Goal: Task Accomplishment & Management: Use online tool/utility

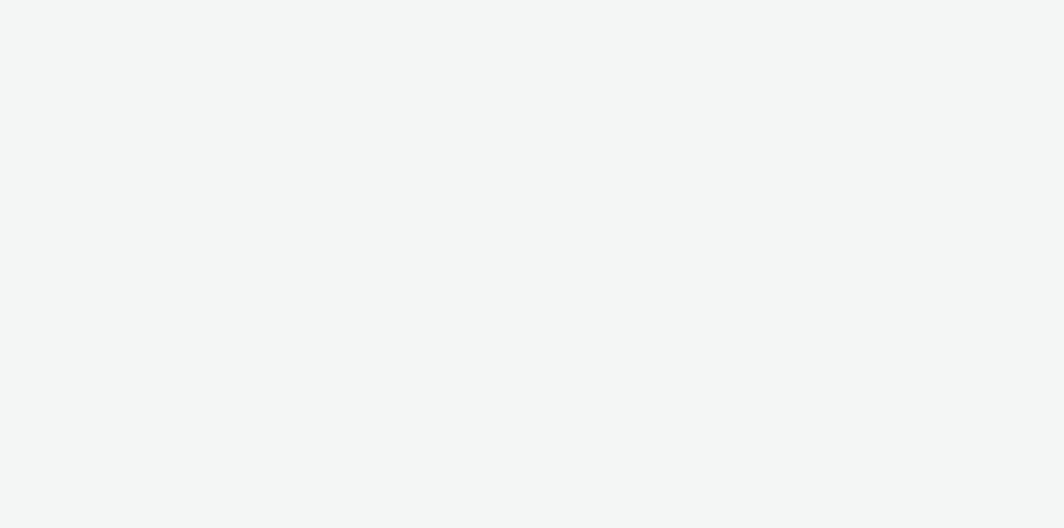
select select "11a7df10-284f-415c-b52a-427acf4c31ae"
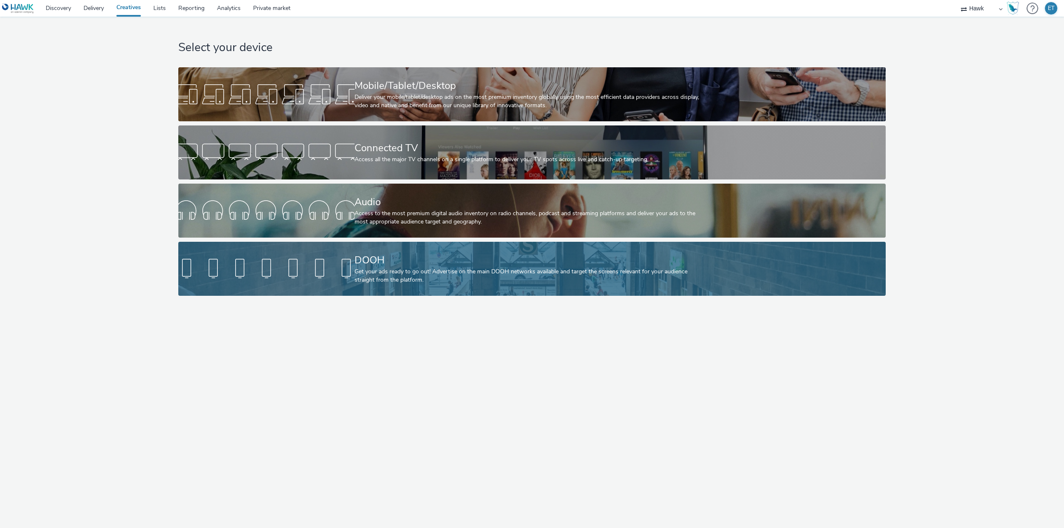
click at [365, 268] on div "Get your ads ready to go out! Advertise on the main DOOH networks available and…" at bounding box center [530, 276] width 352 height 17
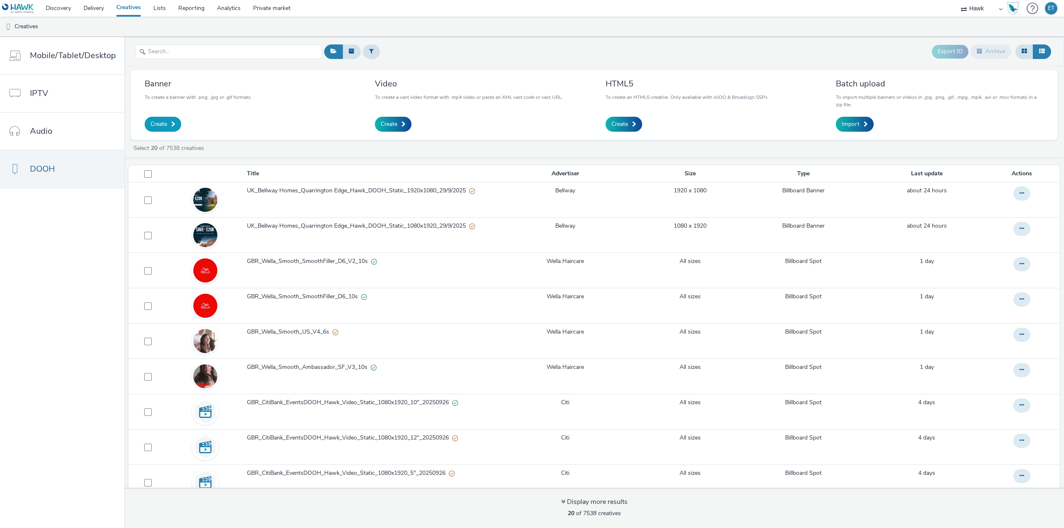
click at [168, 125] on link "Create" at bounding box center [163, 124] width 37 height 15
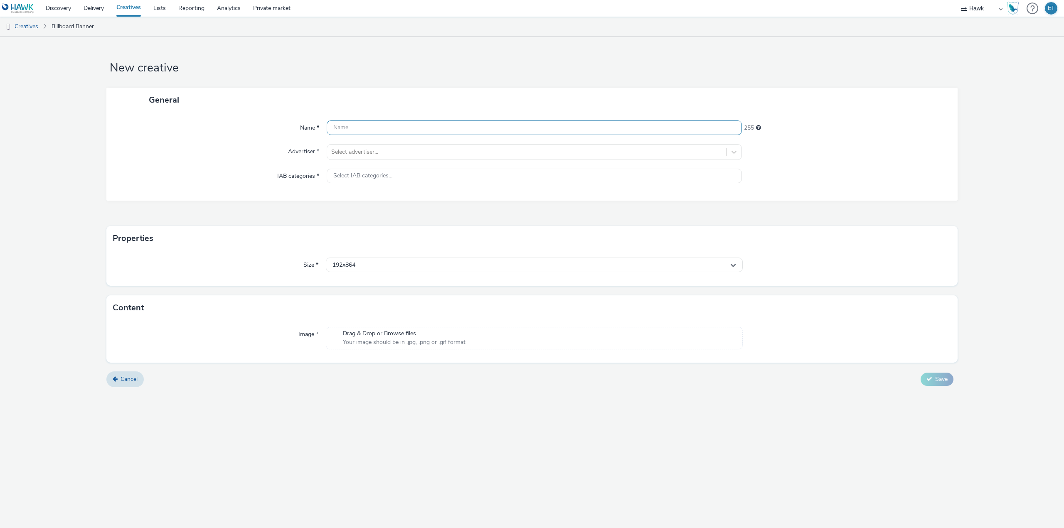
click at [469, 133] on input "text" at bounding box center [534, 127] width 415 height 15
paste input "UK_Bellway Homes Penwood Grange_Hawk_DOOH_17/09/2025_1920x1080-Static"
drag, startPoint x: 410, startPoint y: 126, endPoint x: 435, endPoint y: 125, distance: 24.9
click at [393, 132] on input "UK_Bellway Homes Penwood Grange_Hawk_DOOH_17/09/2025_1920x1080-Static" at bounding box center [534, 127] width 415 height 15
drag, startPoint x: 429, startPoint y: 128, endPoint x: 386, endPoint y: 130, distance: 42.8
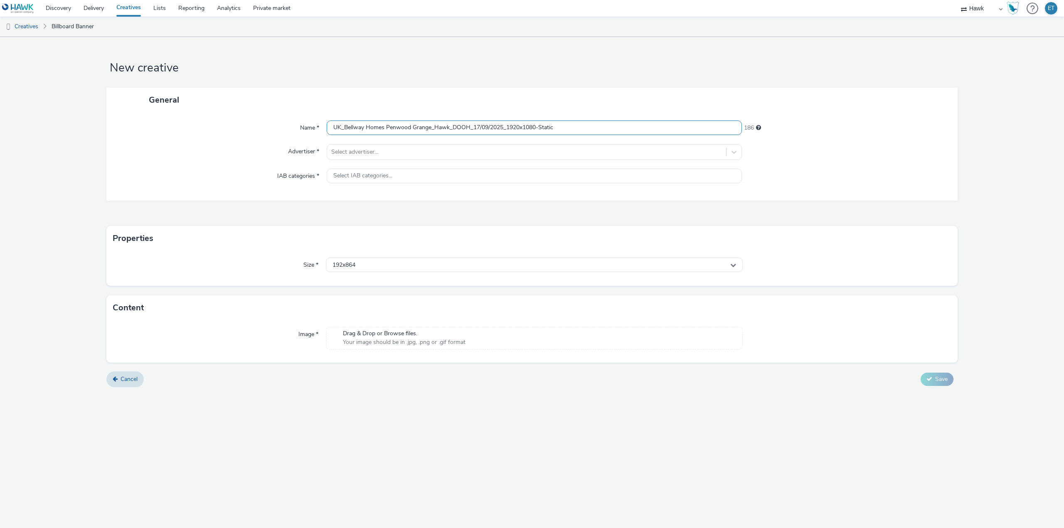
click at [386, 130] on input "UK_Bellway Homes Penwood Grange_Hawk_DOOH_17/09/2025_1920x1080-Static" at bounding box center [534, 127] width 415 height 15
drag, startPoint x: 556, startPoint y: 128, endPoint x: 536, endPoint y: 130, distance: 19.6
click at [536, 130] on input "UK_Bellway Homes Cavendish Grove_Hawk_DOOH_17/09/2025_1920x1080-Static" at bounding box center [534, 127] width 415 height 15
click at [592, 129] on input "UK_Bellway Homes Cavendish Grove_Hawk_DOOH_17/09/2025_1920x1080" at bounding box center [534, 127] width 415 height 15
click at [256, 129] on div "Name *" at bounding box center [221, 127] width 212 height 15
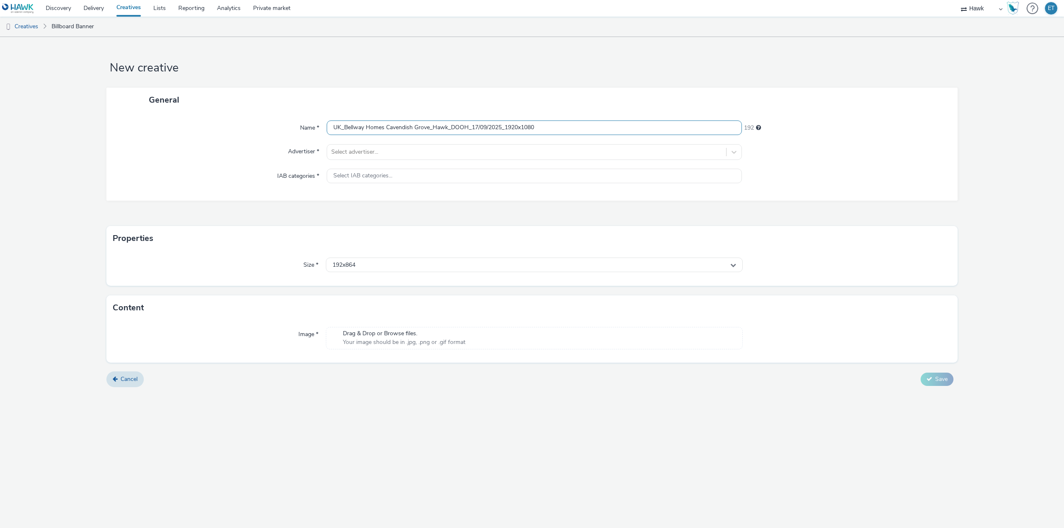
drag, startPoint x: 477, startPoint y: 125, endPoint x: 472, endPoint y: 126, distance: 5.9
click at [472, 126] on input "UK_Bellway Homes Cavendish Grove_Hawk_DOOH_17/09/2025_1920x1080" at bounding box center [534, 127] width 415 height 15
click at [241, 126] on div "Name *" at bounding box center [221, 127] width 212 height 15
drag, startPoint x: 544, startPoint y: 128, endPoint x: 506, endPoint y: 130, distance: 37.9
click at [506, 130] on input "UK_Bellway Homes Cavendish Grove_Hawk_DOOH_30/09/2025_1920x1080" at bounding box center [534, 127] width 415 height 15
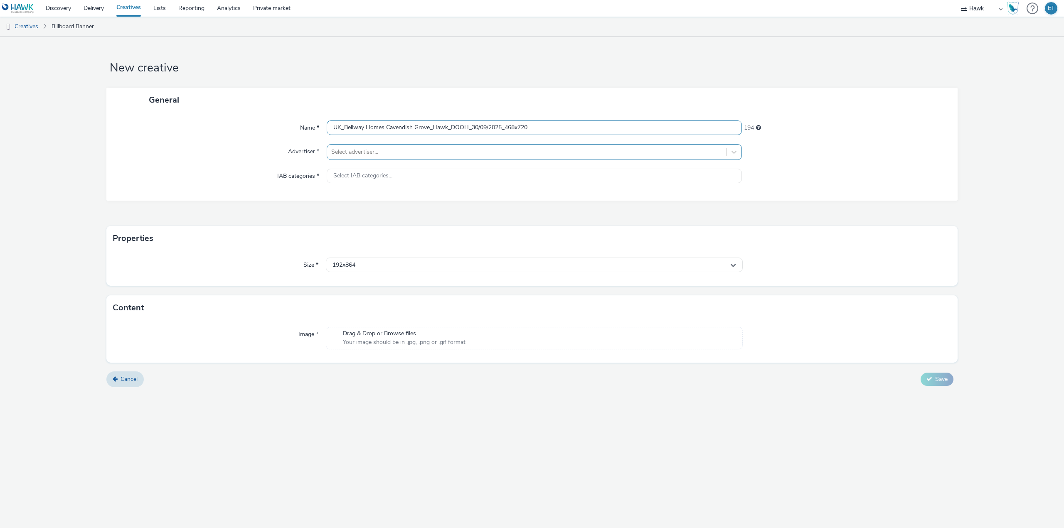
type input "UK_Bellway Homes Cavendish Grove_Hawk_DOOH_30/09/2025_468x720"
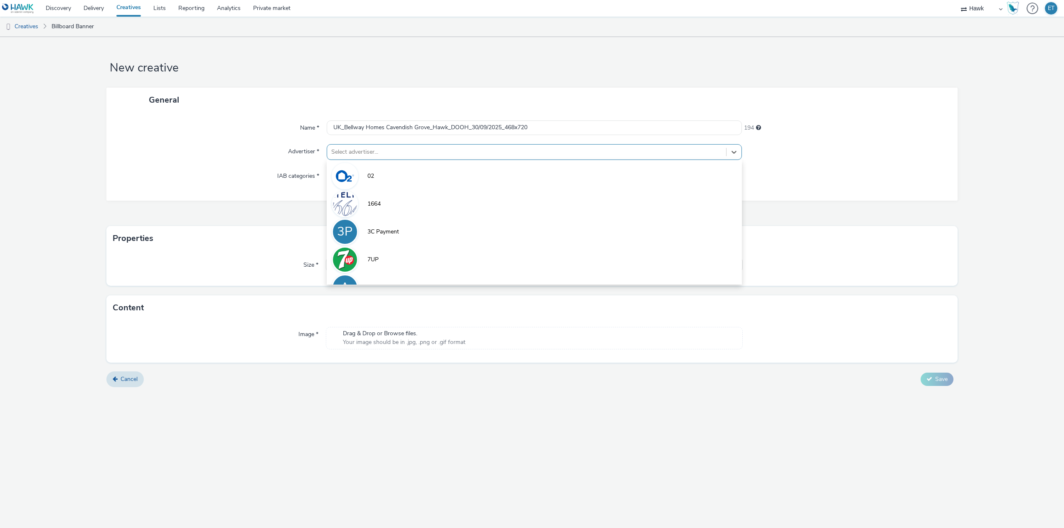
click at [499, 151] on div at bounding box center [526, 152] width 391 height 10
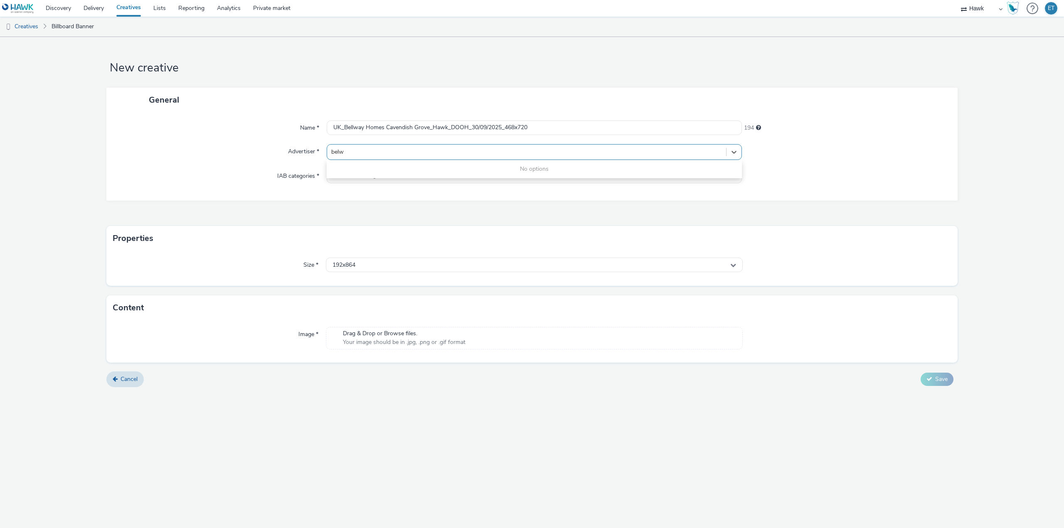
type input "bel"
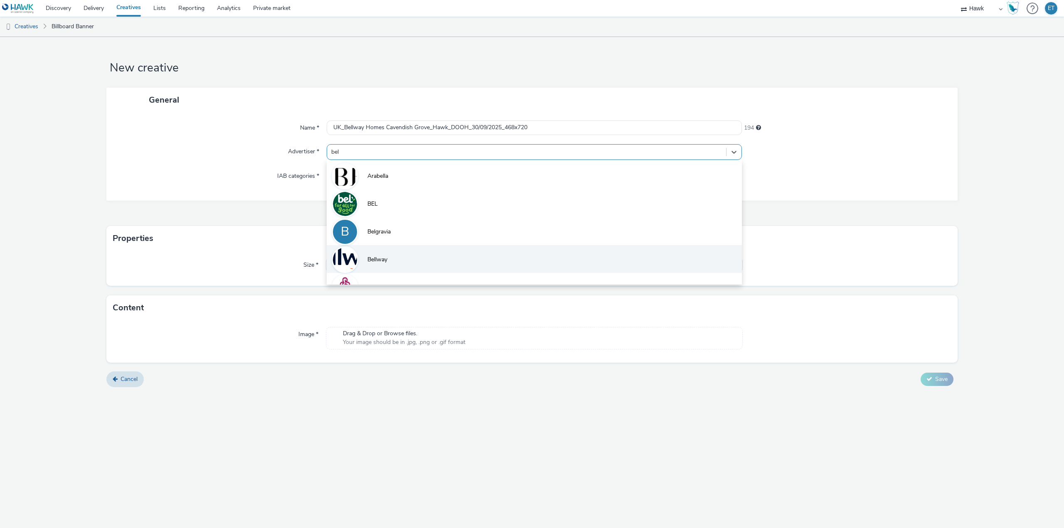
click at [463, 255] on li "Bellway" at bounding box center [534, 259] width 415 height 28
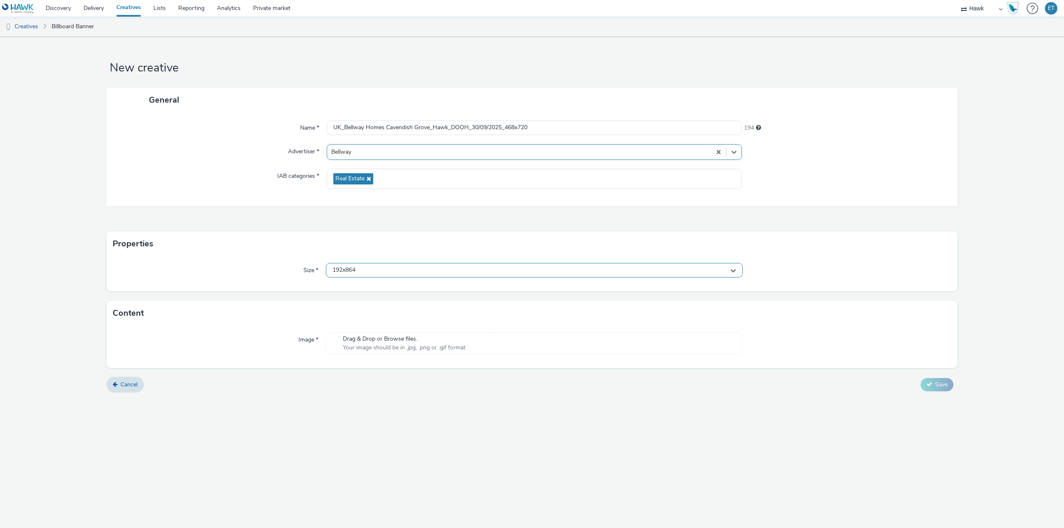
click at [355, 268] on span "192x864" at bounding box center [343, 270] width 23 height 7
click at [382, 287] on input "text" at bounding box center [534, 287] width 416 height 15
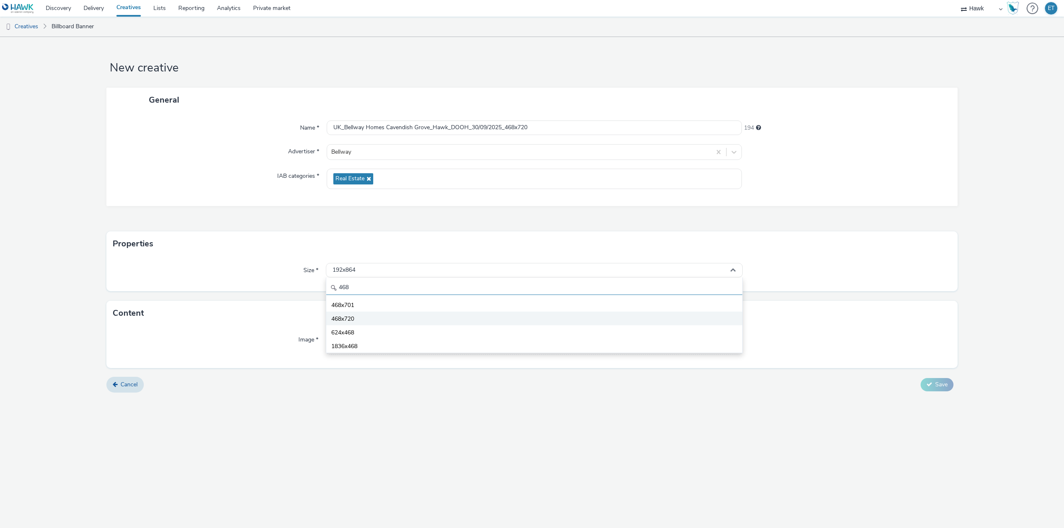
type input "468"
click at [386, 322] on li "468x720" at bounding box center [534, 319] width 416 height 14
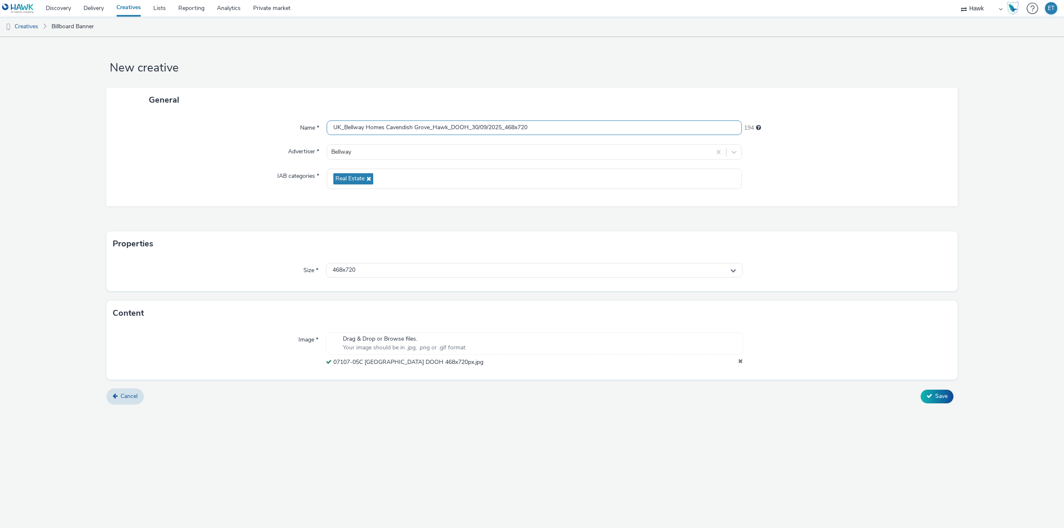
drag, startPoint x: 535, startPoint y: 128, endPoint x: 325, endPoint y: 125, distance: 209.8
click at [325, 125] on div "Name * UK_Bellway Homes Cavendish Grove_Hawk_DOOH_30/09/2025_468x720 194" at bounding box center [532, 127] width 834 height 15
click at [467, 458] on div "New creative General Name * UK_Bellway Homes Cavendish Grove_Hawk_DOOH_30/09/20…" at bounding box center [532, 282] width 1064 height 491
click at [931, 389] on div "Cancel Save" at bounding box center [531, 396] width 851 height 15
click at [932, 398] on button "Save" at bounding box center [936, 396] width 33 height 13
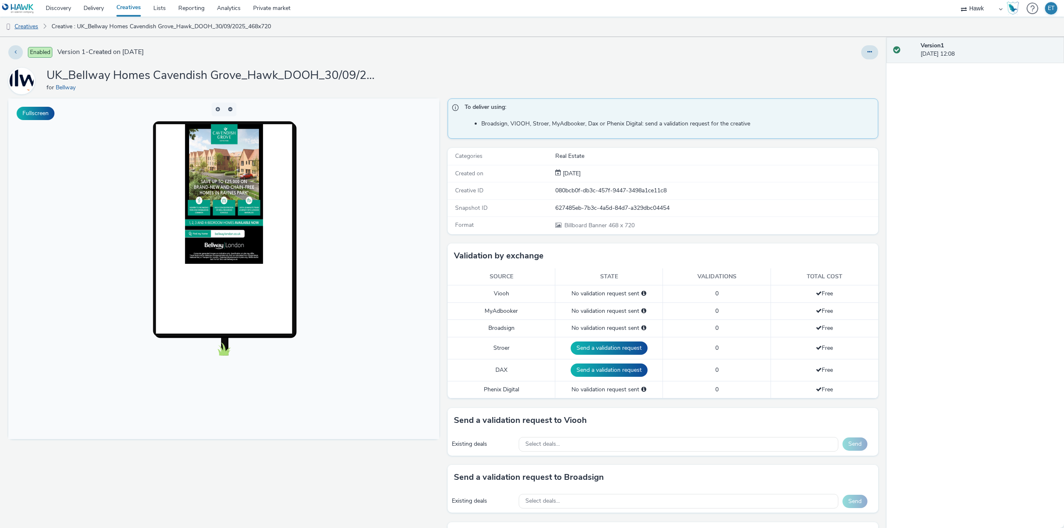
click at [34, 27] on link "Creatives" at bounding box center [21, 27] width 42 height 20
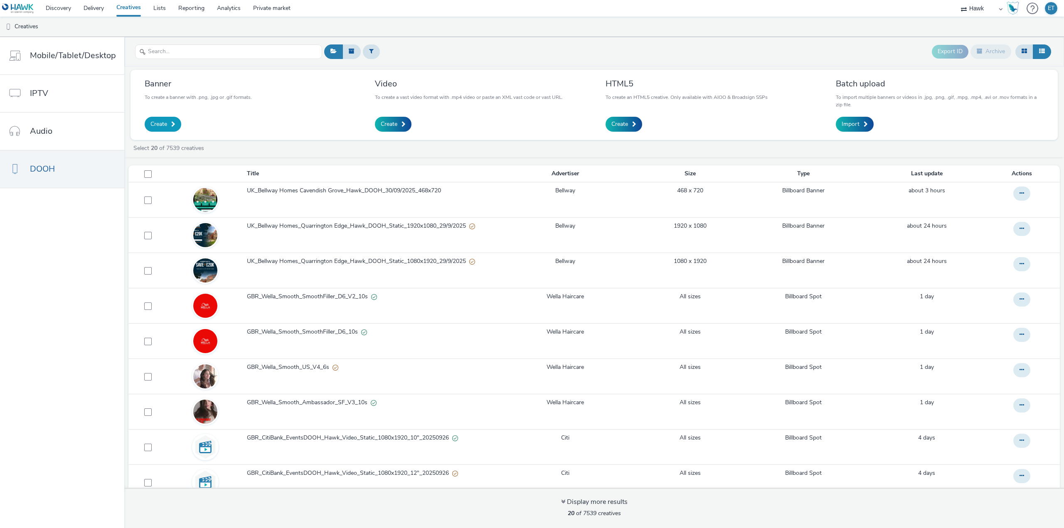
click at [157, 124] on span "Create" at bounding box center [158, 124] width 17 height 8
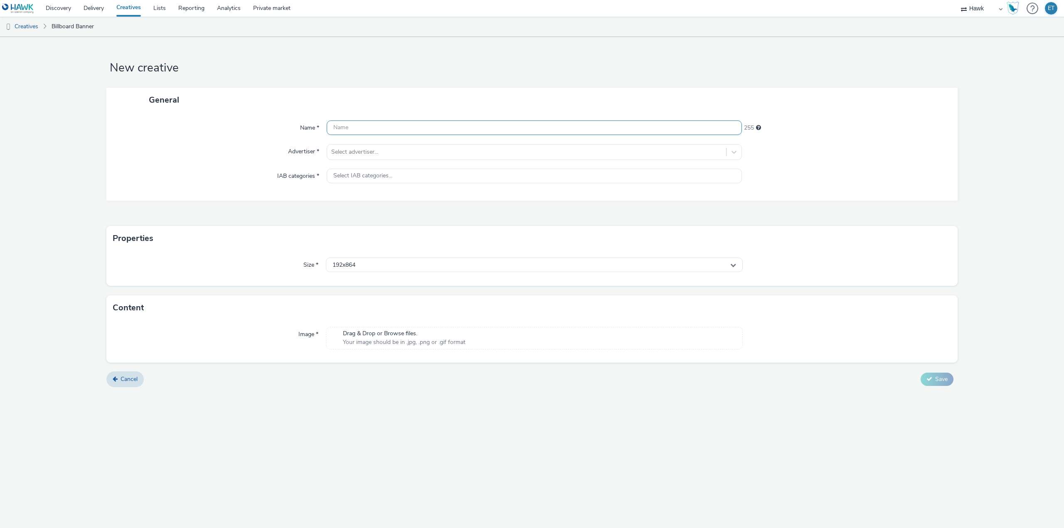
click at [411, 130] on input "text" at bounding box center [534, 127] width 415 height 15
paste input "UK_Bellway Homes Cavendish Grove_Hawk_DOOH_30/09/2025_468x720"
drag, startPoint x: 530, startPoint y: 129, endPoint x: 508, endPoint y: 130, distance: 22.5
click at [508, 130] on input "UK_Bellway Homes Cavendish Grove_Hawk_DOOH_30/09/2025_468x720" at bounding box center [534, 127] width 415 height 15
type input "UK_Bellway Homes Cavendish Grove_Hawk_DOOH_30/09/2025_494x732"
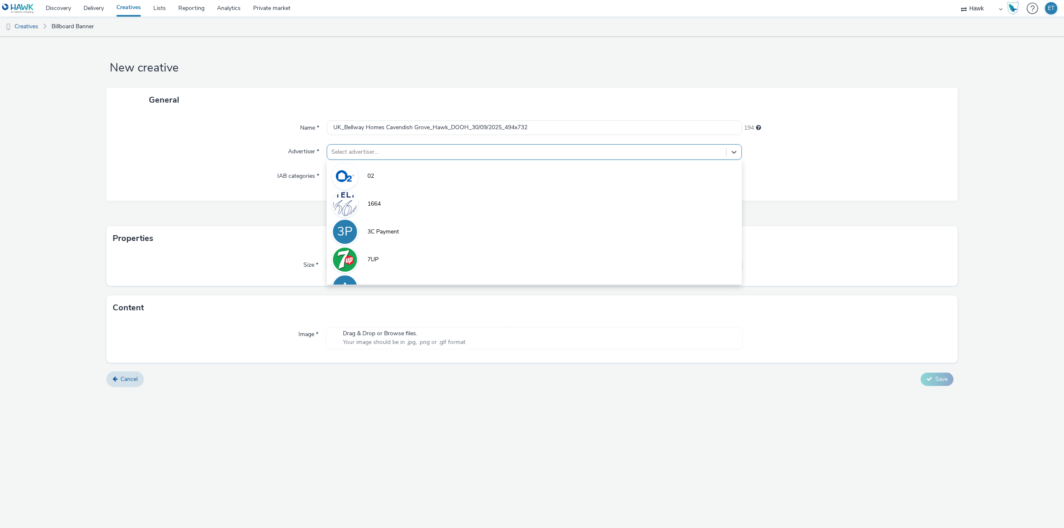
click at [494, 146] on div "Select advertiser..." at bounding box center [526, 151] width 399 height 13
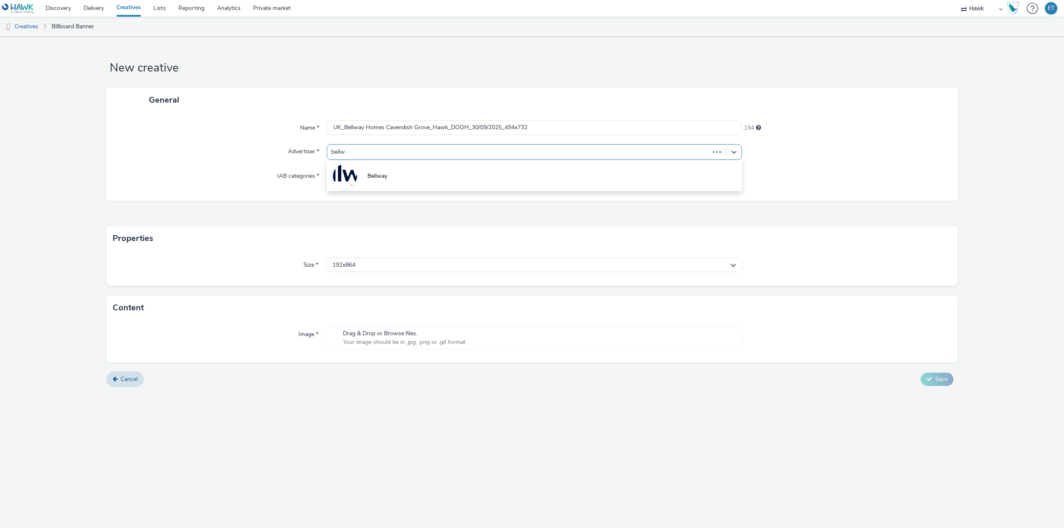
type input "bellwa"
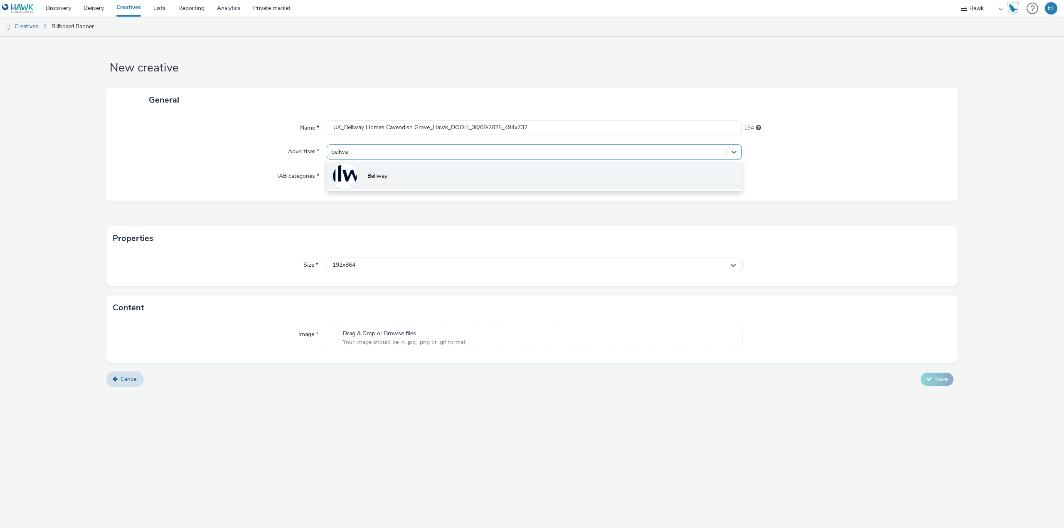
click at [497, 172] on li "Bellway" at bounding box center [534, 176] width 415 height 28
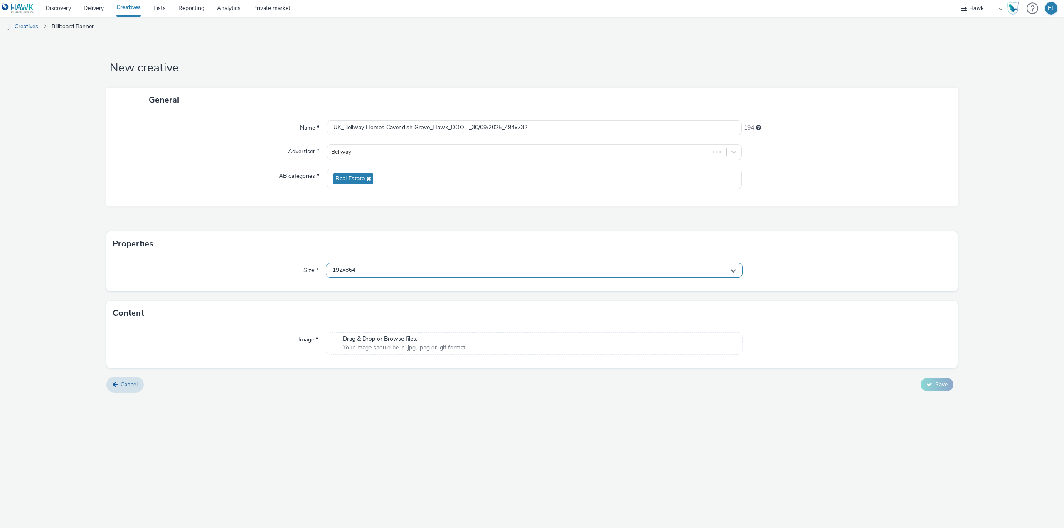
click at [454, 272] on div "192x864" at bounding box center [534, 270] width 417 height 15
click at [440, 294] on input "text" at bounding box center [534, 287] width 416 height 15
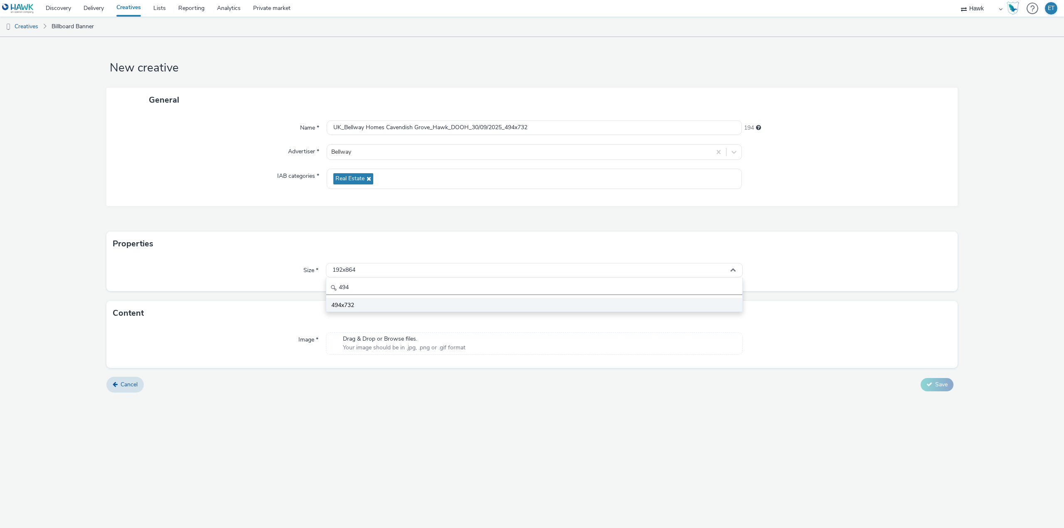
type input "494"
click at [410, 306] on li "494x732" at bounding box center [534, 305] width 416 height 14
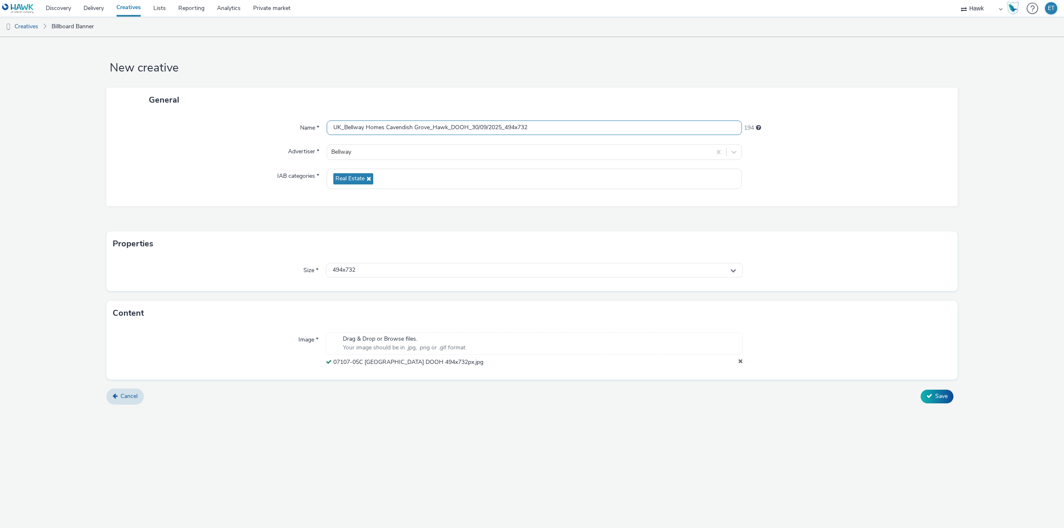
drag, startPoint x: 539, startPoint y: 127, endPoint x: 317, endPoint y: 96, distance: 223.6
click at [317, 96] on div "General Name * UK_Bellway Homes Cavendish Grove_Hawk_DOOH_30/09/2025_494x732 19…" at bounding box center [531, 147] width 851 height 118
click at [506, 435] on div "New creative General Name * UK_Bellway Homes Cavendish Grove_Hawk_DOOH_30/09/20…" at bounding box center [532, 282] width 1064 height 491
click at [951, 397] on button "Save" at bounding box center [936, 396] width 33 height 13
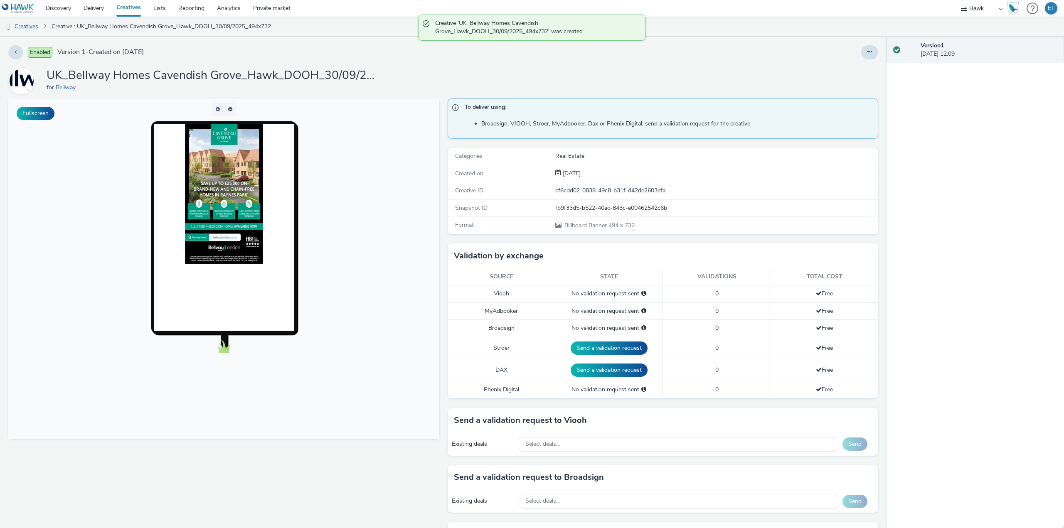
click at [26, 29] on link "Creatives" at bounding box center [21, 27] width 42 height 20
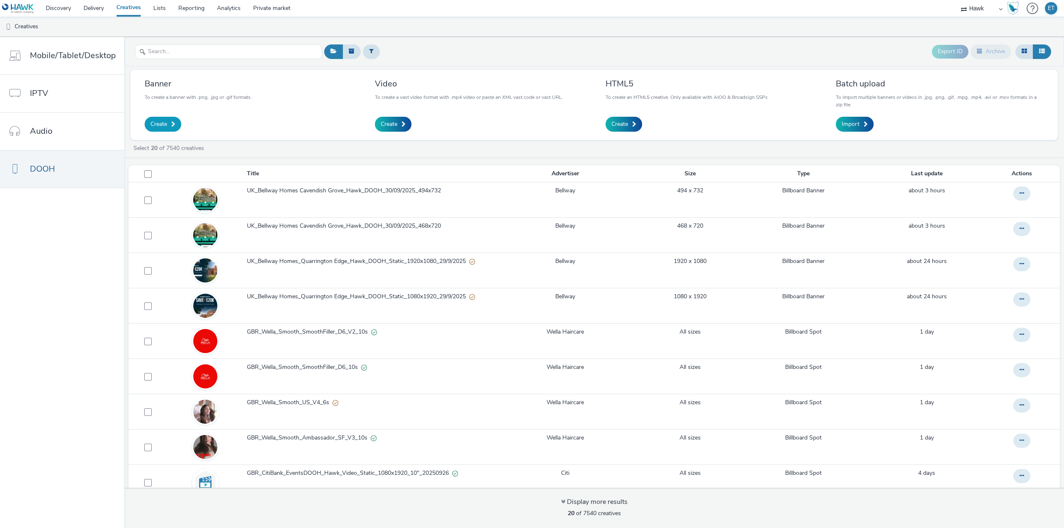
click at [165, 127] on span "Create" at bounding box center [158, 124] width 17 height 8
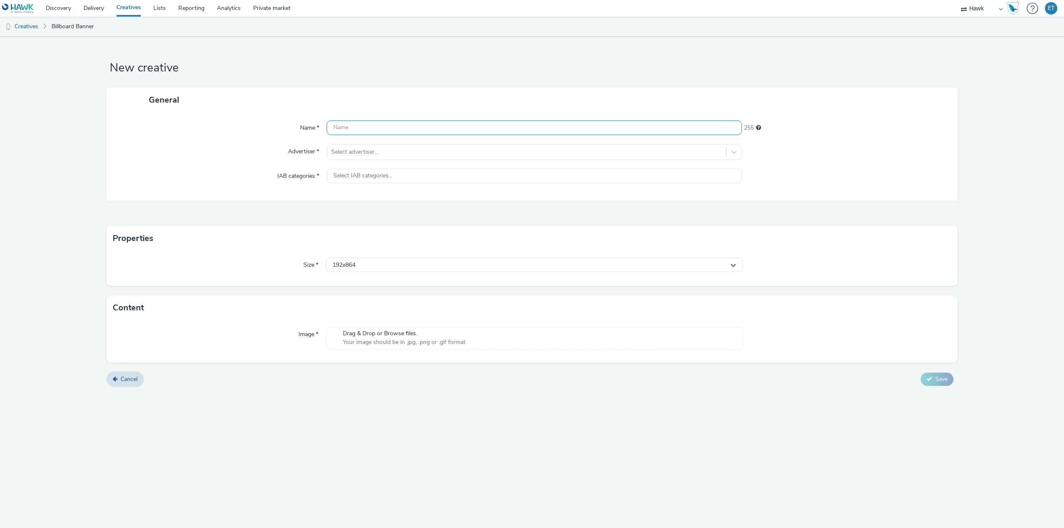
click at [365, 131] on input "text" at bounding box center [534, 127] width 415 height 15
paste input "UK_Bellway Homes Cavendish Grove_Hawk_DOOH_30/09/2025_494x732"
drag, startPoint x: 530, startPoint y: 125, endPoint x: 507, endPoint y: 131, distance: 23.6
click at [507, 131] on input "UK_Bellway Homes Cavendish Grove_Hawk_DOOH_30/09/2025_494x732" at bounding box center [534, 127] width 415 height 15
type input "UK_Bellway Homes Cavendish Grove_Hawk_DOOH_30/09/2025_576x864"
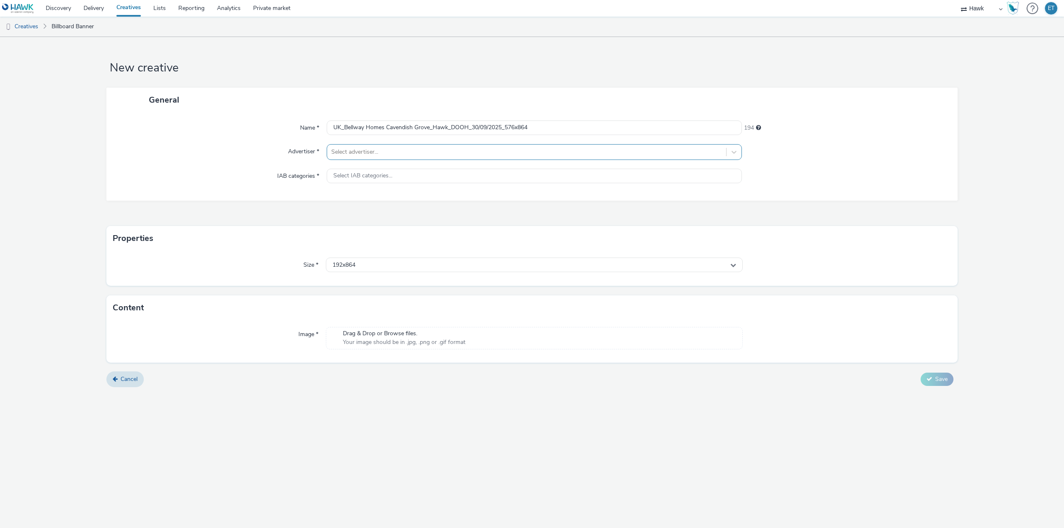
click at [425, 156] on div at bounding box center [526, 152] width 391 height 10
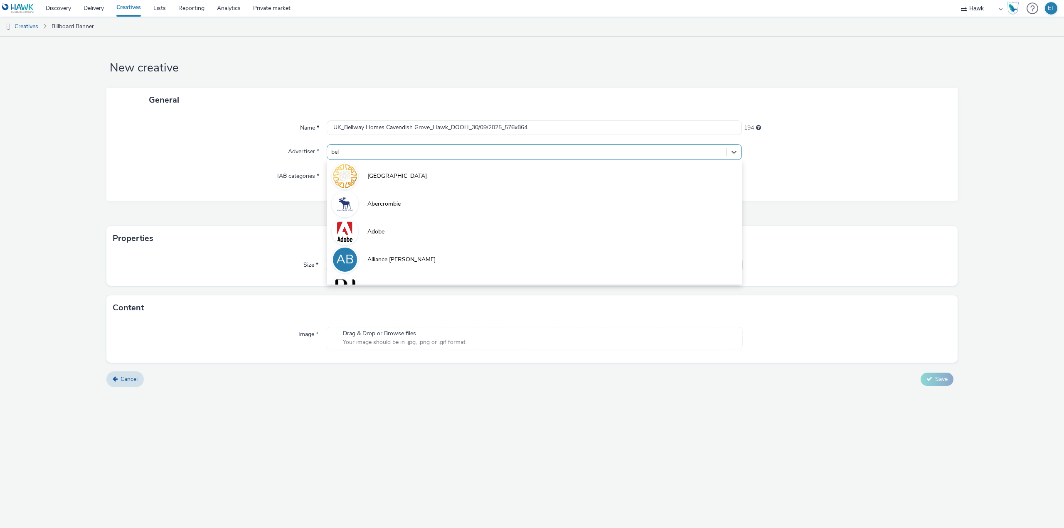
type input "bell"
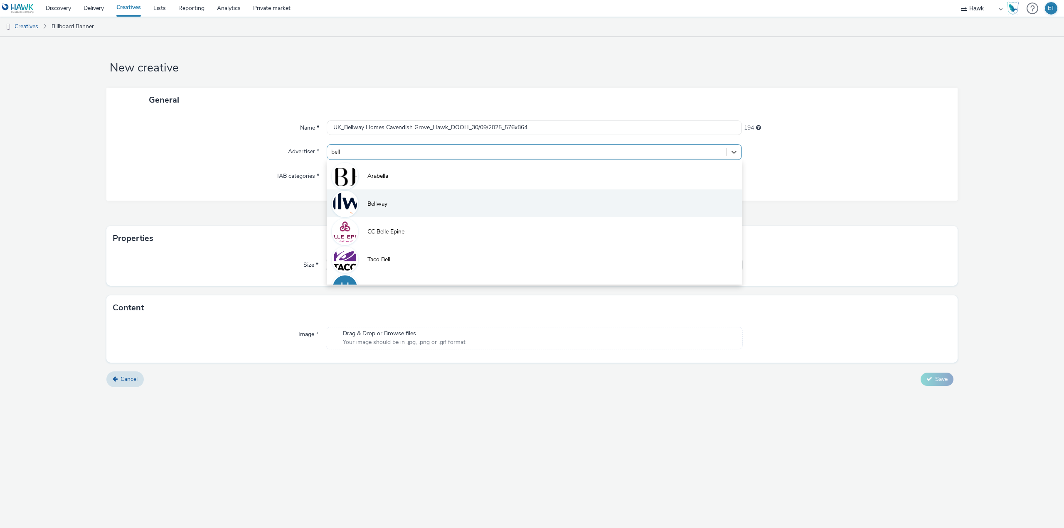
click at [421, 203] on li "Bellway" at bounding box center [534, 203] width 415 height 28
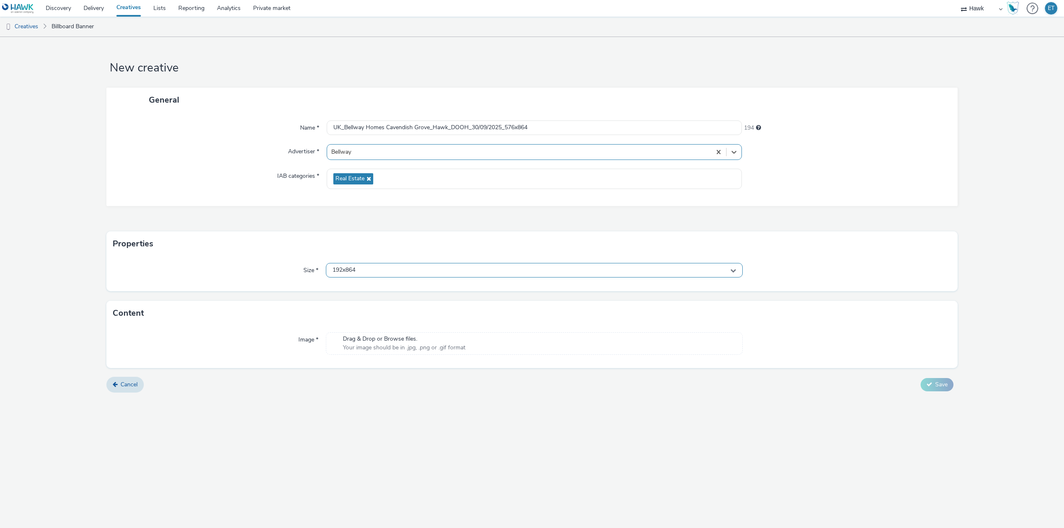
click at [420, 272] on div "192x864" at bounding box center [534, 270] width 417 height 15
click at [412, 293] on input "text" at bounding box center [534, 287] width 416 height 15
type input "576x8"
click at [421, 305] on li "576x864" at bounding box center [534, 305] width 416 height 14
drag, startPoint x: 539, startPoint y: 127, endPoint x: 325, endPoint y: 123, distance: 214.4
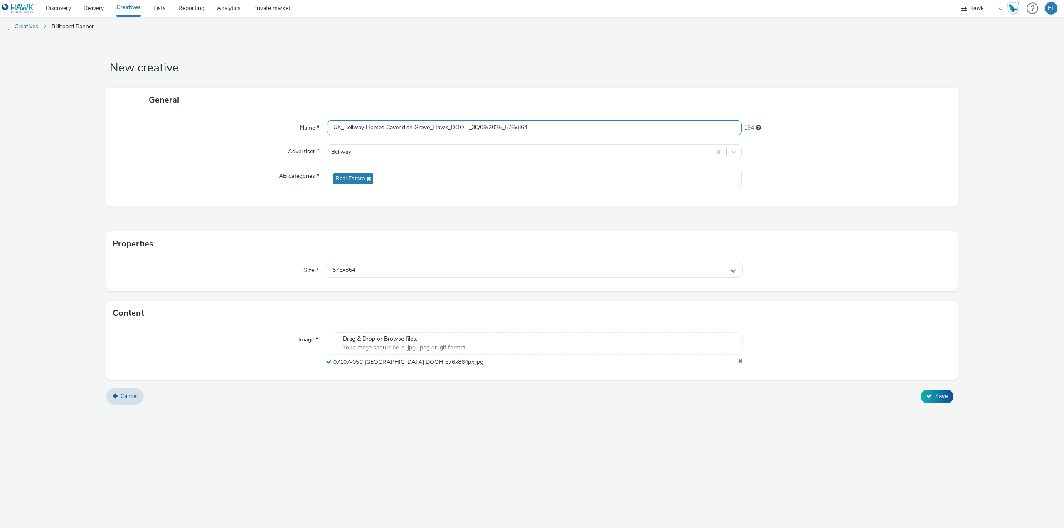
click at [325, 123] on div "Name * UK_Bellway Homes Cavendish Grove_Hawk_DOOH_30/09/2025_576x864 194" at bounding box center [532, 127] width 834 height 15
click at [676, 441] on div "New creative General Name * UK_Bellway Homes Cavendish Grove_Hawk_DOOH_30/09/20…" at bounding box center [532, 282] width 1064 height 491
click at [941, 395] on span "Save" at bounding box center [941, 396] width 12 height 8
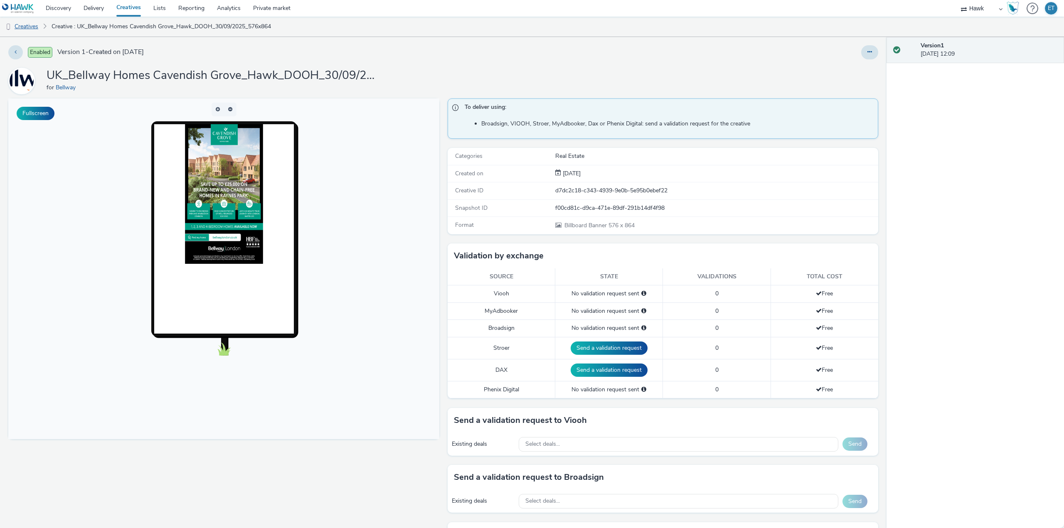
click at [34, 28] on link "Creatives" at bounding box center [21, 27] width 42 height 20
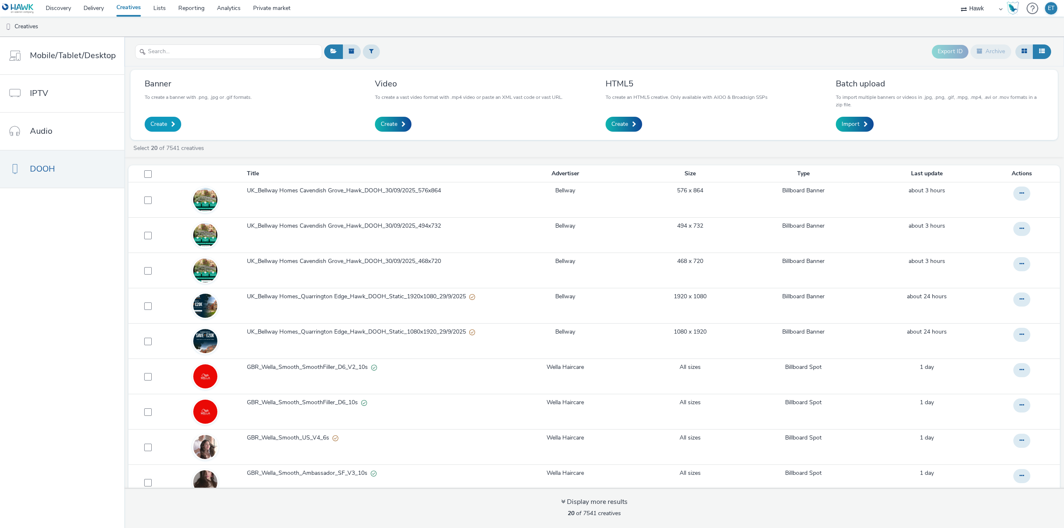
click at [165, 124] on span "Create" at bounding box center [158, 124] width 17 height 8
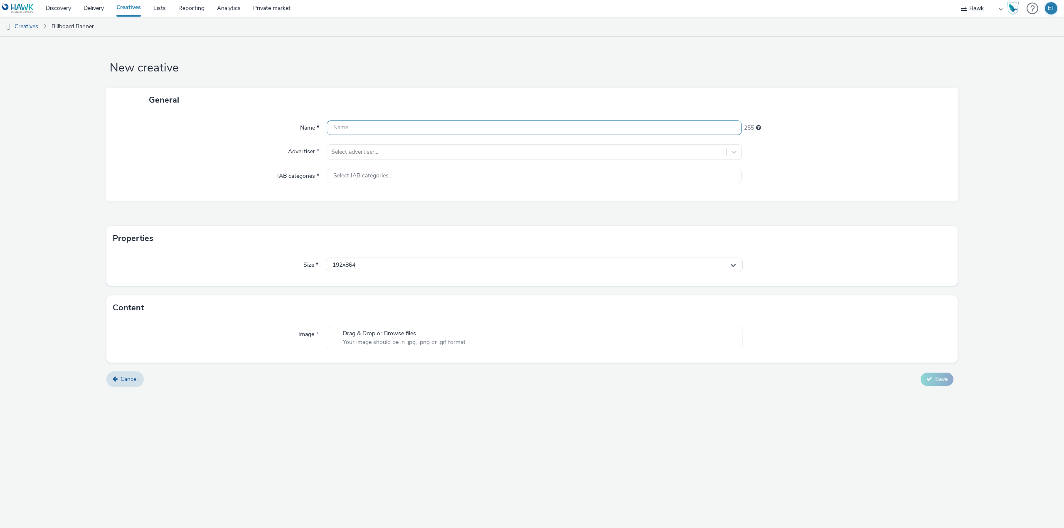
click at [393, 129] on input "text" at bounding box center [534, 127] width 415 height 15
paste input "UK_Bellway Homes Cavendish Grove_Hawk_DOOH_30/09/2025_576x864"
type input "UK_Bellway Homes Cavendish Grove_Hawk_DOOH_30/09/2025_612x306"
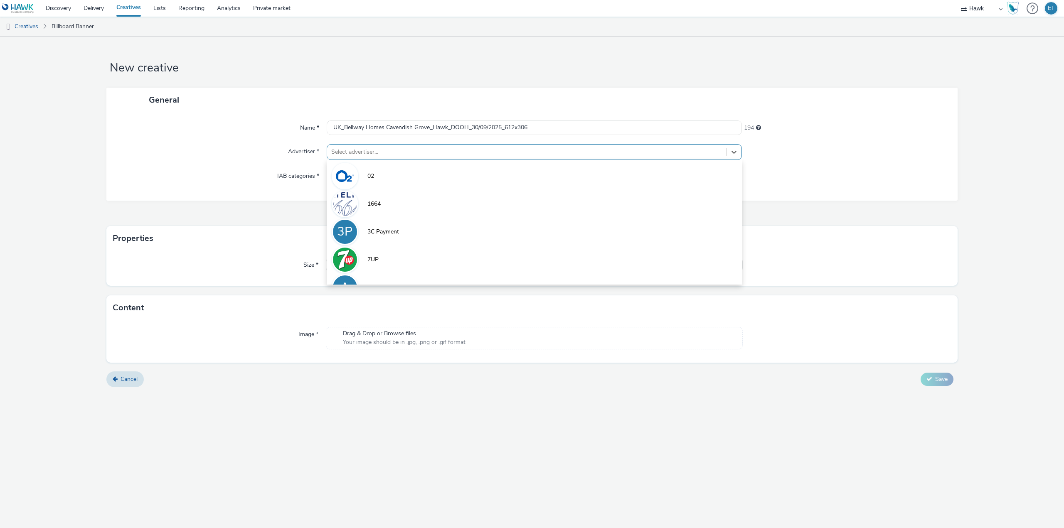
click at [376, 155] on div at bounding box center [526, 152] width 391 height 10
type input "bellw"
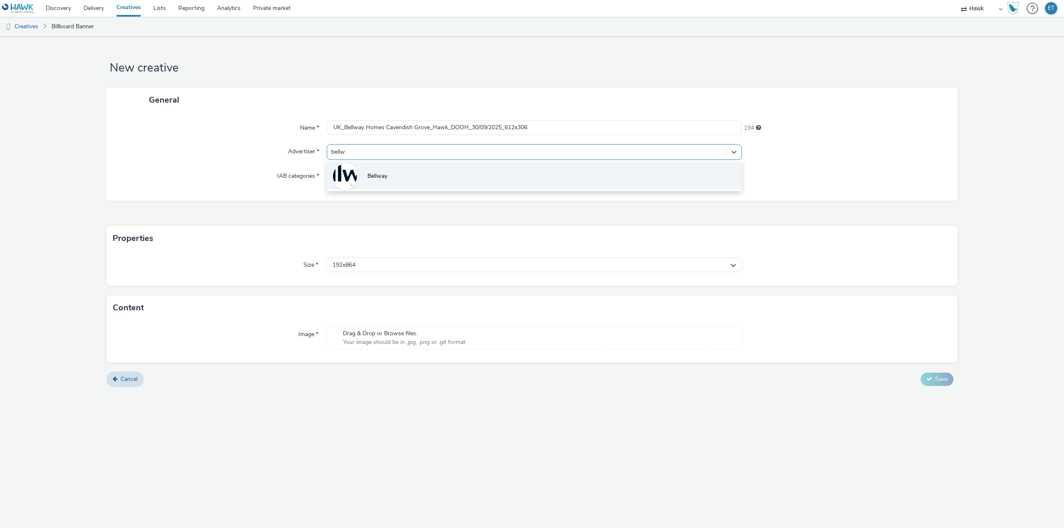
click at [399, 180] on li "Bellway" at bounding box center [534, 176] width 415 height 28
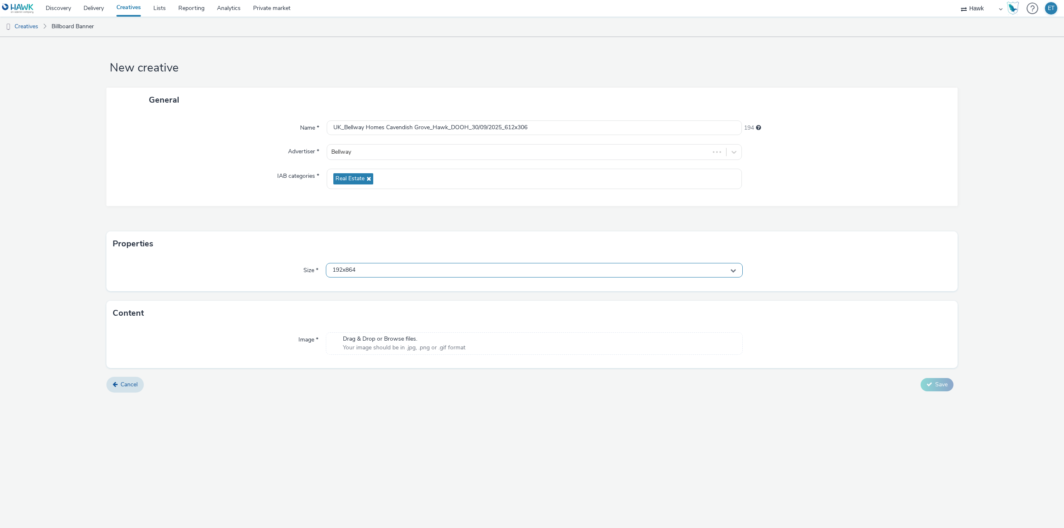
click at [393, 272] on div "192x864" at bounding box center [534, 270] width 417 height 15
click at [391, 289] on input "text" at bounding box center [534, 287] width 416 height 15
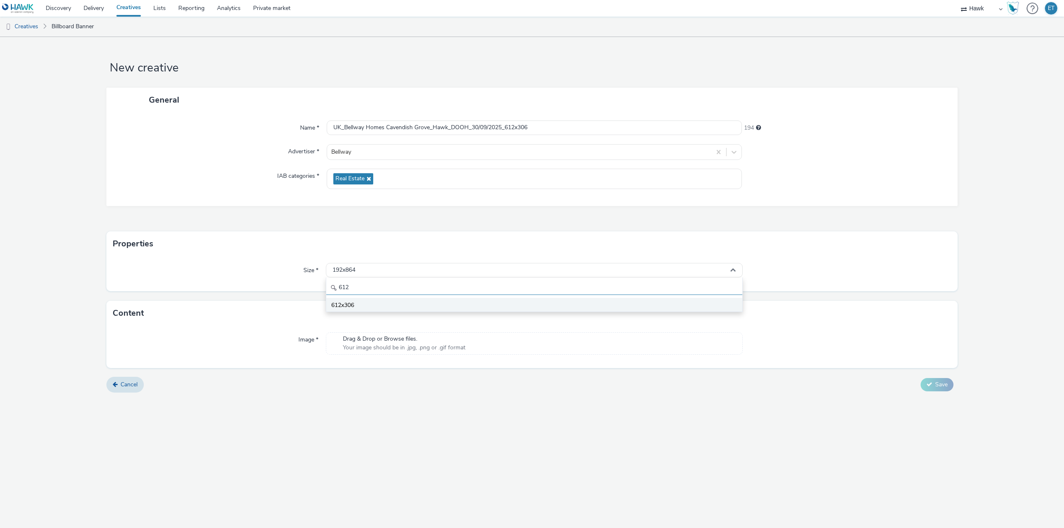
type input "612"
click at [381, 305] on li "612x306" at bounding box center [534, 305] width 416 height 14
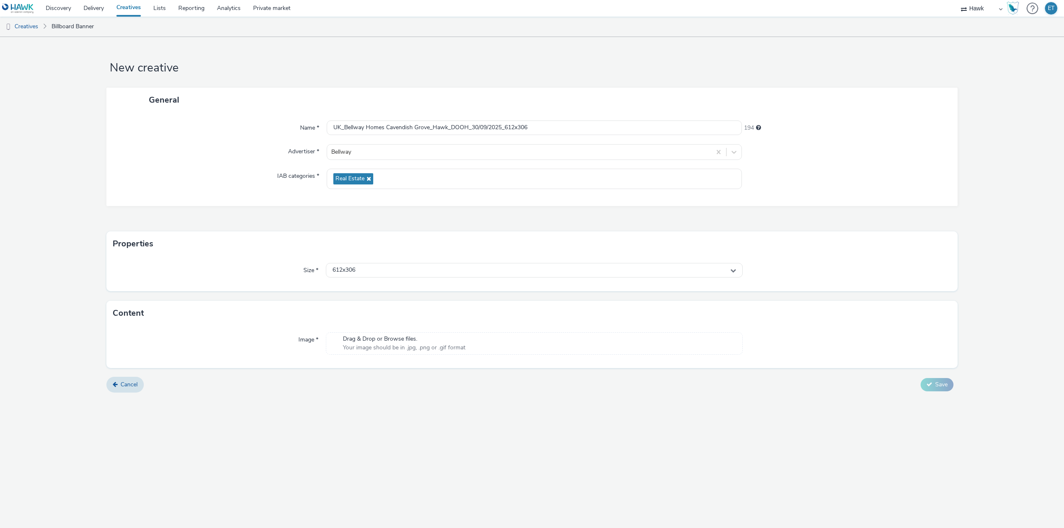
click at [438, 465] on div "New creative General Name * UK_Bellway Homes Cavendish Grove_Hawk_DOOH_30/09/20…" at bounding box center [532, 282] width 1064 height 491
click at [927, 395] on icon at bounding box center [929, 396] width 6 height 6
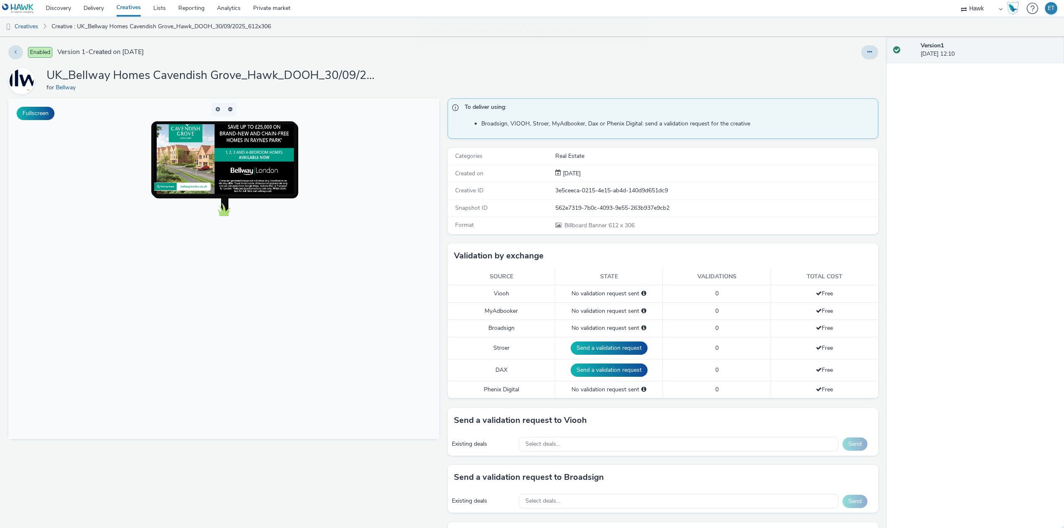
scroll to position [12, 0]
click at [24, 23] on link "Creatives" at bounding box center [21, 27] width 42 height 20
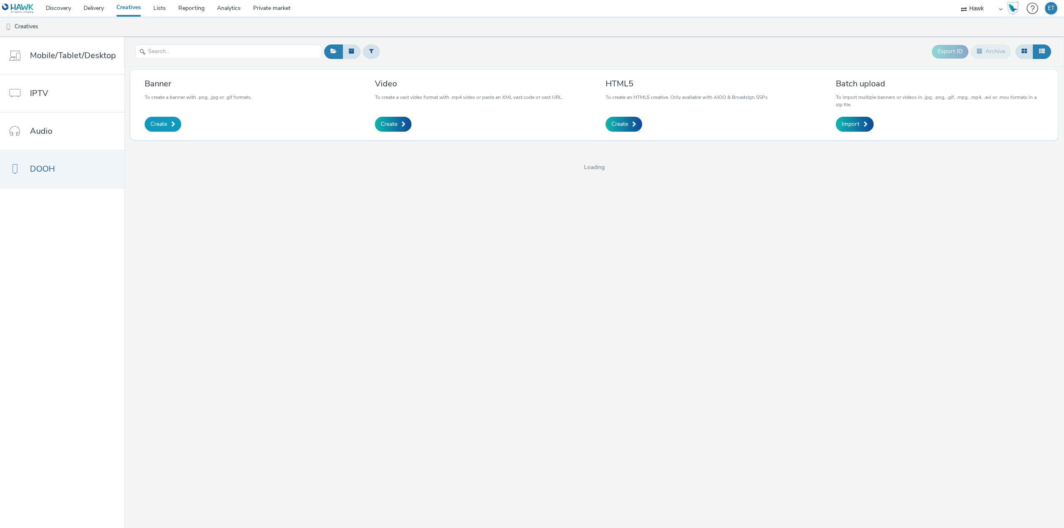
click at [165, 123] on span "Create" at bounding box center [158, 124] width 17 height 8
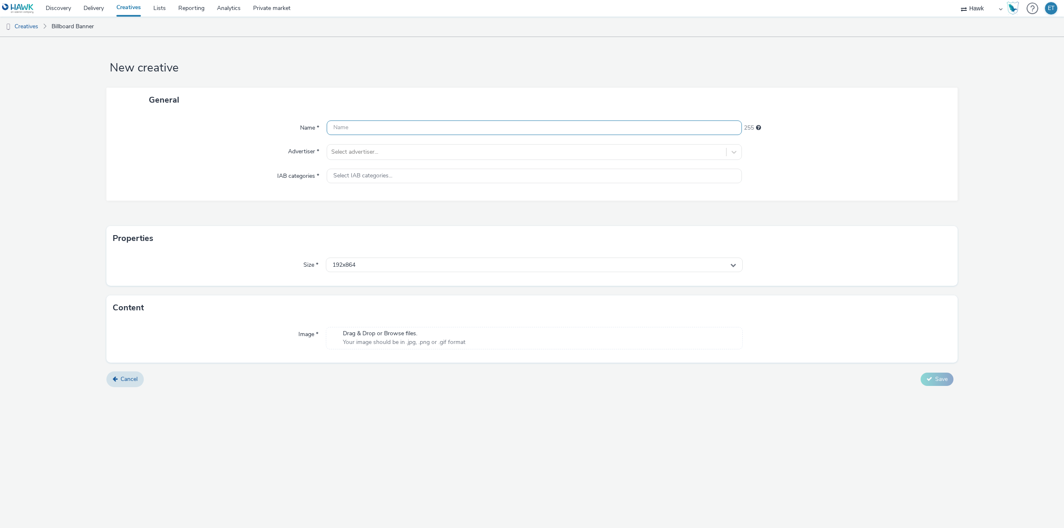
click at [402, 130] on input "text" at bounding box center [534, 127] width 415 height 15
paste input "UK_Bellway Homes Cavendish Grove_Hawk_DOOH_30/09/2025_576x864"
drag, startPoint x: 544, startPoint y: 126, endPoint x: 506, endPoint y: 129, distance: 37.9
click at [506, 129] on input "UK_Bellway Homes Cavendish Grove_Hawk_DOOH_30/09/2025_576x864" at bounding box center [534, 127] width 415 height 15
type input "UK_Bellway Homes Cavendish Grove_Hawk_DOOH_30/09/2025_864x432"
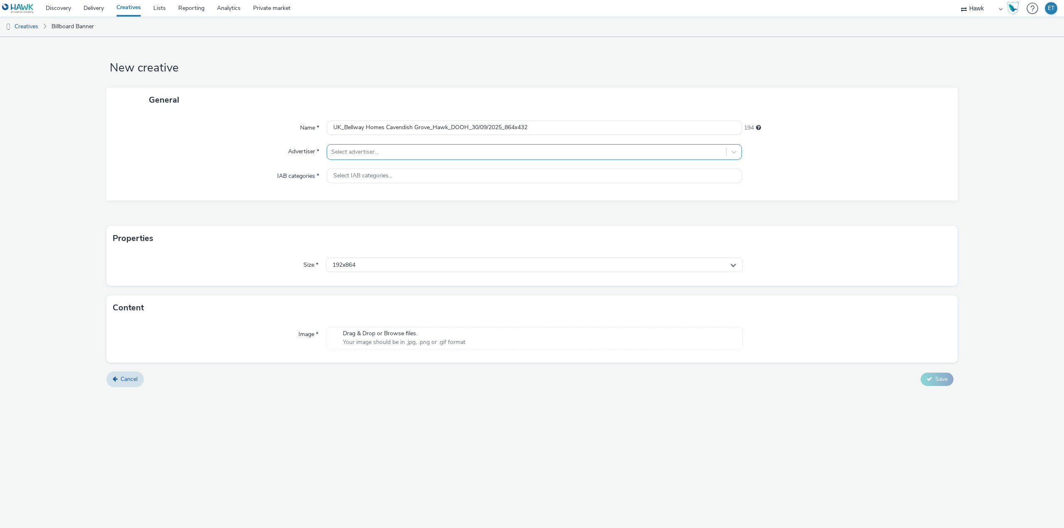
click at [404, 152] on div at bounding box center [526, 152] width 391 height 10
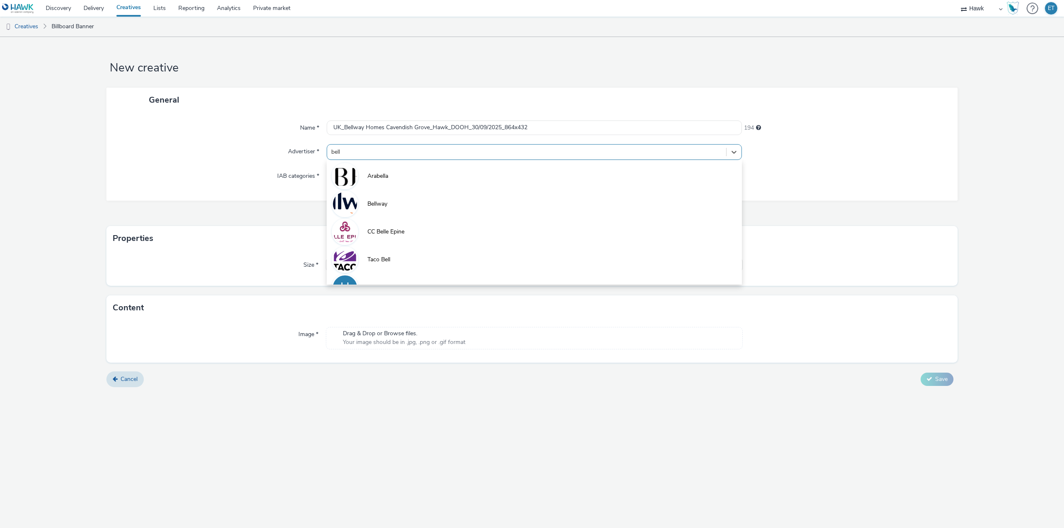
type input "bellw"
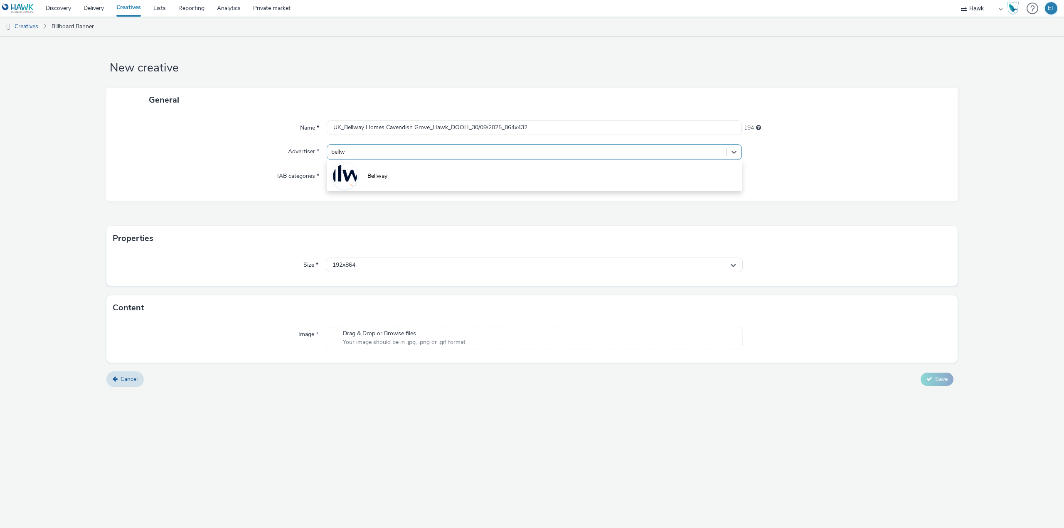
click at [417, 177] on li "Bellway" at bounding box center [534, 176] width 415 height 28
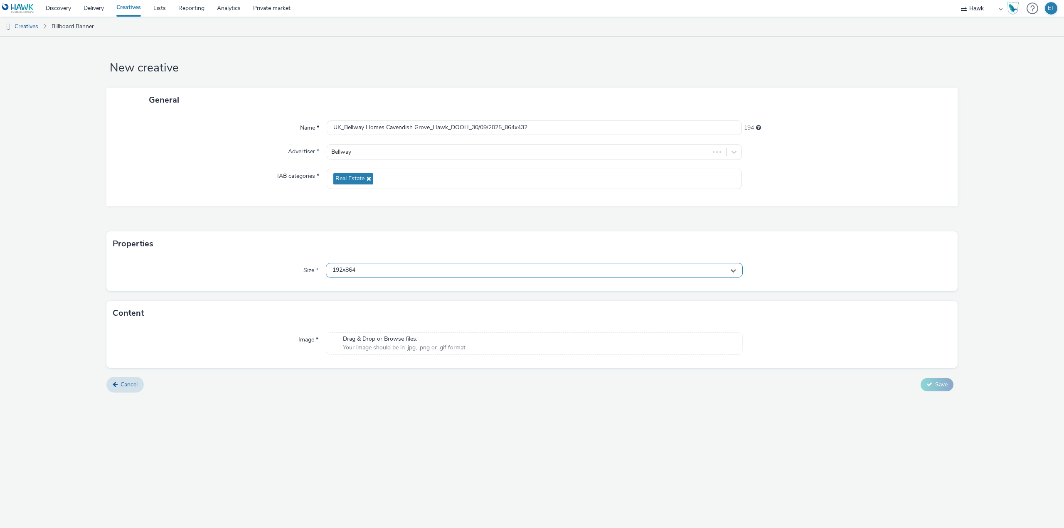
click at [366, 271] on div "192x864" at bounding box center [534, 270] width 417 height 15
click at [378, 288] on input "text" at bounding box center [534, 287] width 416 height 15
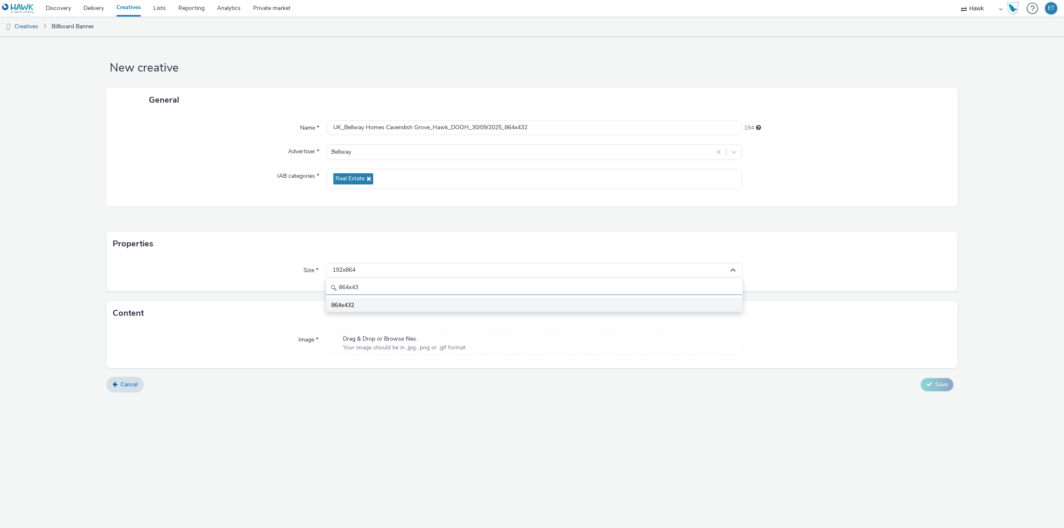
type input "864x43"
click at [382, 303] on li "864x432" at bounding box center [534, 305] width 416 height 14
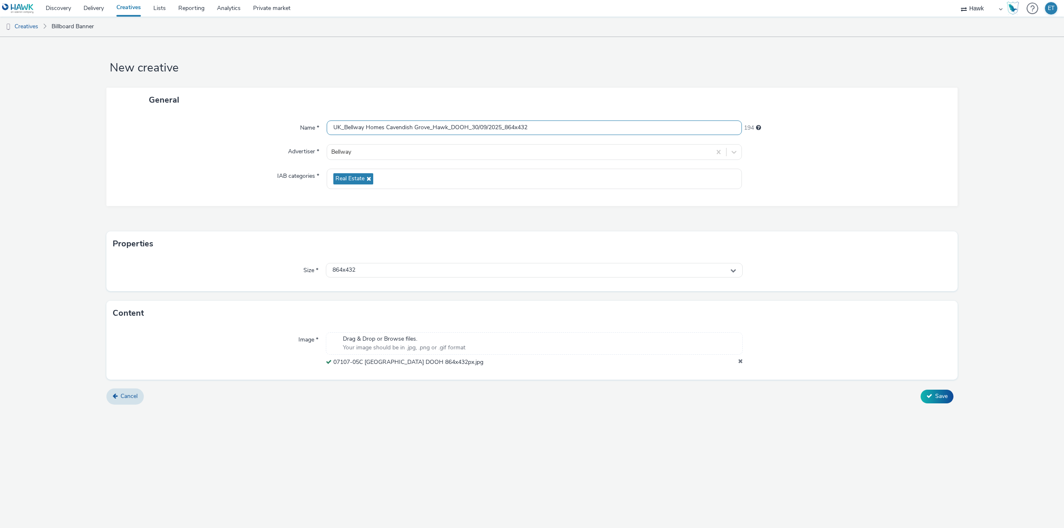
drag, startPoint x: 540, startPoint y: 128, endPoint x: 320, endPoint y: 111, distance: 220.0
click at [320, 111] on div "General Name * UK_Bellway Homes Cavendish Grove_Hawk_DOOH_30/09/2025_864x432 19…" at bounding box center [531, 147] width 851 height 118
click at [485, 432] on div "New creative General Name * UK_Bellway Homes Cavendish Grove_Hawk_DOOH_30/09/20…" at bounding box center [532, 282] width 1064 height 491
click at [927, 400] on button "Save" at bounding box center [936, 396] width 33 height 13
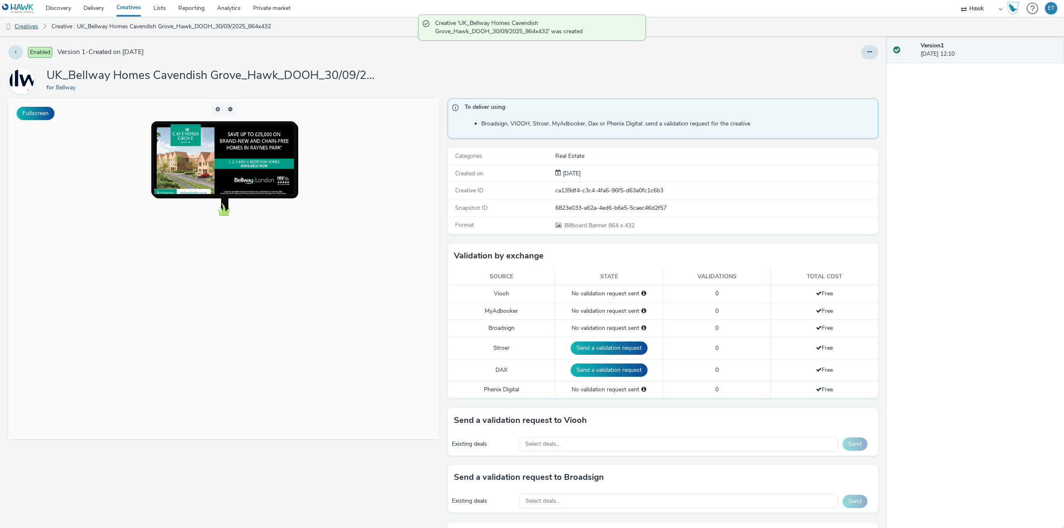
click at [35, 30] on link "Creatives" at bounding box center [21, 27] width 42 height 20
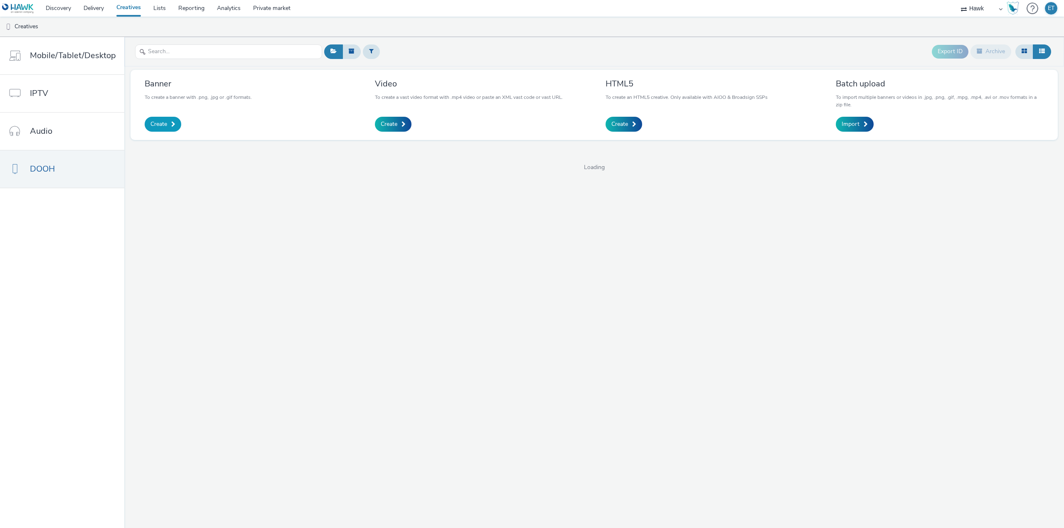
click at [174, 125] on span at bounding box center [173, 124] width 4 height 6
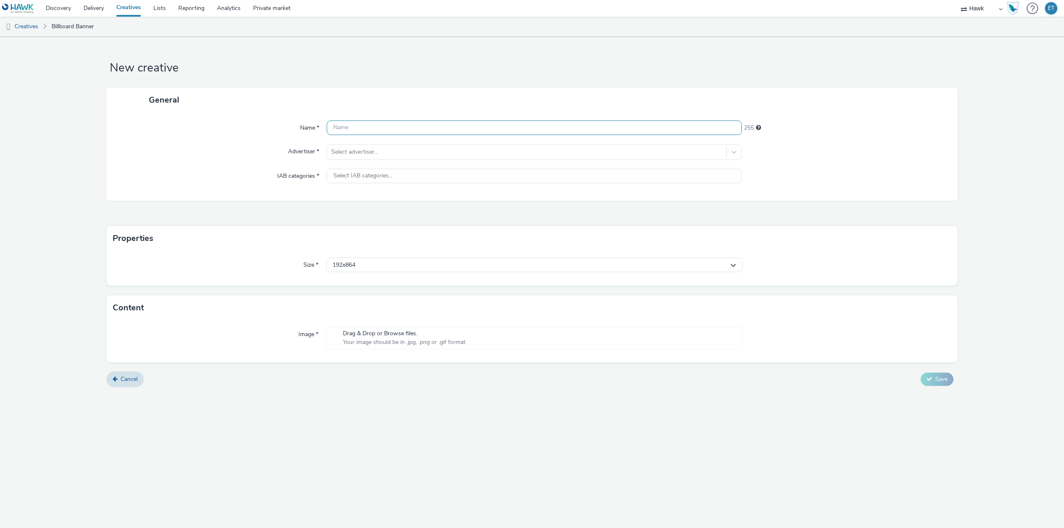
click at [434, 127] on input "text" at bounding box center [534, 127] width 415 height 15
paste input "UK_Bellway Homes Cavendish Grove_Hawk_DOOH_30/09/2025_864x432"
type input "UK_Bellway Homes Cavendish Grove_Hawk_DOOH_30/09/2025_1080x1920"
click at [450, 156] on div at bounding box center [526, 152] width 391 height 10
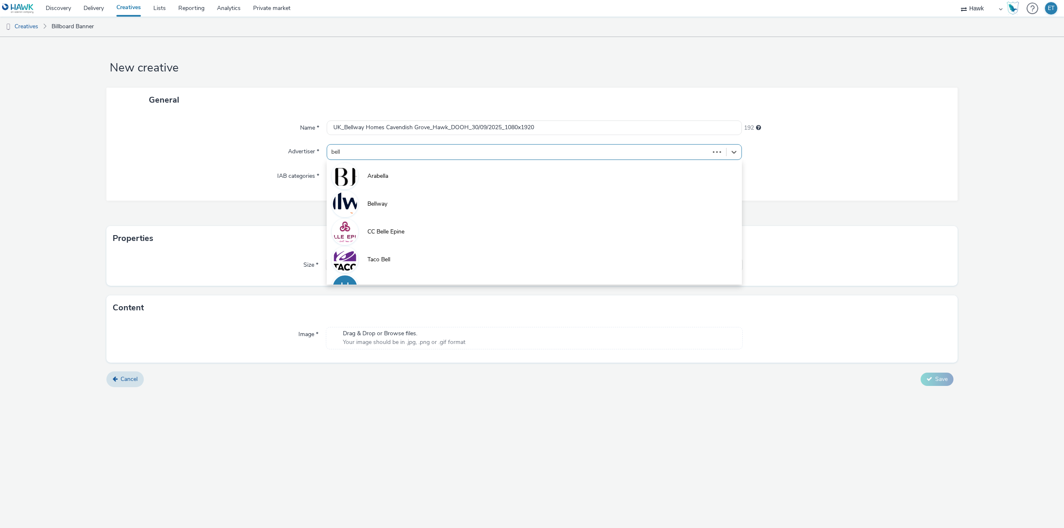
type input "bellw"
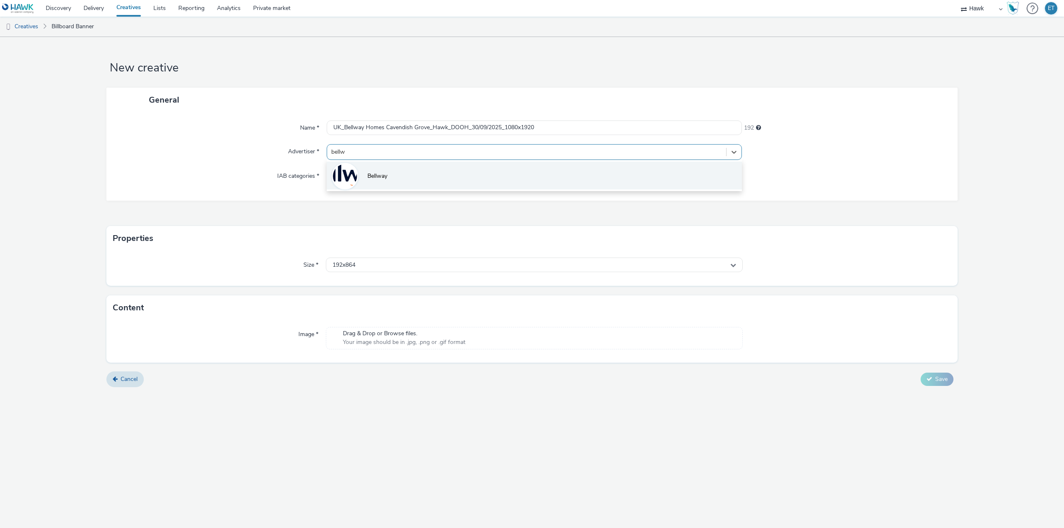
click at [466, 172] on li "Bellway" at bounding box center [534, 176] width 415 height 28
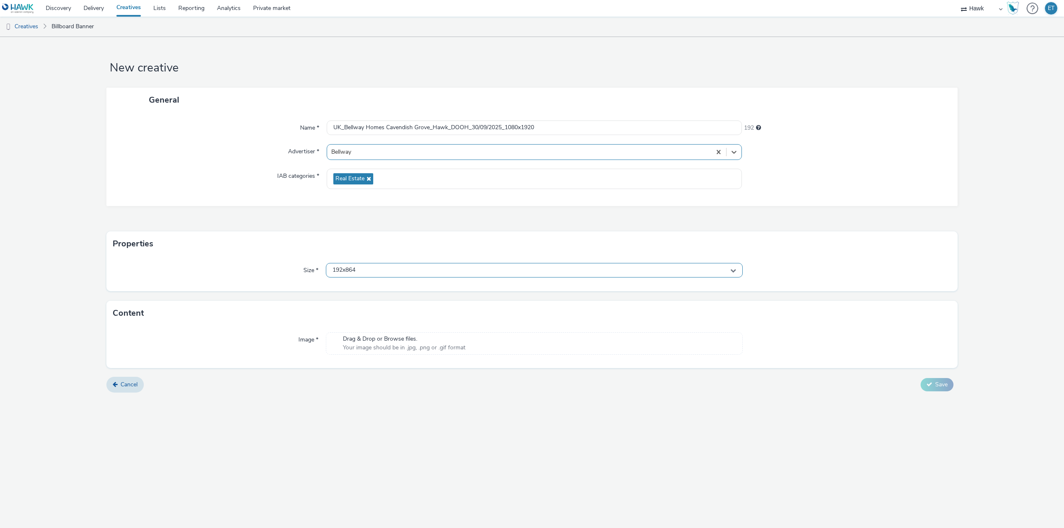
click at [436, 268] on div "192x864" at bounding box center [534, 270] width 417 height 15
click at [440, 290] on input "text" at bounding box center [534, 287] width 416 height 15
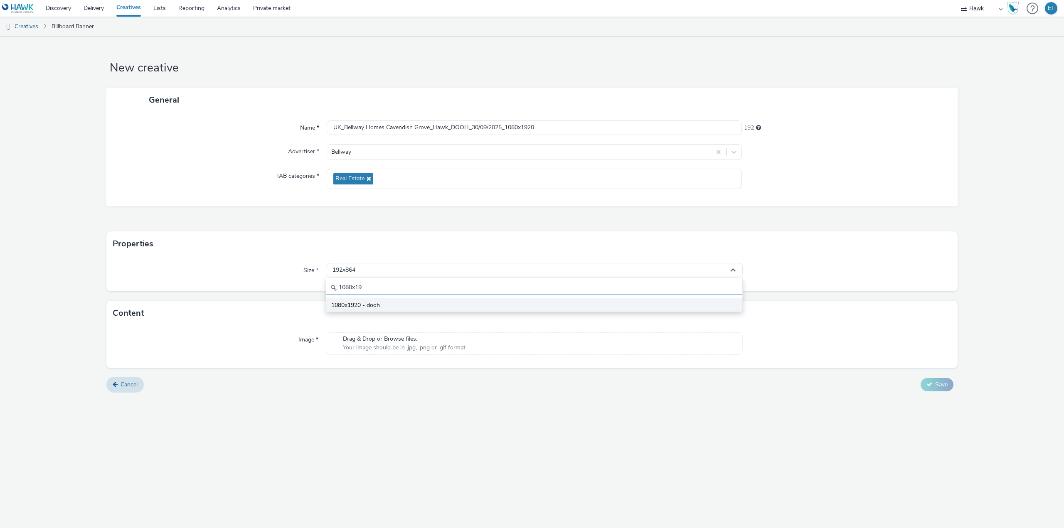
type input "1080x19"
click at [428, 306] on li "1080x1920 - dooh" at bounding box center [534, 305] width 416 height 14
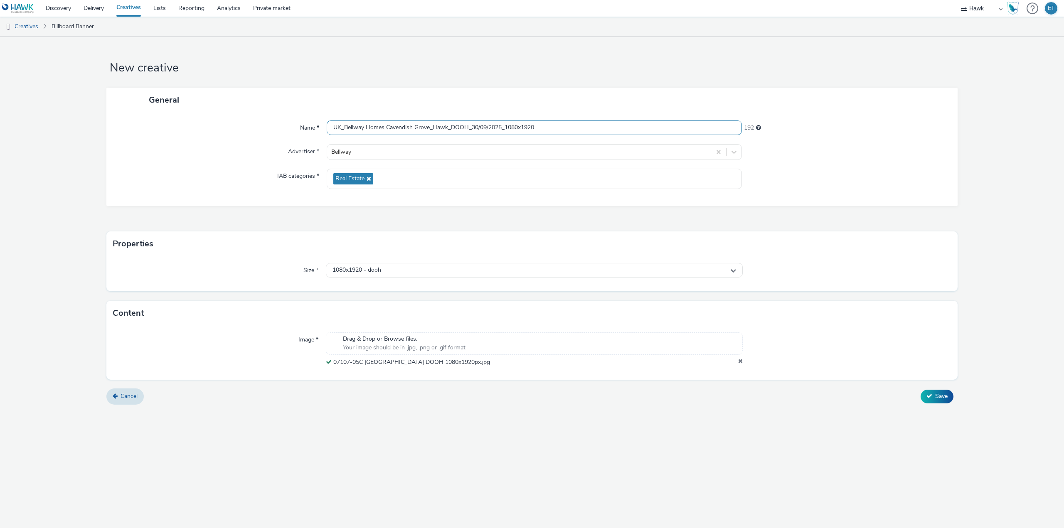
drag, startPoint x: 544, startPoint y: 128, endPoint x: 320, endPoint y: 137, distance: 224.1
click at [320, 137] on div "Name * UK_Bellway Homes Cavendish Grove_Hawk_DOOH_30/09/2025_1080x1920 192 Adve…" at bounding box center [531, 159] width 851 height 94
drag, startPoint x: 516, startPoint y: 405, endPoint x: 528, endPoint y: 403, distance: 12.2
click at [516, 405] on form "New creative General Name * UK_Bellway Homes Cavendish Grove_Hawk_DOOH_30/09/20…" at bounding box center [532, 224] width 1064 height 374
click at [946, 394] on span "Save" at bounding box center [941, 396] width 12 height 8
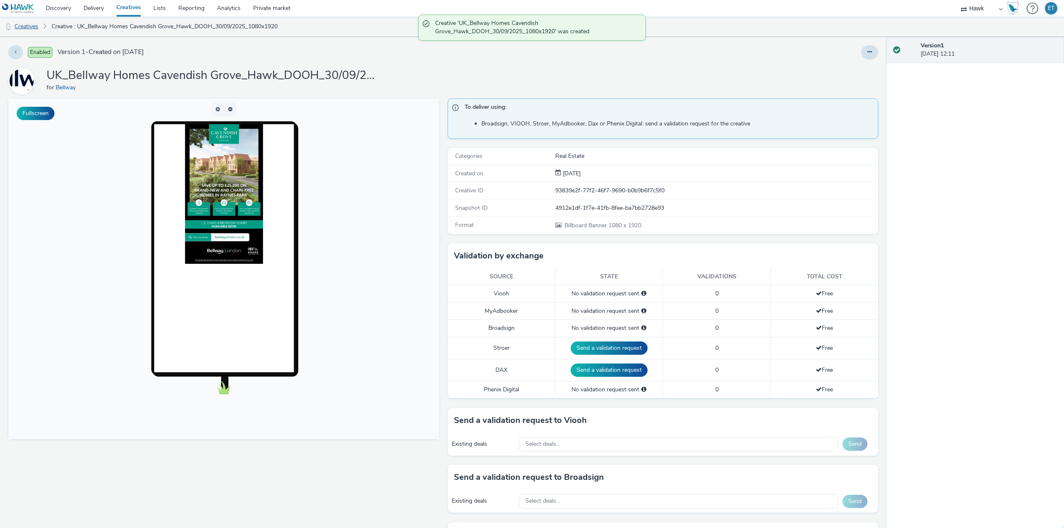
click at [34, 24] on link "Creatives" at bounding box center [21, 27] width 42 height 20
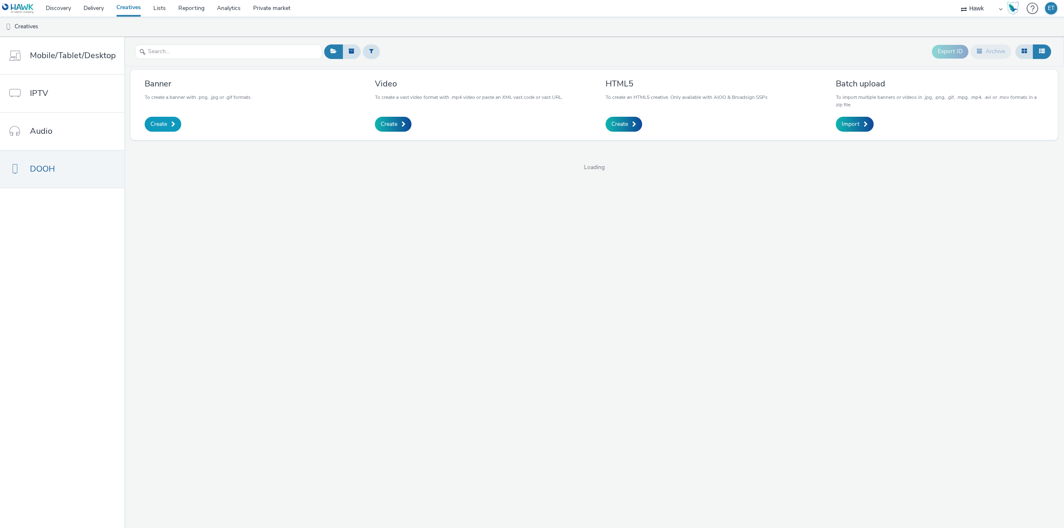
click at [168, 128] on link "Create" at bounding box center [163, 124] width 37 height 15
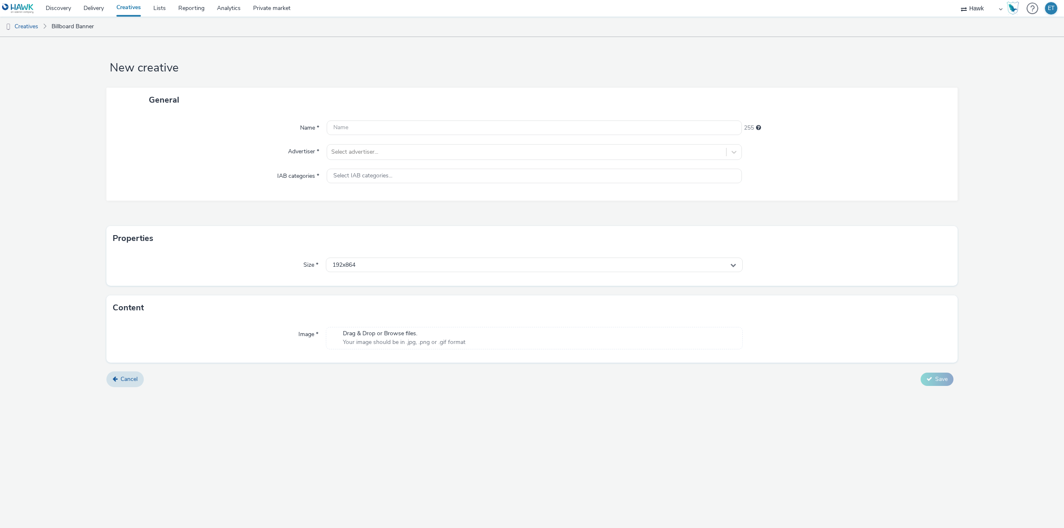
click at [607, 119] on div "Name * 255 Advertiser * Select advertiser... IAB categories * Select IAB catego…" at bounding box center [531, 156] width 851 height 88
click at [610, 125] on input "text" at bounding box center [534, 127] width 415 height 15
paste input "UK_Bellway Homes Cavendish Grove_Hawk_DOOH_30/09/2025_1080x1920"
drag, startPoint x: 567, startPoint y: 132, endPoint x: 509, endPoint y: 126, distance: 58.9
click at [509, 126] on input "UK_Bellway Homes Cavendish Grove_Hawk_DOOH_30/09/2025_1080x1920" at bounding box center [534, 127] width 415 height 15
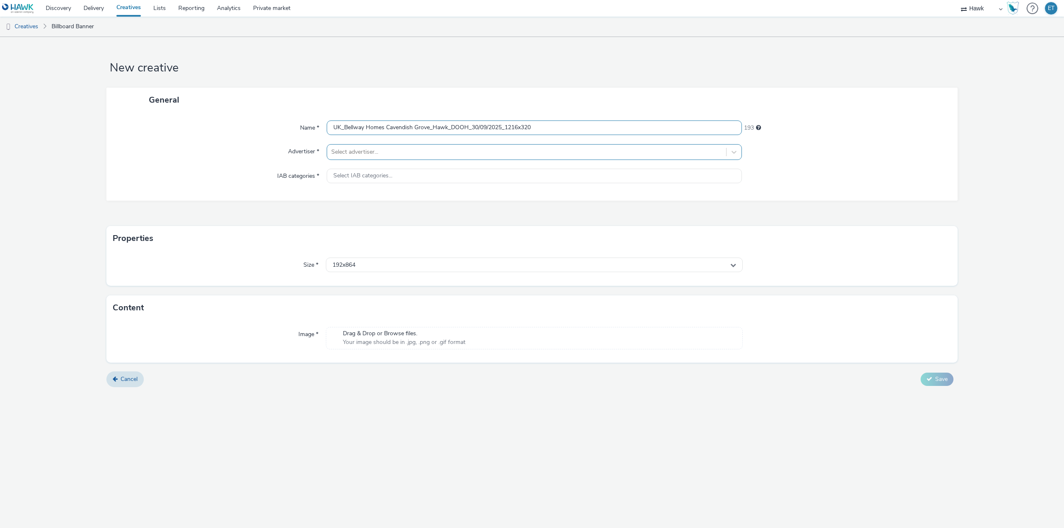
type input "UK_Bellway Homes Cavendish Grove_Hawk_DOOH_30/09/2025_1216x320"
click at [452, 155] on div at bounding box center [526, 152] width 391 height 10
type input "bellw"
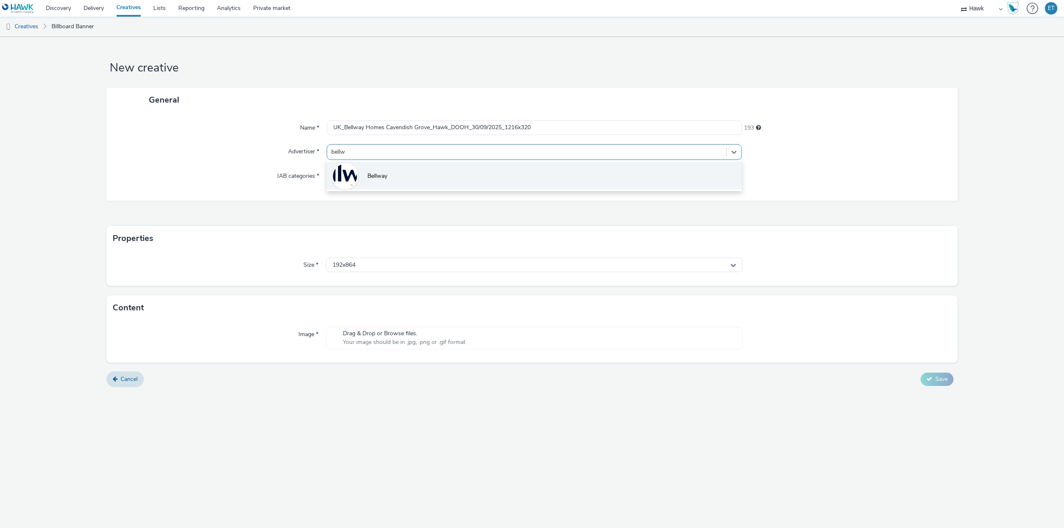
click at [450, 170] on li "Bellway" at bounding box center [534, 176] width 415 height 28
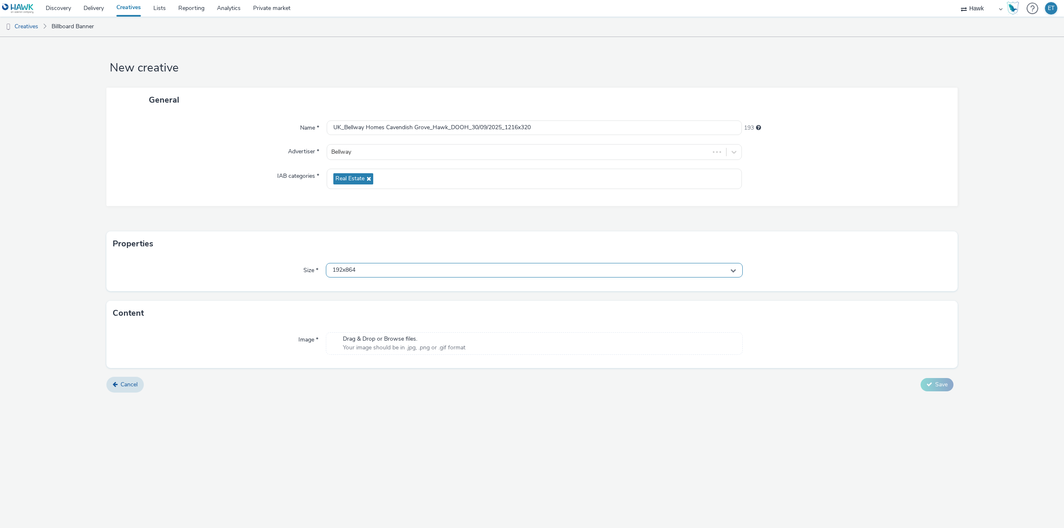
click at [446, 274] on div "192x864" at bounding box center [534, 270] width 417 height 15
click at [451, 287] on input "text" at bounding box center [534, 287] width 416 height 15
type input "1216"
click at [446, 306] on li "1216x320" at bounding box center [534, 305] width 416 height 14
drag, startPoint x: 539, startPoint y: 128, endPoint x: 329, endPoint y: 109, distance: 211.5
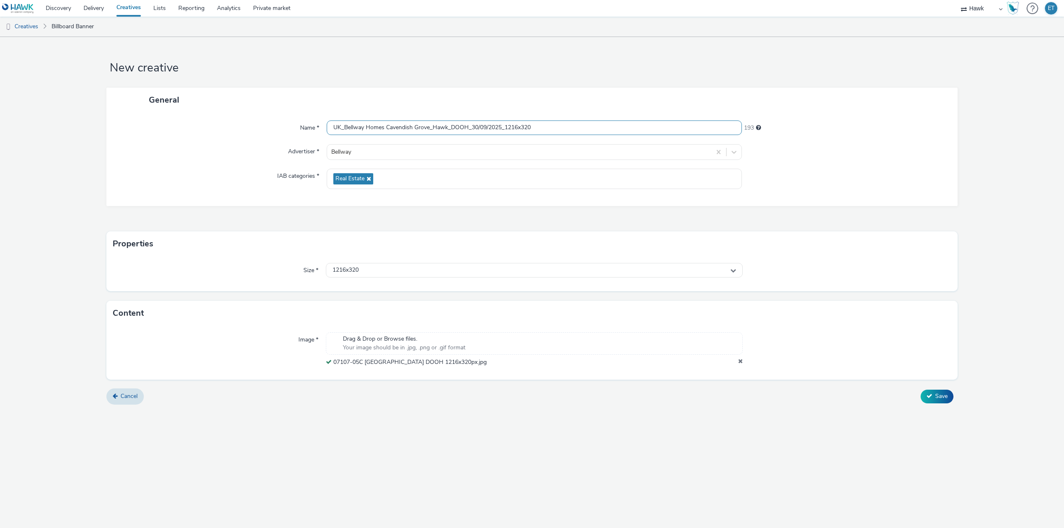
click at [329, 109] on div "General Name * UK_Bellway Homes Cavendish Grove_Hawk_DOOH_30/09/2025_1216x320 1…" at bounding box center [531, 147] width 851 height 118
drag, startPoint x: 481, startPoint y: 420, endPoint x: 513, endPoint y: 418, distance: 31.6
click at [483, 422] on div "New creative General Name * UK_Bellway Homes Cavendish Grove_Hawk_DOOH_30/09/20…" at bounding box center [532, 282] width 1064 height 491
click at [954, 397] on div "Cancel Save" at bounding box center [531, 396] width 851 height 15
click at [944, 397] on span "Save" at bounding box center [941, 396] width 12 height 8
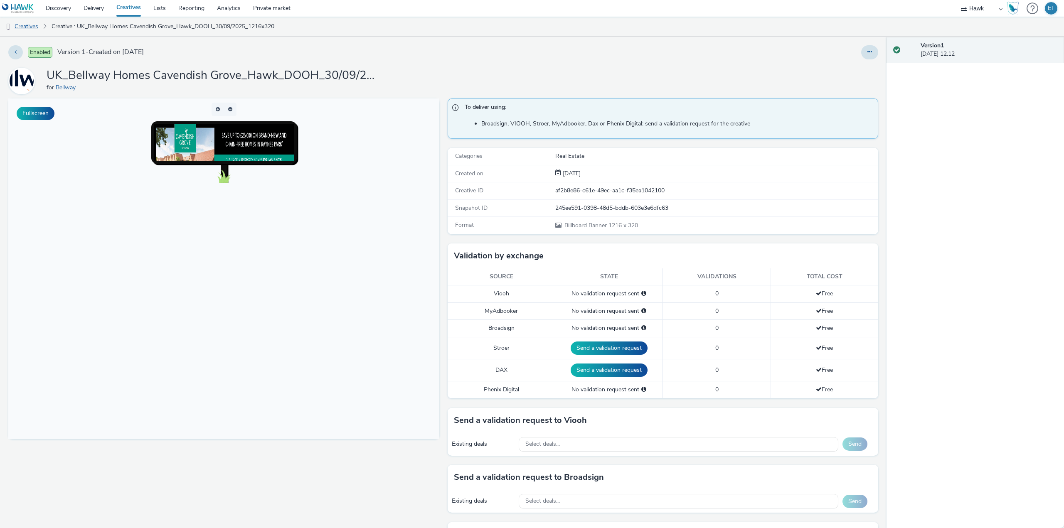
click at [27, 25] on link "Creatives" at bounding box center [21, 27] width 42 height 20
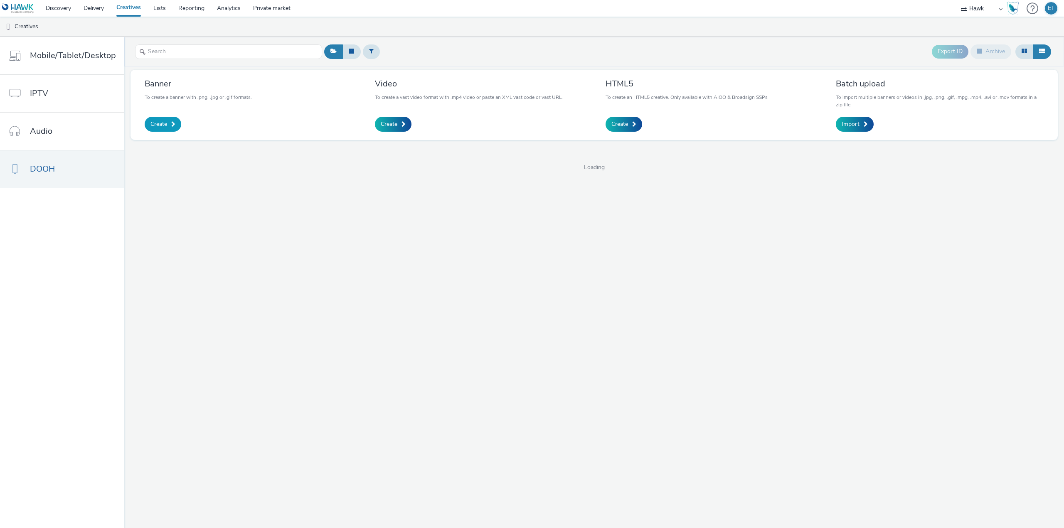
click at [166, 122] on link "Create" at bounding box center [163, 124] width 37 height 15
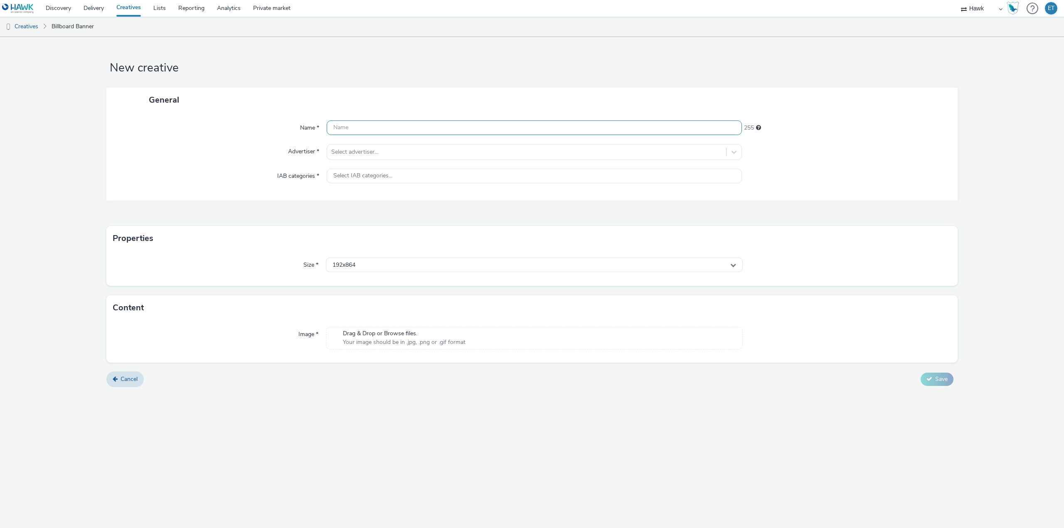
click at [362, 132] on input "text" at bounding box center [534, 127] width 415 height 15
paste input "UK_Bellway Homes Cavendish Grove_Hawk_DOOH_30/09/2025_1216x320"
drag, startPoint x: 546, startPoint y: 127, endPoint x: 515, endPoint y: 128, distance: 30.8
click at [515, 128] on input "UK_Bellway Homes Cavendish Grove_Hawk_DOOH_30/09/2025_1216x320" at bounding box center [534, 127] width 415 height 15
type input "UK_Bellway Homes Cavendish Grove_Hawk_DOOH_30/09/2025_1264x332"
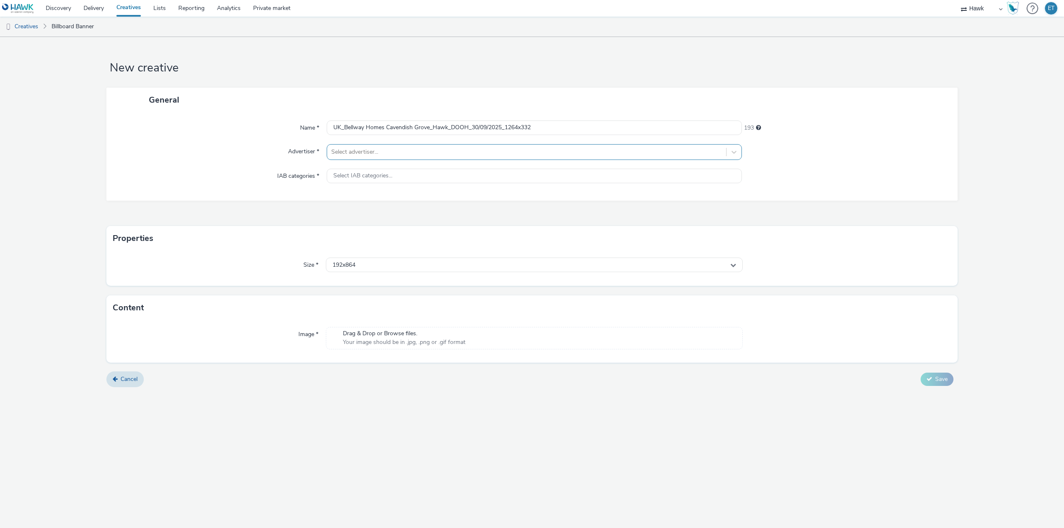
click at [474, 156] on div at bounding box center [526, 152] width 391 height 10
type input "bellw"
click at [467, 167] on li "Bellway" at bounding box center [534, 176] width 415 height 28
click at [436, 273] on div "192x864" at bounding box center [534, 270] width 417 height 15
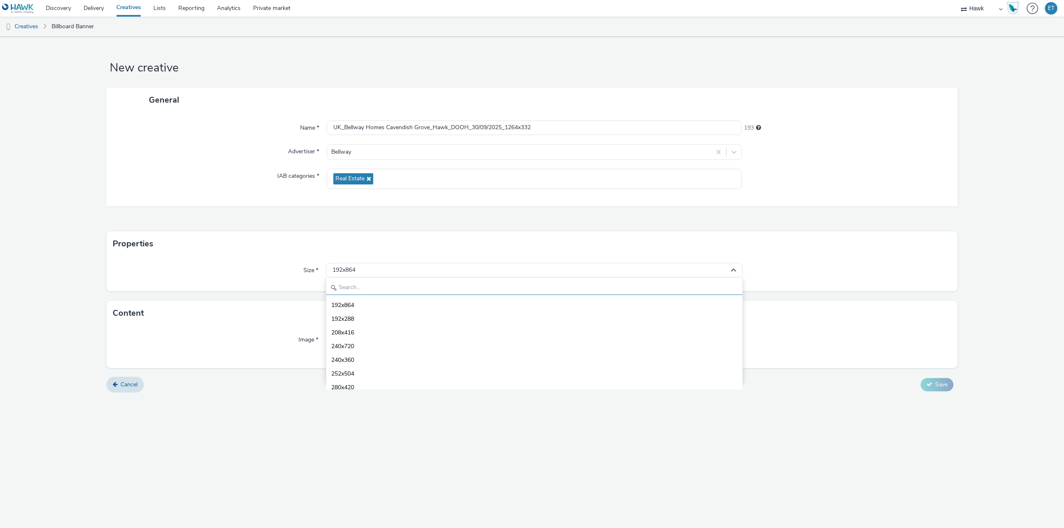
click at [428, 289] on input "text" at bounding box center [534, 287] width 416 height 15
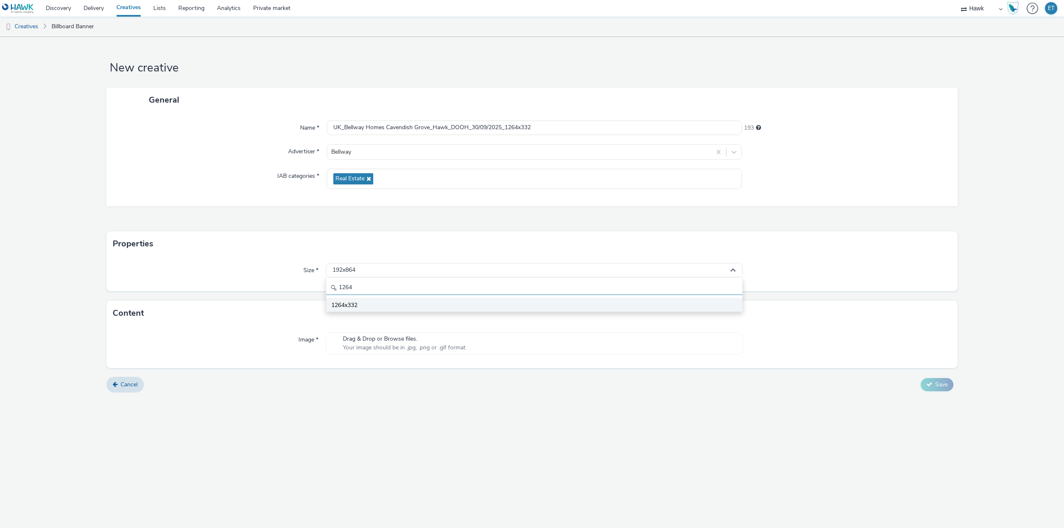
type input "1264"
click at [426, 304] on li "1264x332" at bounding box center [534, 305] width 416 height 14
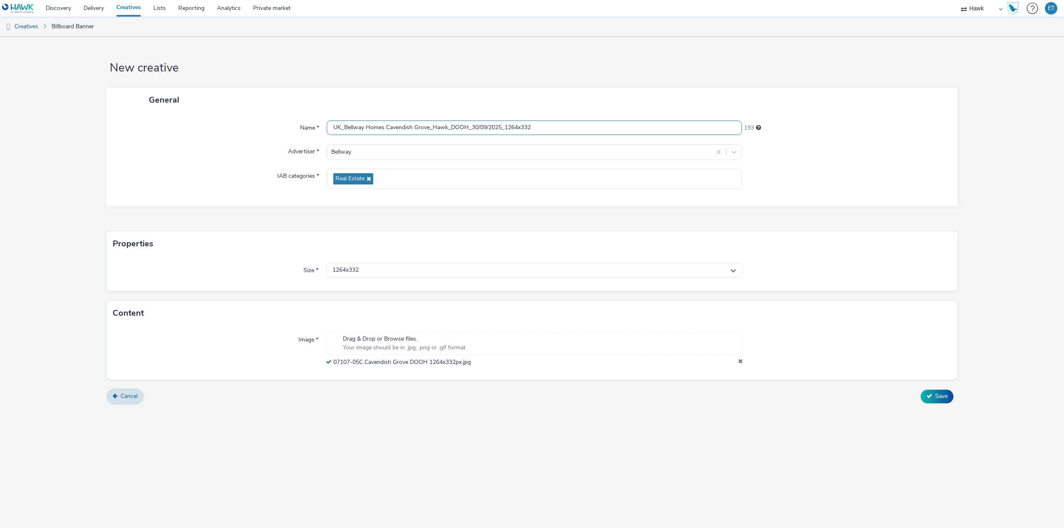
drag, startPoint x: 484, startPoint y: 126, endPoint x: 325, endPoint y: 123, distance: 158.8
click at [325, 123] on div "Name * UK_Bellway Homes Cavendish Grove_Hawk_DOOH_30/09/2025_1264x332 193" at bounding box center [532, 127] width 834 height 15
click at [596, 407] on form "New creative General Name * UK_Bellway Homes Cavendish Grove_Hawk_DOOH_30/09/20…" at bounding box center [532, 224] width 1064 height 374
click at [942, 387] on form "New creative General Name * UK_Bellway Homes Cavendish Grove_Hawk_DOOH_30/09/20…" at bounding box center [532, 224] width 1064 height 374
click at [945, 394] on span "Save" at bounding box center [941, 396] width 12 height 8
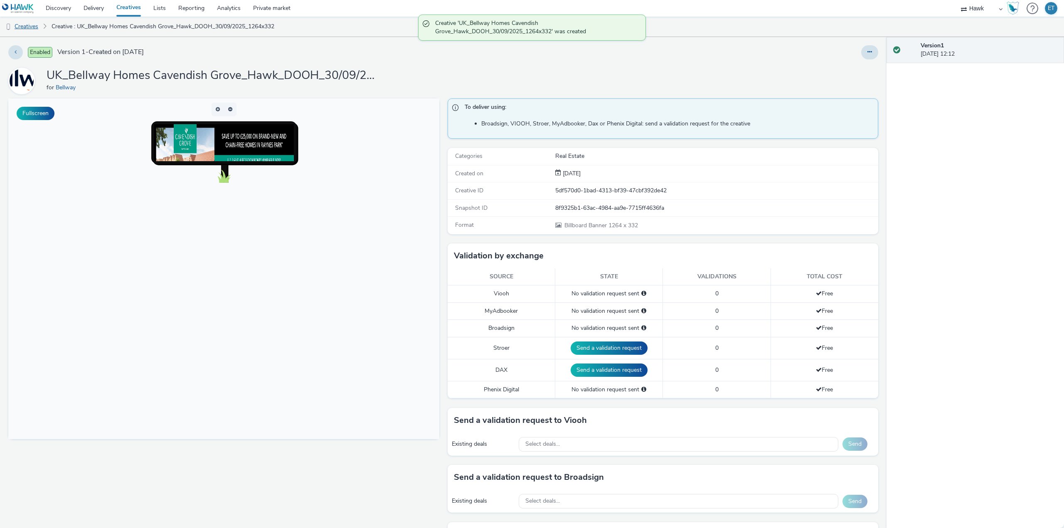
click at [32, 30] on link "Creatives" at bounding box center [21, 27] width 42 height 20
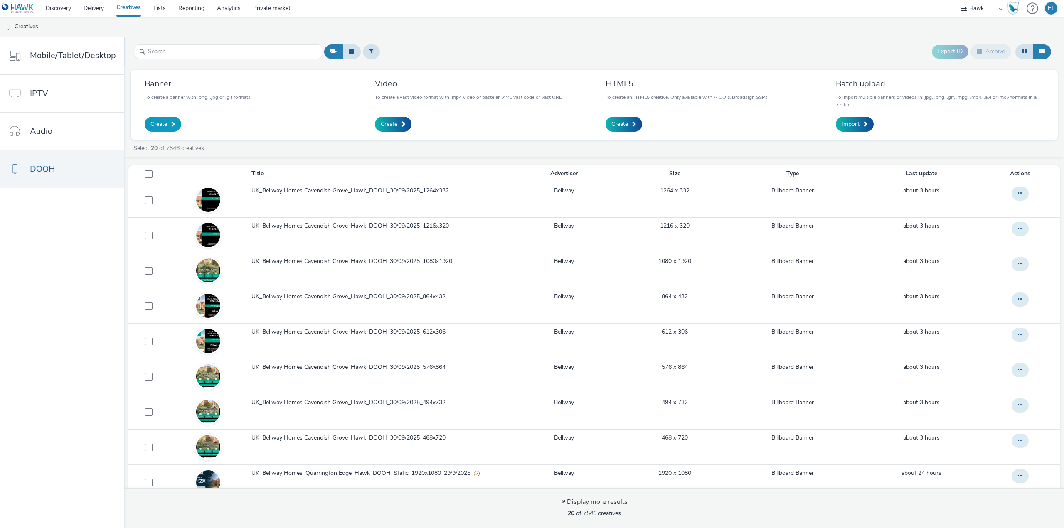
click at [168, 121] on link "Create" at bounding box center [163, 124] width 37 height 15
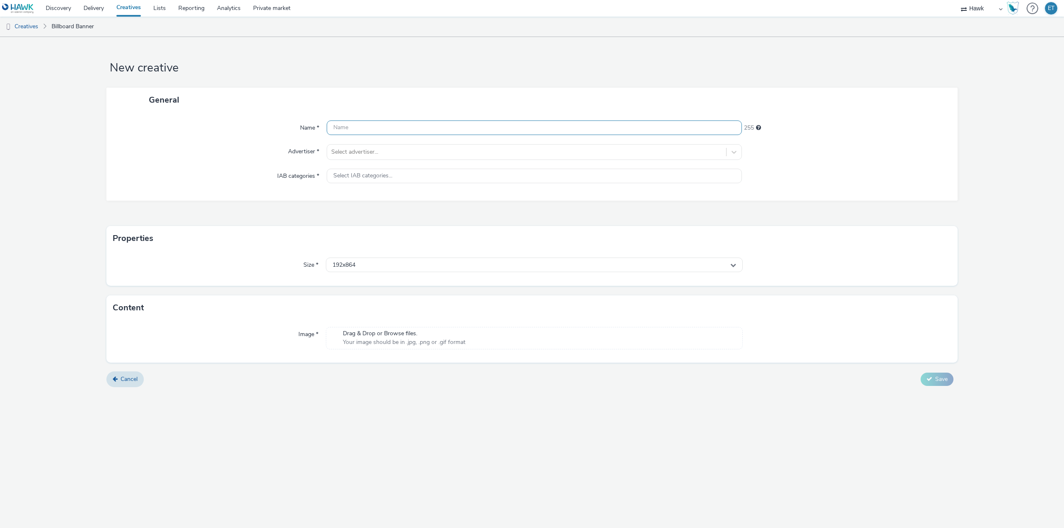
click at [397, 126] on input "text" at bounding box center [534, 127] width 415 height 15
paste input "UK_Bellway Homes Cavendish Grove_Hawk_DOOH_30/09/2025_1264x332"
drag, startPoint x: 533, startPoint y: 123, endPoint x: 511, endPoint y: 127, distance: 23.2
click at [511, 127] on input "UK_Bellway Homes Cavendish Grove_Hawk_DOOH_30/09/2025_1264x332" at bounding box center [534, 127] width 415 height 15
type input "UK_Bellway Homes Cavendish Grove_Hawk_DOOH_30/09/2025_1920x1080"
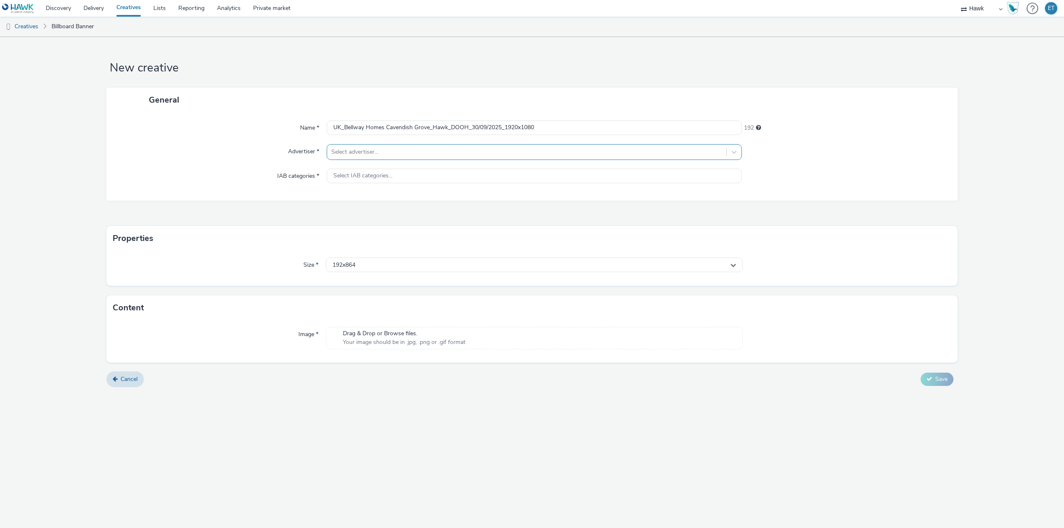
click at [503, 155] on div at bounding box center [526, 152] width 391 height 10
type input "bellw"
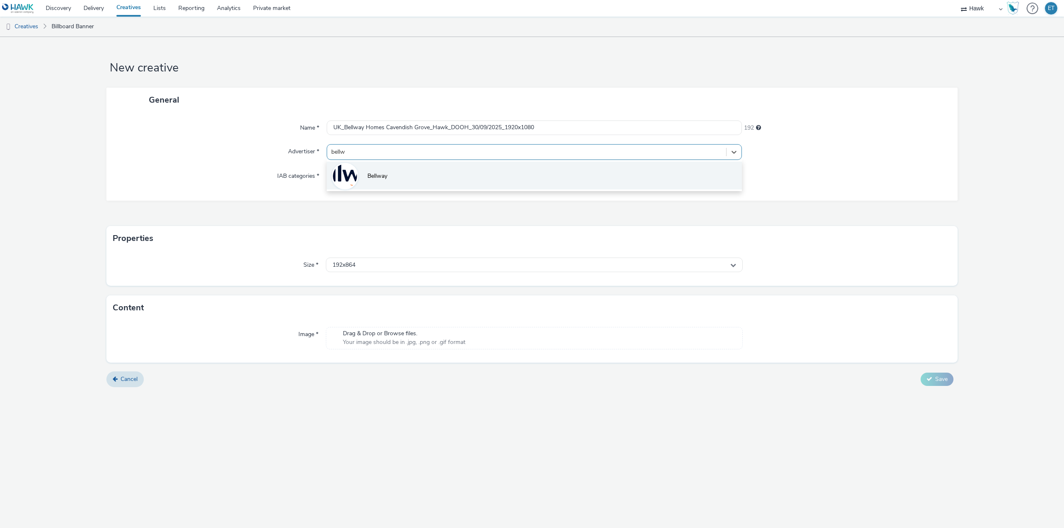
click at [529, 176] on li "Bellway" at bounding box center [534, 176] width 415 height 28
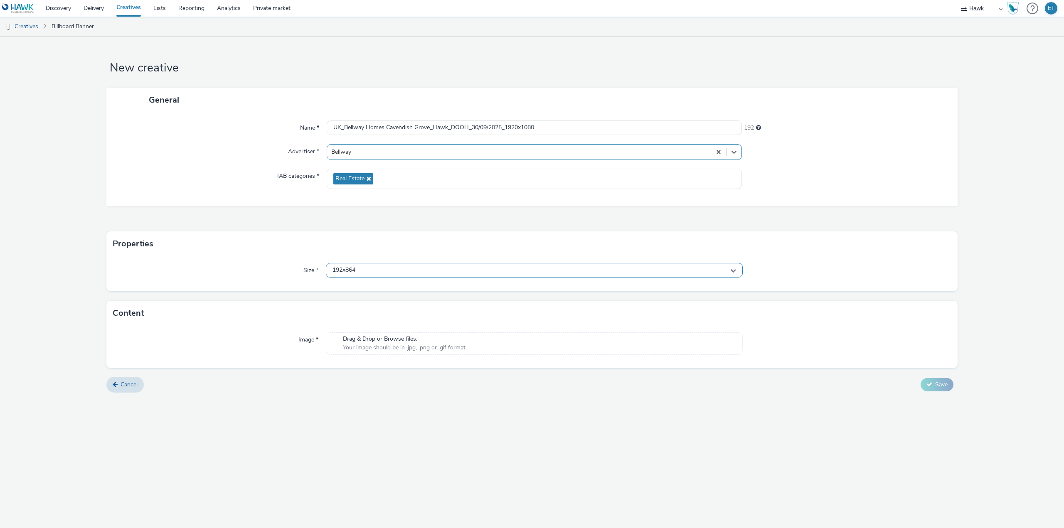
click at [495, 275] on div "192x864" at bounding box center [534, 270] width 417 height 15
click at [493, 286] on input "text" at bounding box center [534, 287] width 416 height 15
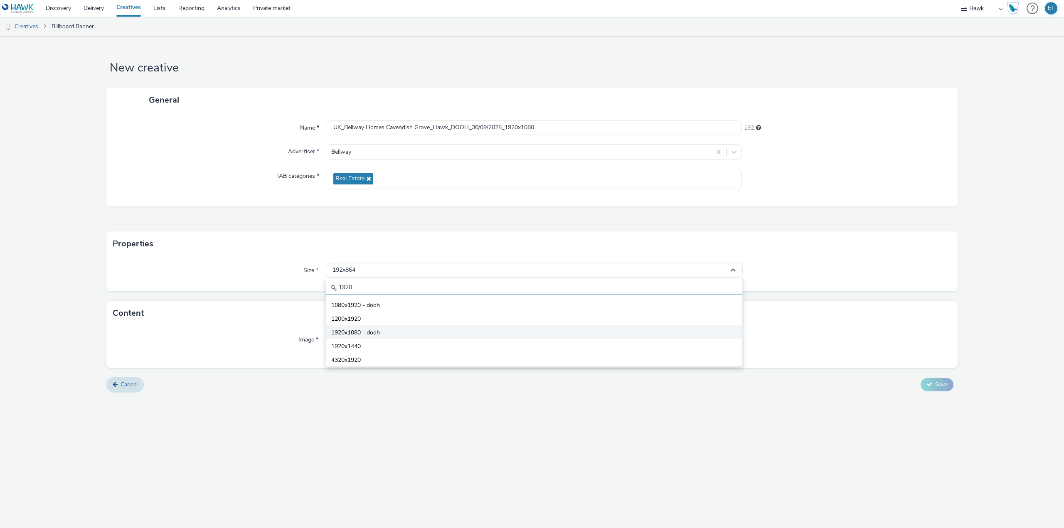
type input "1920"
click at [461, 334] on li "1920x1080 - dooh" at bounding box center [534, 332] width 416 height 14
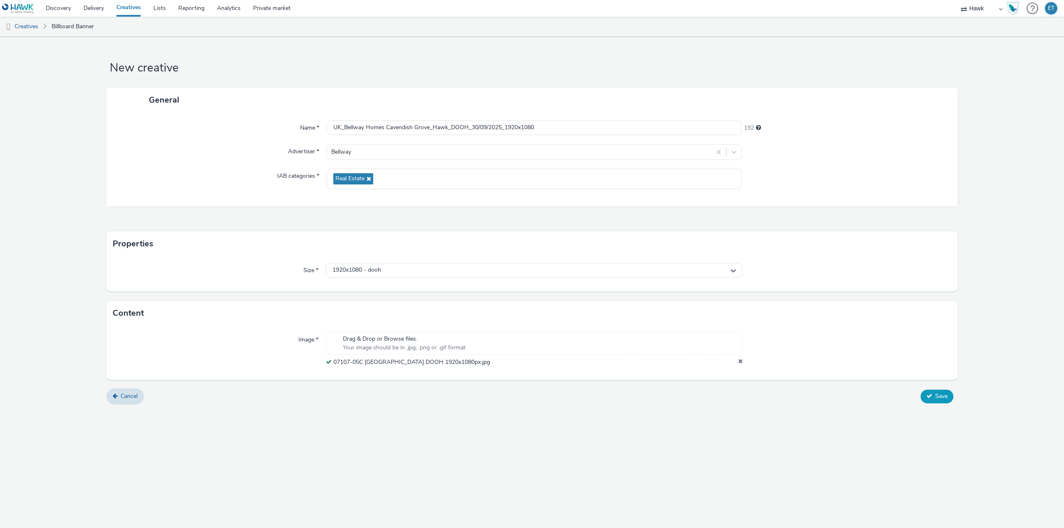
click at [939, 391] on button "Save" at bounding box center [936, 396] width 33 height 13
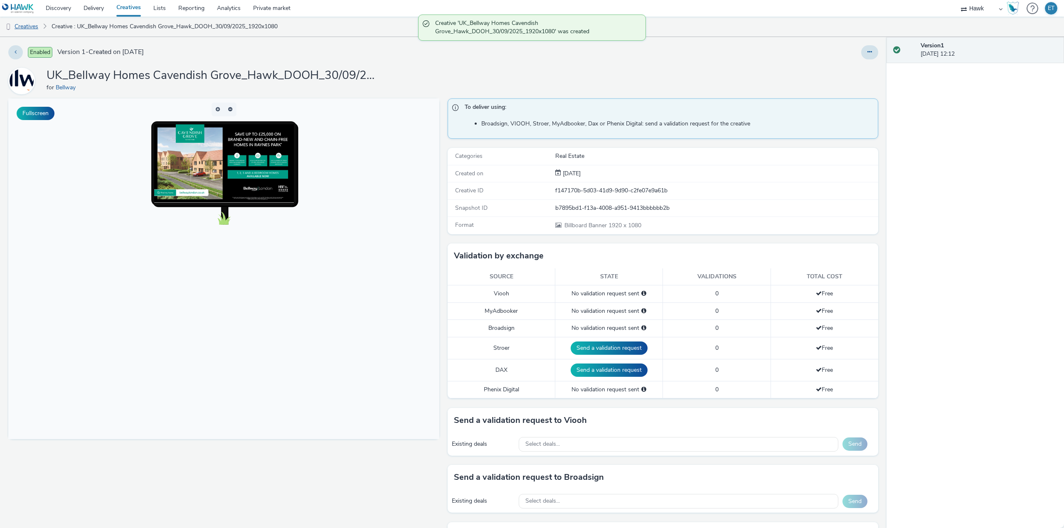
click at [32, 25] on link "Creatives" at bounding box center [21, 27] width 42 height 20
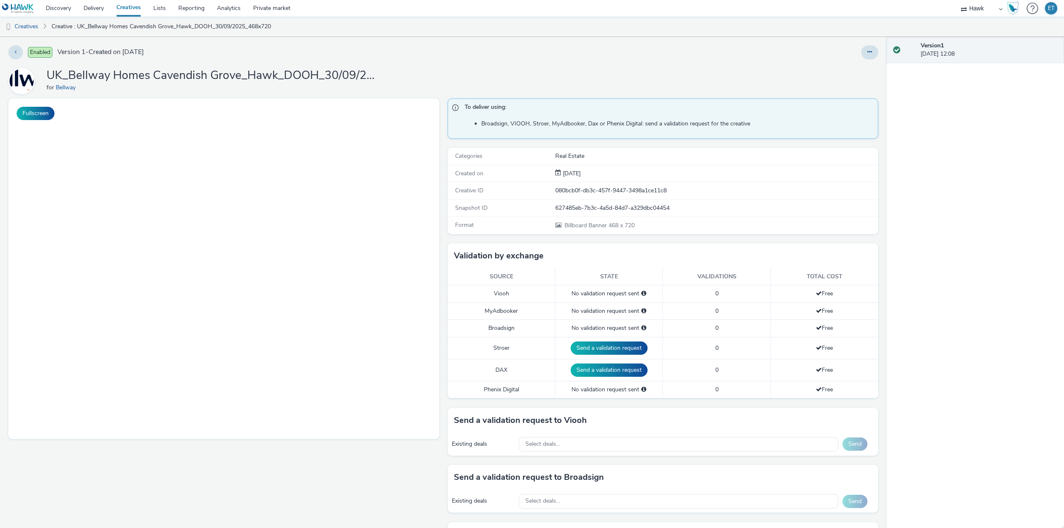
select select "11a7df10-284f-415c-b52a-427acf4c31ae"
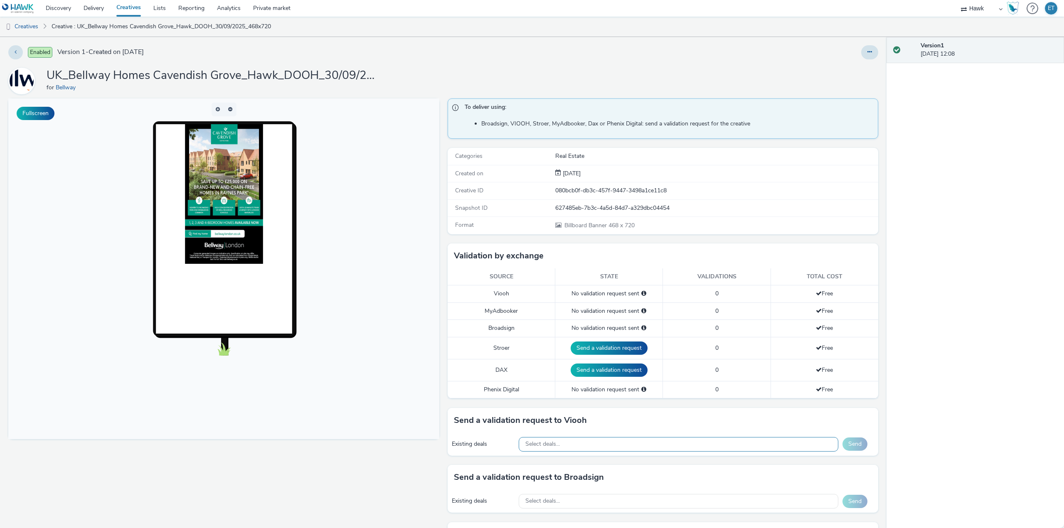
click at [570, 441] on div "Select deals..." at bounding box center [679, 444] width 320 height 15
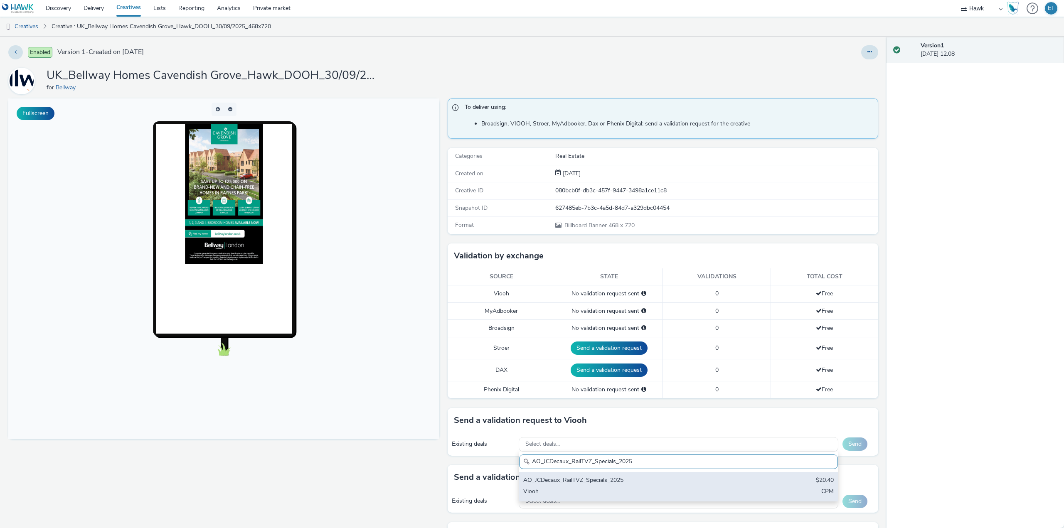
click at [604, 489] on div "Viooh" at bounding box center [626, 492] width 206 height 10
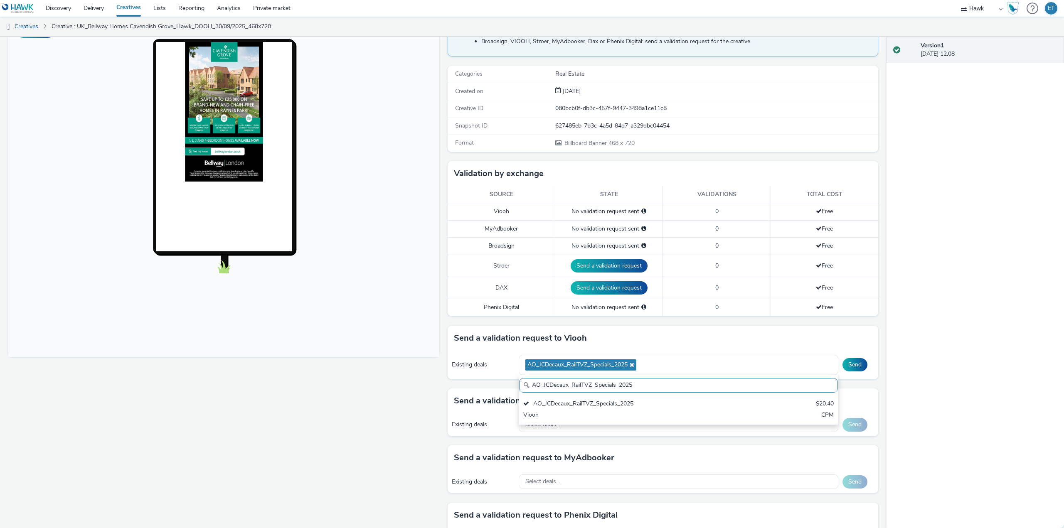
scroll to position [83, 0]
drag, startPoint x: 633, startPoint y: 385, endPoint x: 517, endPoint y: 384, distance: 115.5
click at [519, 384] on input "AO_JCDecaux_RailTVZ_Specials_2025" at bounding box center [678, 384] width 319 height 15
paste input "Supermarket"
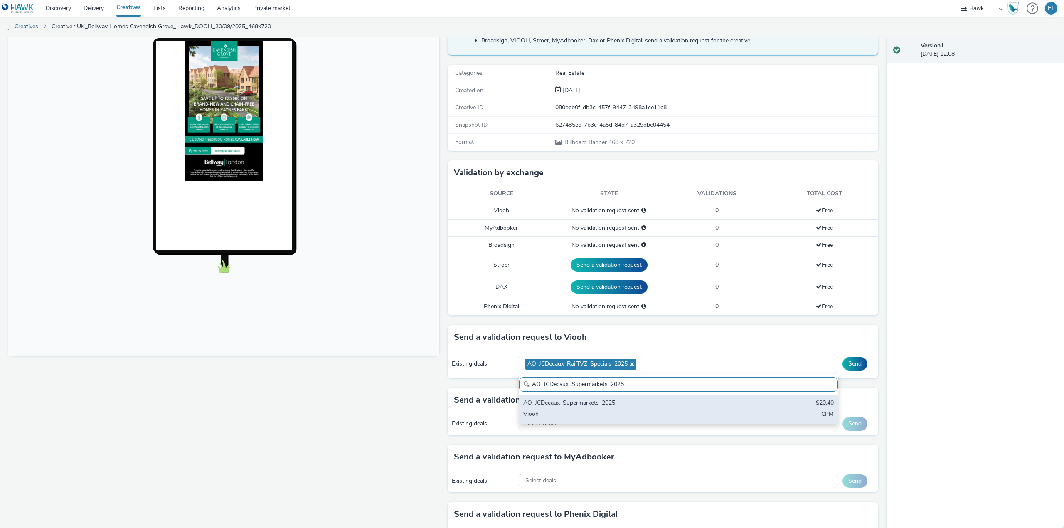
type input "AO_JCDecaux_Supermarkets_2025"
click at [566, 414] on div "Viooh" at bounding box center [626, 415] width 206 height 10
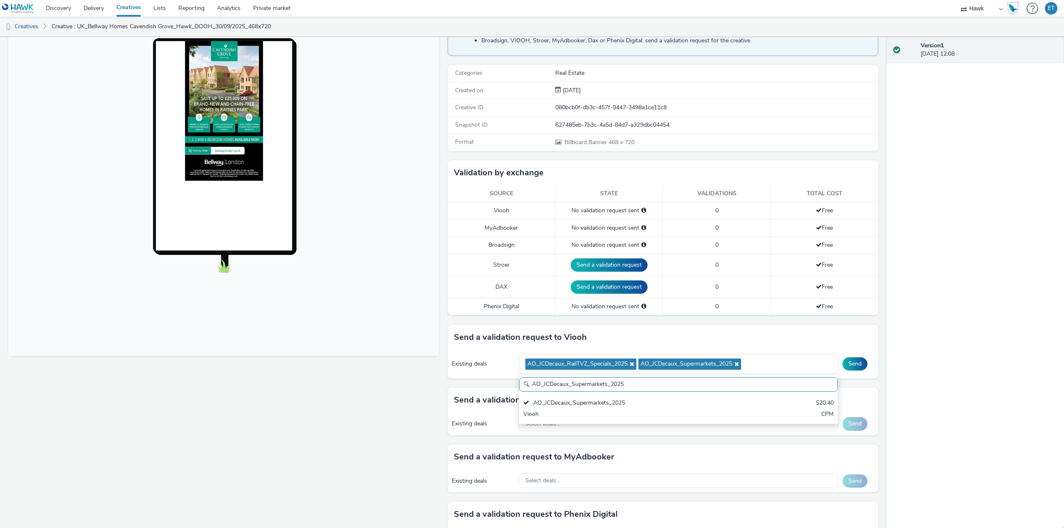
drag, startPoint x: 609, startPoint y: 384, endPoint x: 520, endPoint y: 386, distance: 88.9
click at [520, 386] on div "AO_JCDecaux_Supermarkets_2025" at bounding box center [678, 384] width 319 height 15
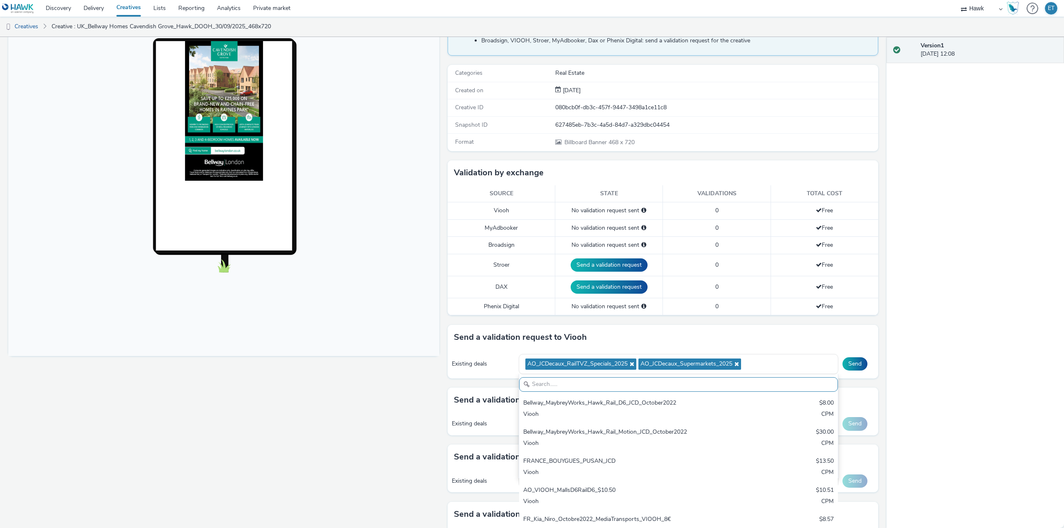
paste input "AO_JCDecaux_MVZ_2025"
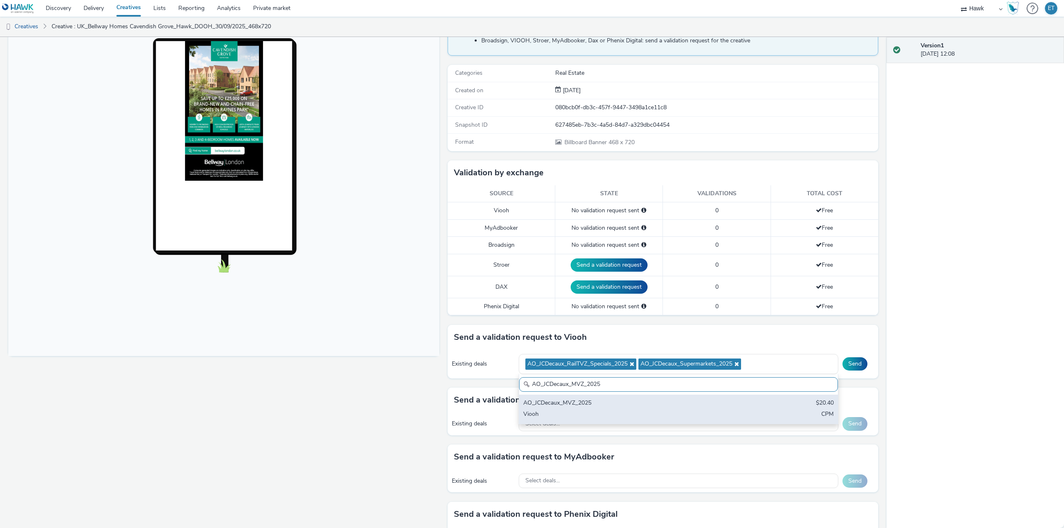
click at [565, 408] on div "AO_JCDecaux_MVZ_2025" at bounding box center [626, 404] width 206 height 10
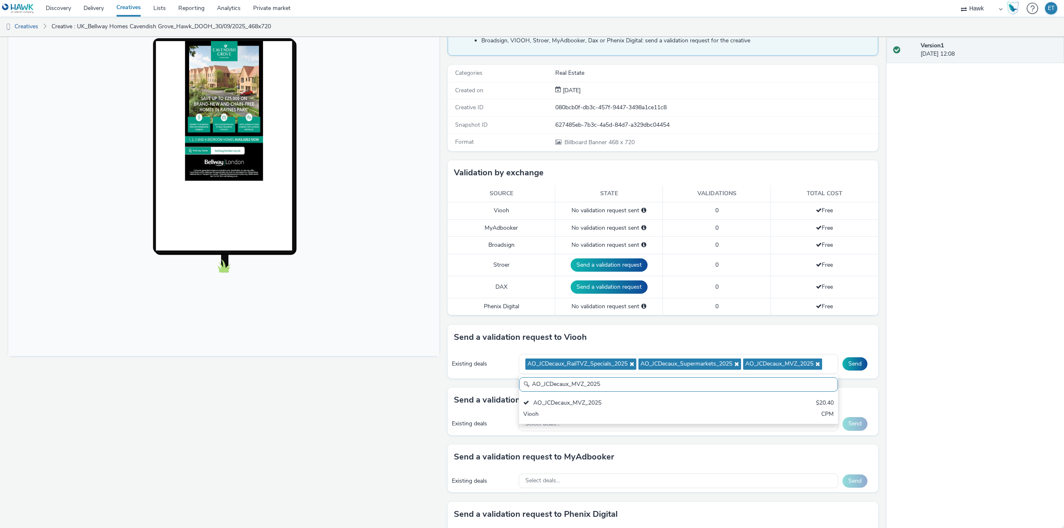
drag, startPoint x: 570, startPoint y: 388, endPoint x: 517, endPoint y: 386, distance: 53.2
click at [519, 386] on input "AO_JCDecaux_MVZ_2025" at bounding box center [678, 384] width 319 height 15
paste input "RailMallD6s"
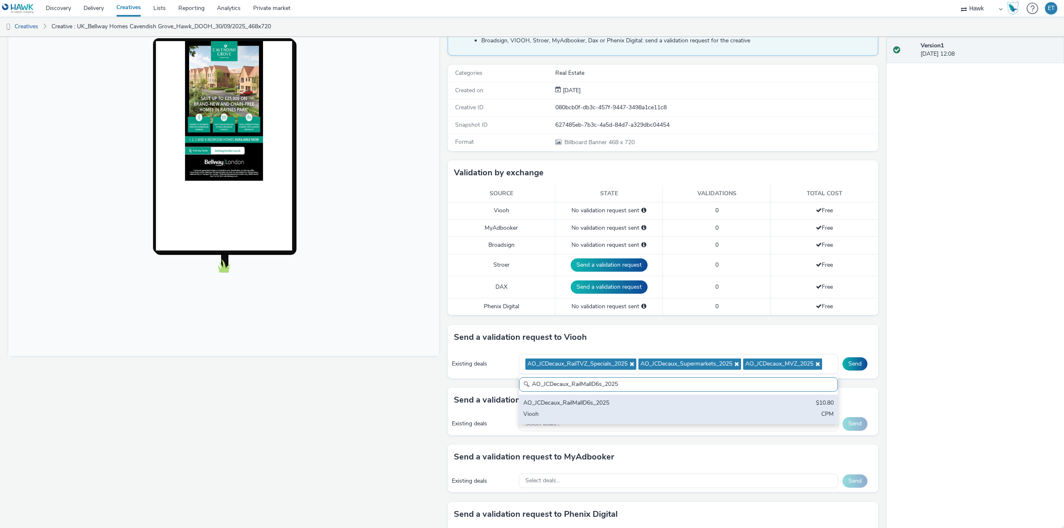
type input "AO_JCDecaux_RailMallD6s_2025"
click at [583, 408] on div "AO_JCDecaux_RailMallD6s_2025" at bounding box center [626, 404] width 206 height 10
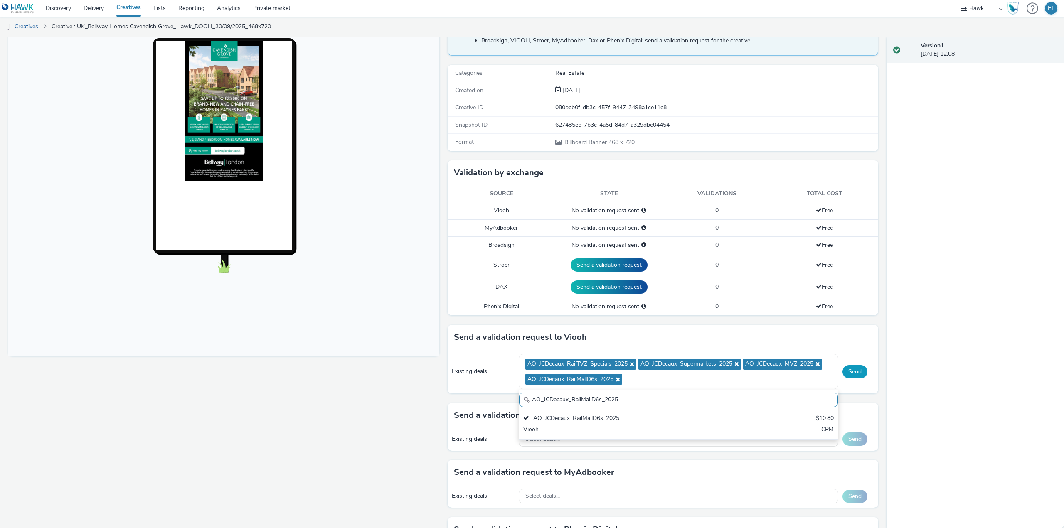
click at [844, 368] on button "Send" at bounding box center [854, 371] width 25 height 13
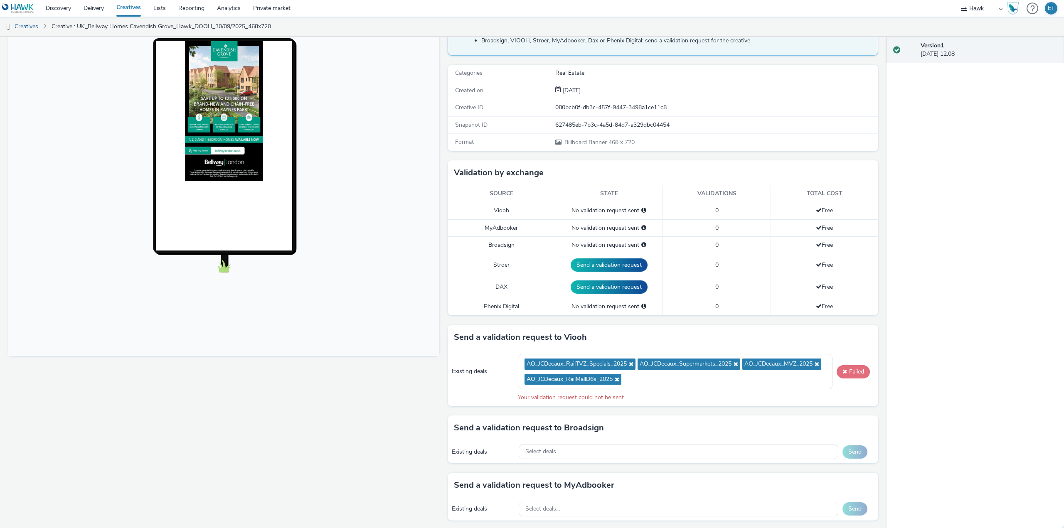
click at [846, 370] on button "Failed" at bounding box center [852, 371] width 33 height 13
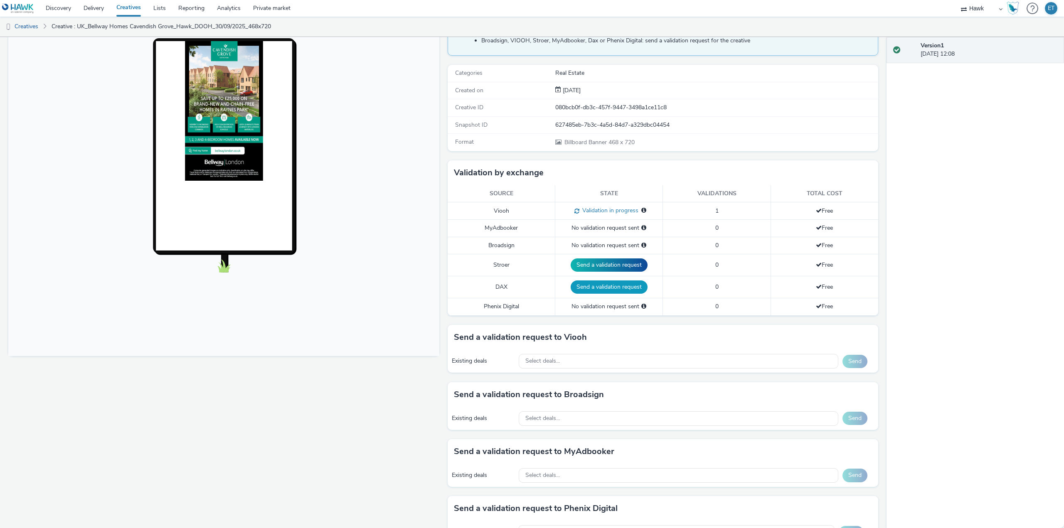
click at [583, 290] on button "Send a validation request" at bounding box center [608, 286] width 77 height 13
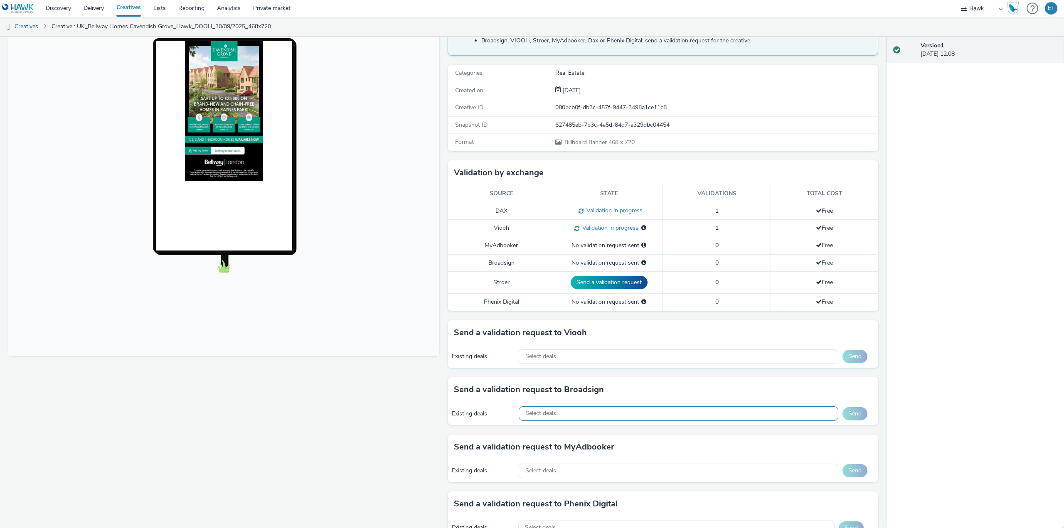
click at [553, 414] on span "Select deals..." at bounding box center [542, 413] width 34 height 7
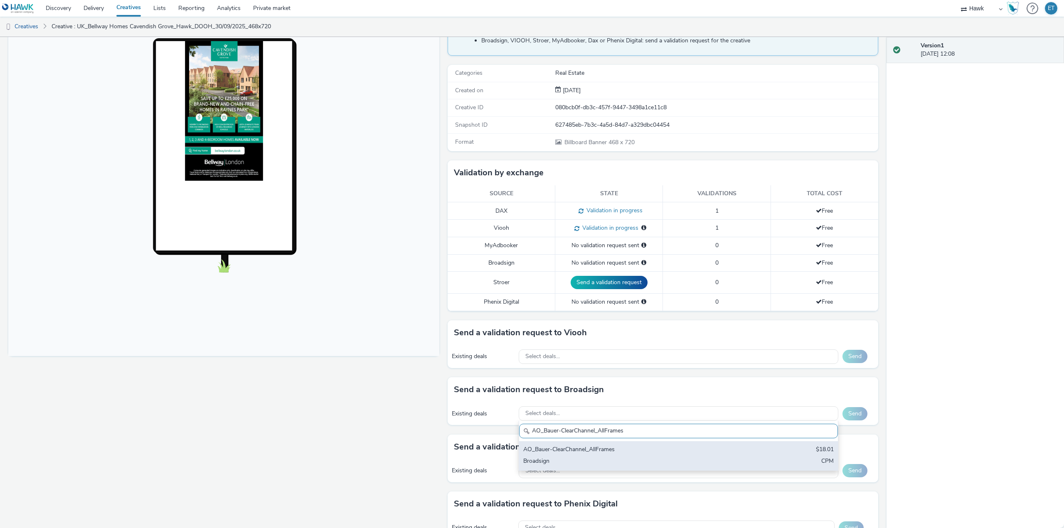
click at [582, 450] on div "AO_Bauer-ClearChannel_AllFrames" at bounding box center [626, 450] width 206 height 10
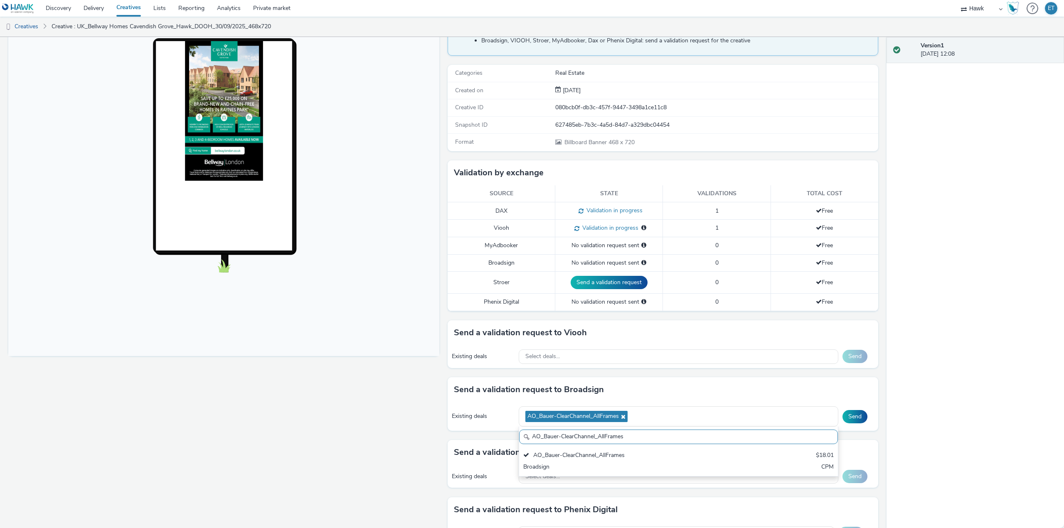
drag, startPoint x: 623, startPoint y: 435, endPoint x: 523, endPoint y: 444, distance: 100.5
click at [523, 444] on input "AO_Bauer-ClearChannel_AllFrames" at bounding box center [678, 437] width 319 height 15
paste input "Mall"
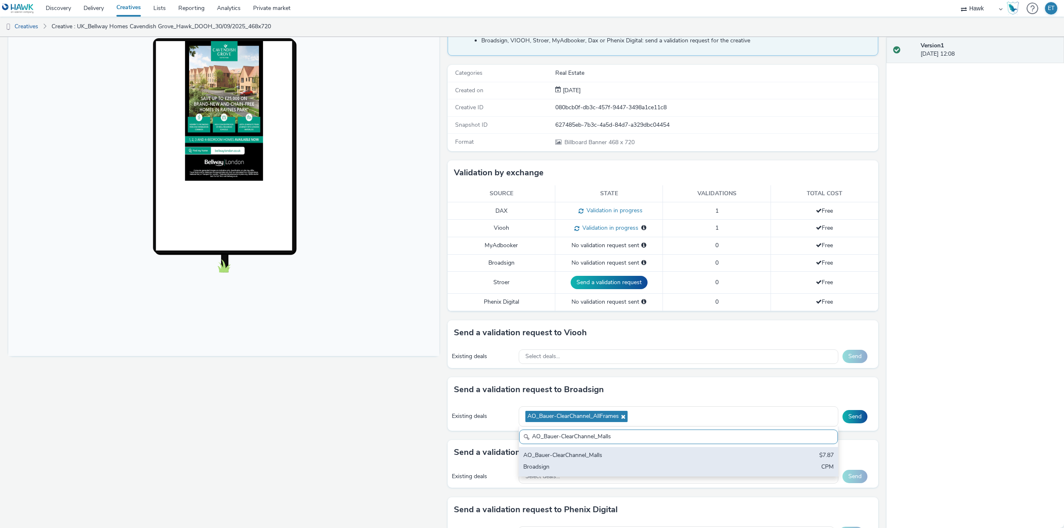
click at [552, 466] on div "Broadsign" at bounding box center [626, 468] width 206 height 10
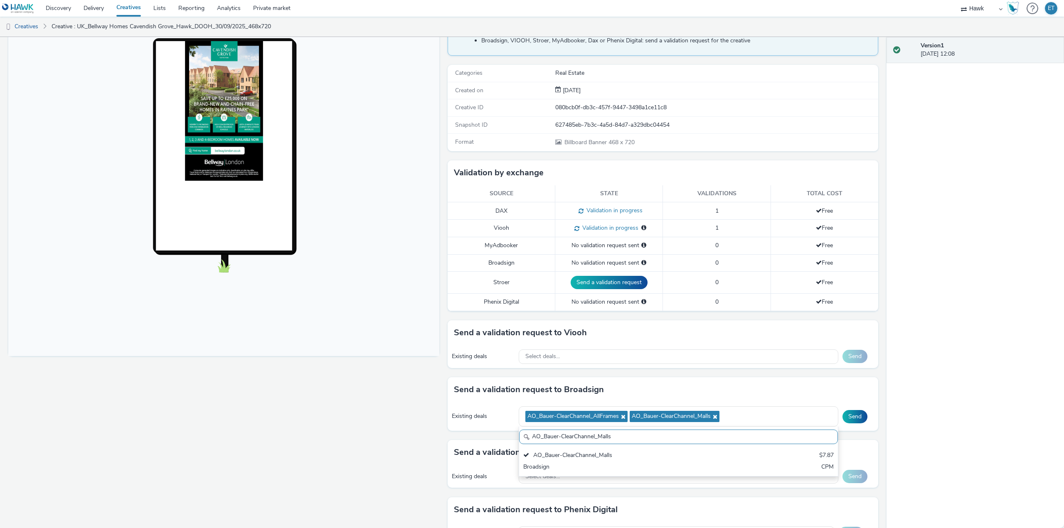
drag, startPoint x: 626, startPoint y: 436, endPoint x: 520, endPoint y: 440, distance: 106.4
click at [520, 440] on input "AO_Bauer-ClearChannel_Malls" at bounding box center [678, 437] width 319 height 15
paste input "Atmosphere TV_All Frame"
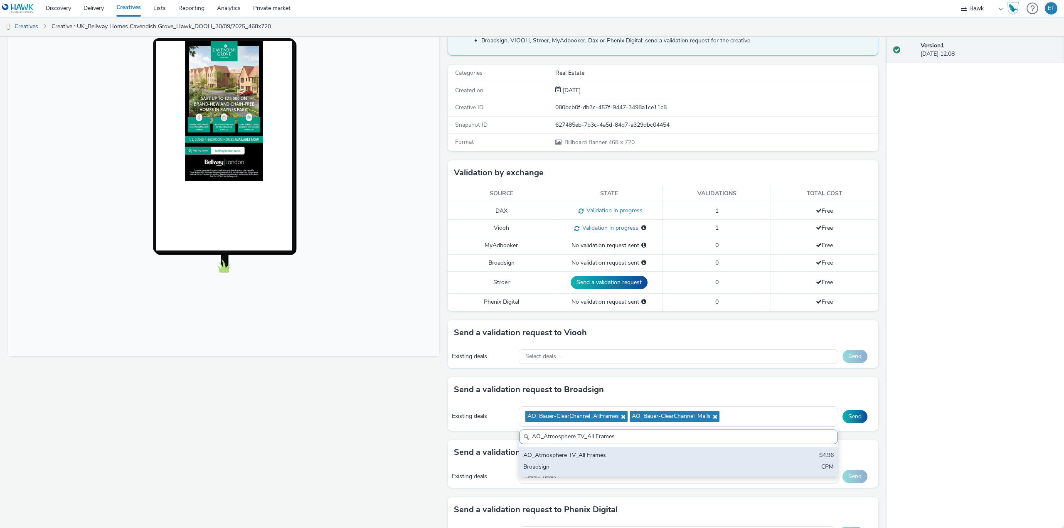
type input "AO_Atmosphere TV_All Frames"
click at [570, 460] on div "AO_Atmosphere TV_All Frames" at bounding box center [626, 456] width 206 height 10
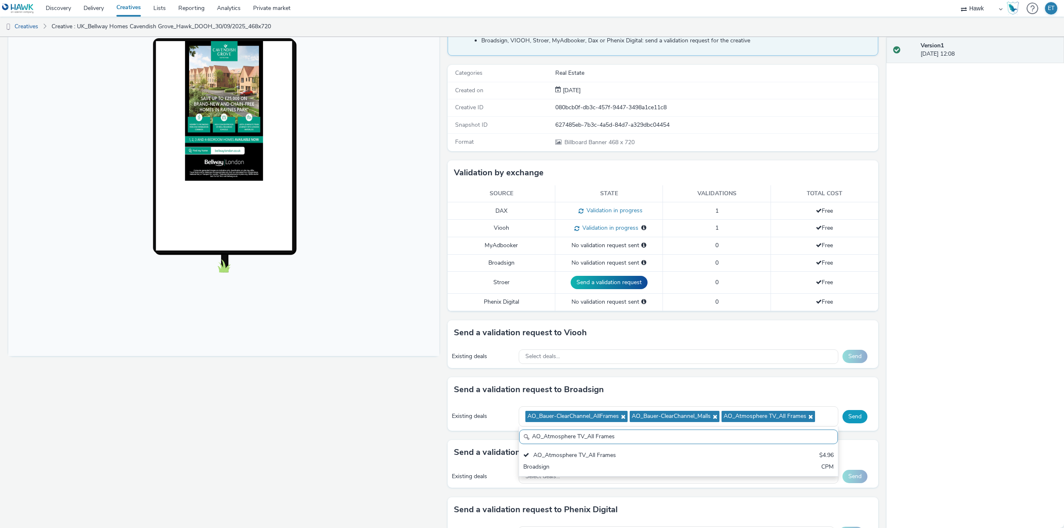
click at [847, 415] on button "Send" at bounding box center [854, 416] width 25 height 13
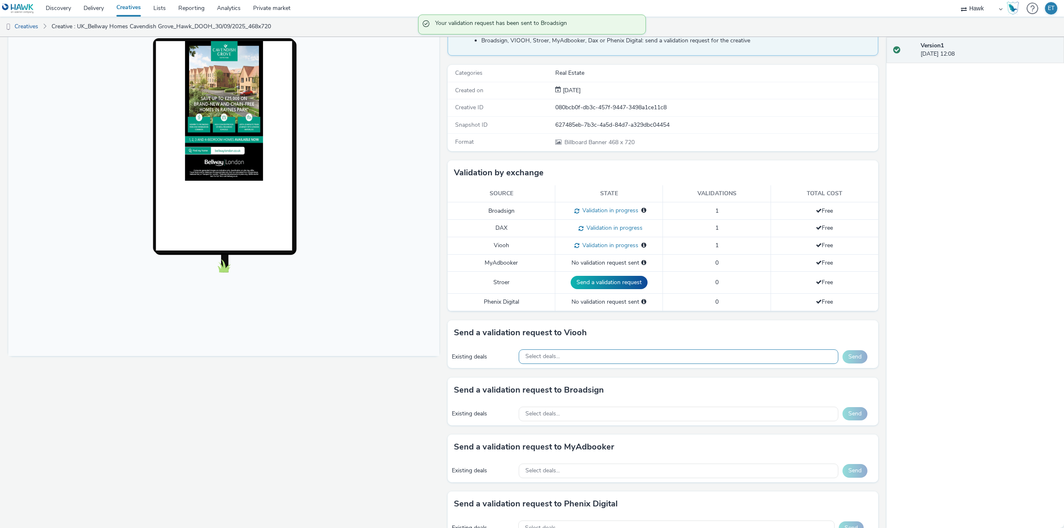
click at [693, 355] on div "Select deals..." at bounding box center [679, 356] width 320 height 15
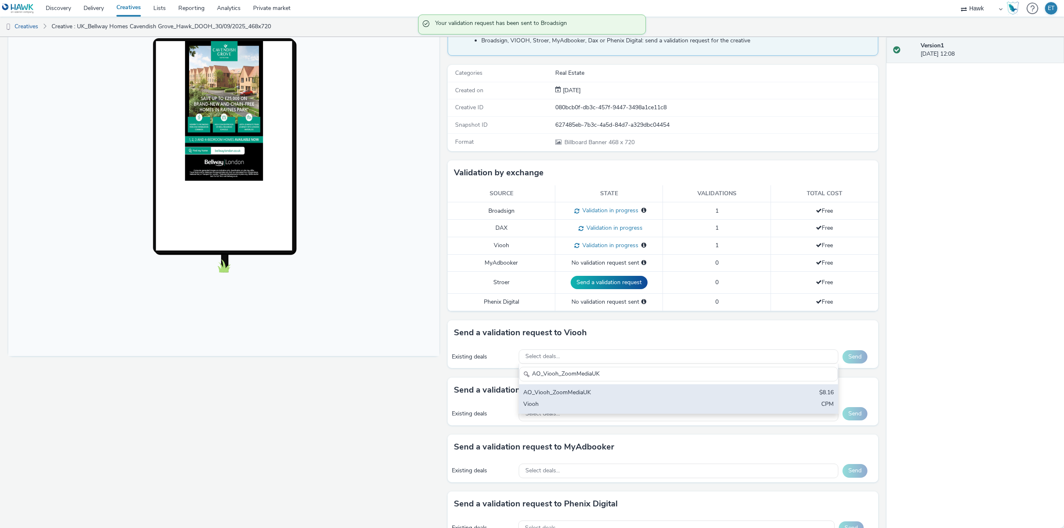
type input "AO_Viooh_ZoomMediaUK"
click at [718, 395] on div "AO_Viooh_ZoomMediaUK $8.16 Viooh CPM" at bounding box center [678, 398] width 319 height 29
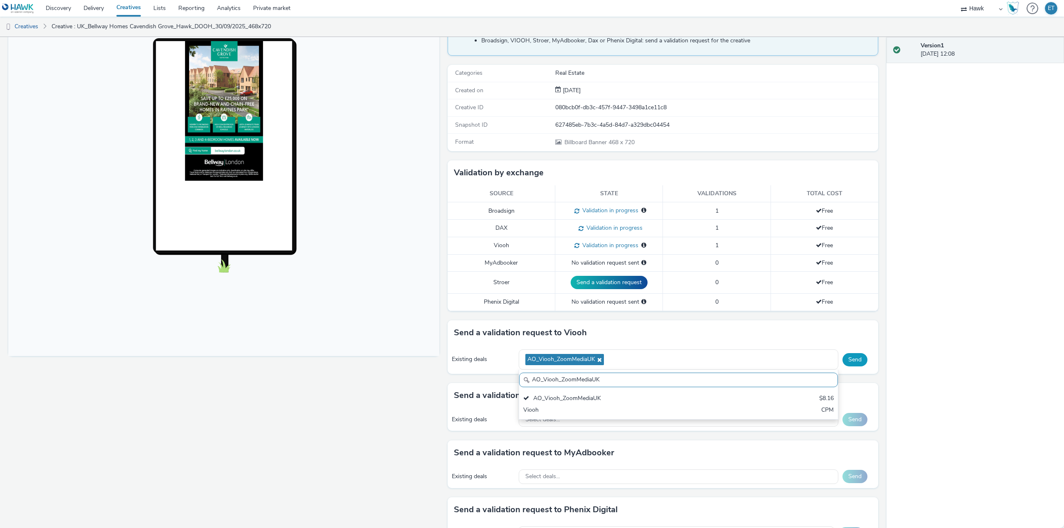
click at [842, 356] on button "Send" at bounding box center [854, 359] width 25 height 13
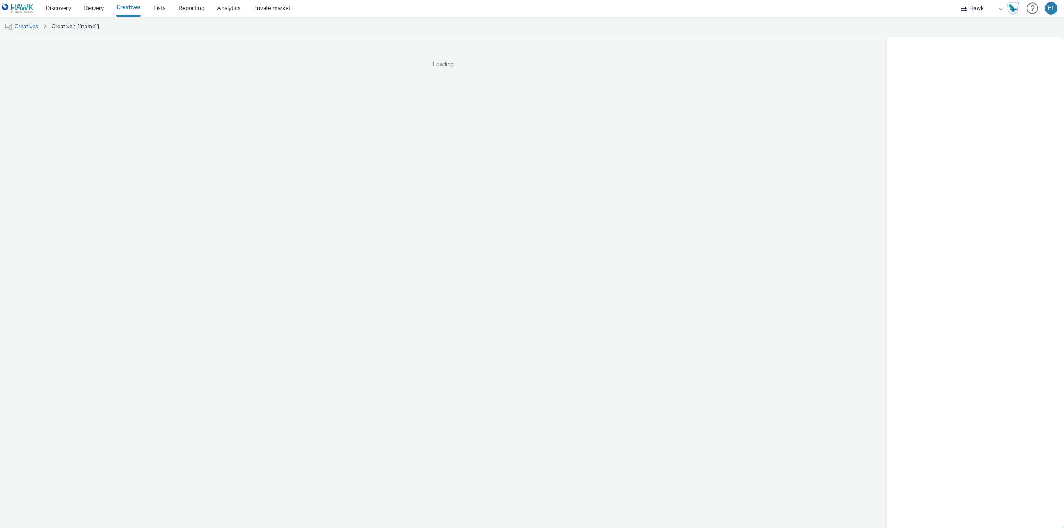
select select "11a7df10-284f-415c-b52a-427acf4c31ae"
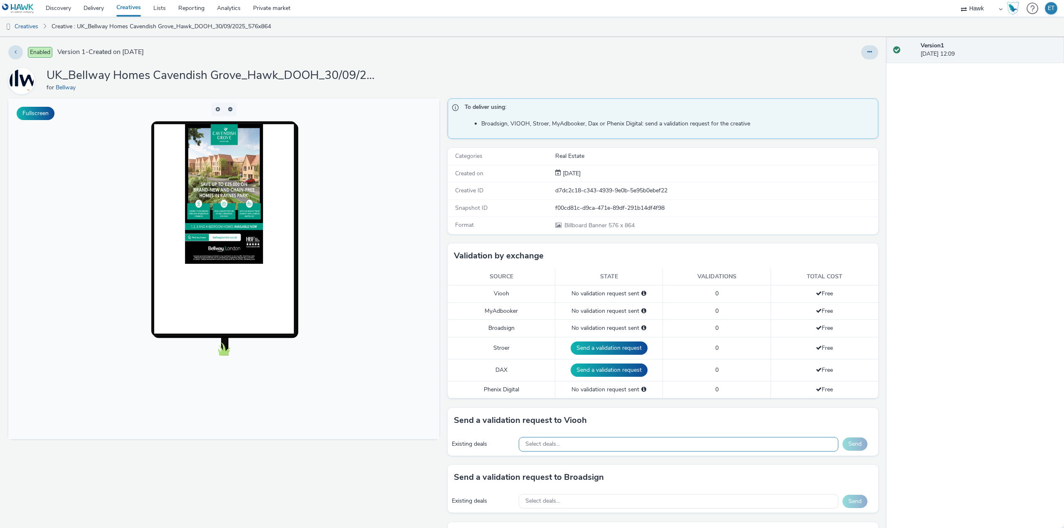
click at [592, 447] on div "Select deals..." at bounding box center [679, 444] width 320 height 15
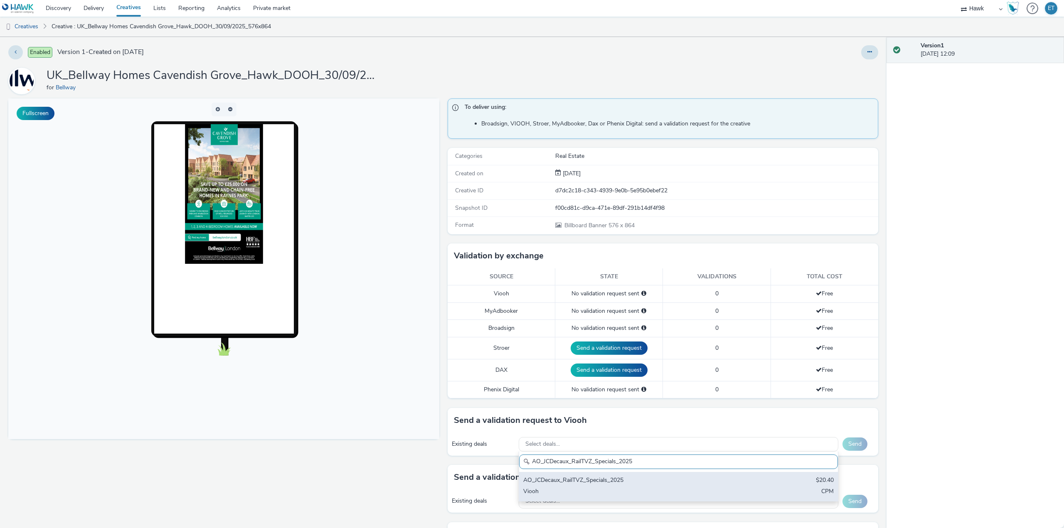
click at [602, 483] on div "AO_JCDecaux_RailTVZ_Specials_2025" at bounding box center [626, 481] width 206 height 10
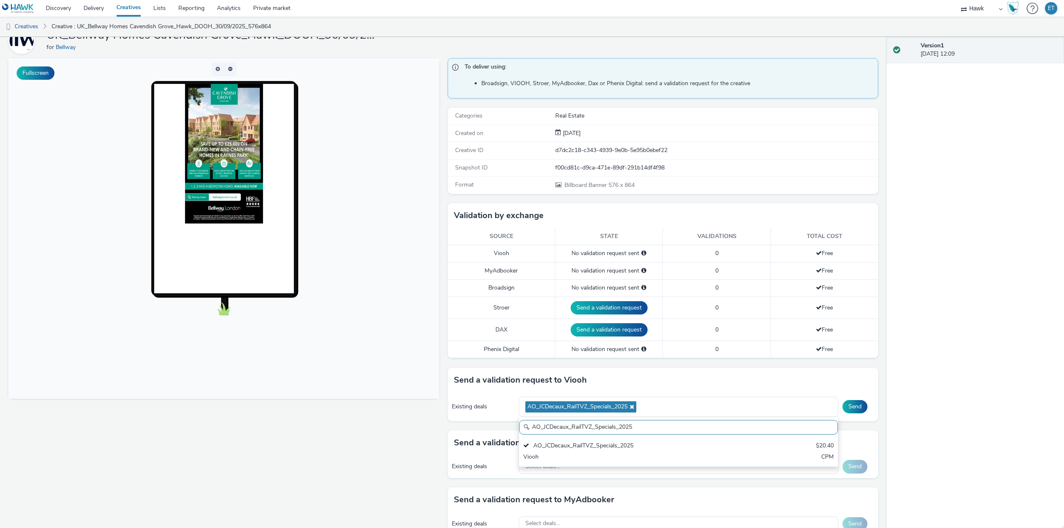
scroll to position [83, 0]
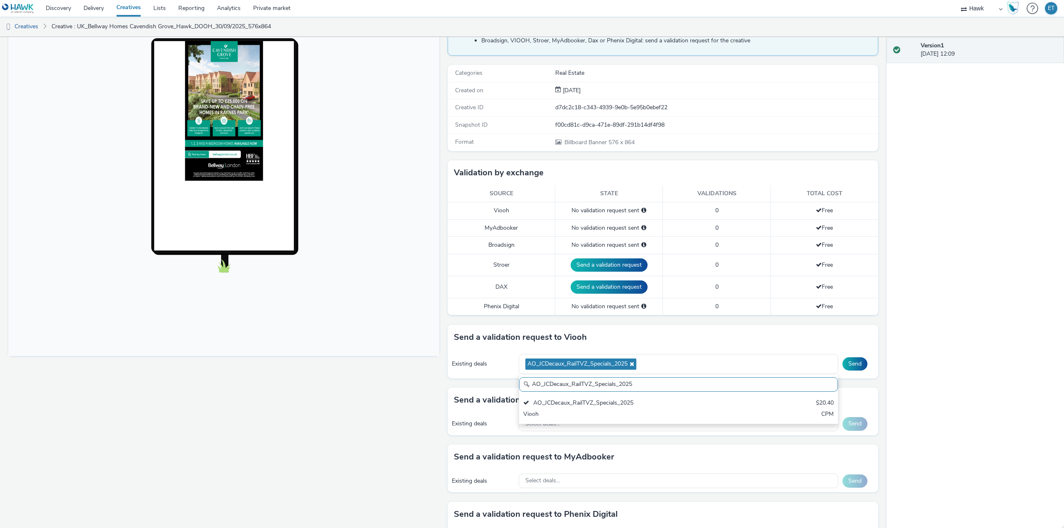
drag, startPoint x: 641, startPoint y: 383, endPoint x: 473, endPoint y: 379, distance: 167.5
click at [473, 379] on div "Send a validation request to Viooh Existing deals AO_JCDecaux_RailTVZ_Specials_…" at bounding box center [662, 356] width 431 height 63
paste input "Supermarket"
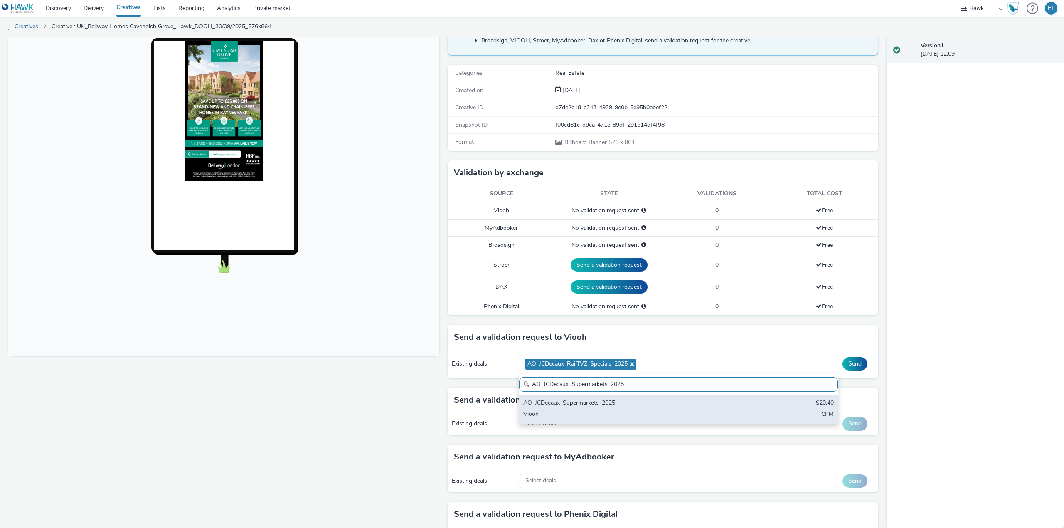
click at [542, 403] on div "AO_JCDecaux_Supermarkets_2025" at bounding box center [626, 404] width 206 height 10
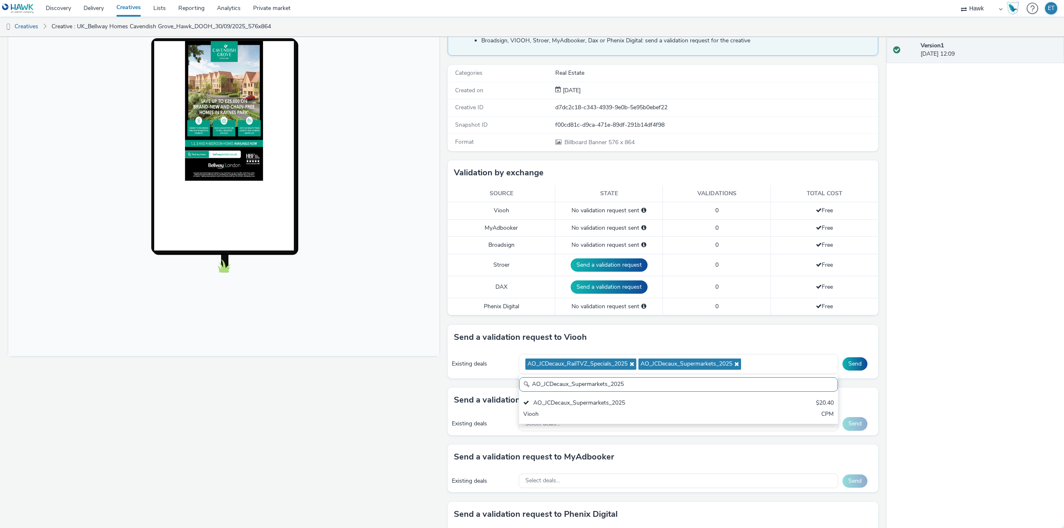
drag, startPoint x: 635, startPoint y: 386, endPoint x: 516, endPoint y: 388, distance: 119.3
click at [519, 388] on input "AO_JCDecaux_Supermarkets_2025" at bounding box center [678, 384] width 319 height 15
paste input "MVZ"
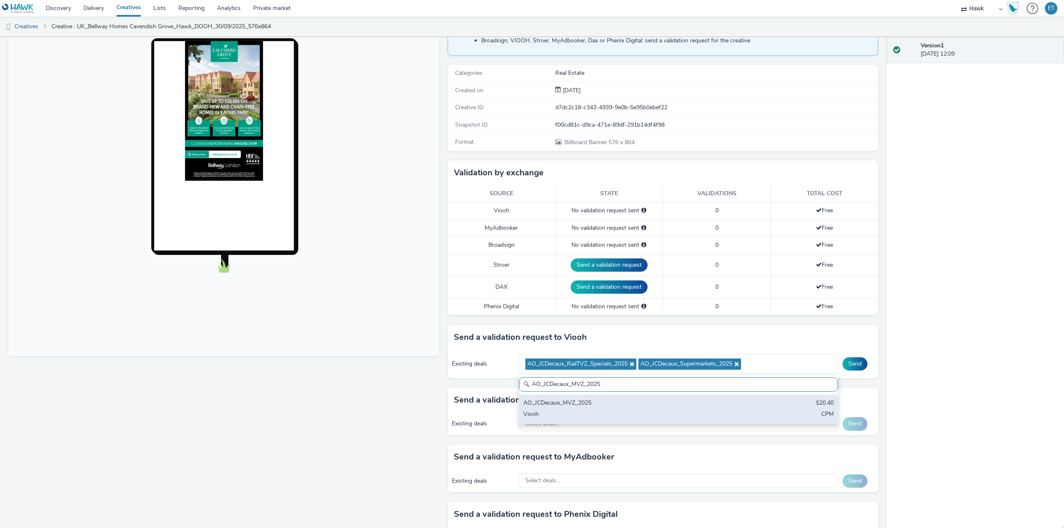
click at [532, 404] on div "AO_JCDecaux_MVZ_2025" at bounding box center [626, 404] width 206 height 10
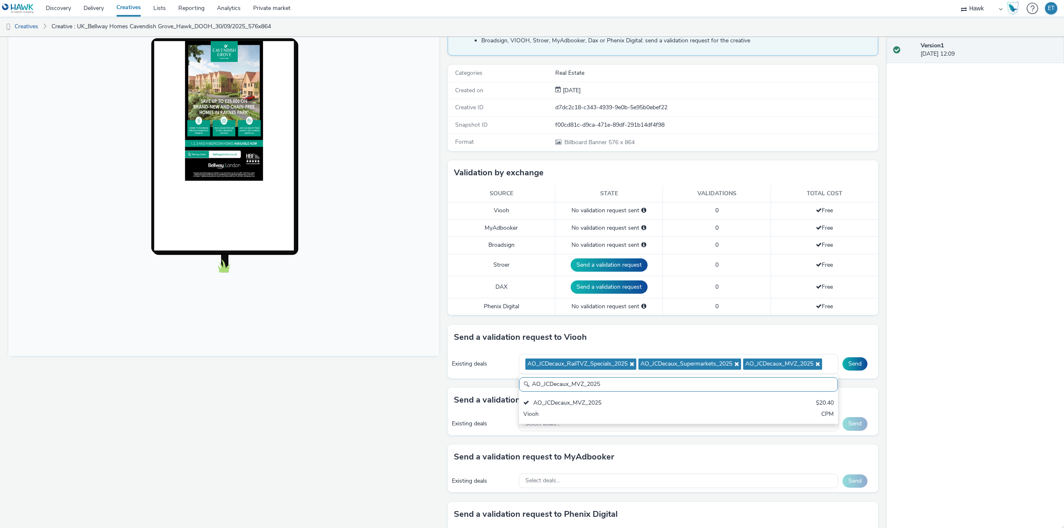
drag, startPoint x: 569, startPoint y: 391, endPoint x: 509, endPoint y: 391, distance: 60.7
click at [509, 391] on div "To deliver using: Broadsign, VIOOH, Stroer, MyAdbooker, Dax or Phenix Digital: …" at bounding box center [660, 306] width 435 height 583
paste input "RailMallD6s"
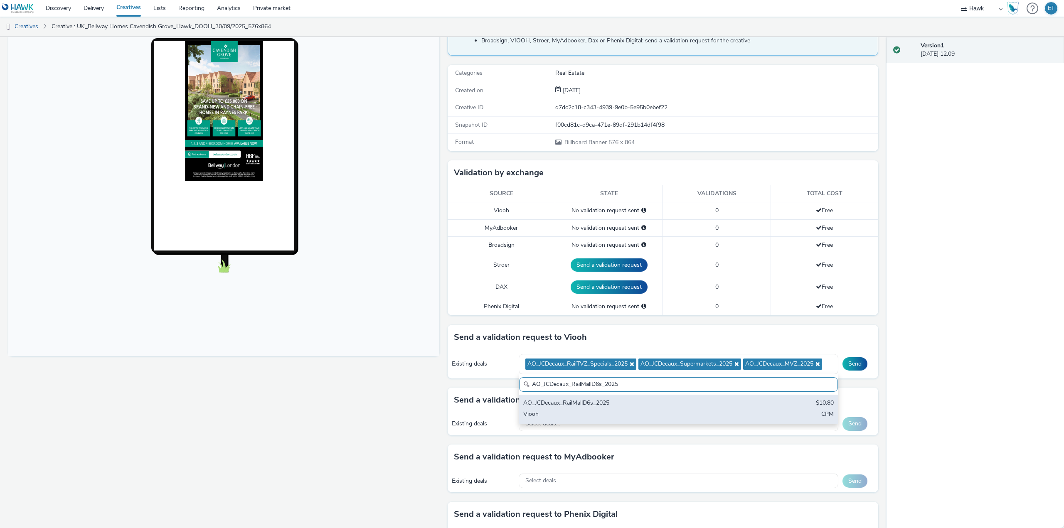
type input "AO_JCDecaux_RailMallD6s_2025"
click at [547, 401] on div "AO_JCDecaux_RailMallD6s_2025" at bounding box center [626, 404] width 206 height 10
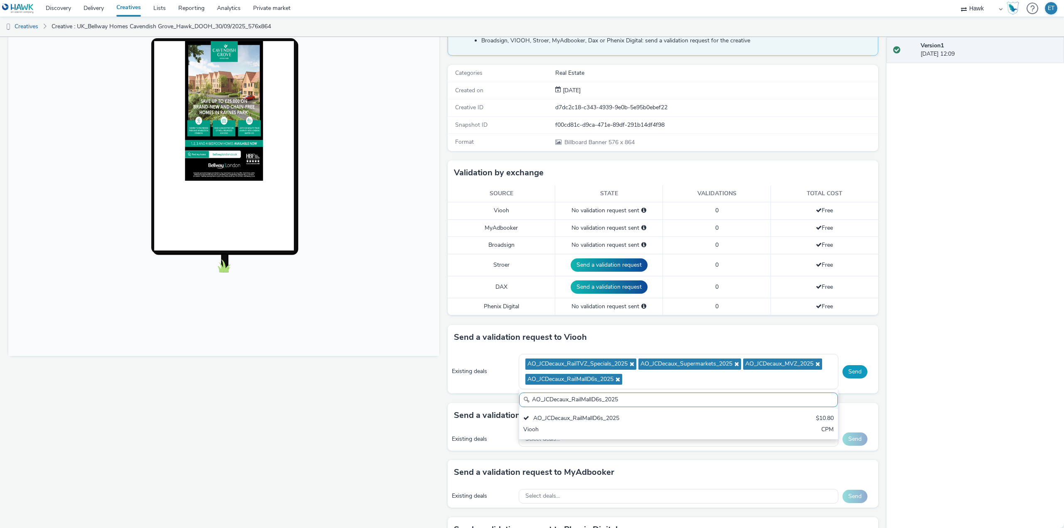
click at [850, 372] on button "Send" at bounding box center [854, 371] width 25 height 13
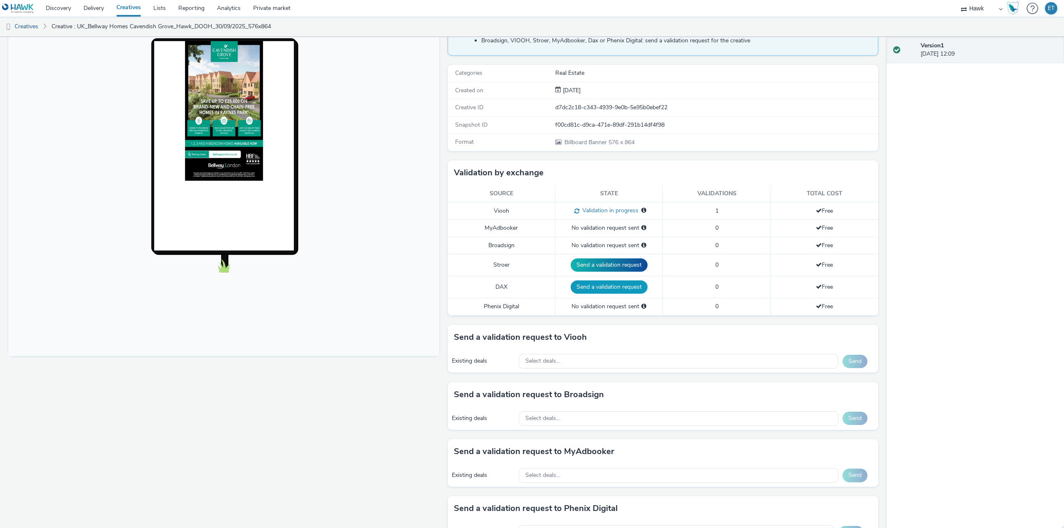
click at [601, 287] on button "Send a validation request" at bounding box center [608, 286] width 77 height 13
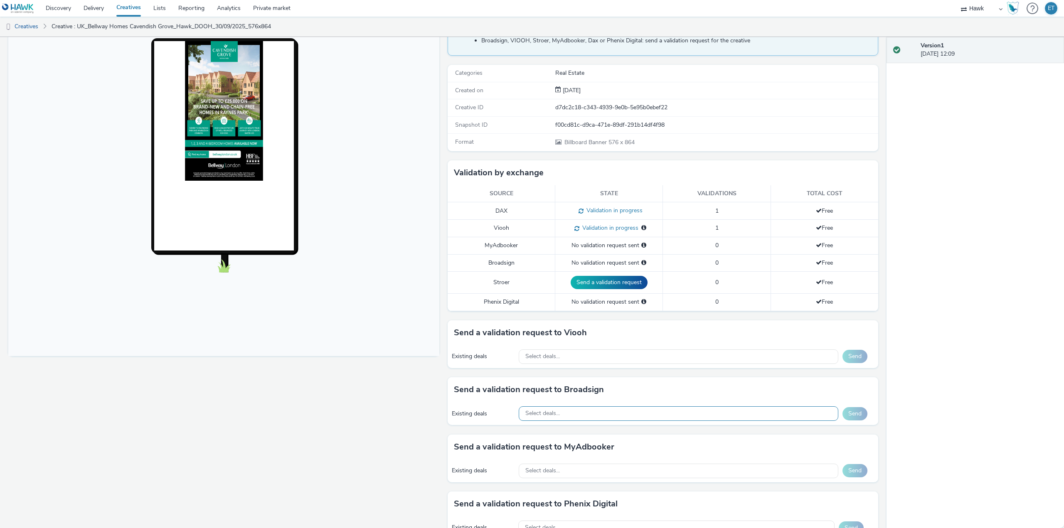
click at [606, 414] on div "Select deals..." at bounding box center [679, 413] width 320 height 15
paste input "AO_Bauer-ClearChannel_AllFrames"
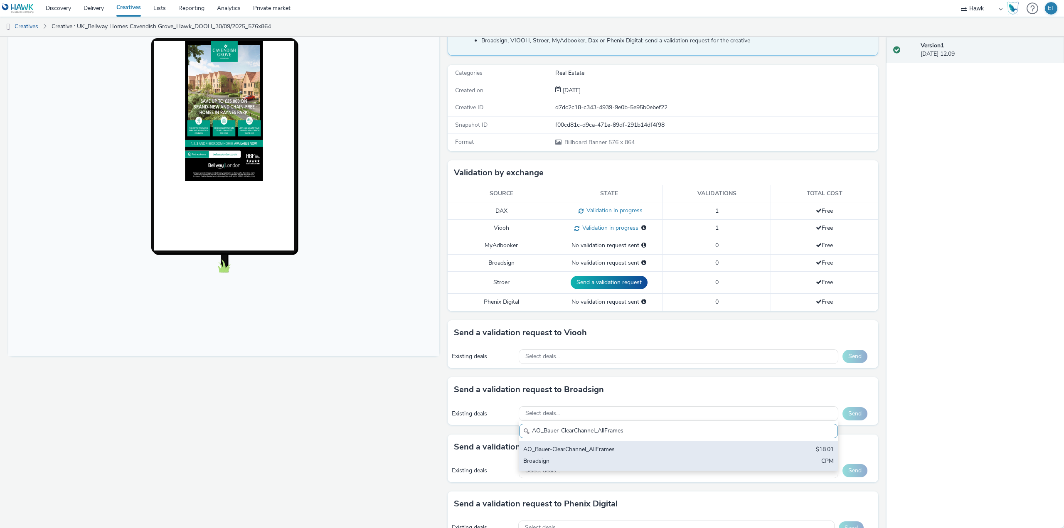
click at [610, 461] on div "Broadsign" at bounding box center [626, 462] width 206 height 10
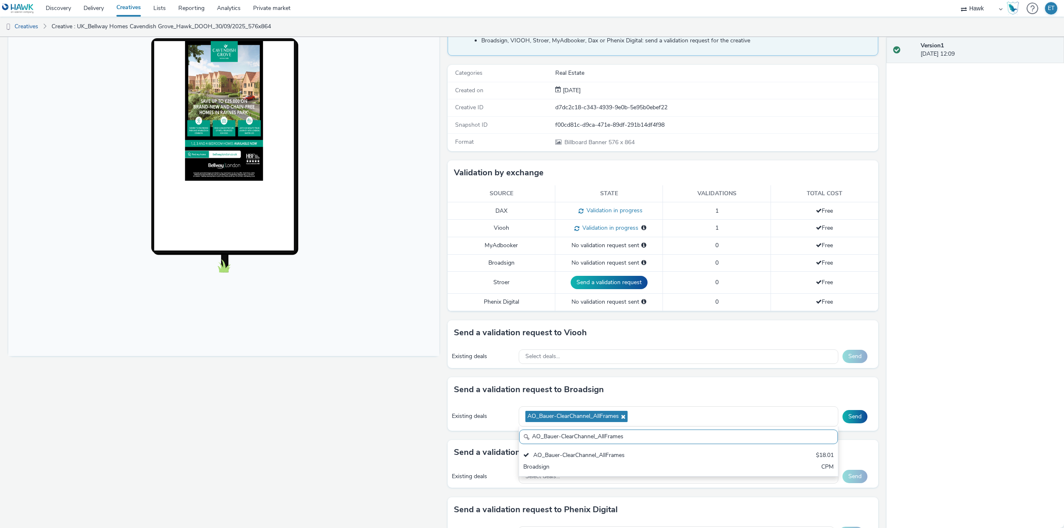
drag, startPoint x: 560, startPoint y: 443, endPoint x: 498, endPoint y: 440, distance: 62.0
click at [498, 440] on div "To deliver using: Broadsign, VIOOH, Stroer, MyAdbooker, Dax or Phenix Digital: …" at bounding box center [660, 304] width 435 height 578
paste input "Mall"
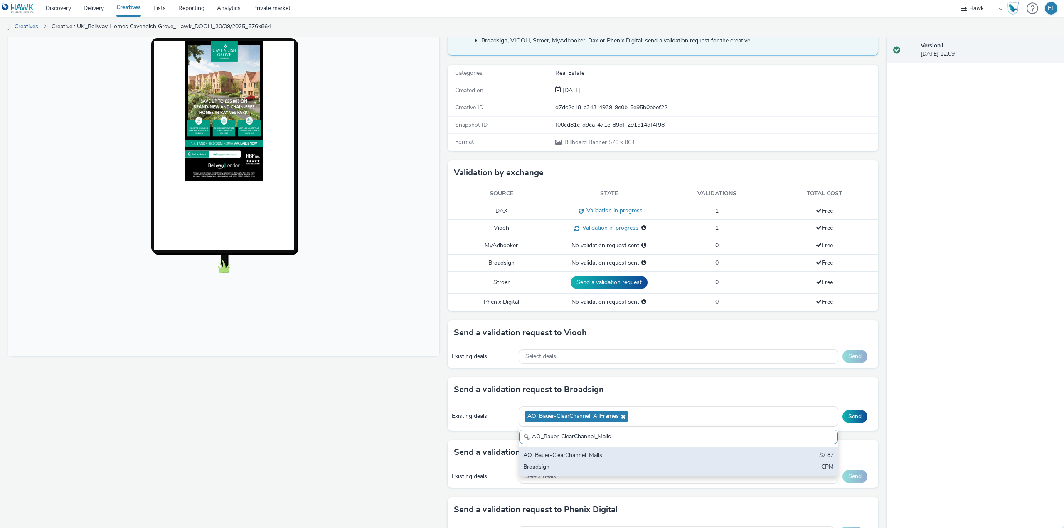
click at [592, 472] on div "Broadsign" at bounding box center [626, 468] width 206 height 10
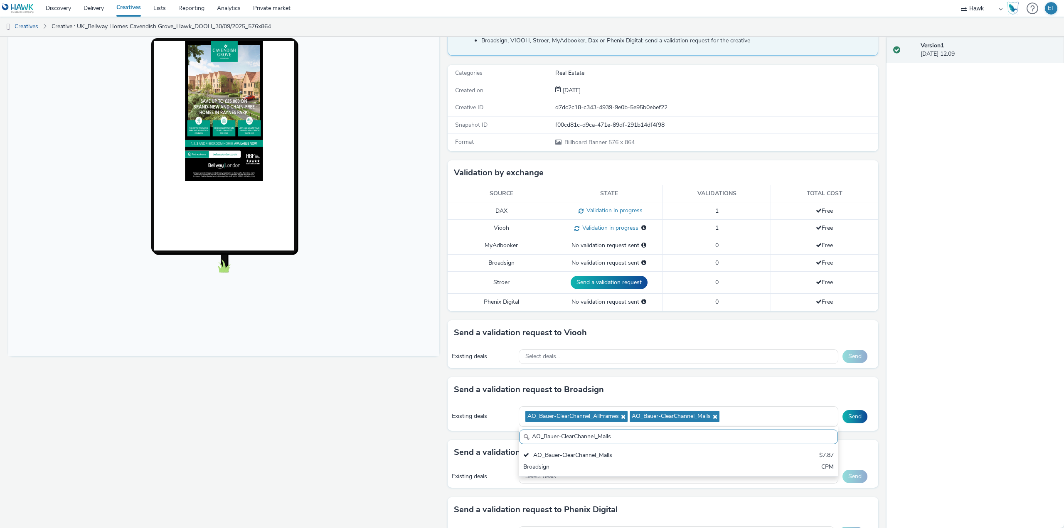
drag, startPoint x: 619, startPoint y: 438, endPoint x: 480, endPoint y: 420, distance: 139.5
click at [480, 420] on div "Existing deals AO_Bauer-ClearChannel_AllFrames AO_Bauer-ClearChannel_Malls AO_B…" at bounding box center [662, 416] width 431 height 29
paste input "Atmosphere TV_All Frame"
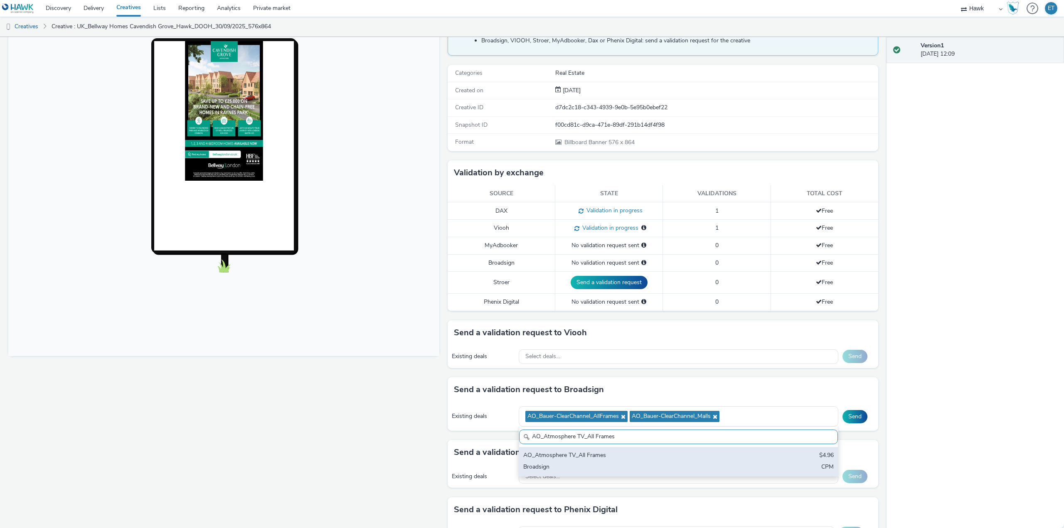
type input "AO_Atmosphere TV_All Frames"
click at [538, 461] on div "AO_Atmosphere TV_All Frames $4.96 Broadsign CPM" at bounding box center [678, 461] width 319 height 29
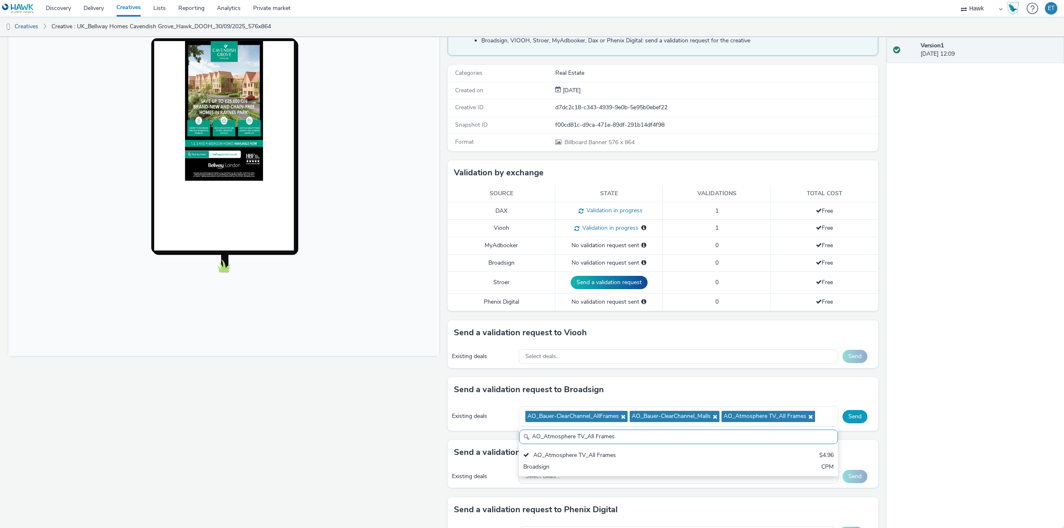
click at [844, 413] on button "Send" at bounding box center [854, 416] width 25 height 13
click at [668, 352] on div "Select deals..." at bounding box center [679, 356] width 320 height 15
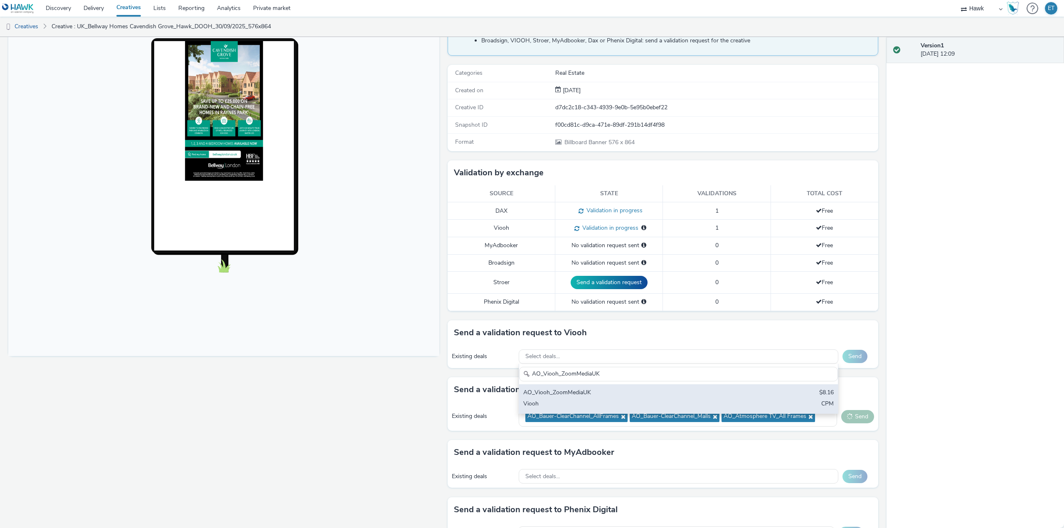
type input "AO_Viooh_ZoomMediaUK"
click at [681, 394] on div "AO_Viooh_ZoomMediaUK" at bounding box center [626, 393] width 206 height 10
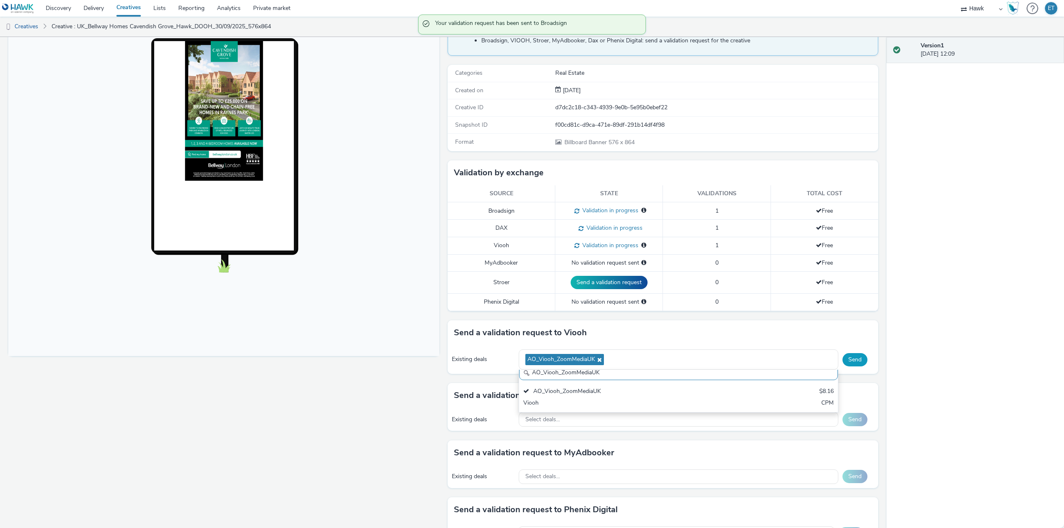
click at [853, 358] on button "Send" at bounding box center [854, 359] width 25 height 13
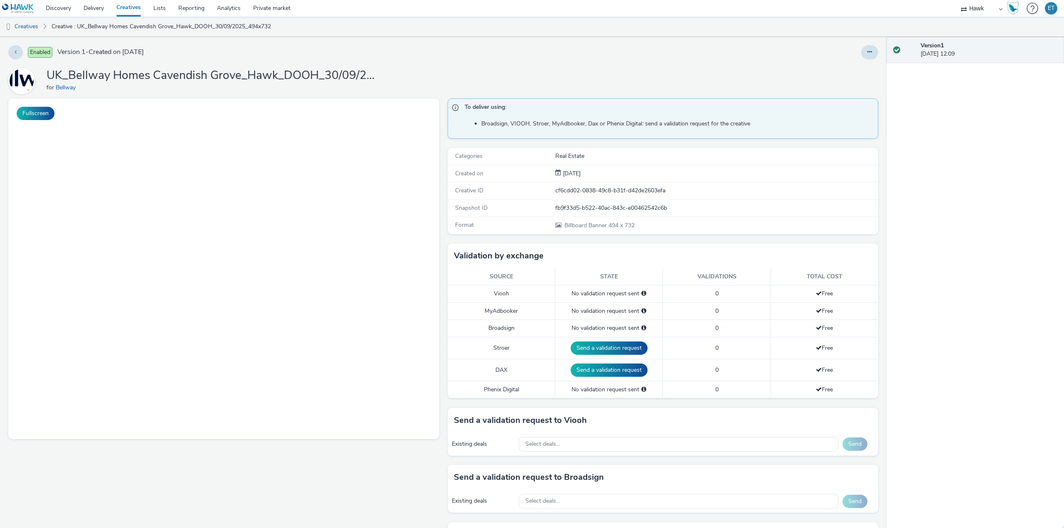
select select "11a7df10-284f-415c-b52a-427acf4c31ae"
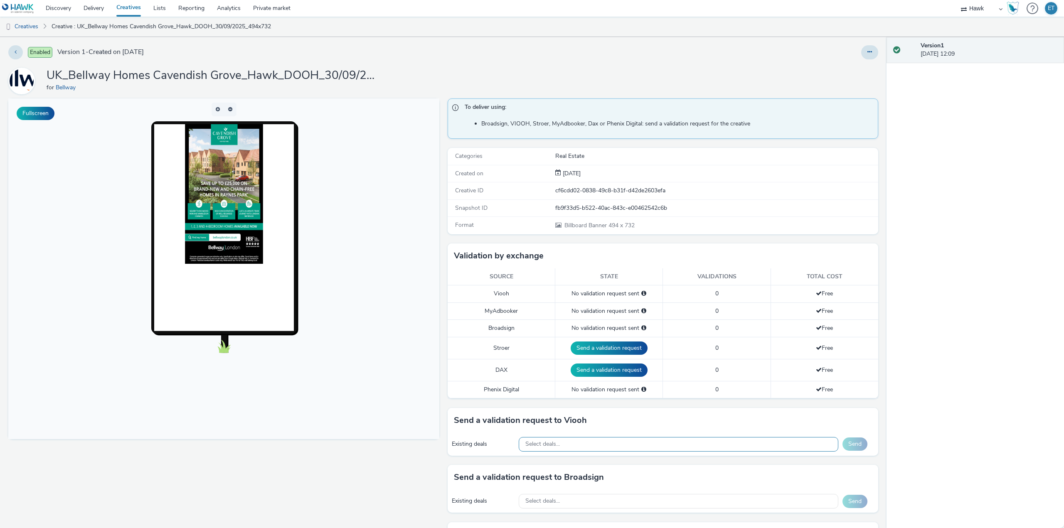
click at [584, 446] on div "Select deals..." at bounding box center [679, 444] width 320 height 15
paste input "AO_JCDecaux_RailTVZ_Specials_2025"
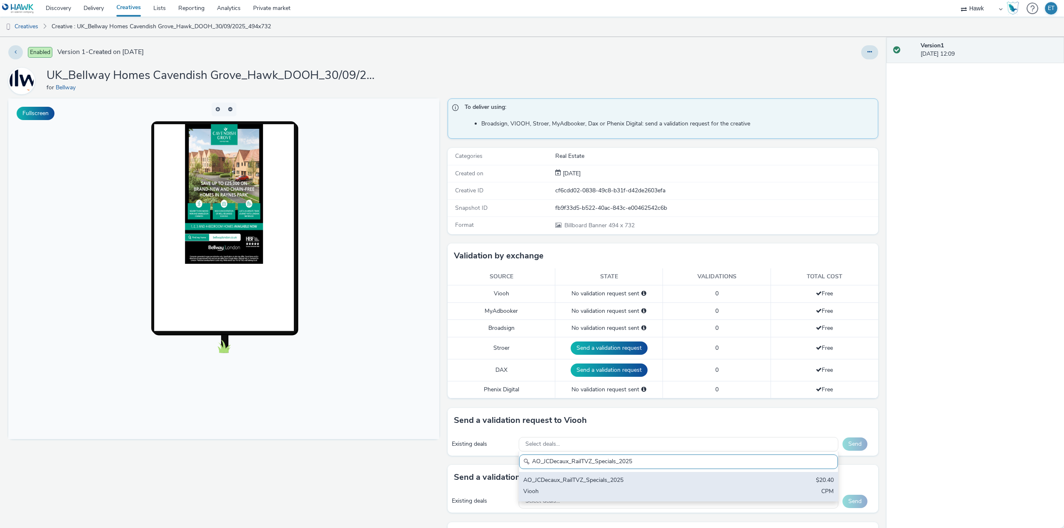
click at [598, 485] on div "AO_JCDecaux_RailTVZ_Specials_2025" at bounding box center [626, 481] width 206 height 10
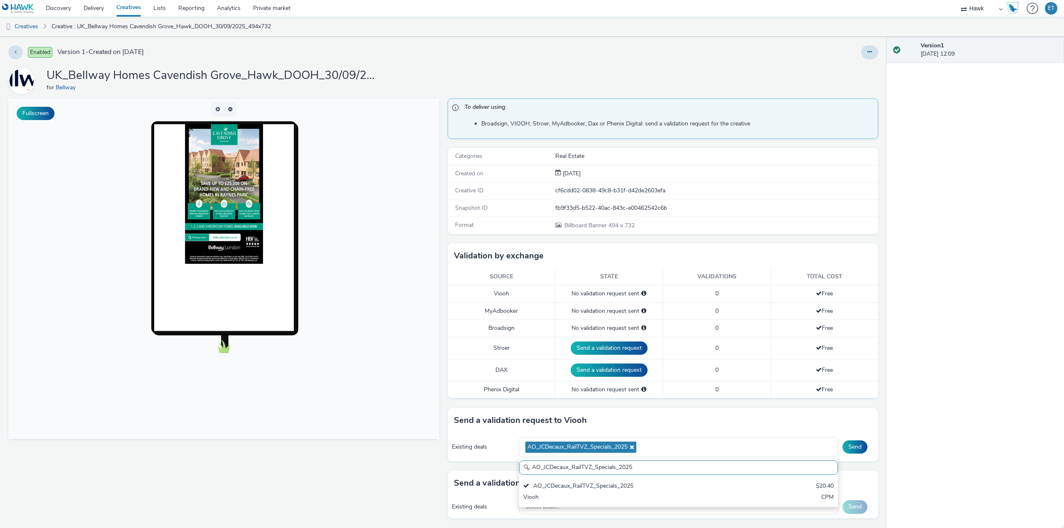
drag, startPoint x: 635, startPoint y: 466, endPoint x: 501, endPoint y: 472, distance: 134.8
click at [501, 472] on div "To deliver using: Broadsign, VIOOH, Stroer, MyAdbooker, Dax or Phenix Digital: …" at bounding box center [660, 389] width 435 height 583
paste input "Supermarket"
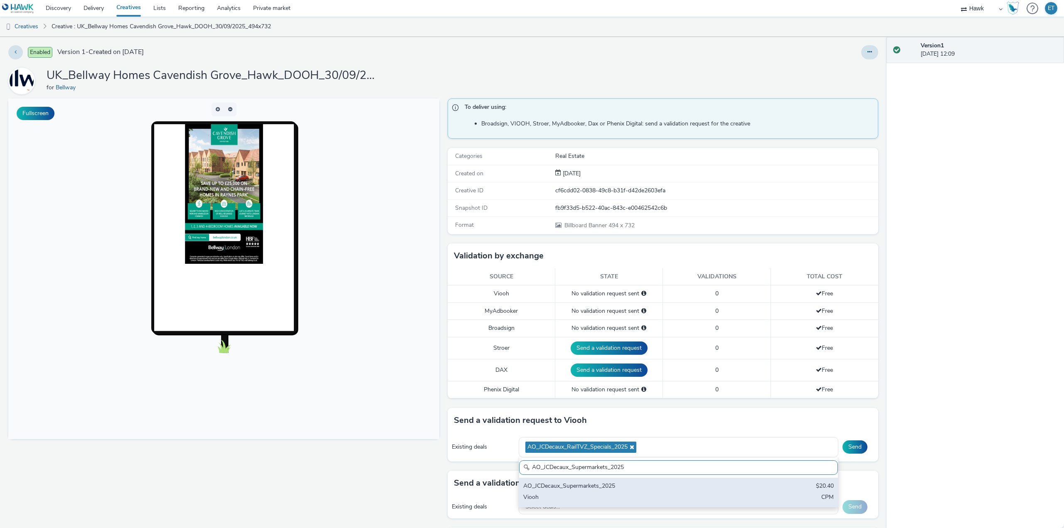
click at [545, 486] on div "AO_JCDecaux_Supermarkets_2025" at bounding box center [626, 487] width 206 height 10
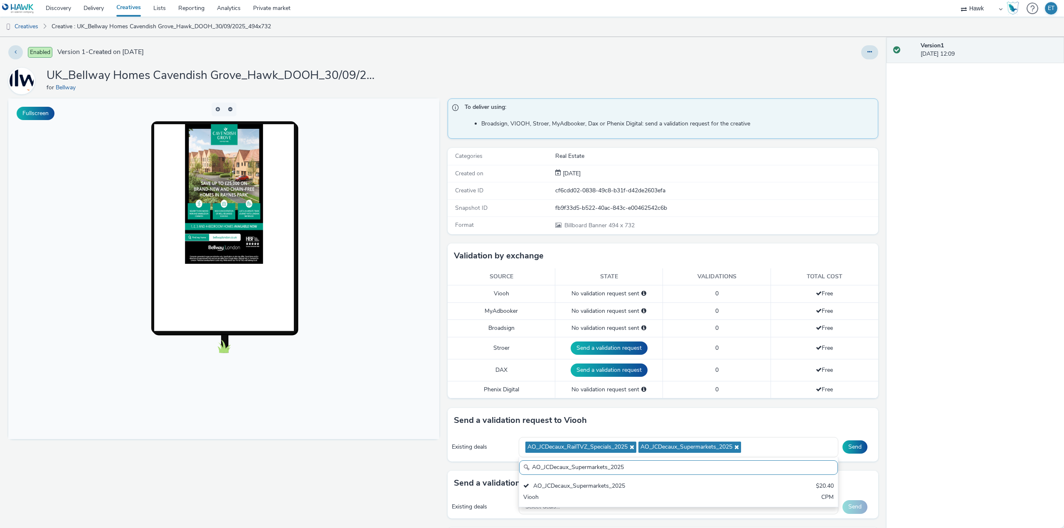
drag, startPoint x: 630, startPoint y: 470, endPoint x: 506, endPoint y: 472, distance: 124.7
click at [506, 472] on div "To deliver using: Broadsign, VIOOH, Stroer, MyAdbooker, Dax or Phenix Digital: …" at bounding box center [660, 389] width 435 height 583
paste input "MVZ"
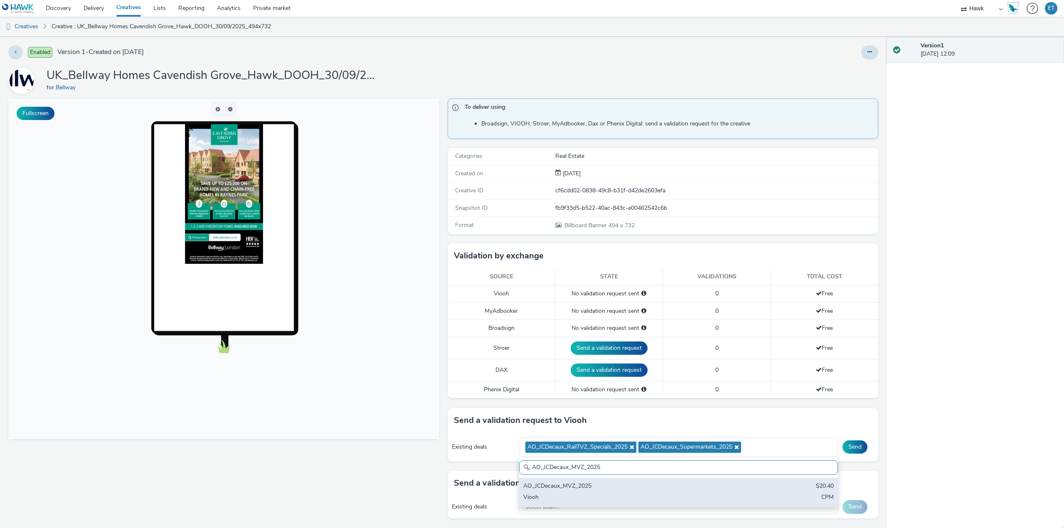
click at [552, 492] on div "AO_JCDecaux_MVZ_2025 $20.40 Viooh CPM" at bounding box center [678, 492] width 319 height 29
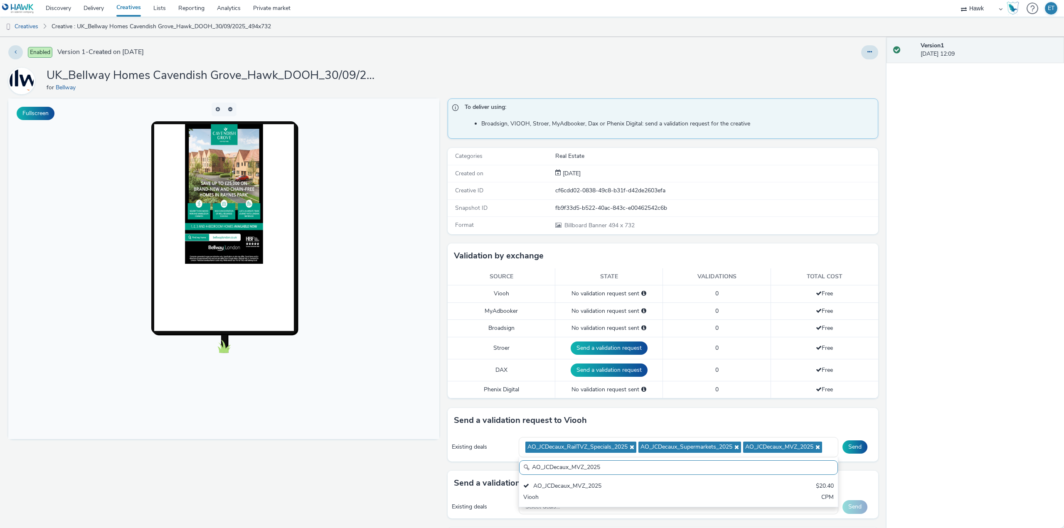
drag, startPoint x: 606, startPoint y: 471, endPoint x: 526, endPoint y: 457, distance: 81.4
click at [526, 457] on div "AO_JCDecaux_MVZ_2025 AO_JCDecaux_MVZ_2025 $20.40 Viooh CPM" at bounding box center [679, 482] width 320 height 50
paste input "RailMallD6s"
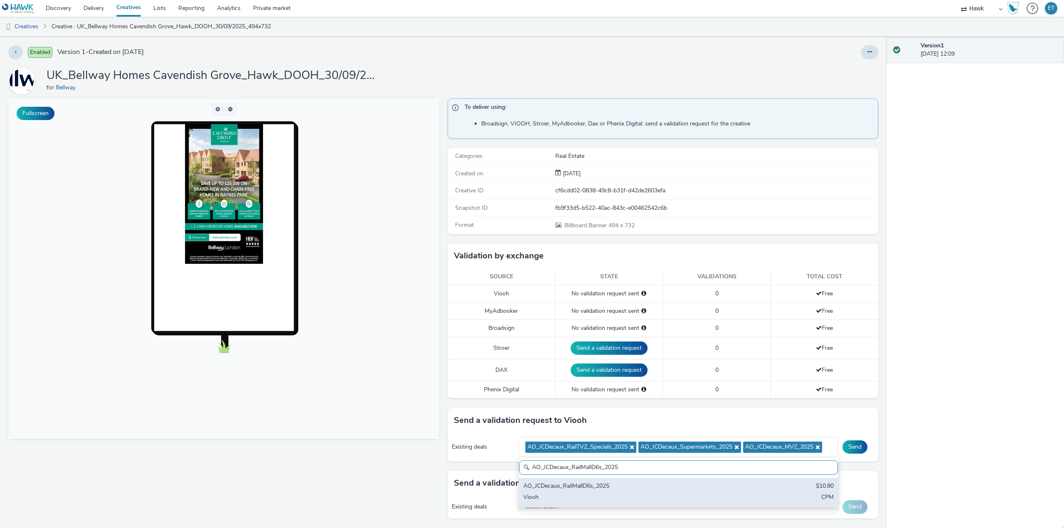
type input "AO_JCDecaux_RailMallD6s_2025"
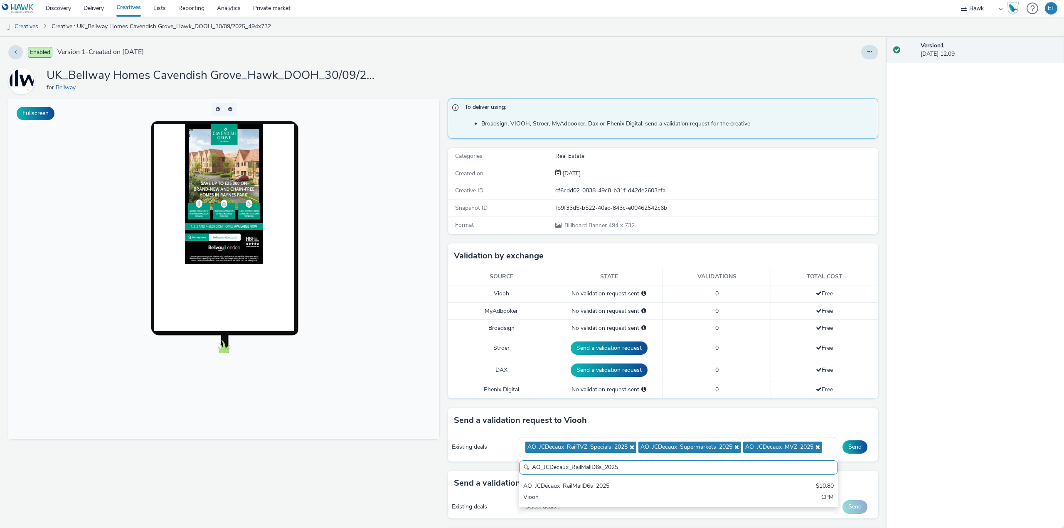
click at [553, 485] on div "AO_JCDecaux_RailMallD6s_2025" at bounding box center [626, 487] width 206 height 10
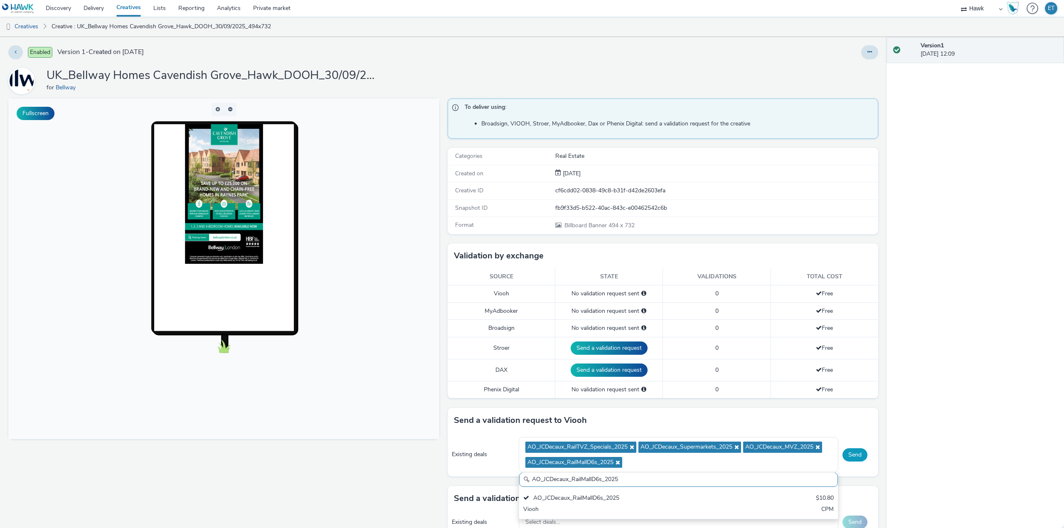
click at [851, 455] on button "Send" at bounding box center [854, 454] width 25 height 13
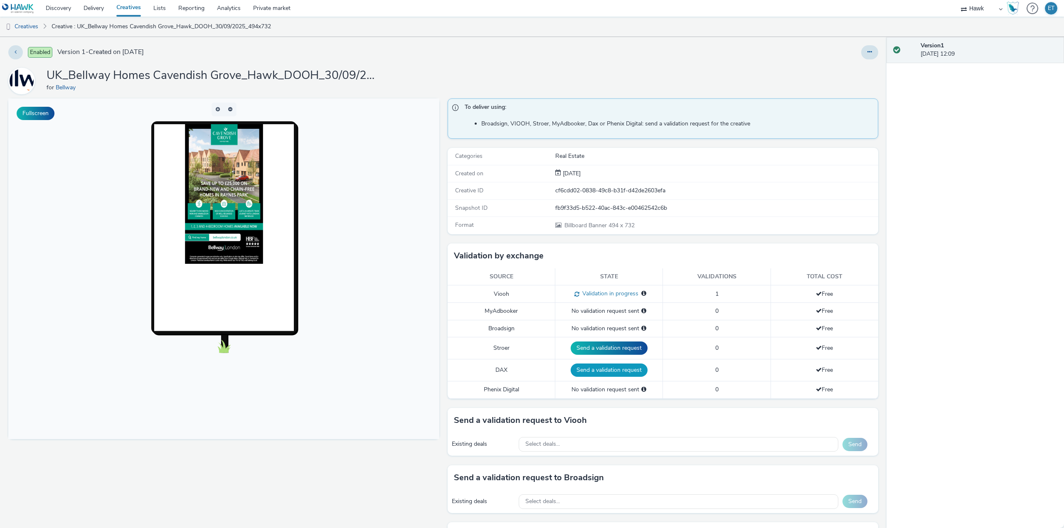
click at [594, 369] on button "Send a validation request" at bounding box center [608, 370] width 77 height 13
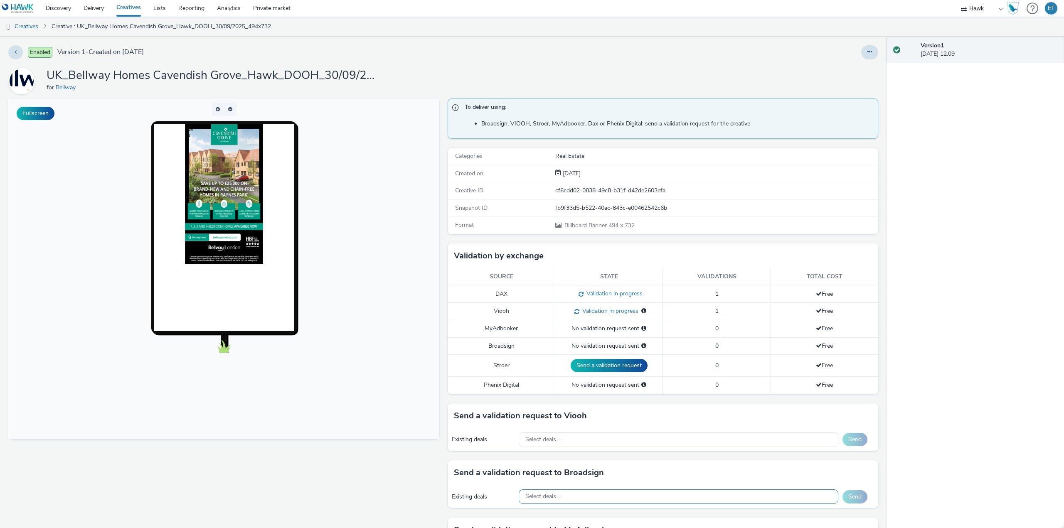
click at [578, 494] on div "Select deals..." at bounding box center [679, 496] width 320 height 15
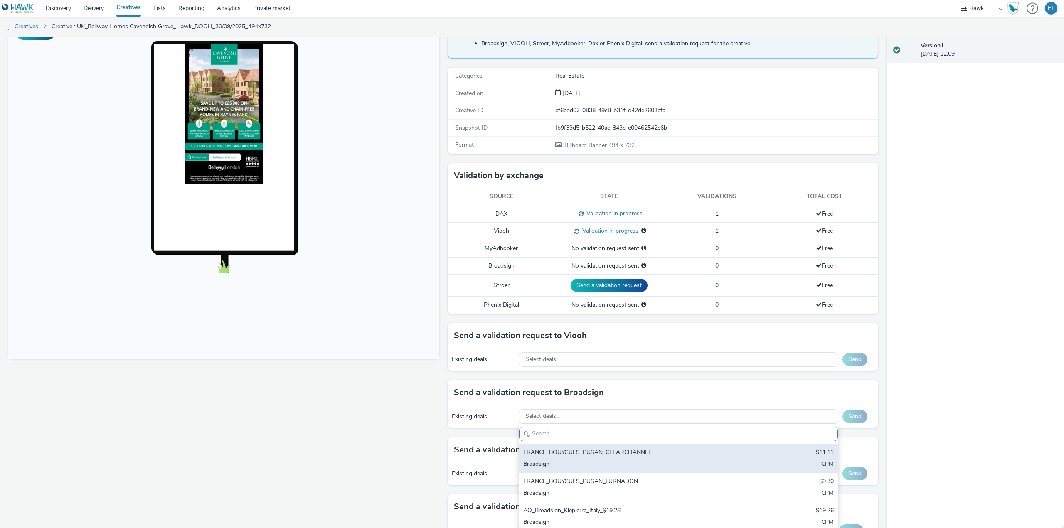
scroll to position [83, 0]
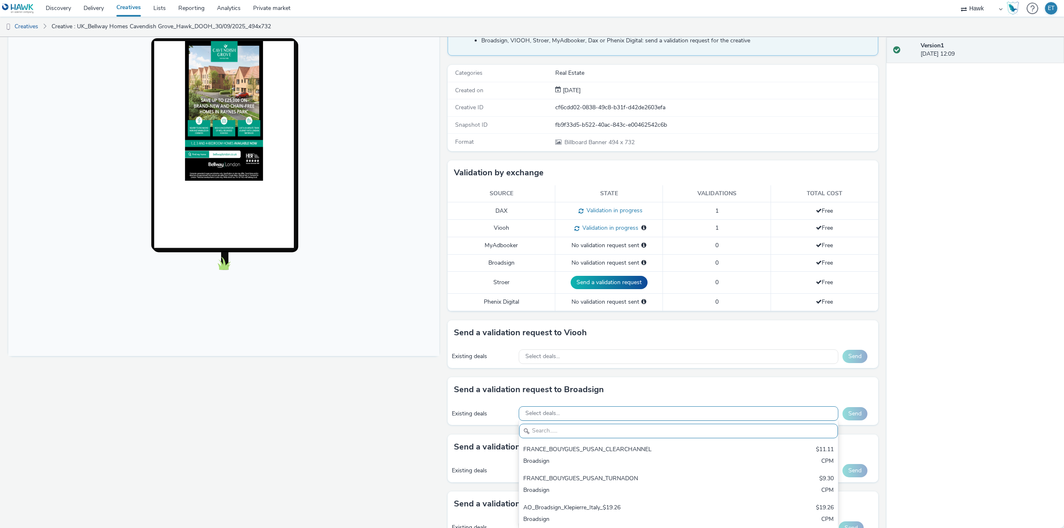
paste input "AO_Bauer-ClearChannel_AllFrames"
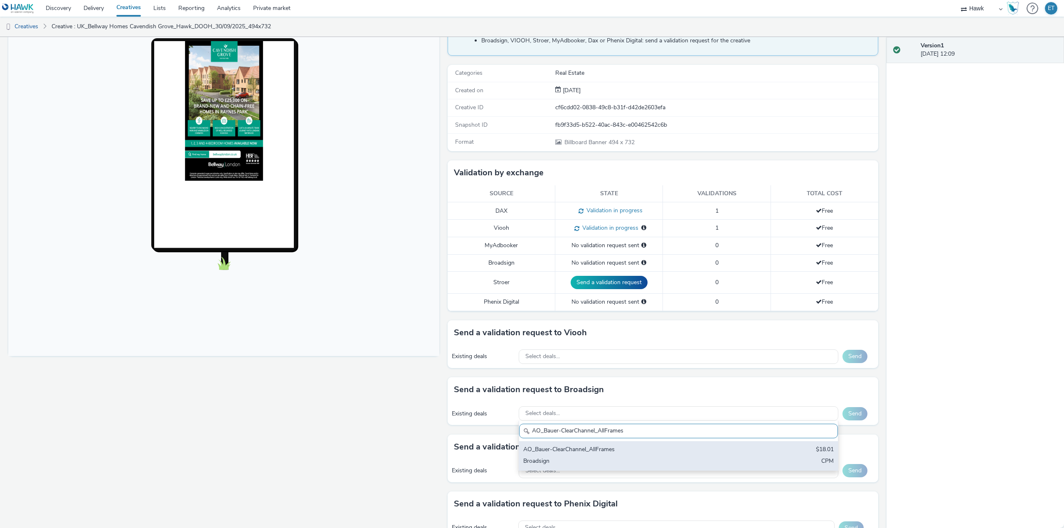
click at [570, 454] on div "AO_Bauer-ClearChannel_AllFrames" at bounding box center [626, 450] width 206 height 10
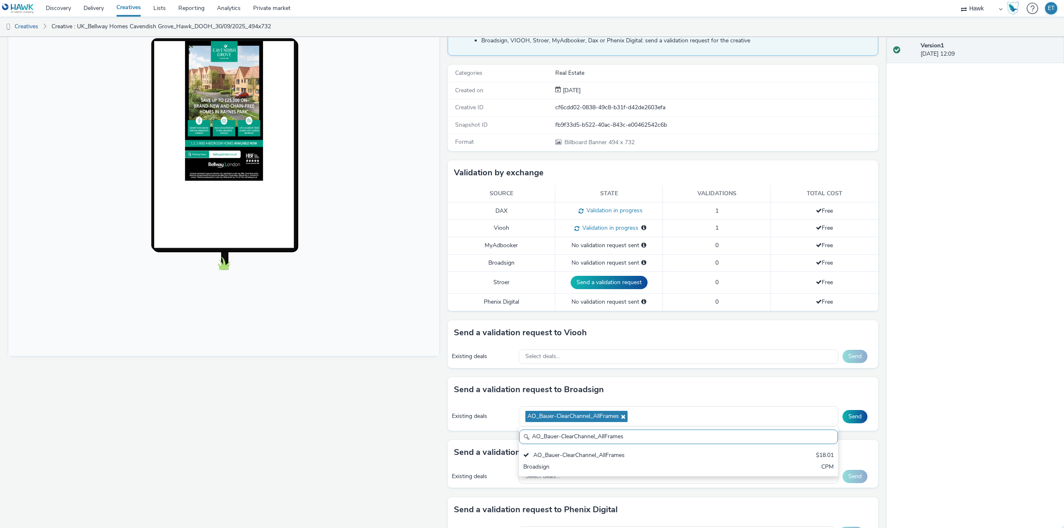
drag, startPoint x: 623, startPoint y: 436, endPoint x: 502, endPoint y: 432, distance: 121.0
click at [502, 432] on div "Send a validation request to Broadsign Existing deals AO_Bauer-ClearChannel_All…" at bounding box center [662, 408] width 431 height 63
paste input "Mall"
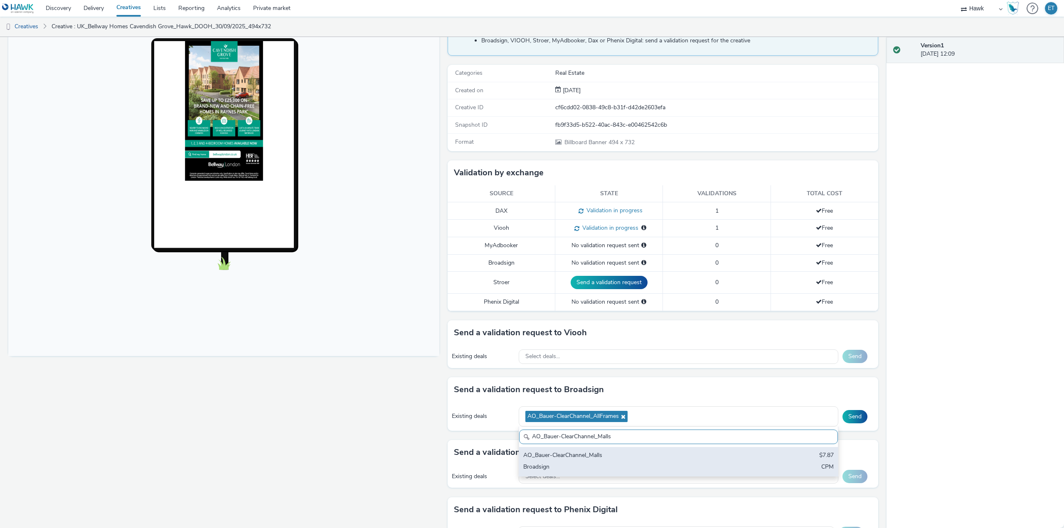
click at [545, 465] on div "Broadsign" at bounding box center [626, 468] width 206 height 10
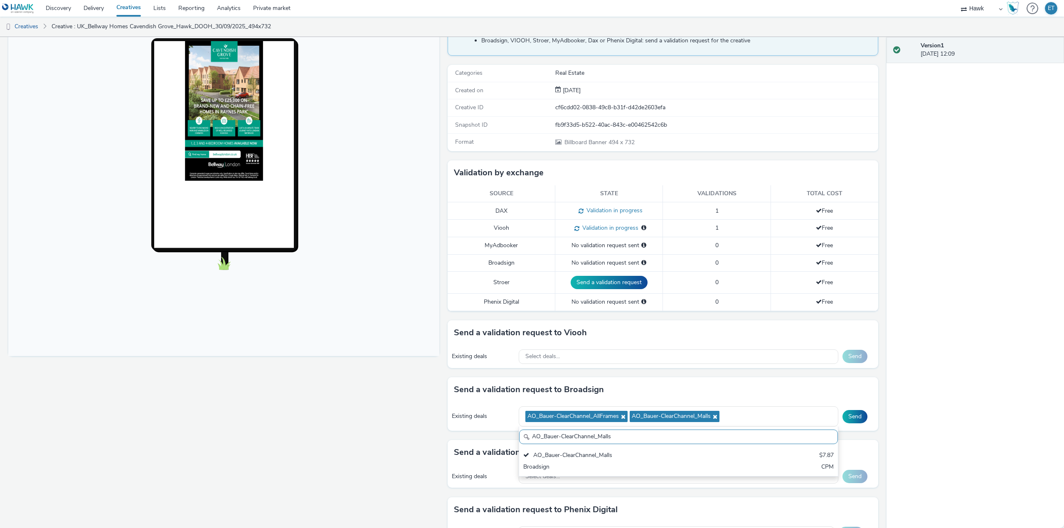
drag, startPoint x: 623, startPoint y: 437, endPoint x: 512, endPoint y: 435, distance: 111.4
click at [512, 435] on div "Send a validation request to Broadsign Existing deals AO_Bauer-ClearChannel_All…" at bounding box center [662, 408] width 431 height 63
paste input "Atmosphere TV_All Frame"
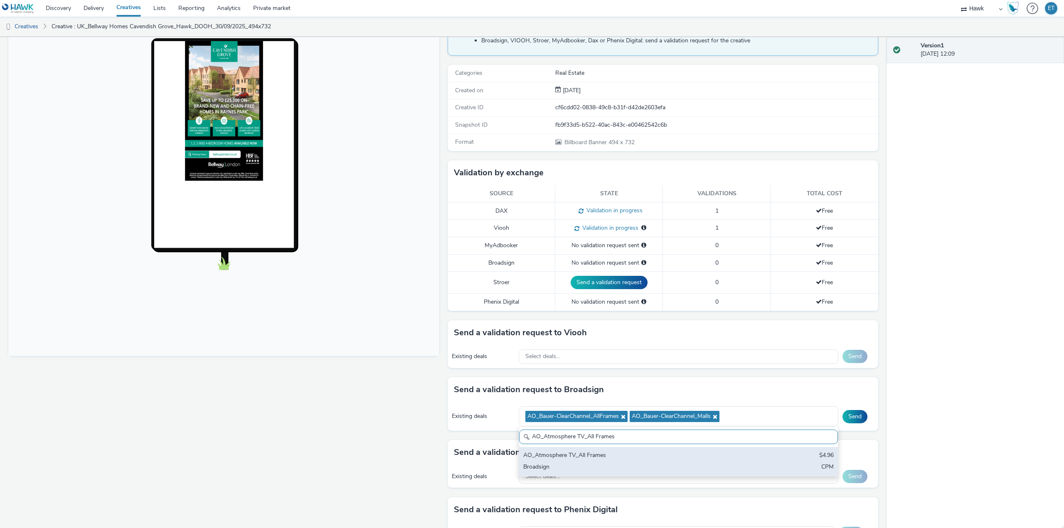
type input "AO_Atmosphere TV_All Frames"
click at [592, 464] on div "Broadsign" at bounding box center [626, 468] width 206 height 10
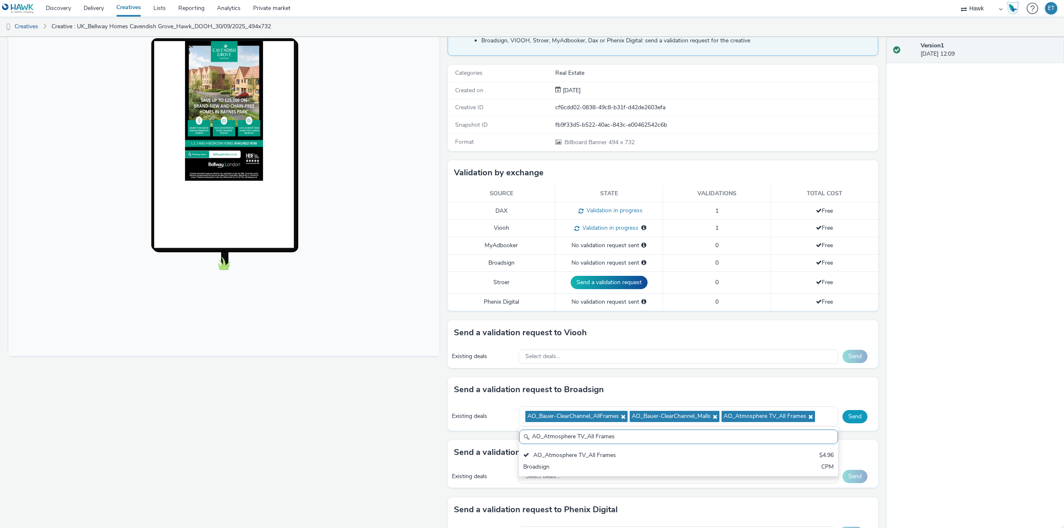
click at [851, 414] on button "Send" at bounding box center [854, 416] width 25 height 13
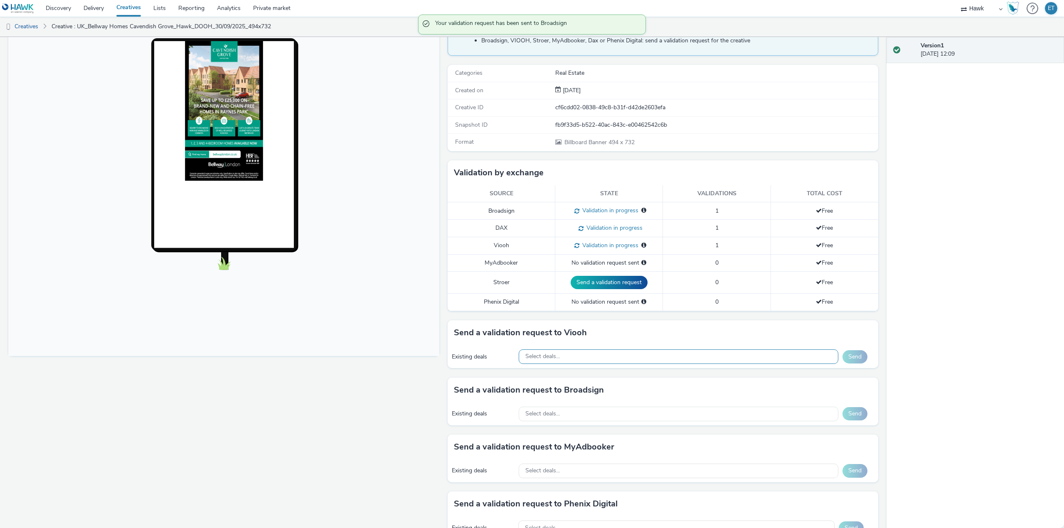
click at [645, 356] on div "Select deals..." at bounding box center [679, 356] width 320 height 15
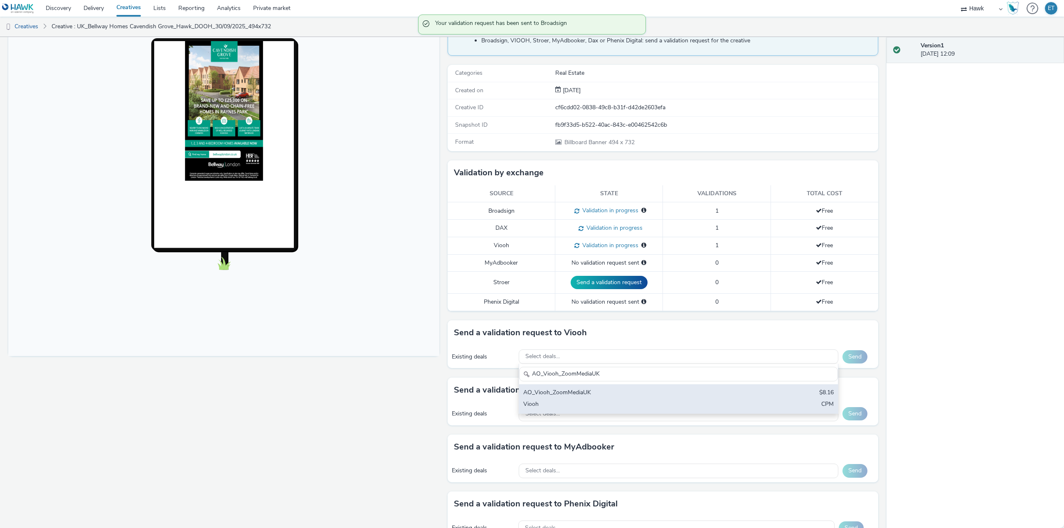
type input "AO_Viooh_ZoomMediaUK"
click at [681, 393] on div "AO_Viooh_ZoomMediaUK" at bounding box center [626, 393] width 206 height 10
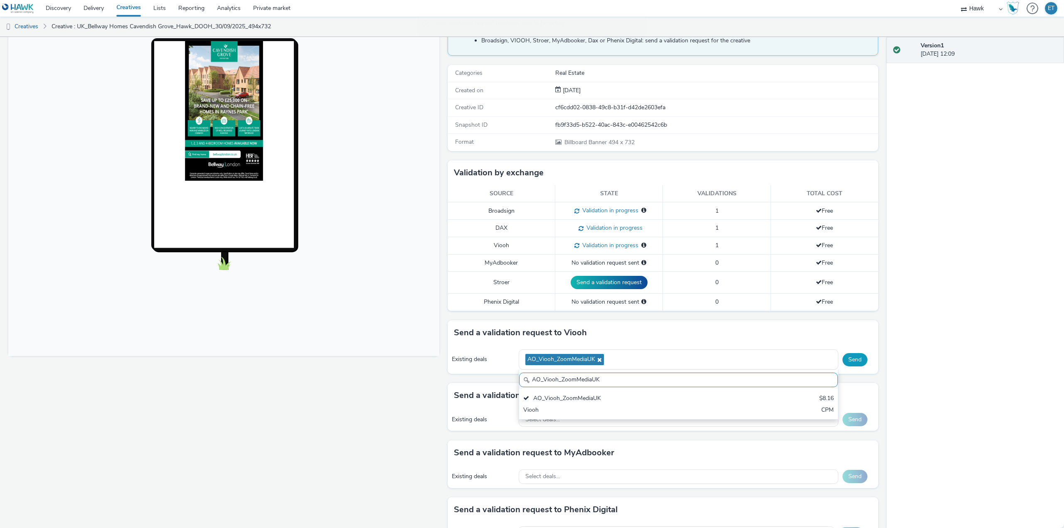
click at [849, 356] on button "Send" at bounding box center [854, 359] width 25 height 13
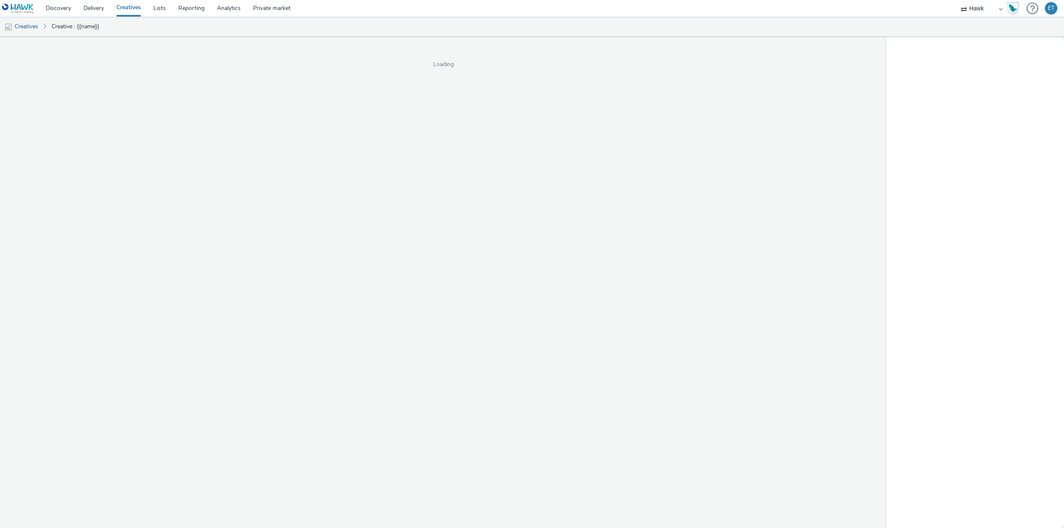
select select "11a7df10-284f-415c-b52a-427acf4c31ae"
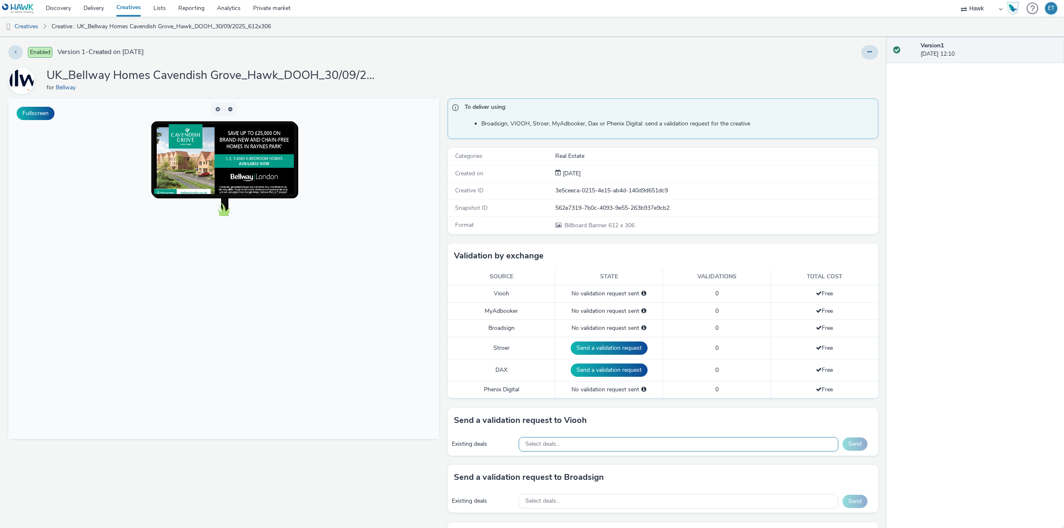
click at [615, 442] on div "Select deals..." at bounding box center [679, 444] width 320 height 15
paste input "AO_JCDecaux_RailTVZ_Specials_2025"
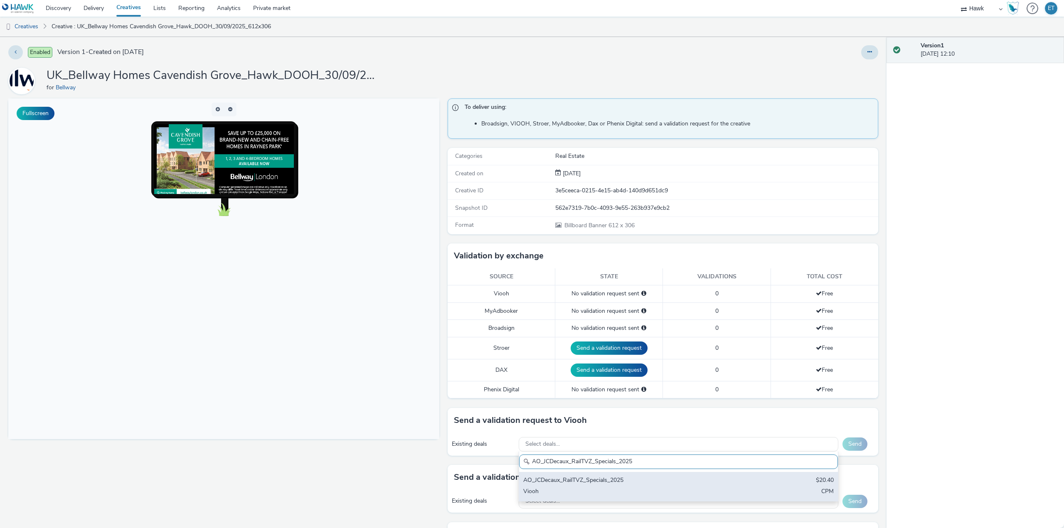
click at [614, 477] on div "AO_JCDecaux_RailTVZ_Specials_2025" at bounding box center [626, 481] width 206 height 10
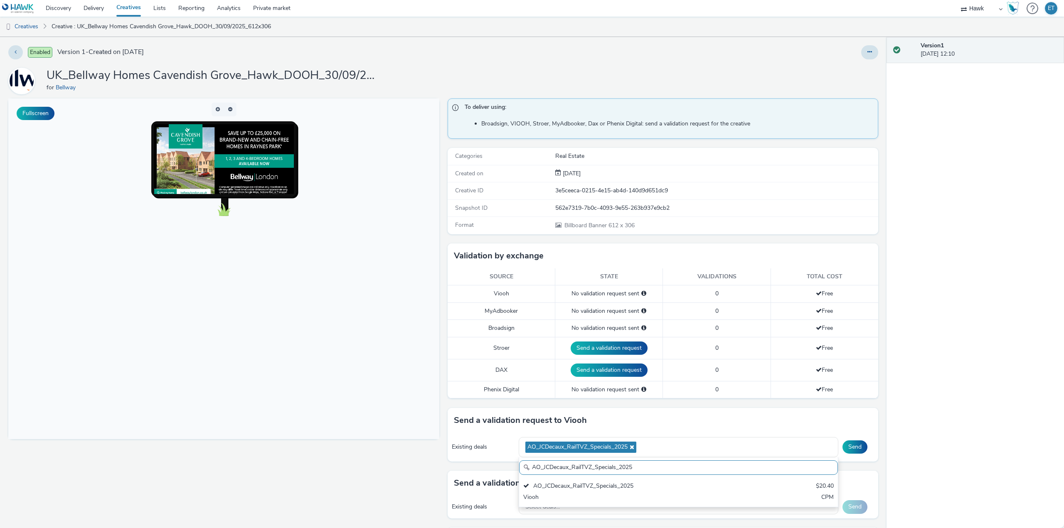
drag, startPoint x: 605, startPoint y: 474, endPoint x: 520, endPoint y: 471, distance: 84.8
click at [520, 471] on div "AO_JCDecaux_RailTVZ_Specials_2025" at bounding box center [678, 467] width 319 height 15
paste input "Supermarket"
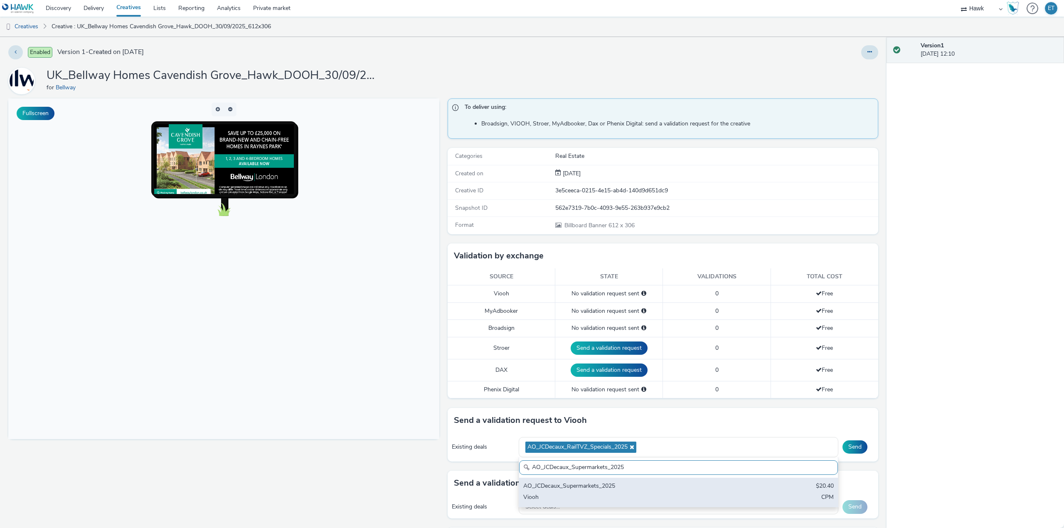
click at [622, 491] on div "AO_JCDecaux_Supermarkets_2025" at bounding box center [626, 487] width 206 height 10
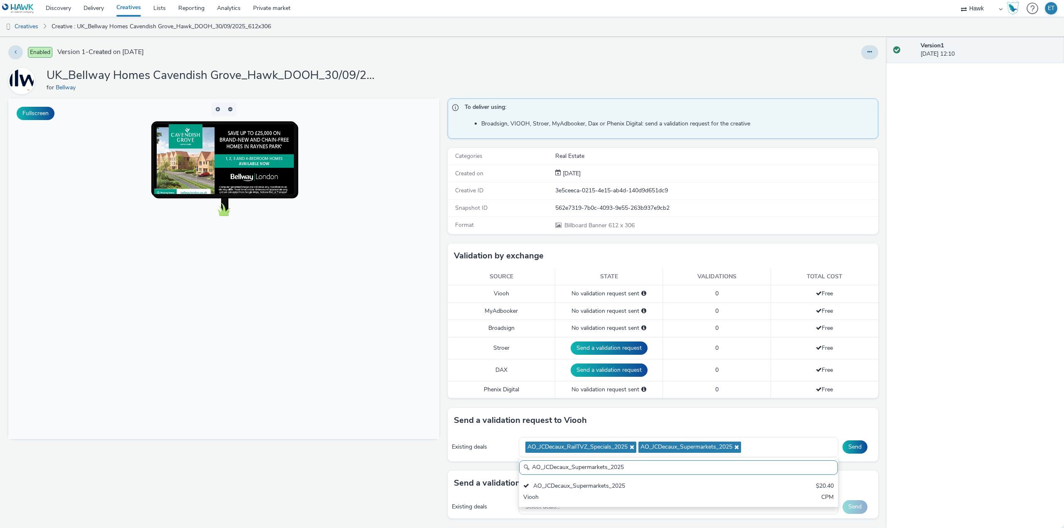
drag, startPoint x: 615, startPoint y: 472, endPoint x: 519, endPoint y: 466, distance: 95.7
click at [519, 466] on div "AO_JCDecaux_Supermarkets_2025" at bounding box center [678, 467] width 319 height 15
paste input "MVZ"
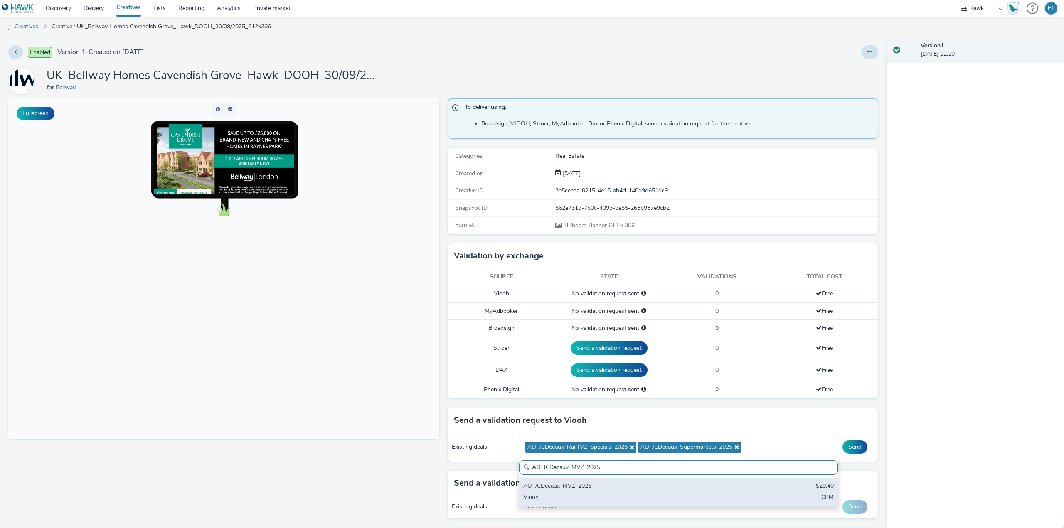
click at [541, 485] on div "AO_JCDecaux_MVZ_2025" at bounding box center [626, 487] width 206 height 10
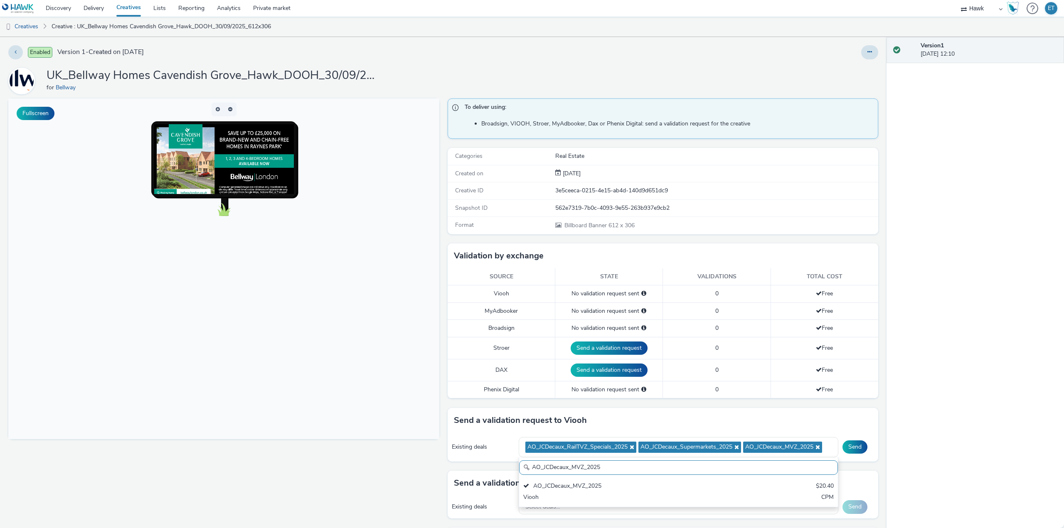
drag, startPoint x: 605, startPoint y: 467, endPoint x: 499, endPoint y: 474, distance: 106.2
click at [499, 474] on div "To deliver using: Broadsign, VIOOH, [PERSON_NAME], MyAdbooker, Dax or Phenix Di…" at bounding box center [660, 389] width 435 height 583
paste input "RailMallD6s"
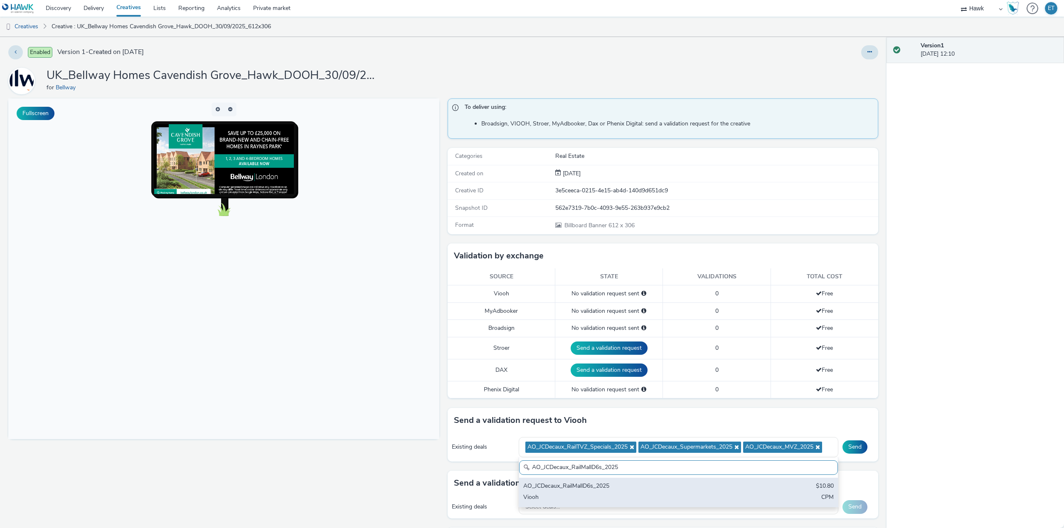
type input "AO_JCDecaux_RailMallD6s_2025"
click at [549, 489] on div "AO_JCDecaux_RailMallD6s_2025" at bounding box center [626, 487] width 206 height 10
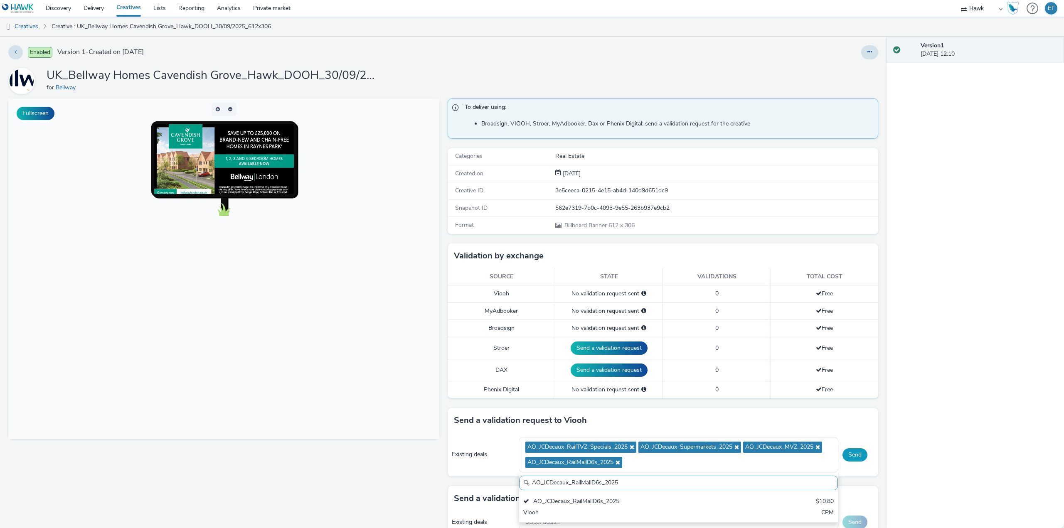
click at [851, 454] on button "Send" at bounding box center [854, 454] width 25 height 13
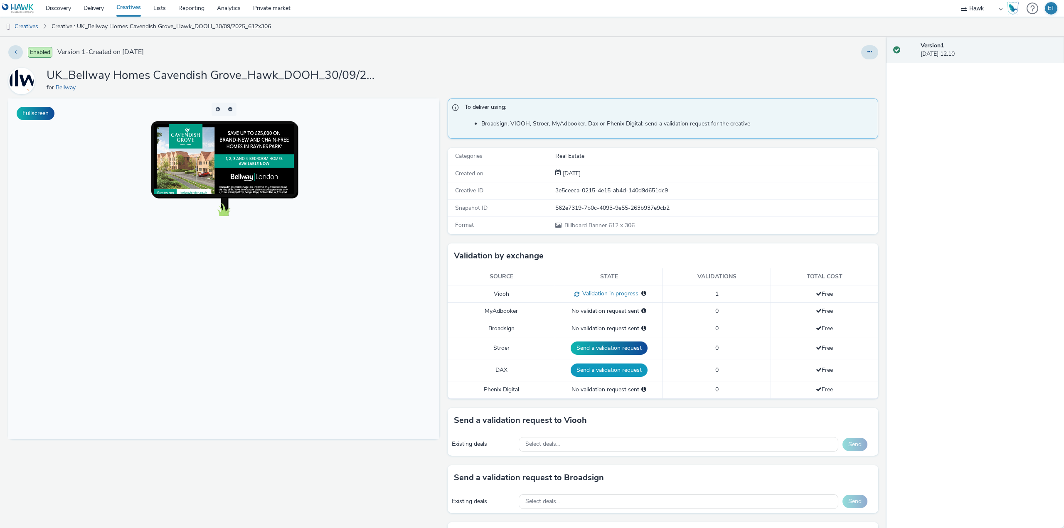
click at [615, 367] on button "Send a validation request" at bounding box center [608, 370] width 77 height 13
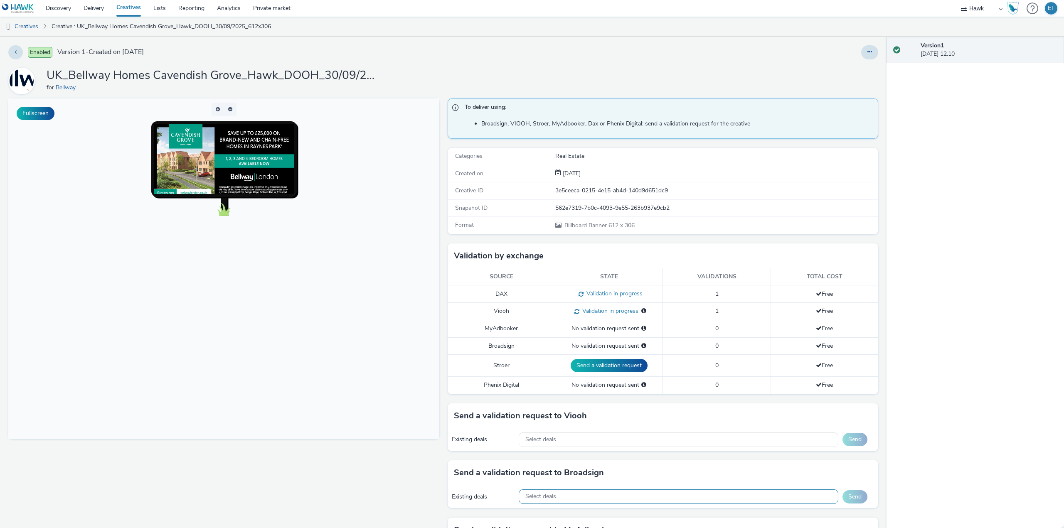
click at [578, 495] on div "Select deals..." at bounding box center [679, 496] width 320 height 15
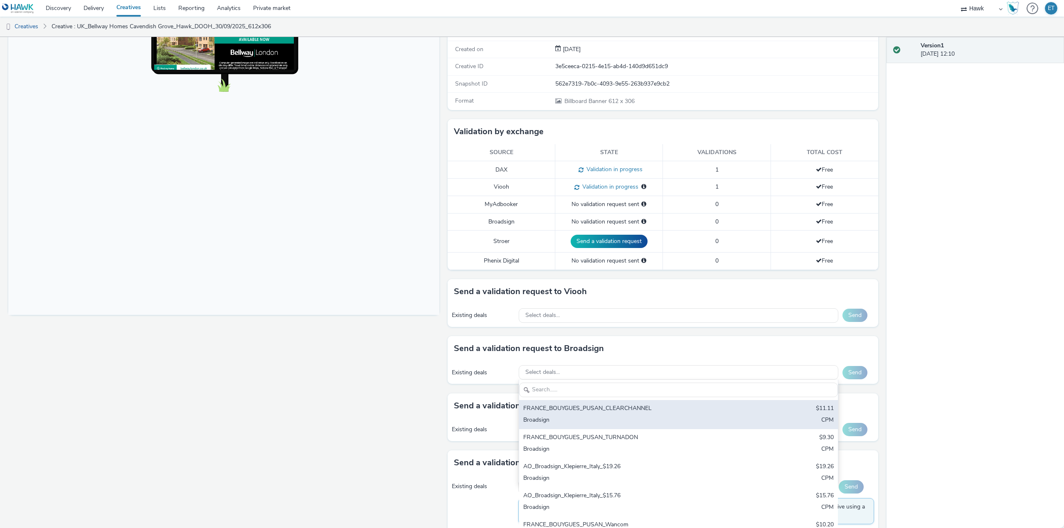
scroll to position [125, 0]
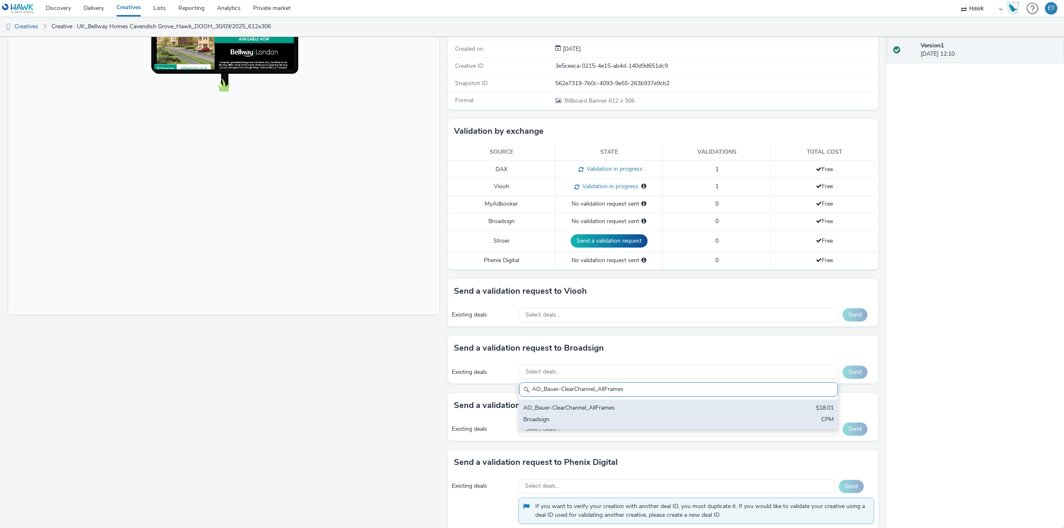
click at [605, 411] on div "AO_Bauer-ClearChannel_AllFrames" at bounding box center [626, 409] width 206 height 10
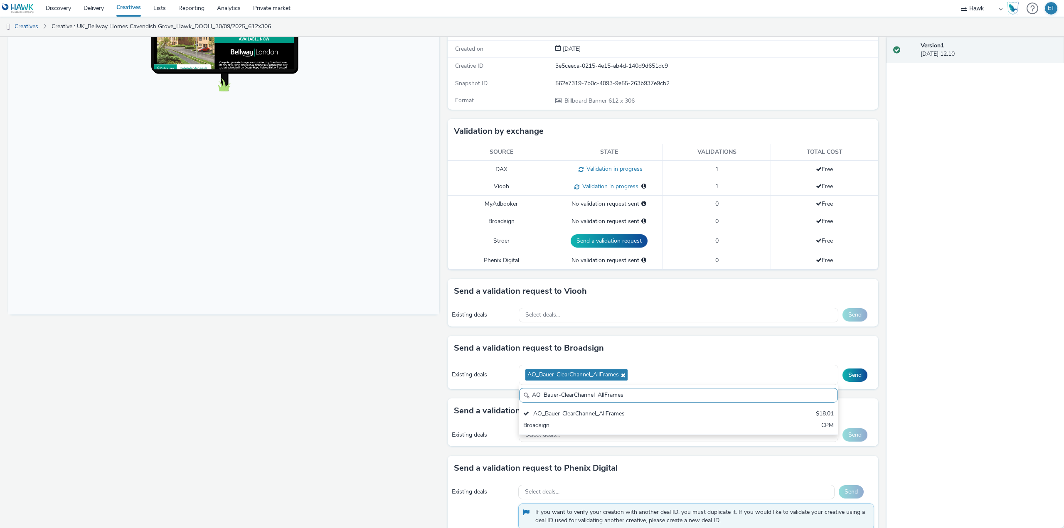
drag, startPoint x: 632, startPoint y: 396, endPoint x: 526, endPoint y: 398, distance: 106.0
click at [526, 398] on div "AO_Bauer-ClearChannel_AllFrames" at bounding box center [678, 395] width 319 height 15
paste input "Mall"
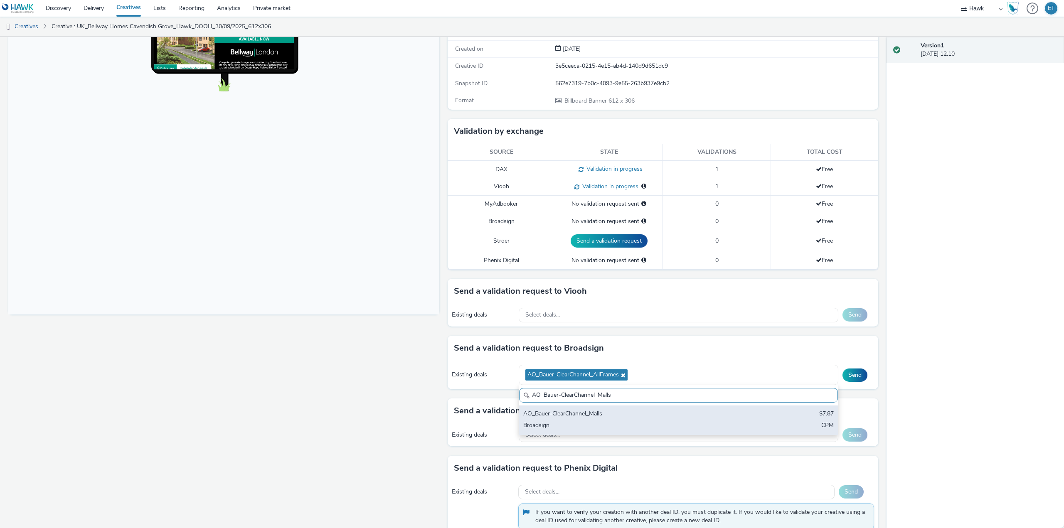
click at [553, 422] on div "Broadsign" at bounding box center [626, 426] width 206 height 10
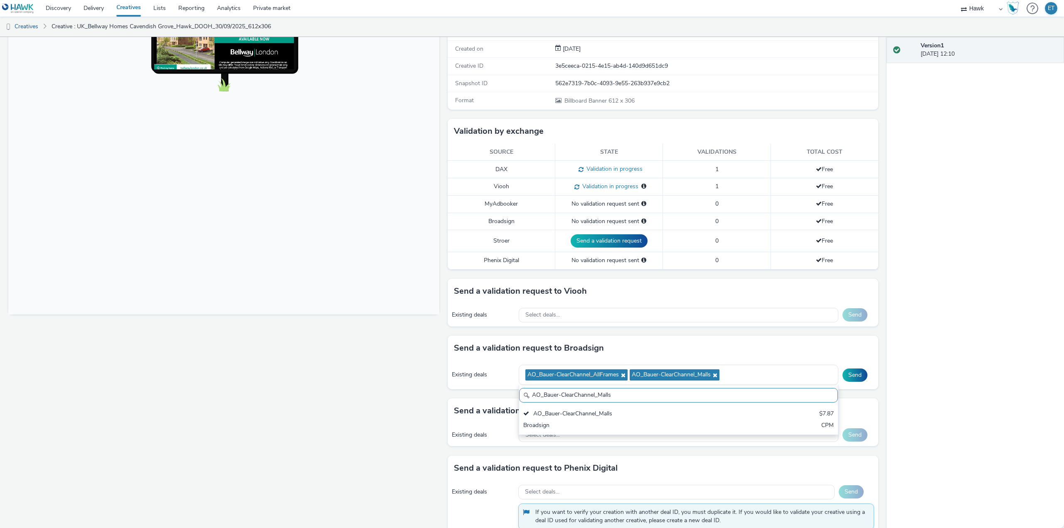
drag, startPoint x: 616, startPoint y: 399, endPoint x: 520, endPoint y: 391, distance: 96.3
click at [521, 392] on div "AO_Bauer-ClearChannel_Malls" at bounding box center [678, 395] width 319 height 15
paste input "Atmosphere TV_All Frame"
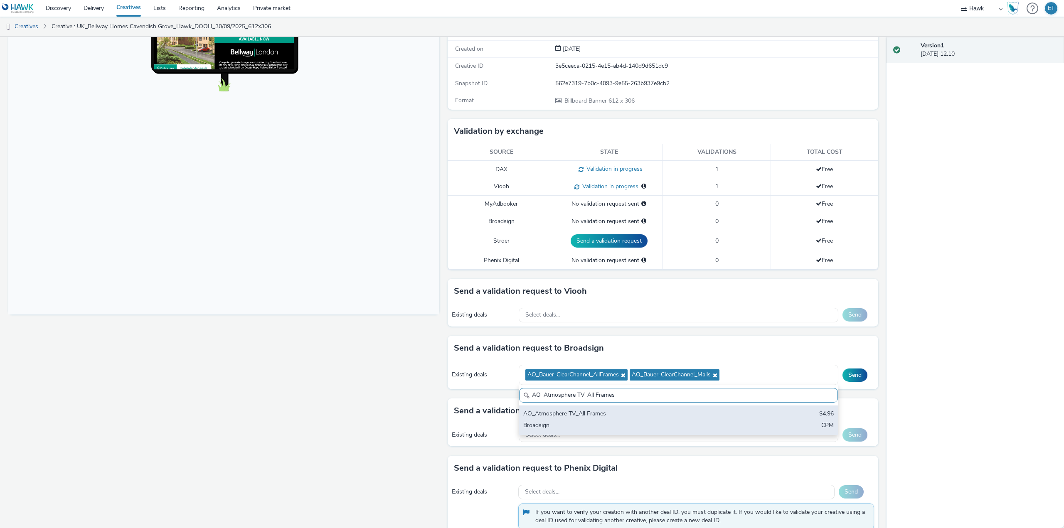
type input "AO_Atmosphere TV_All Frames"
click at [613, 418] on div "AO_Atmosphere TV_All Frames" at bounding box center [626, 415] width 206 height 10
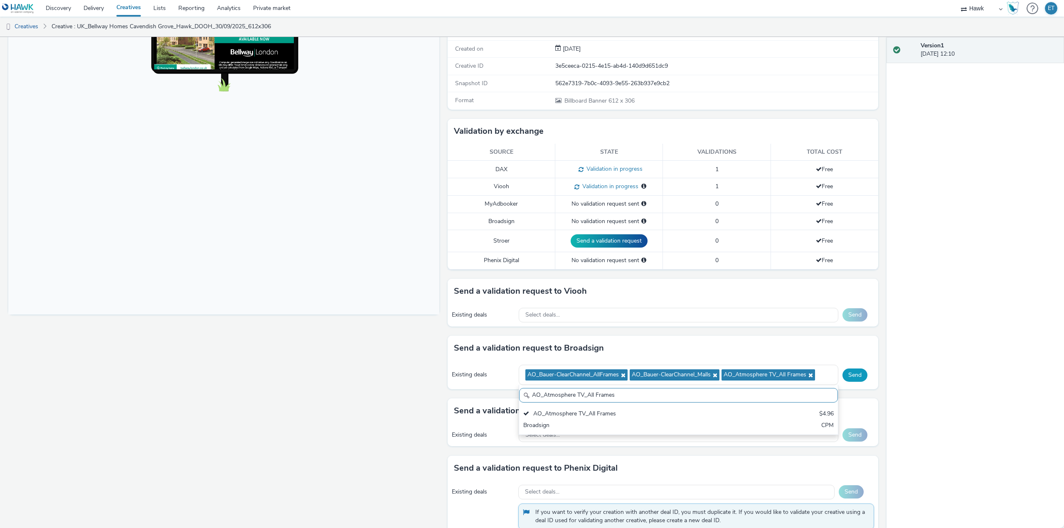
drag, startPoint x: 847, startPoint y: 374, endPoint x: 839, endPoint y: 371, distance: 8.2
click at [844, 374] on button "Send" at bounding box center [854, 375] width 25 height 13
click at [637, 316] on div "Select deals..." at bounding box center [679, 315] width 320 height 15
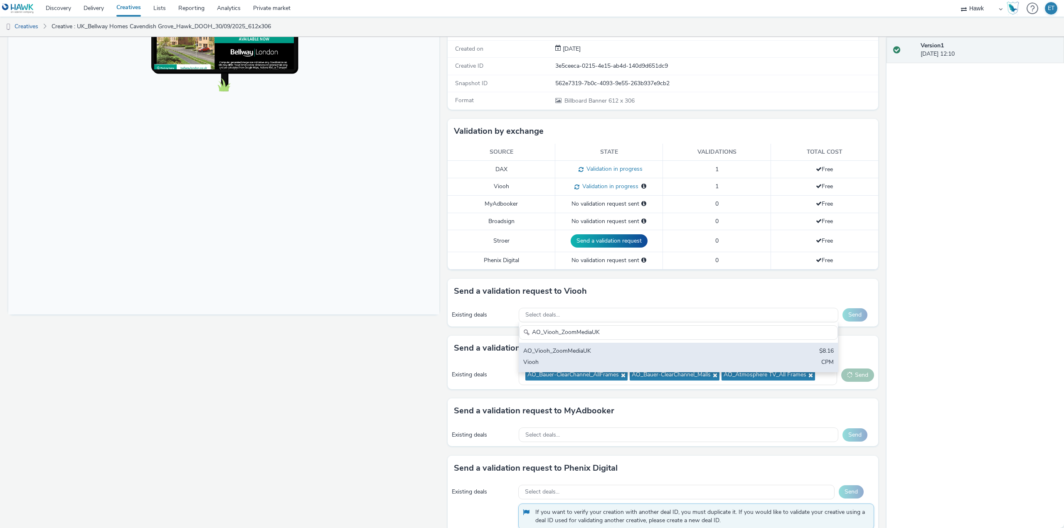
type input "AO_Viooh_ZoomMediaUK"
click at [652, 355] on div "AO_Viooh_ZoomMediaUK" at bounding box center [626, 352] width 206 height 10
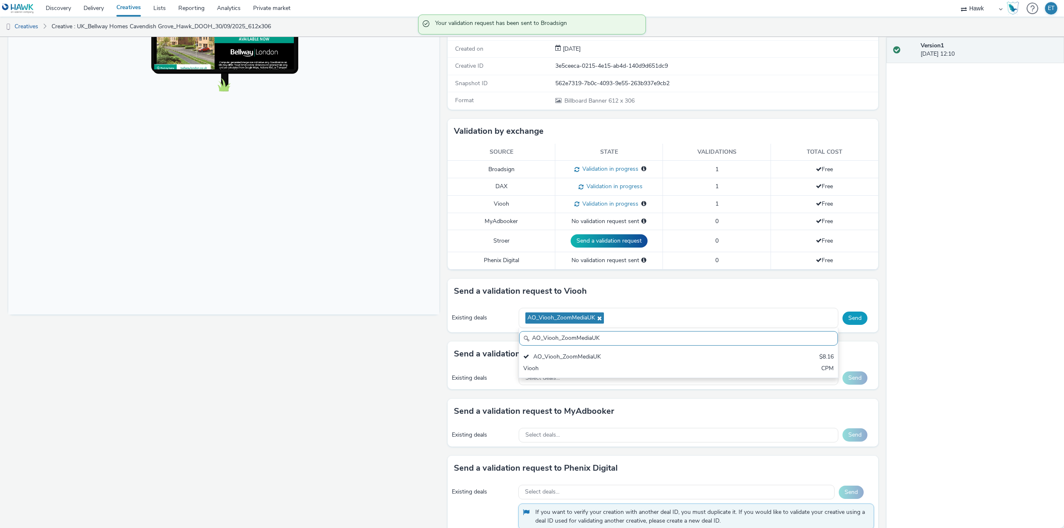
click at [852, 314] on button "Send" at bounding box center [854, 318] width 25 height 13
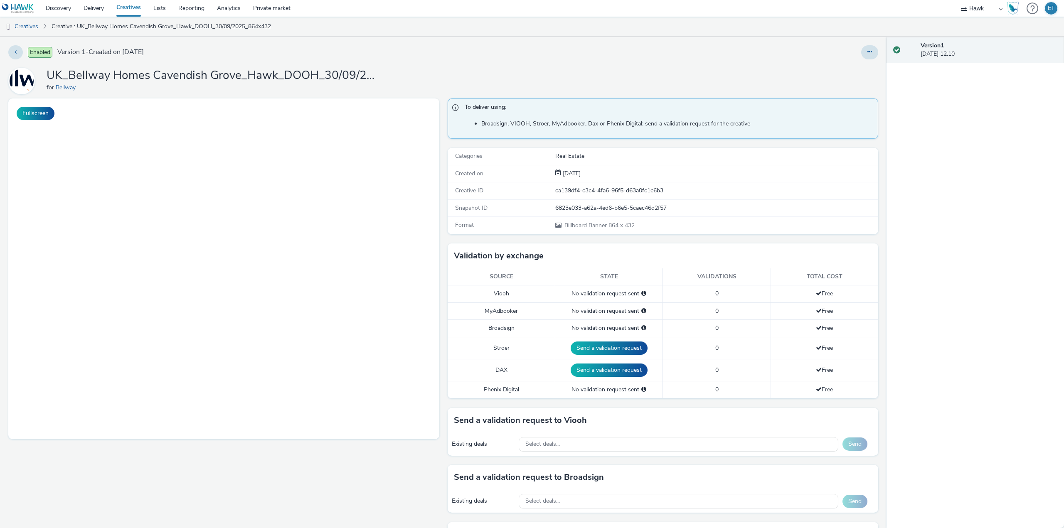
select select "11a7df10-284f-415c-b52a-427acf4c31ae"
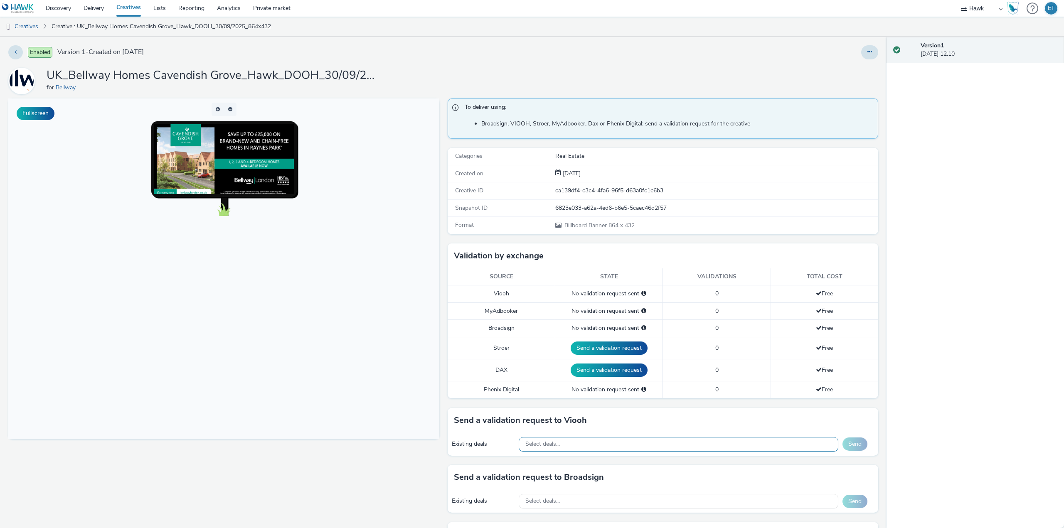
click at [665, 441] on div "Select deals..." at bounding box center [679, 444] width 320 height 15
paste input "AO_JCDecaux_RailTVZ_Specials_2025"
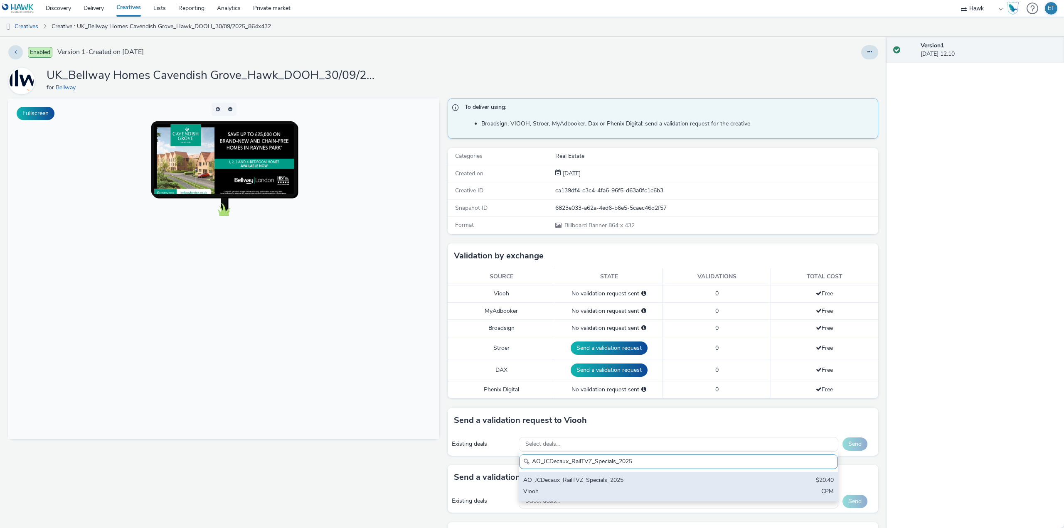
click at [659, 477] on div "AO_JCDecaux_RailTVZ_Specials_2025" at bounding box center [626, 481] width 206 height 10
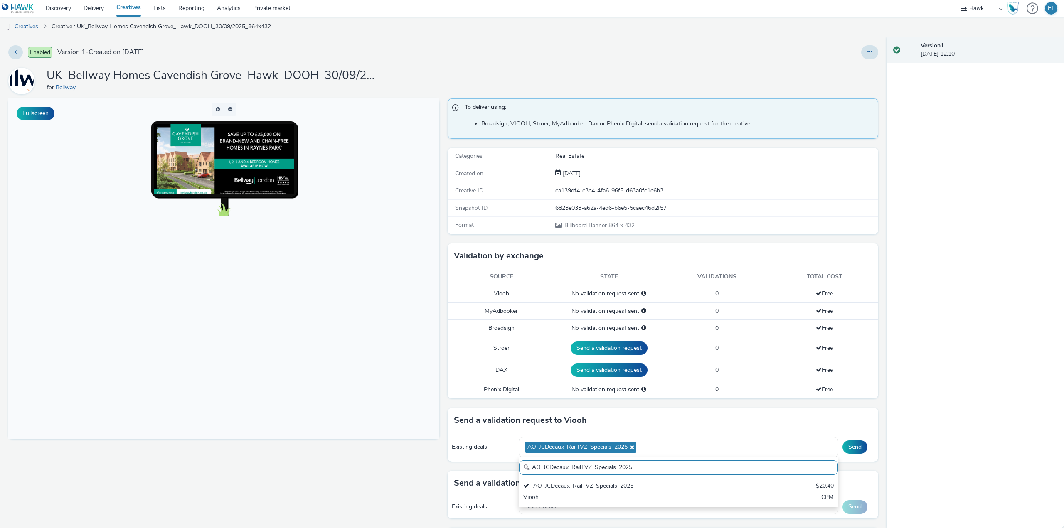
drag, startPoint x: 635, startPoint y: 466, endPoint x: 521, endPoint y: 471, distance: 114.4
click at [521, 471] on input "AO_JCDecaux_RailTVZ_Specials_2025" at bounding box center [678, 467] width 319 height 15
paste input "Supermarket"
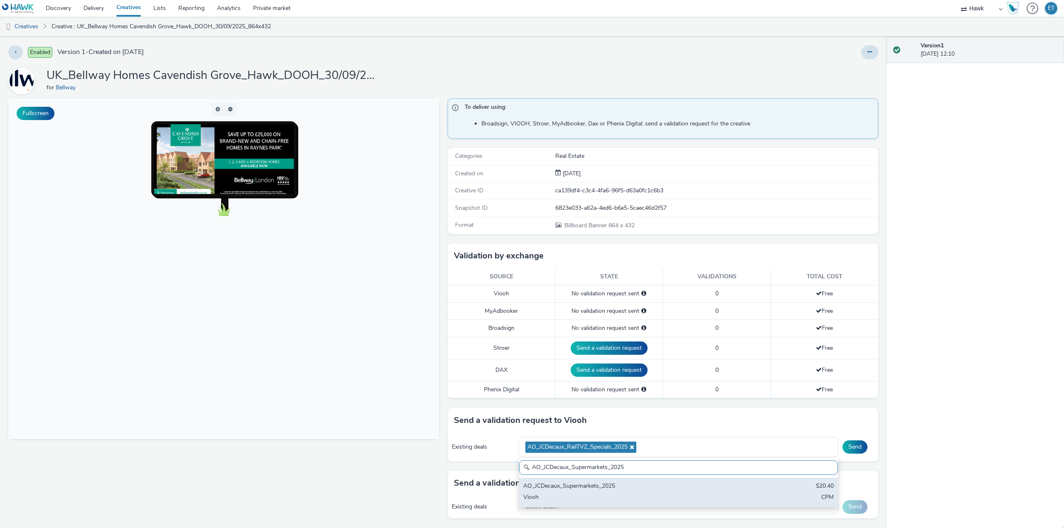
click at [539, 487] on div "AO_JCDecaux_Supermarkets_2025" at bounding box center [626, 487] width 206 height 10
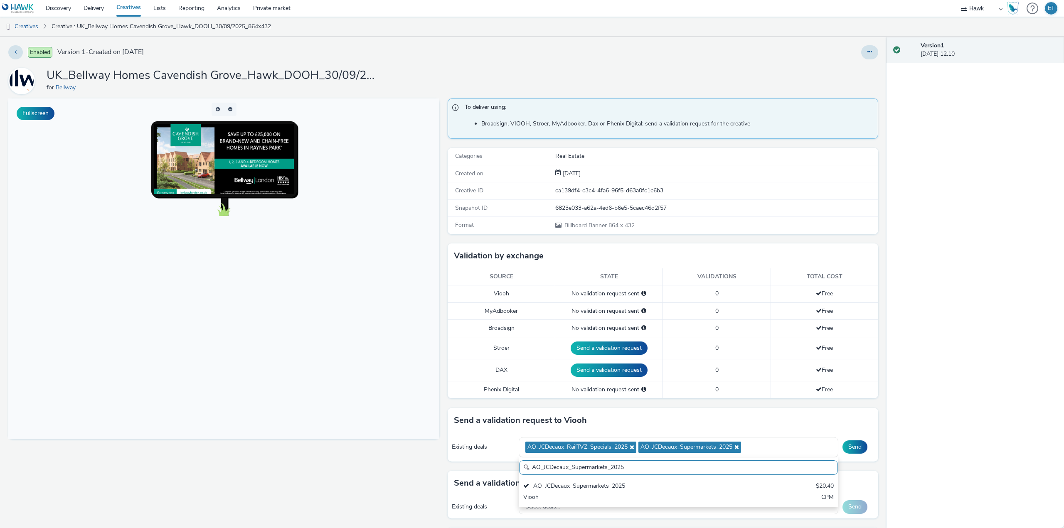
drag, startPoint x: 631, startPoint y: 468, endPoint x: 512, endPoint y: 465, distance: 119.3
click at [512, 465] on div "Send a validation request to Viooh Existing deals AO_JCDecaux_RailTVZ_Specials_…" at bounding box center [662, 439] width 431 height 63
paste input "MVZ"
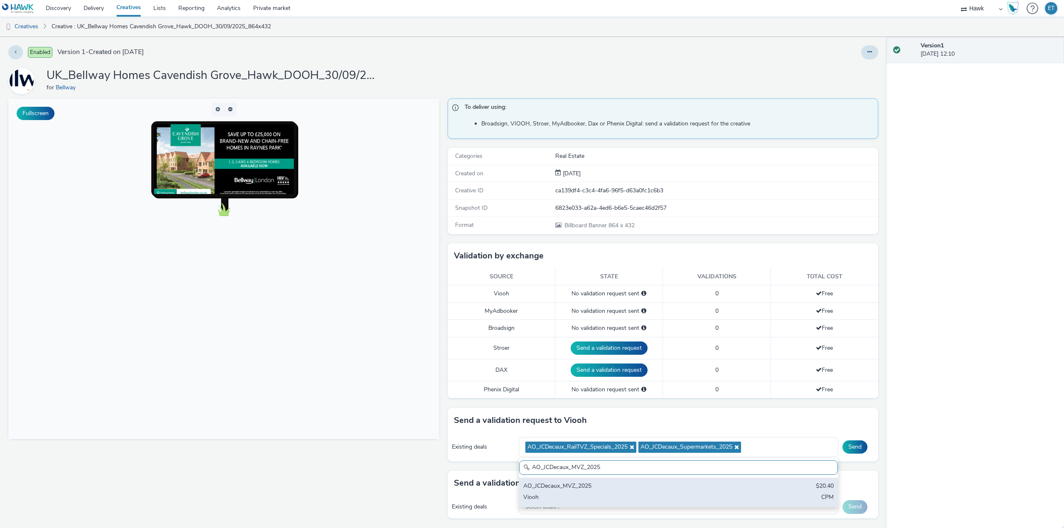
click at [555, 486] on div "AO_JCDecaux_MVZ_2025" at bounding box center [626, 487] width 206 height 10
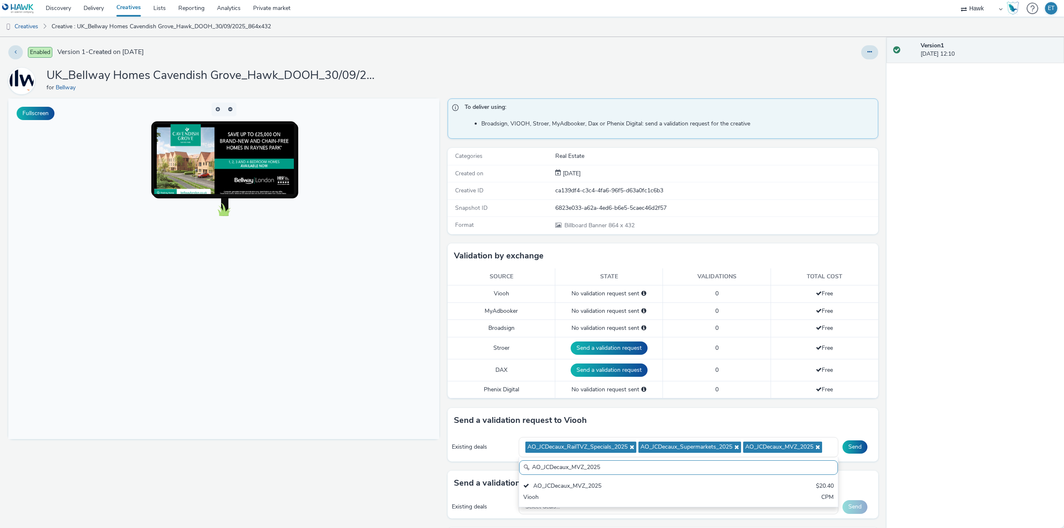
drag, startPoint x: 605, startPoint y: 469, endPoint x: 513, endPoint y: 463, distance: 92.8
click at [513, 463] on div "Send a validation request to Viooh Existing deals AO_JCDecaux_RailTVZ_Specials_…" at bounding box center [662, 439] width 431 height 63
paste input "RailMallD6s"
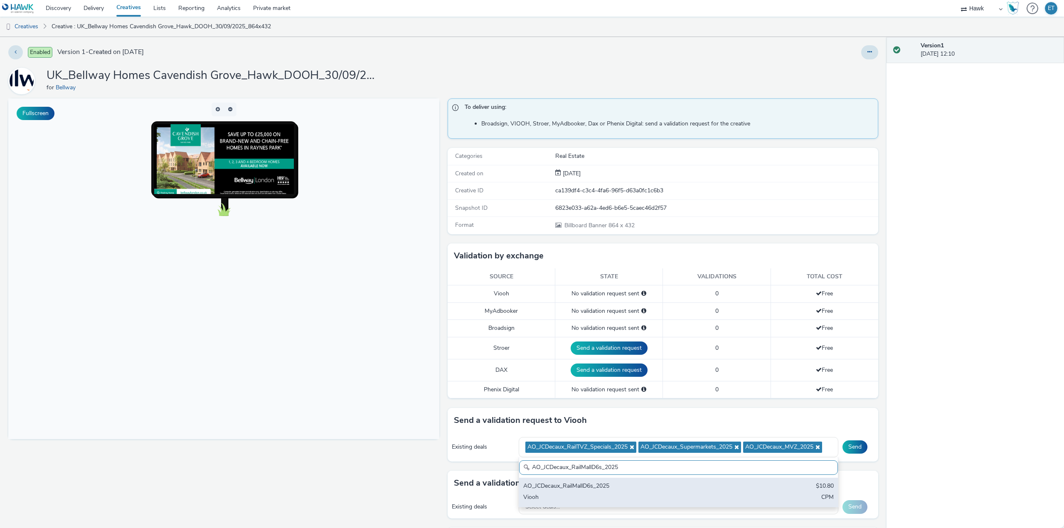
type input "AO_JCDecaux_RailMallD6s_2025"
click at [553, 493] on div "Viooh" at bounding box center [626, 498] width 206 height 10
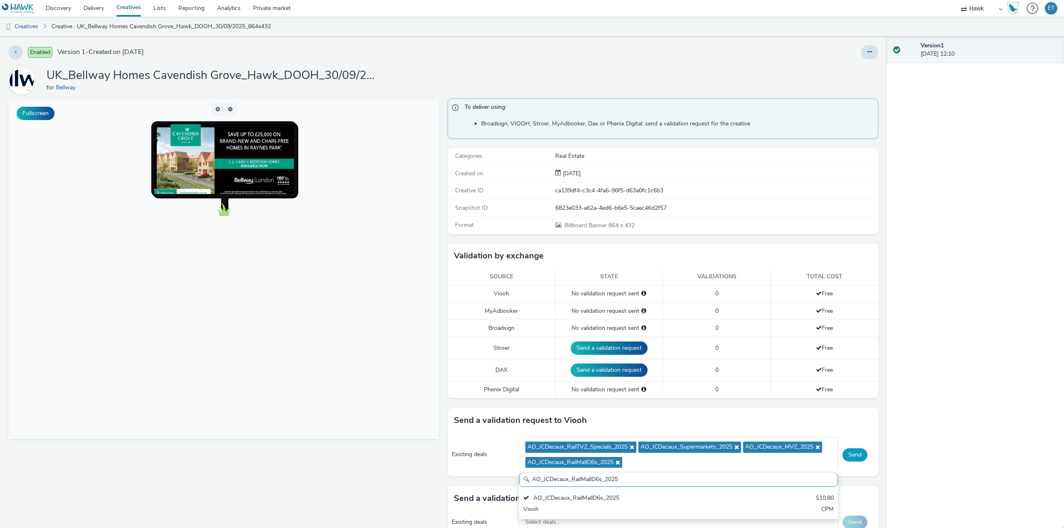
click at [854, 453] on button "Send" at bounding box center [854, 454] width 25 height 13
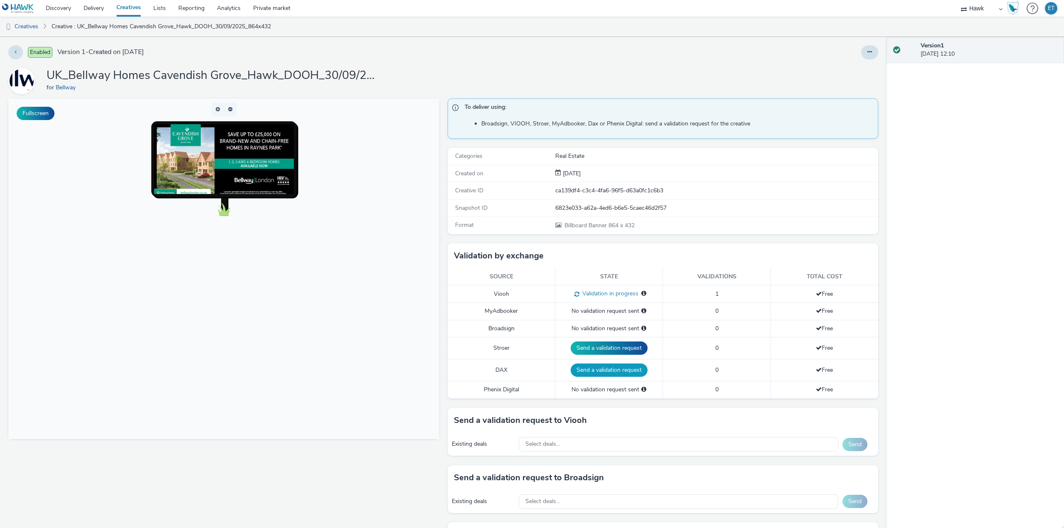
click at [627, 370] on button "Send a validation request" at bounding box center [608, 370] width 77 height 13
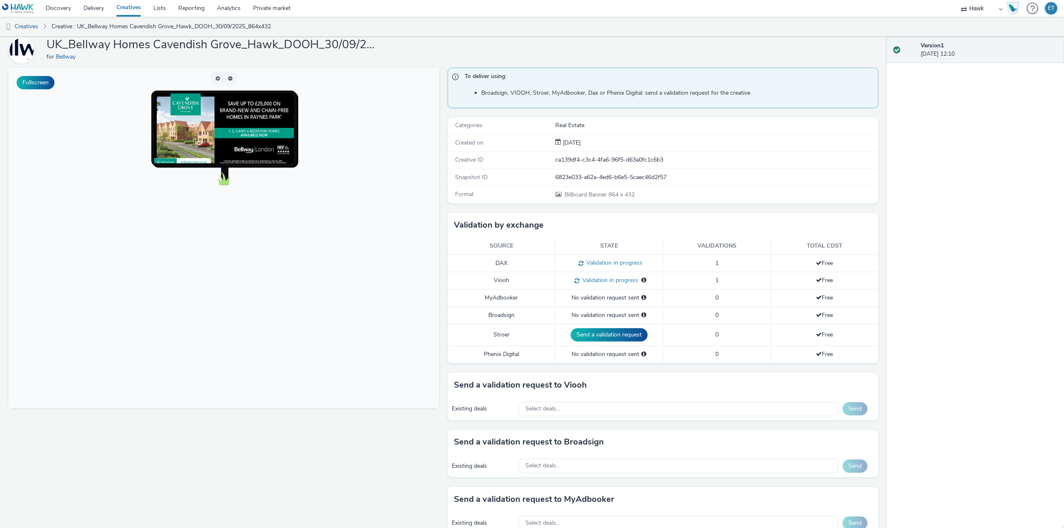
scroll to position [125, 0]
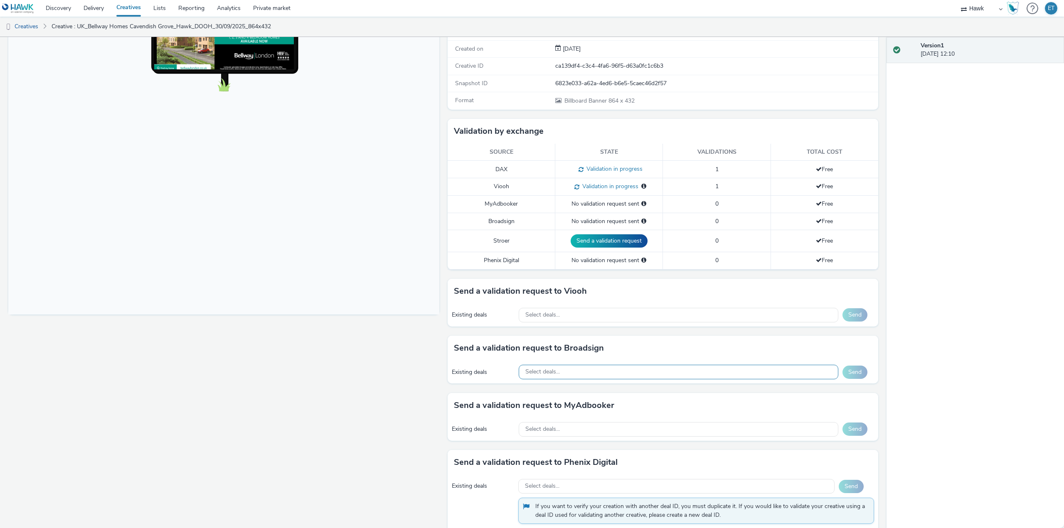
click at [608, 371] on div "Select deals..." at bounding box center [679, 372] width 320 height 15
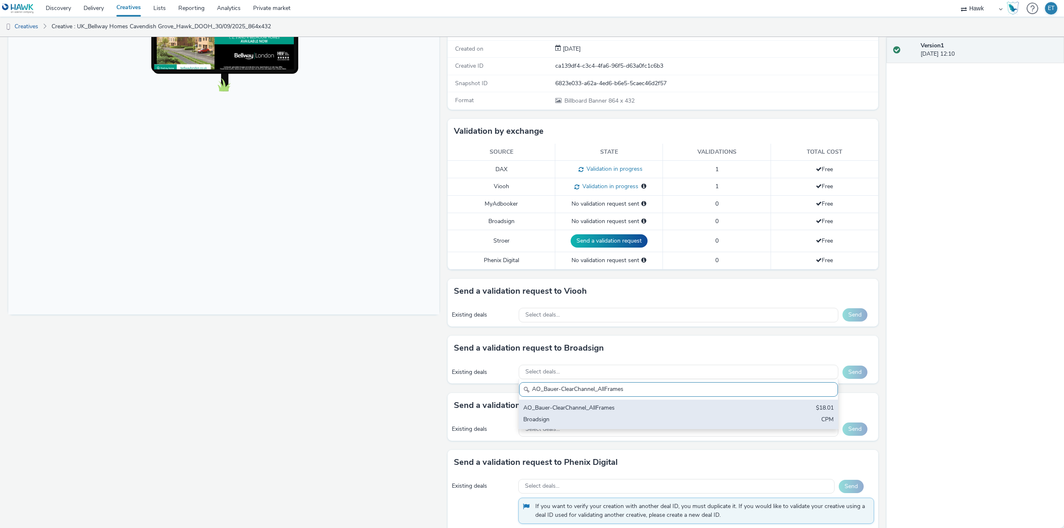
click at [663, 410] on div "AO_Bauer-ClearChannel_AllFrames" at bounding box center [626, 409] width 206 height 10
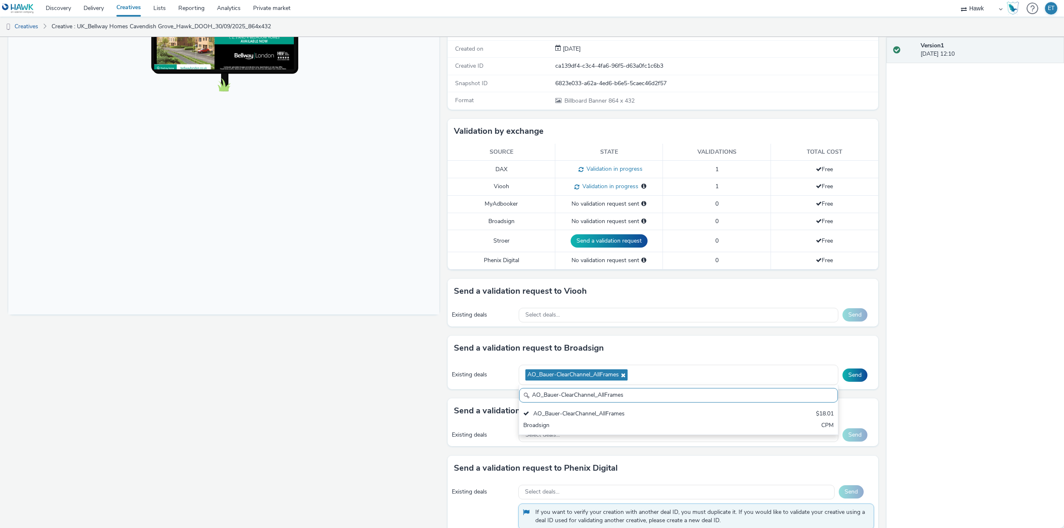
drag, startPoint x: 636, startPoint y: 393, endPoint x: 515, endPoint y: 394, distance: 121.3
click at [519, 394] on div "AO_Bauer-ClearChannel_AllFrames AO_Bauer-ClearChannel_AllFrames $18.01 Broadsig…" at bounding box center [679, 410] width 320 height 50
paste input "Mall"
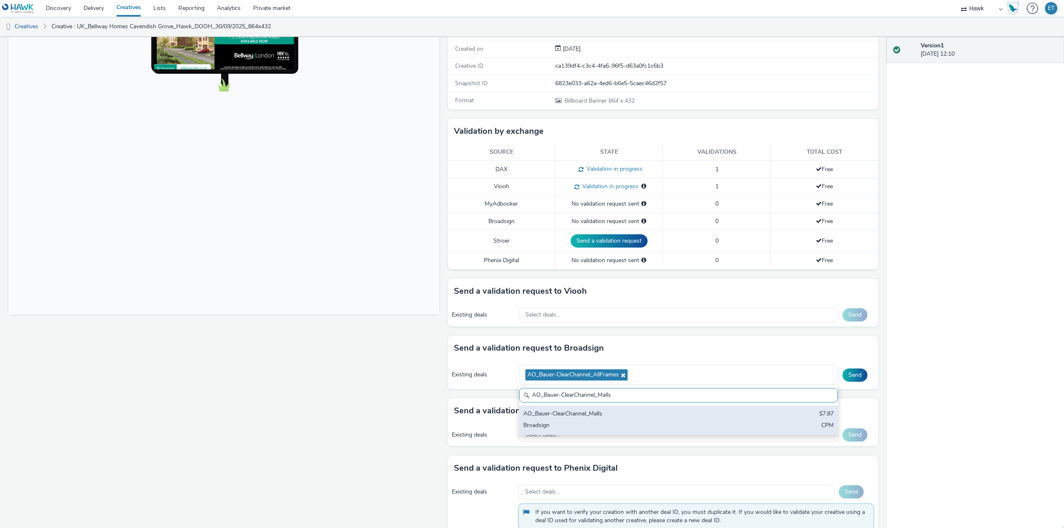
click at [543, 416] on div "AO_Bauer-ClearChannel_Malls" at bounding box center [626, 415] width 206 height 10
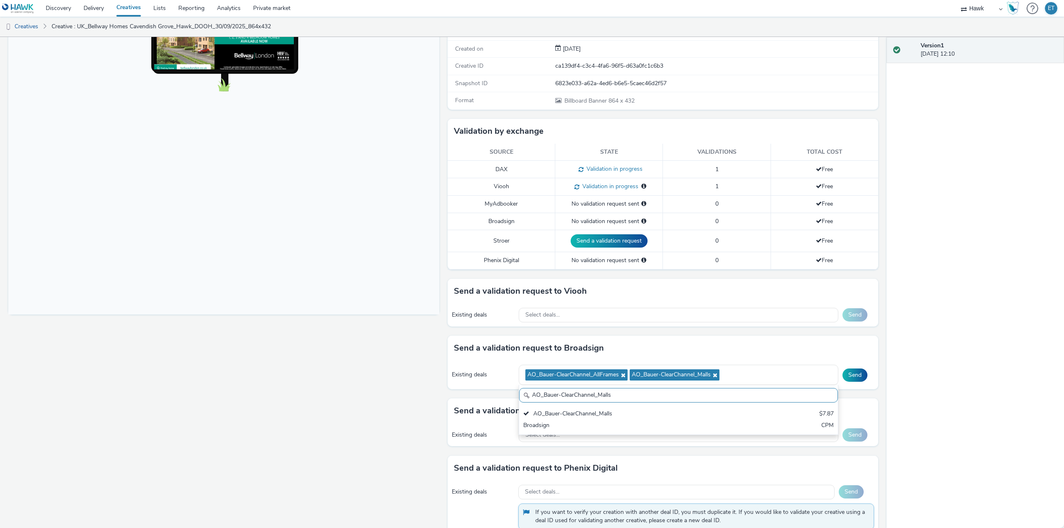
drag, startPoint x: 614, startPoint y: 397, endPoint x: 506, endPoint y: 397, distance: 107.2
click at [506, 397] on div "Send a validation request to Broadsign Existing deals AO_Bauer-ClearChannel_All…" at bounding box center [662, 367] width 431 height 63
paste input "Atmosphere TV_All Frame"
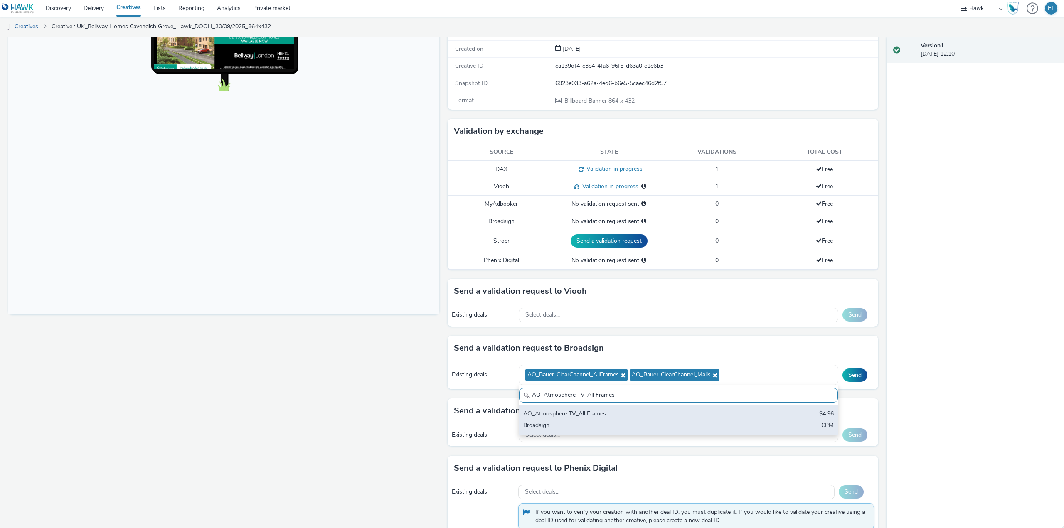
type input "AO_Atmosphere TV_All Frames"
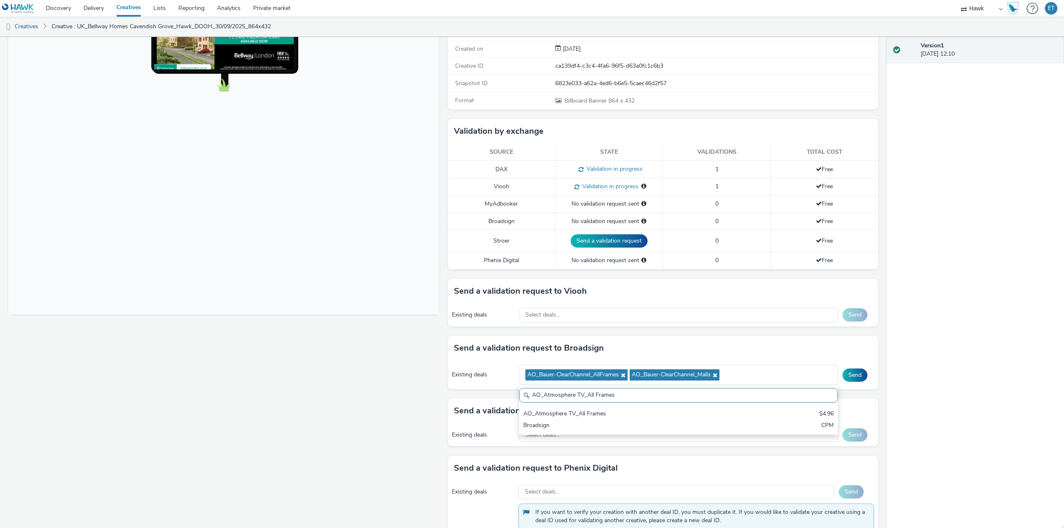
drag, startPoint x: 555, startPoint y: 409, endPoint x: 548, endPoint y: 405, distance: 7.8
click at [552, 411] on div "AO_Atmosphere TV_All Frames $4.96 Broadsign CPM" at bounding box center [678, 420] width 319 height 29
drag, startPoint x: 856, startPoint y: 379, endPoint x: 836, endPoint y: 369, distance: 22.7
click at [854, 378] on button "Send" at bounding box center [854, 375] width 25 height 13
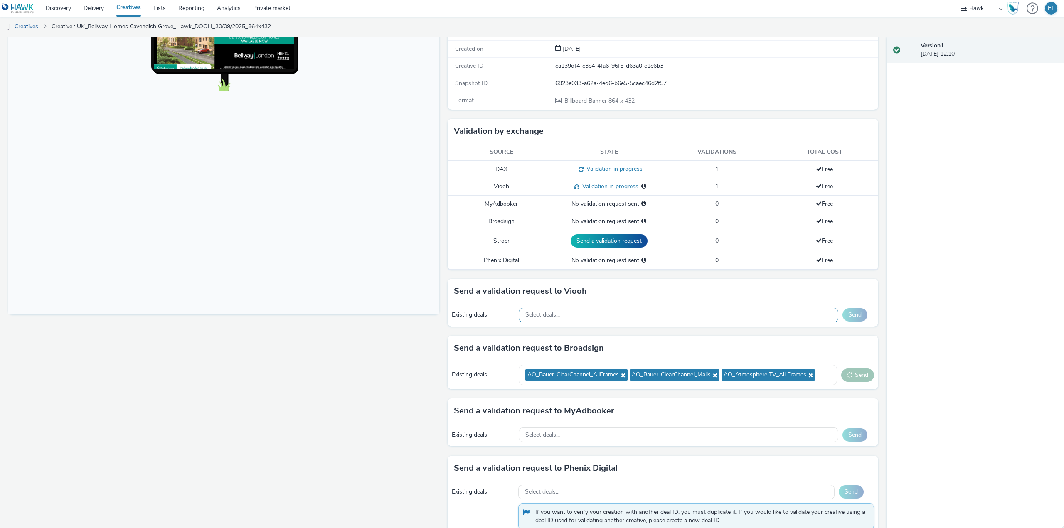
click at [658, 313] on div "Select deals..." at bounding box center [679, 315] width 320 height 15
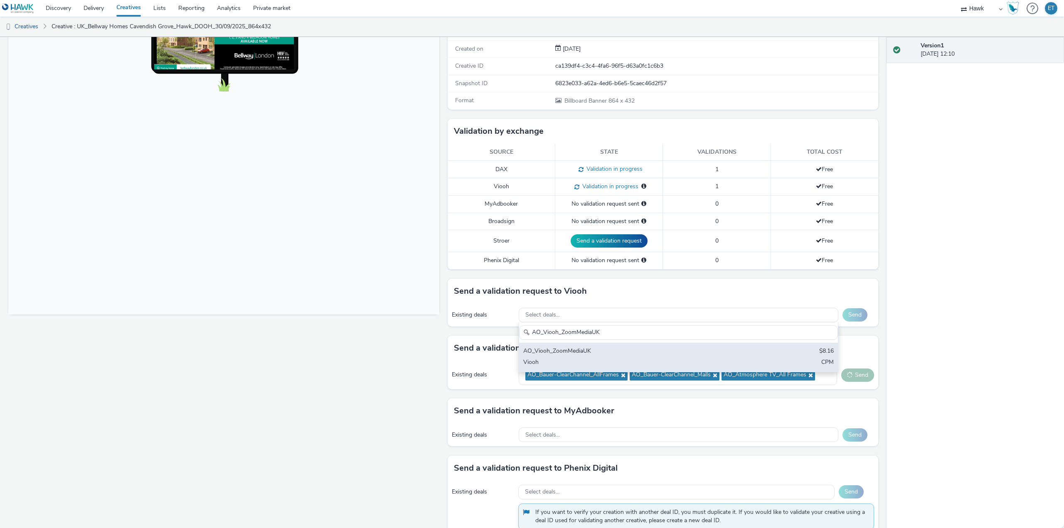
type input "AO_Viooh_ZoomMediaUK"
click at [683, 359] on div "Viooh" at bounding box center [626, 363] width 206 height 10
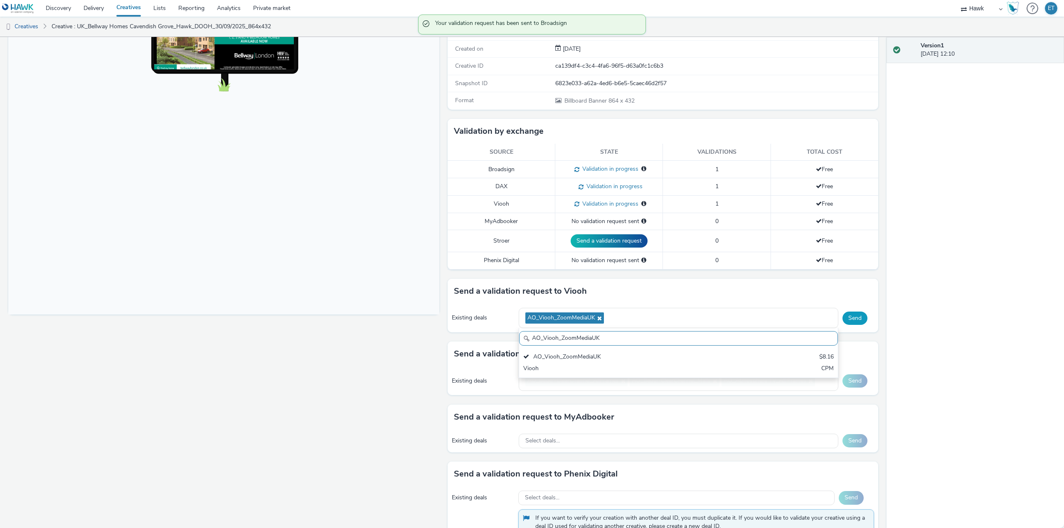
click at [848, 318] on button "Send" at bounding box center [854, 318] width 25 height 13
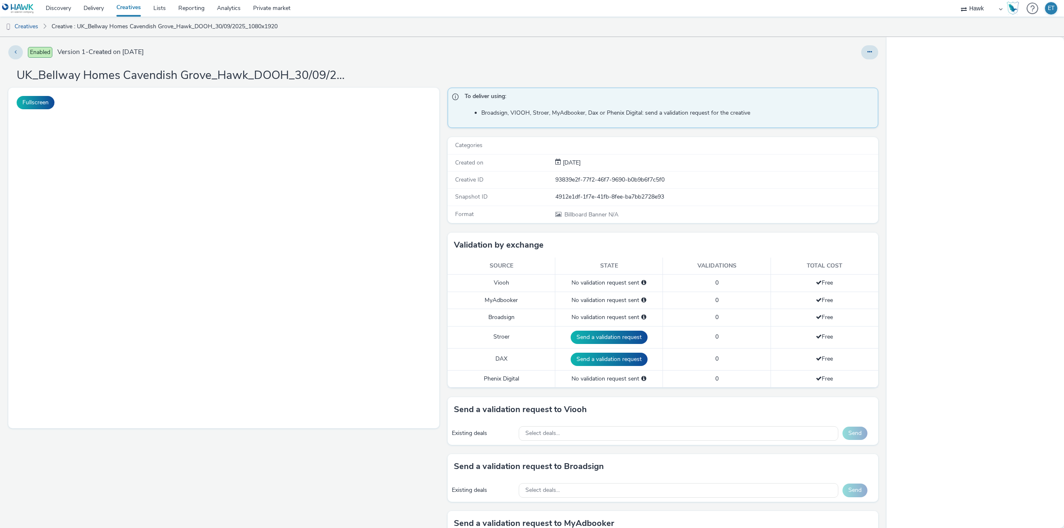
select select "11a7df10-284f-415c-b52a-427acf4c31ae"
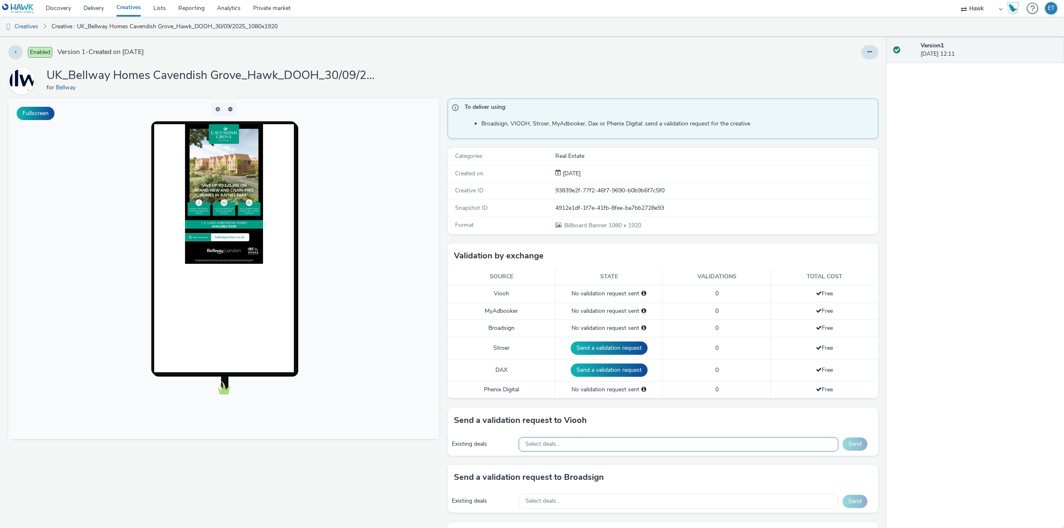
click at [679, 450] on div "Select deals..." at bounding box center [679, 444] width 320 height 15
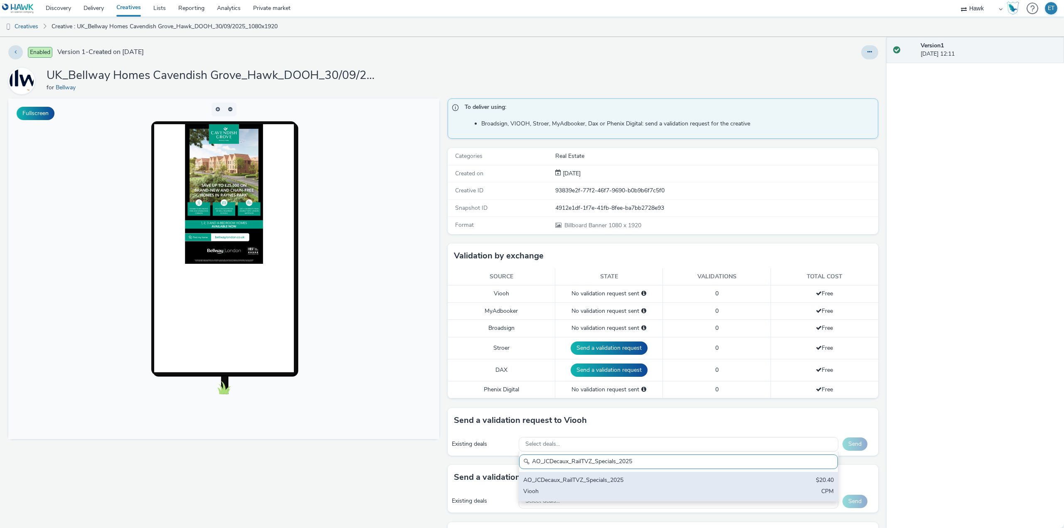
click at [676, 488] on div "Viooh" at bounding box center [626, 492] width 206 height 10
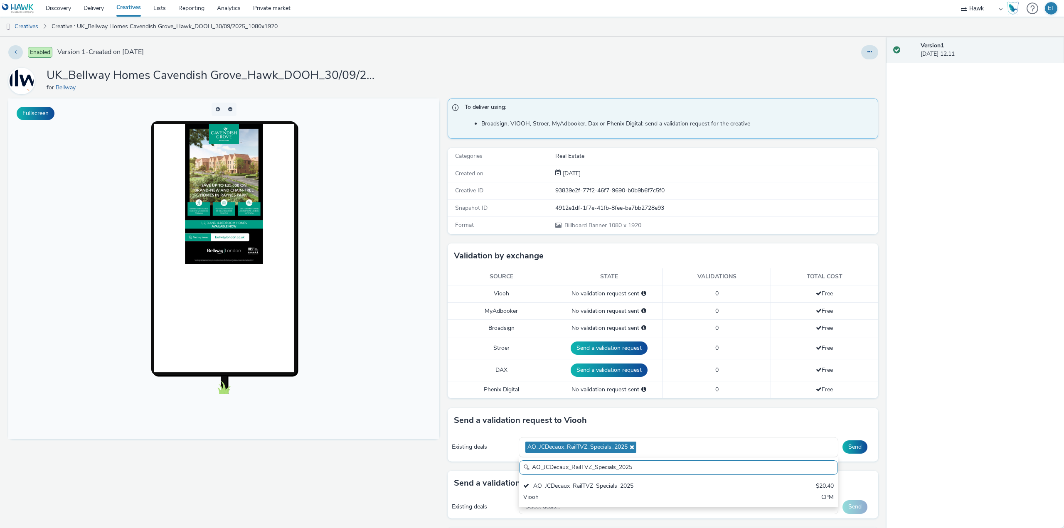
drag, startPoint x: 638, startPoint y: 472, endPoint x: 523, endPoint y: 470, distance: 114.7
click at [525, 470] on div "AO_JCDecaux_RailTVZ_Specials_2025" at bounding box center [678, 467] width 319 height 15
paste input "Supermarket"
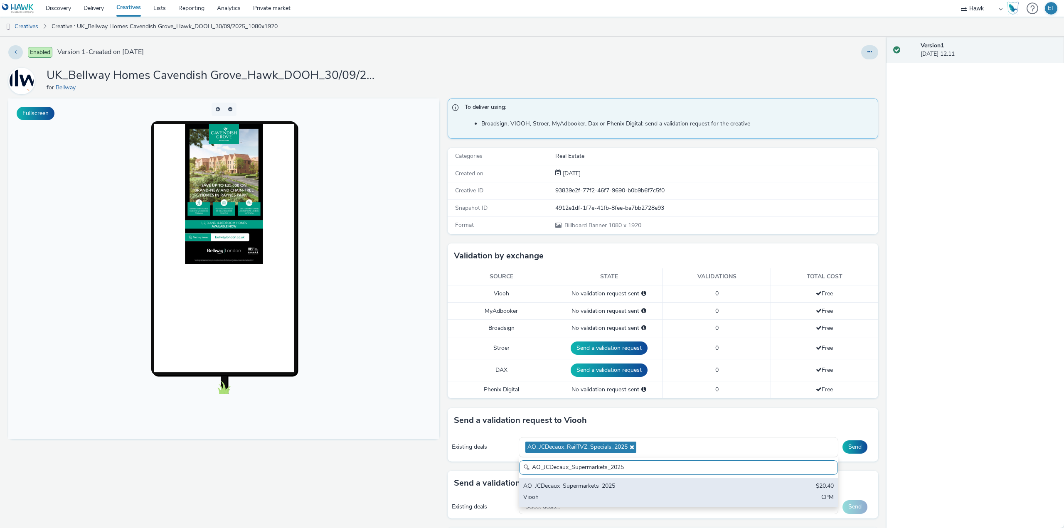
click at [542, 484] on div "AO_JCDecaux_Supermarkets_2025" at bounding box center [626, 487] width 206 height 10
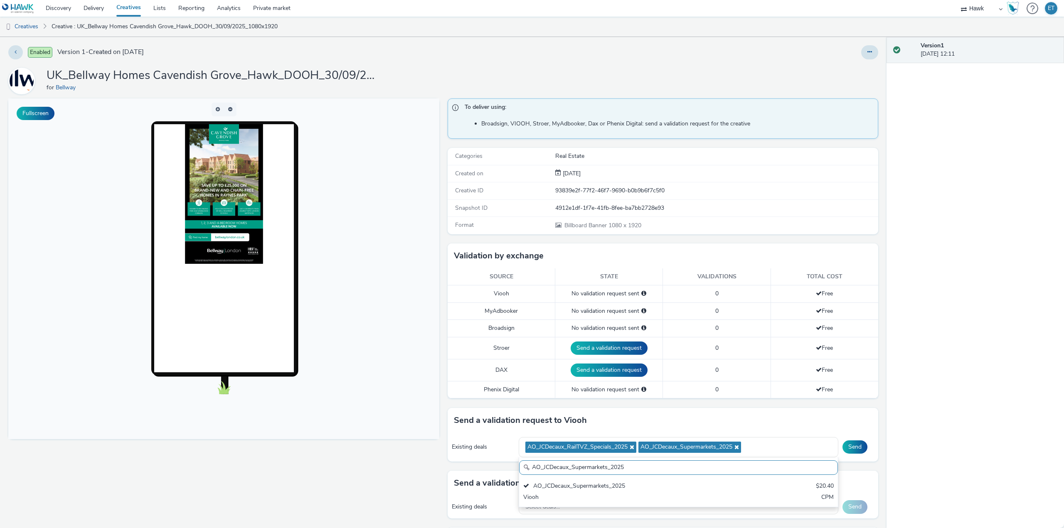
drag, startPoint x: 628, startPoint y: 470, endPoint x: 512, endPoint y: 472, distance: 115.9
click at [512, 472] on div "To deliver using: Broadsign, VIOOH, Stroer, MyAdbooker, Dax or Phenix Digital: …" at bounding box center [660, 389] width 435 height 583
paste input "MVZ"
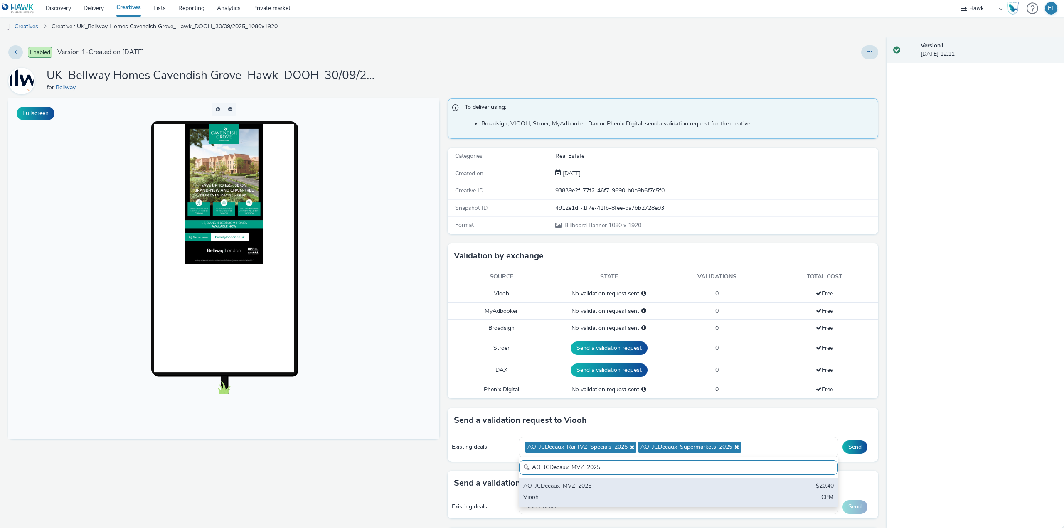
click at [553, 482] on div "AO_JCDecaux_MVZ_2025" at bounding box center [626, 487] width 206 height 10
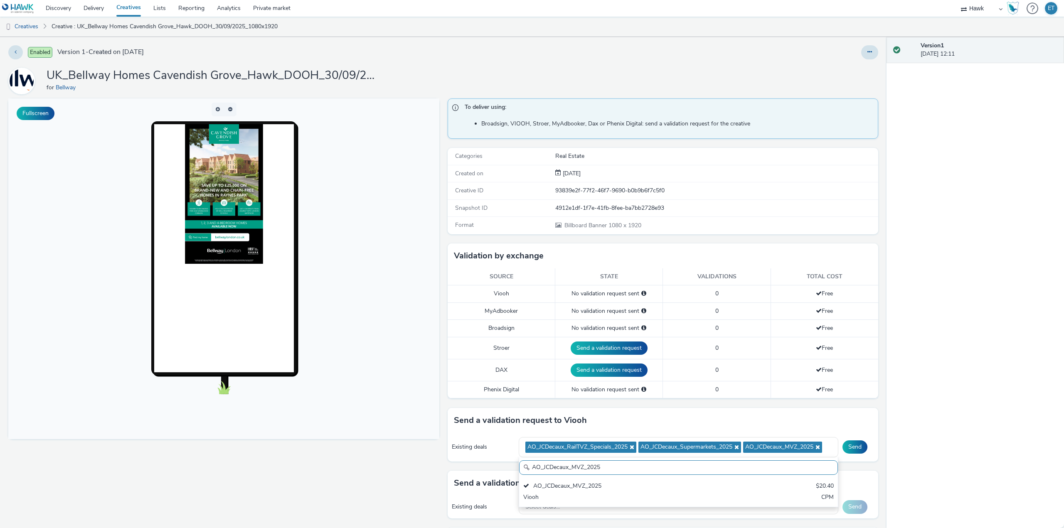
drag, startPoint x: 601, startPoint y: 466, endPoint x: 515, endPoint y: 464, distance: 85.6
click at [519, 464] on div "AO_JCDecaux_MVZ_2025" at bounding box center [678, 467] width 319 height 15
paste input "RailMallD6s"
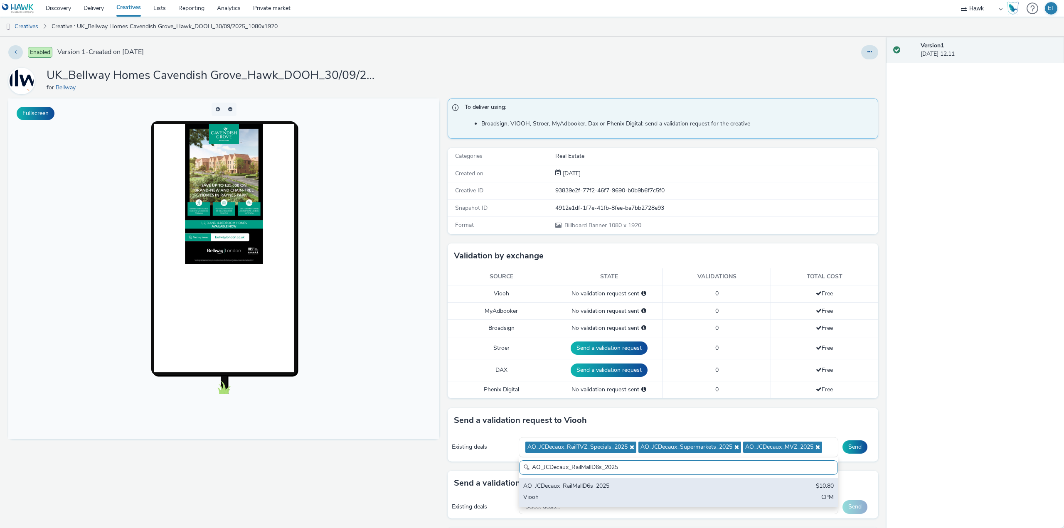
type input "AO_JCDecaux_RailMallD6s_2025"
click at [570, 487] on div "AO_JCDecaux_RailMallD6s_2025" at bounding box center [626, 487] width 206 height 10
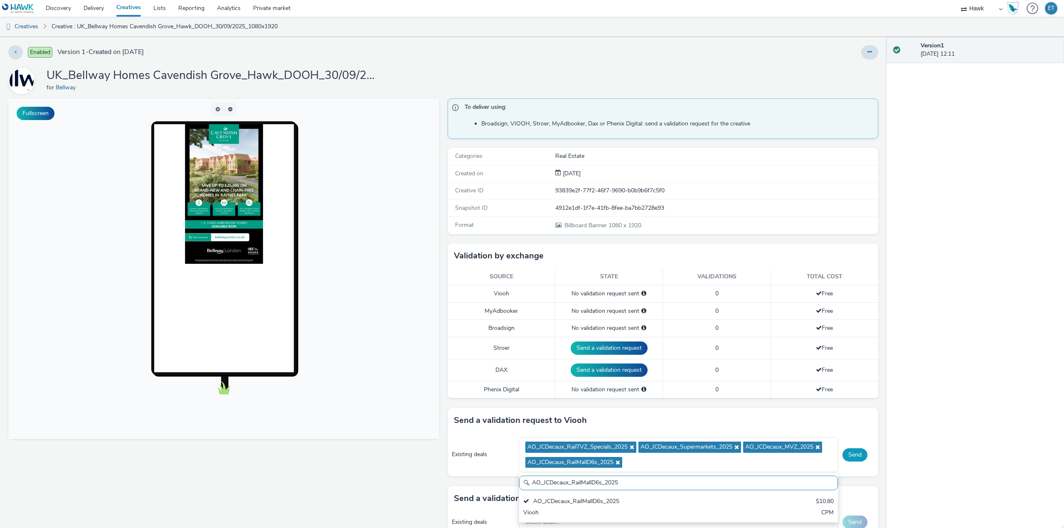
click at [847, 453] on button "Send" at bounding box center [854, 454] width 25 height 13
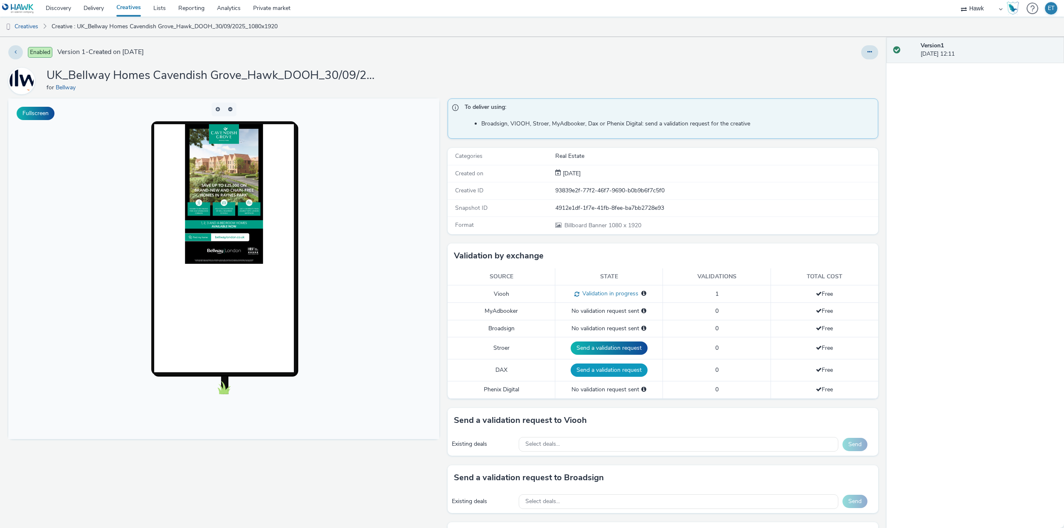
click at [627, 369] on button "Send a validation request" at bounding box center [608, 370] width 77 height 13
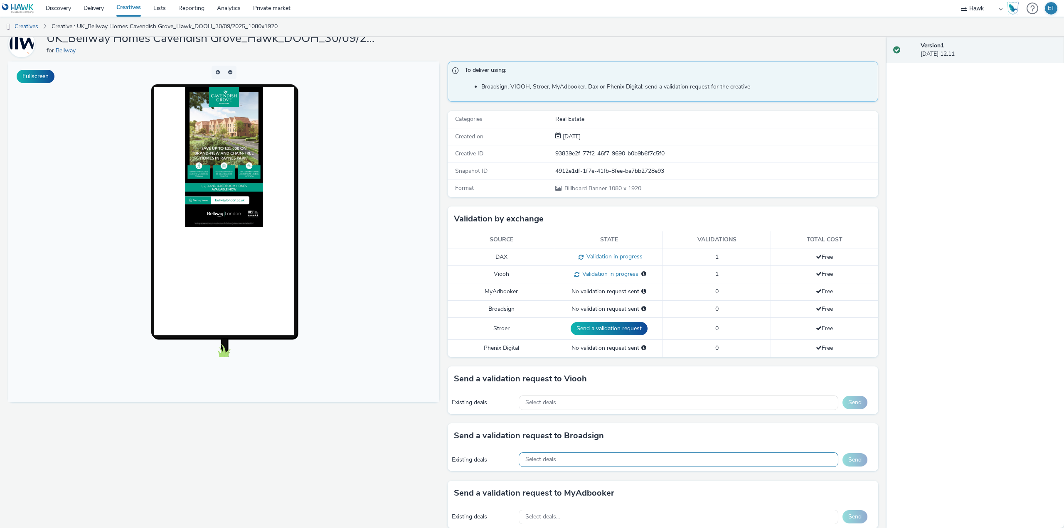
scroll to position [83, 0]
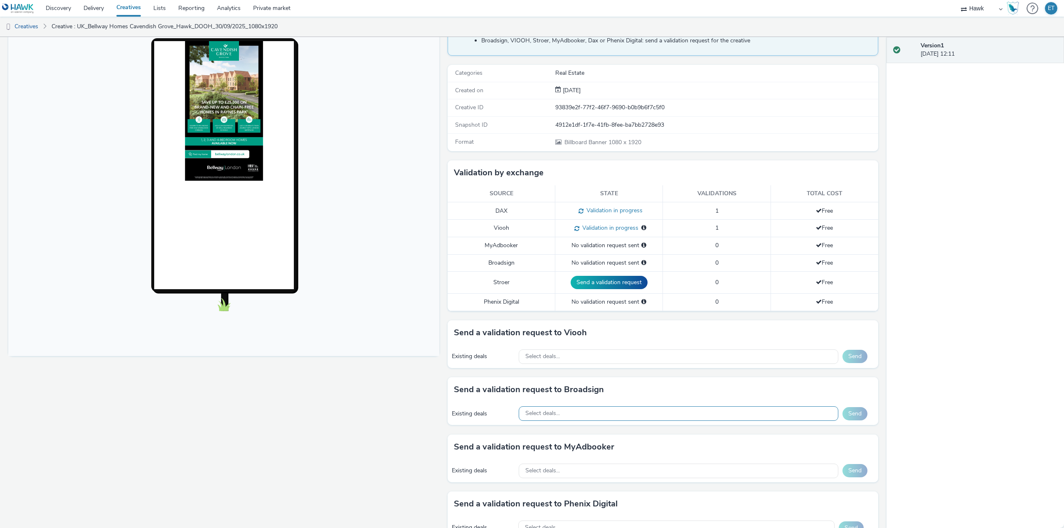
click at [584, 417] on div "Select deals..." at bounding box center [679, 413] width 320 height 15
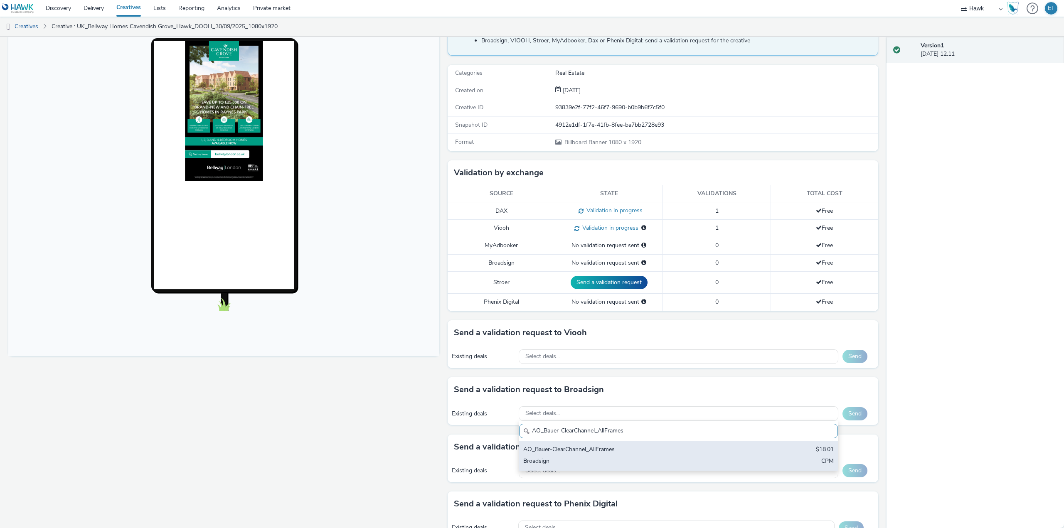
click at [608, 453] on div "AO_Bauer-ClearChannel_AllFrames" at bounding box center [626, 450] width 206 height 10
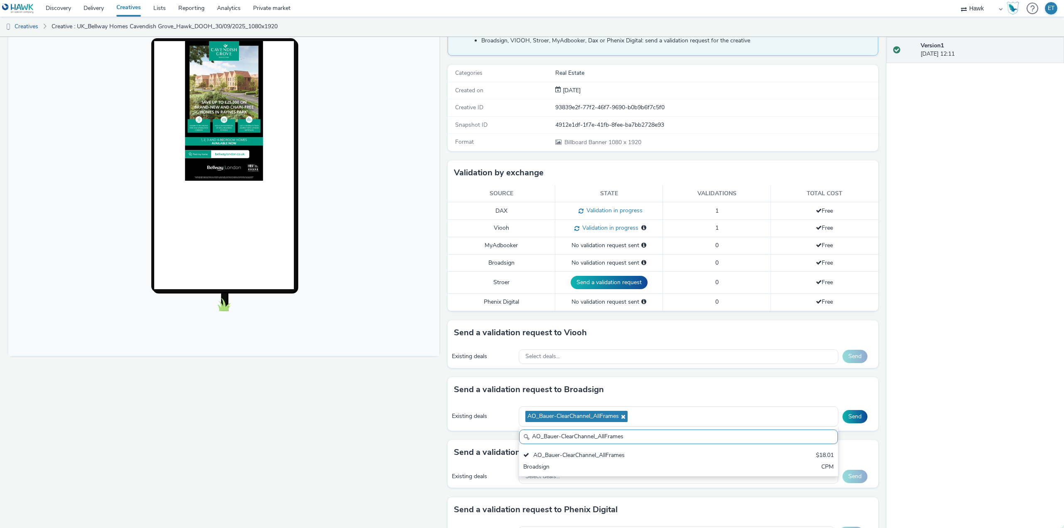
drag, startPoint x: 632, startPoint y: 436, endPoint x: 501, endPoint y: 432, distance: 130.9
click at [501, 432] on div "Send a validation request to Broadsign Existing deals AO_Bauer-ClearChannel_All…" at bounding box center [662, 408] width 431 height 63
paste input "Mall"
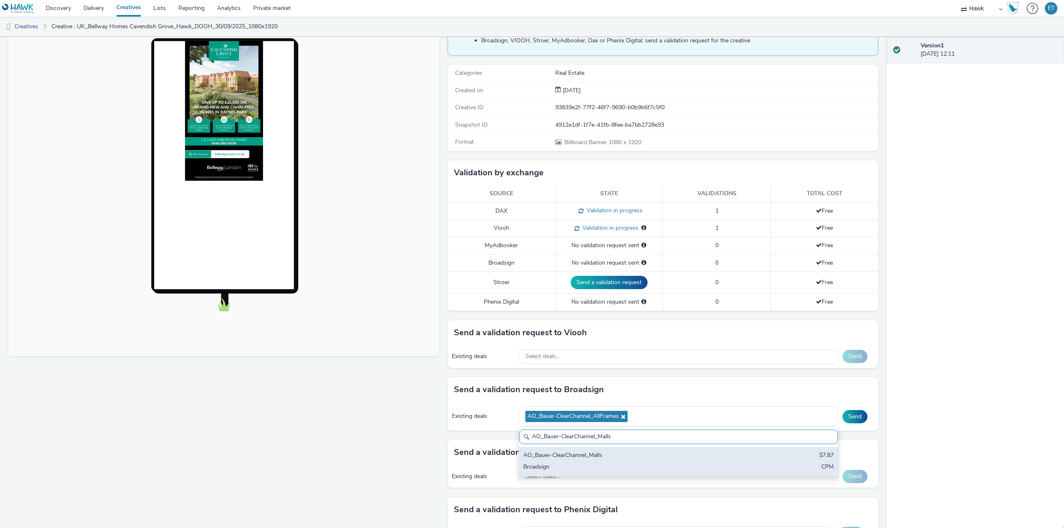
click at [536, 460] on div "AO_Bauer-ClearChannel_Malls" at bounding box center [626, 456] width 206 height 10
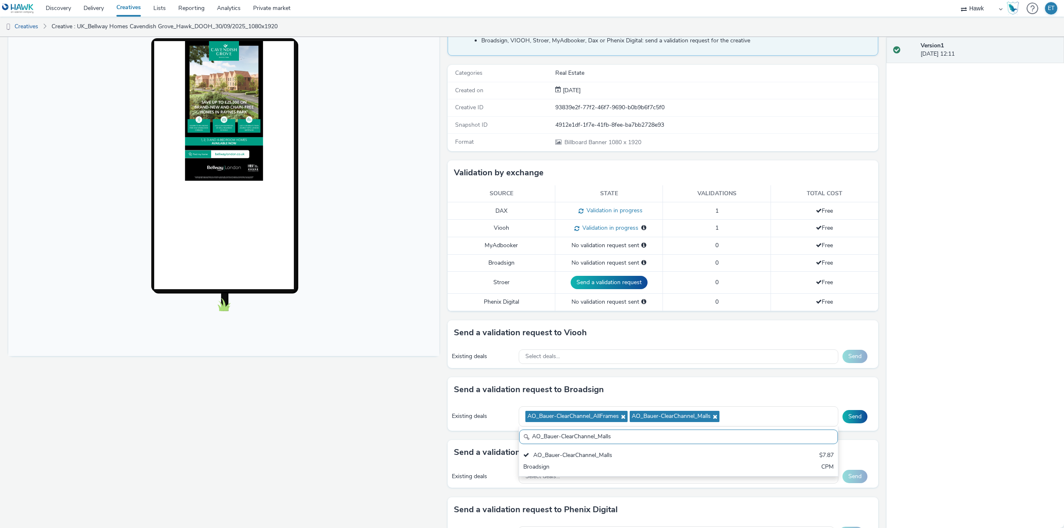
drag, startPoint x: 611, startPoint y: 439, endPoint x: 482, endPoint y: 418, distance: 130.4
click at [482, 418] on div "Existing deals AO_Bauer-ClearChannel_AllFrames AO_Bauer-ClearChannel_Malls AO_B…" at bounding box center [662, 416] width 431 height 29
paste input "Atmosphere TV_All Frame"
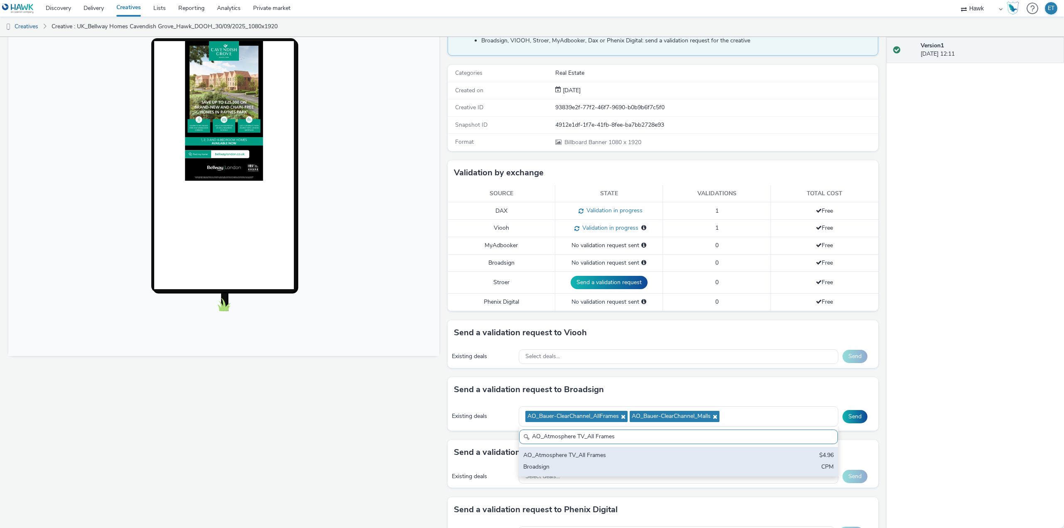
type input "AO_Atmosphere TV_All Frames"
click at [578, 467] on div "Broadsign" at bounding box center [626, 468] width 206 height 10
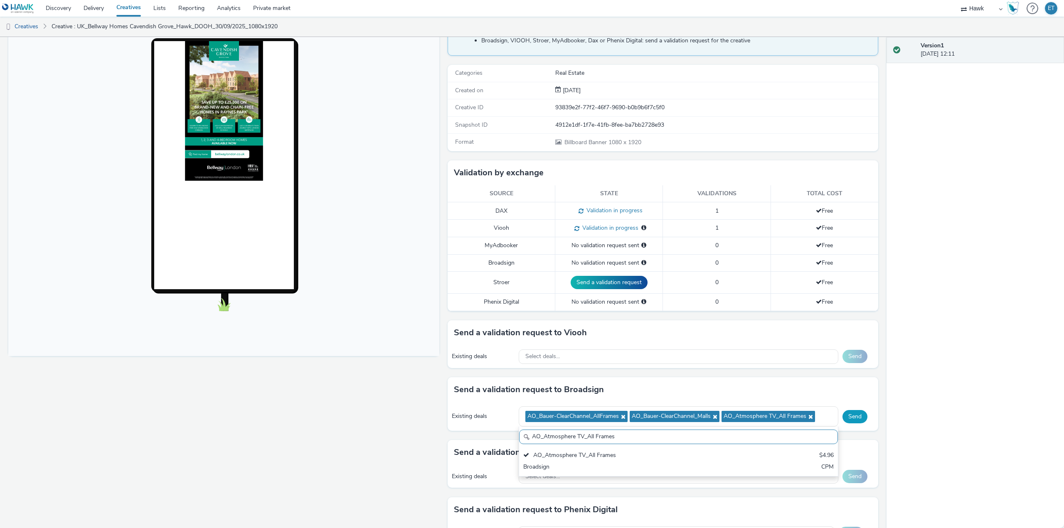
click at [852, 415] on button "Send" at bounding box center [854, 416] width 25 height 13
click at [698, 357] on div "Select deals..." at bounding box center [679, 356] width 320 height 15
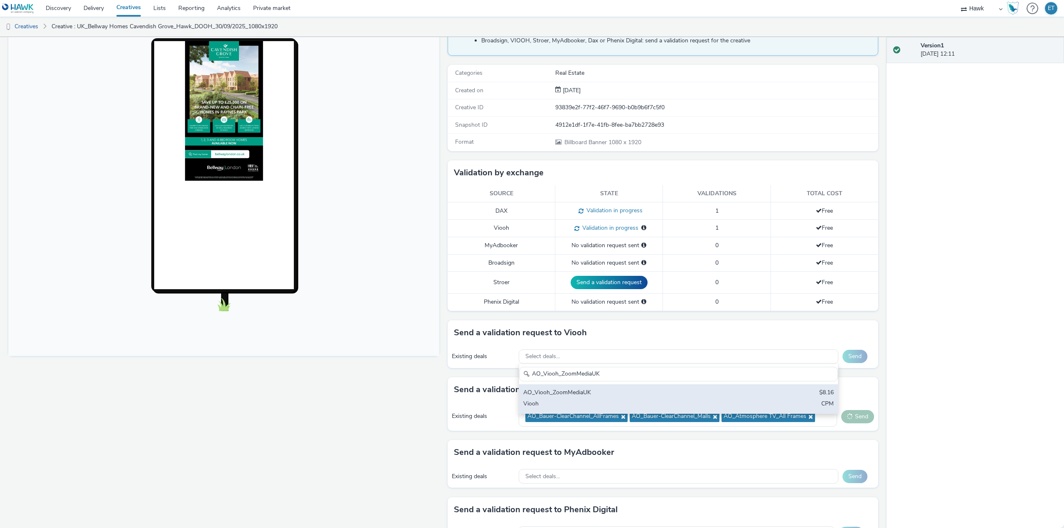
type input "AO_Viooh_ZoomMediaUK"
click at [728, 385] on div "AO_Viooh_ZoomMediaUK $8.16 Viooh CPM" at bounding box center [678, 398] width 319 height 29
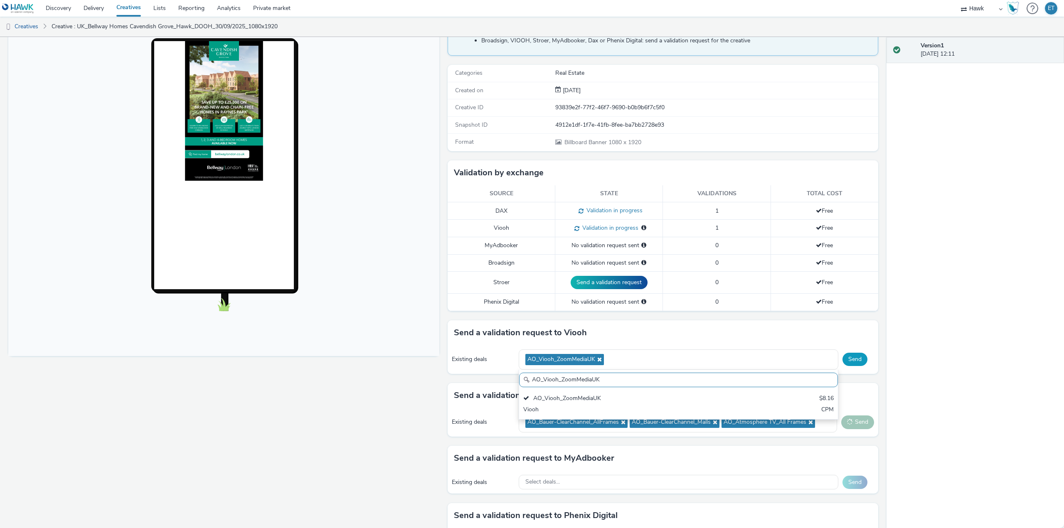
click at [843, 356] on button "Send" at bounding box center [854, 359] width 25 height 13
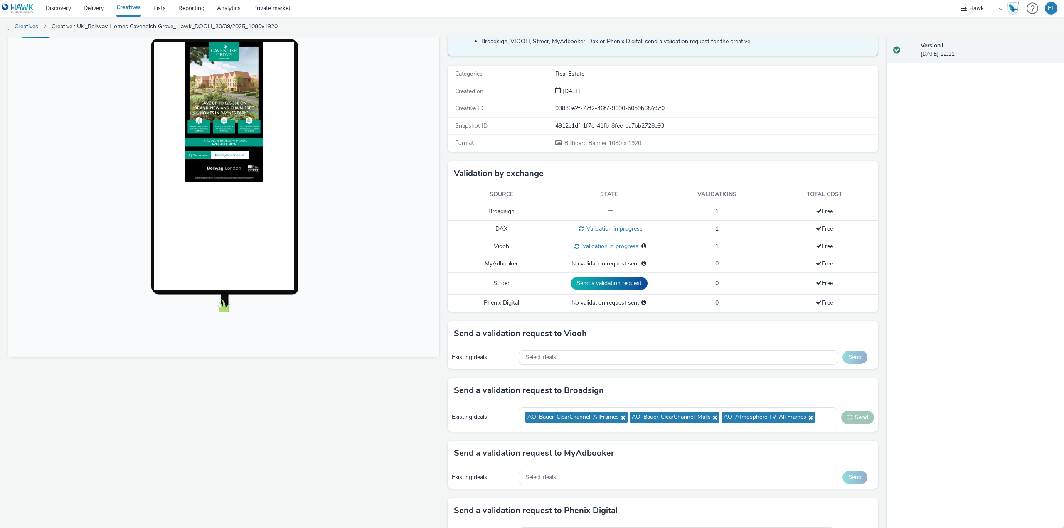
scroll to position [42, 0]
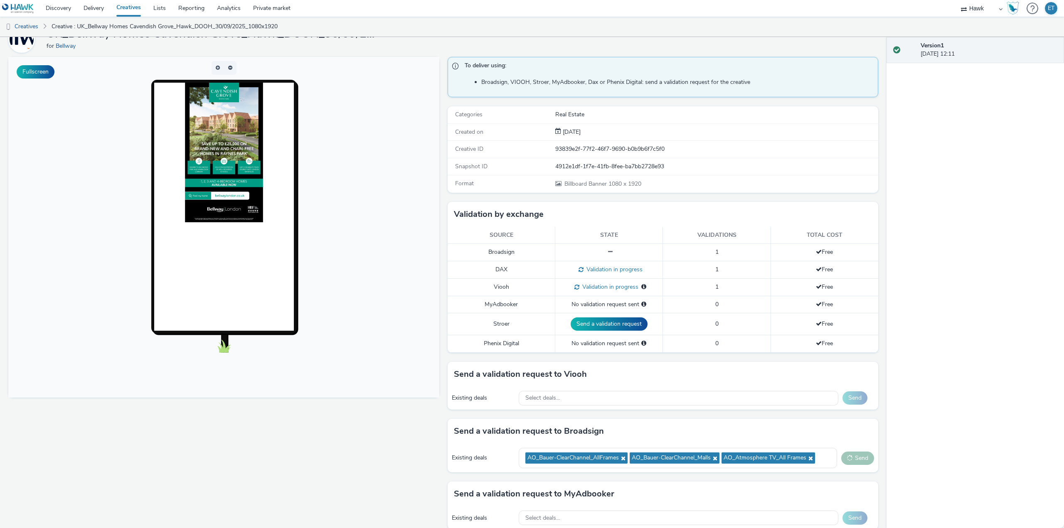
click at [855, 452] on div "Existing deals AO_Bauer-ClearChannel_AllFrames AO_Bauer-ClearChannel_Malls AO_A…" at bounding box center [662, 458] width 431 height 29
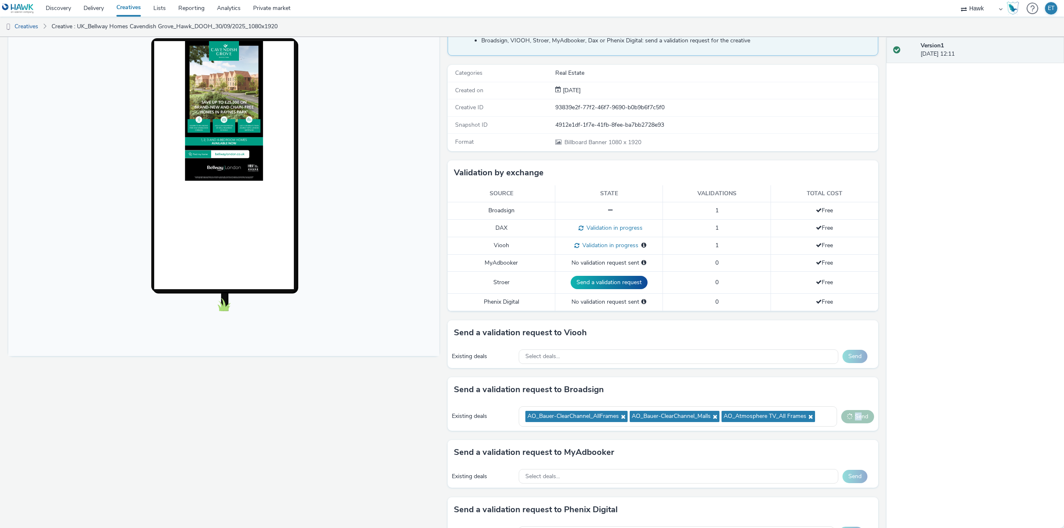
drag, startPoint x: 524, startPoint y: 417, endPoint x: 597, endPoint y: 401, distance: 75.3
click at [618, 417] on span "AO_Bauer-ClearChannel_AllFrames" at bounding box center [576, 416] width 102 height 11
click at [376, 386] on div "Fullscreen" at bounding box center [225, 304] width 435 height 578
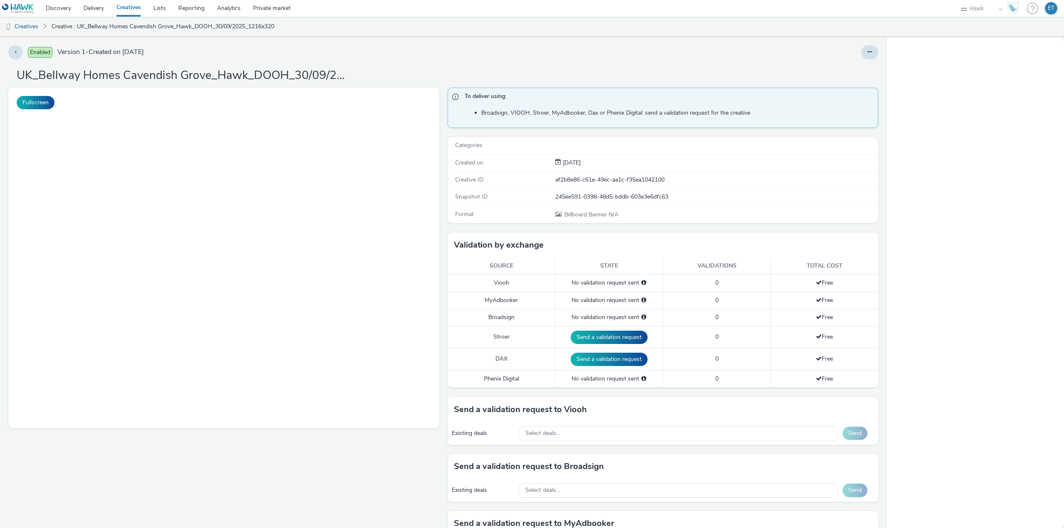
select select "11a7df10-284f-415c-b52a-427acf4c31ae"
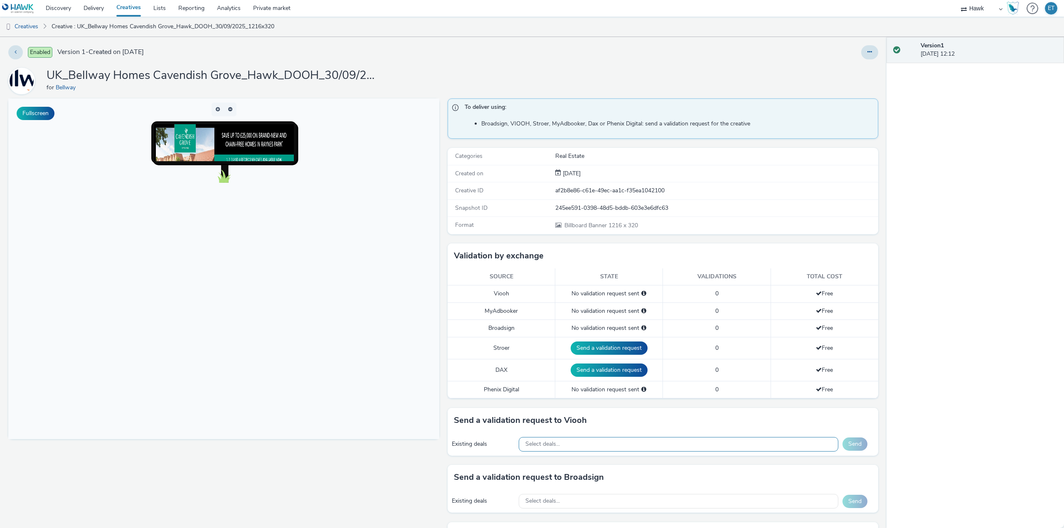
click at [681, 443] on div "Select deals..." at bounding box center [679, 444] width 320 height 15
paste input "AO_JCDecaux_RailTVZ_Specials_2025"
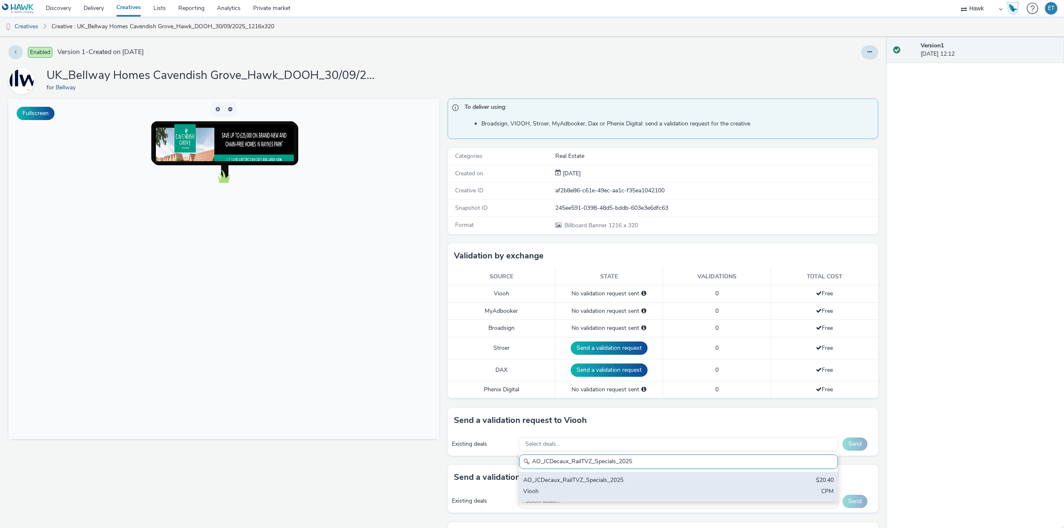
click at [676, 479] on div "AO_JCDecaux_RailTVZ_Specials_2025" at bounding box center [626, 481] width 206 height 10
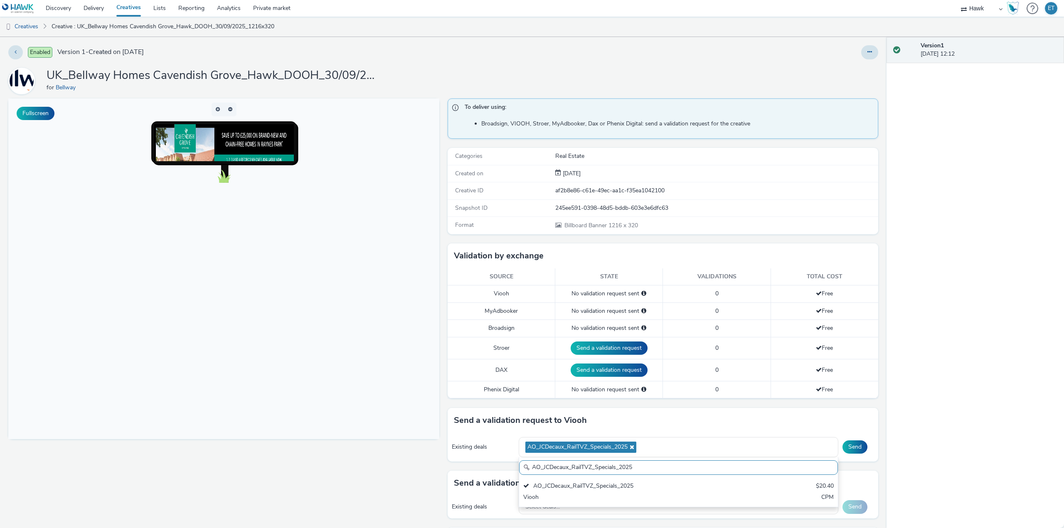
drag, startPoint x: 643, startPoint y: 467, endPoint x: 526, endPoint y: 464, distance: 116.8
click at [526, 464] on div "AO_JCDecaux_RailTVZ_Specials_2025" at bounding box center [678, 467] width 319 height 15
paste input "Supermarket"
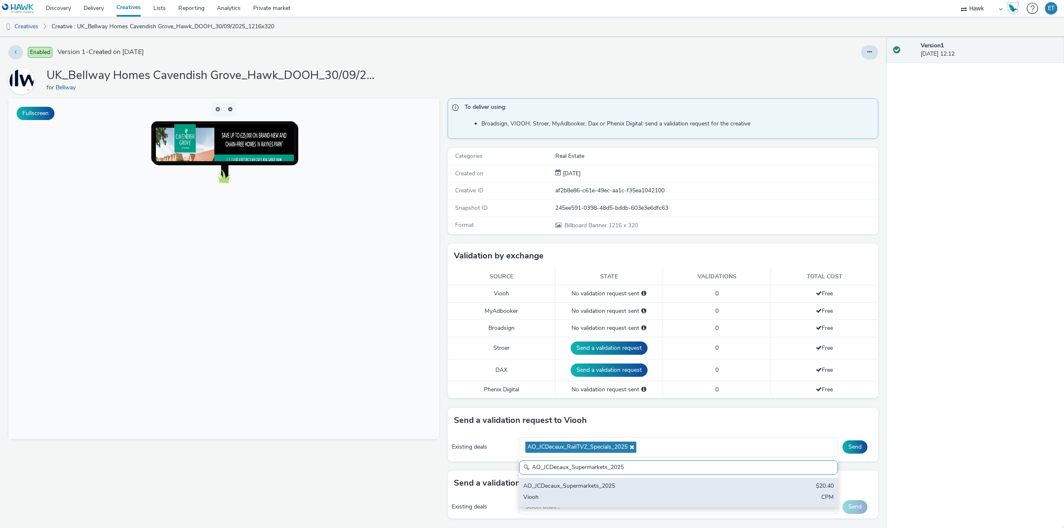
click at [595, 496] on div "Viooh" at bounding box center [626, 498] width 206 height 10
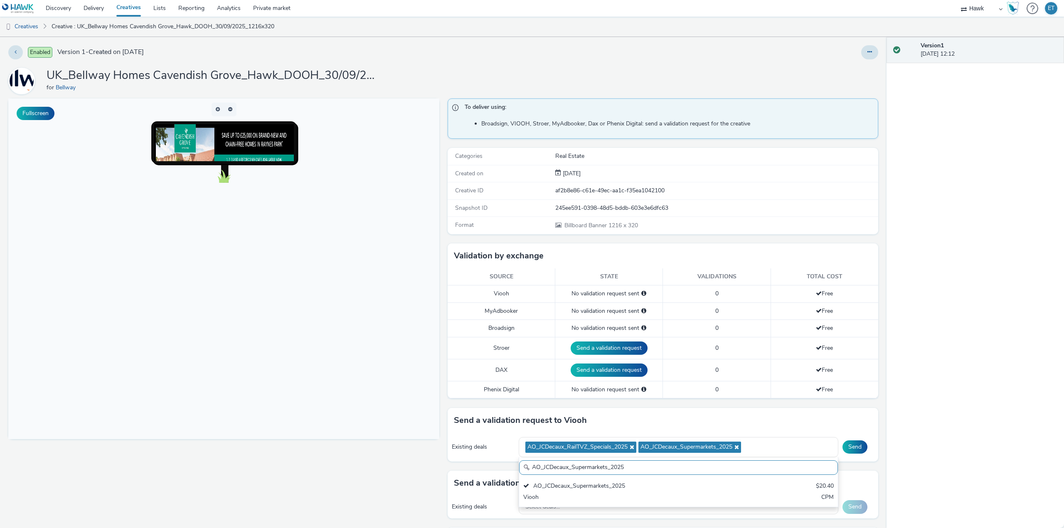
drag, startPoint x: 628, startPoint y: 469, endPoint x: 495, endPoint y: 463, distance: 132.7
click at [495, 463] on div "Send a validation request to Viooh Existing deals AO_JCDecaux_RailTVZ_Specials_…" at bounding box center [662, 439] width 431 height 63
paste input "MVZ"
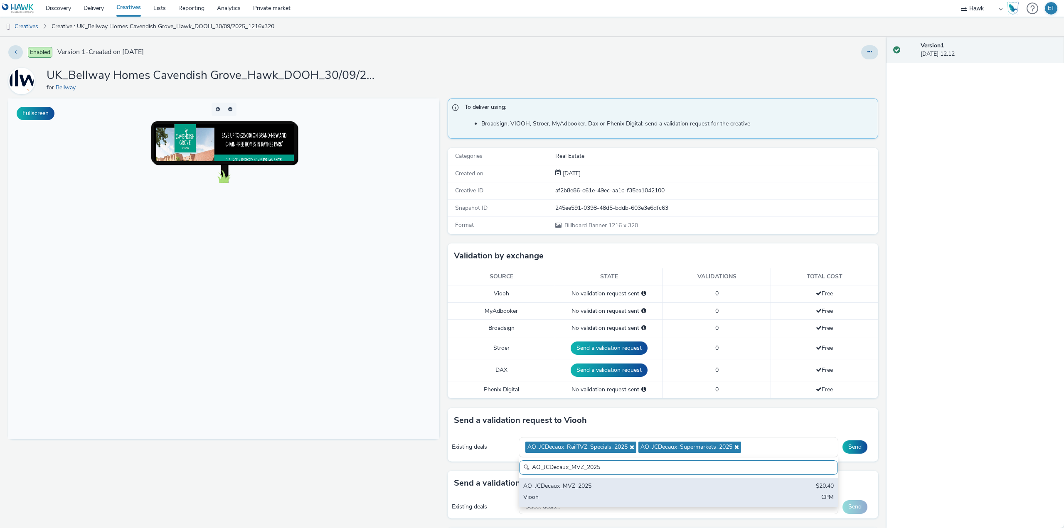
click at [566, 485] on div "AO_JCDecaux_MVZ_2025" at bounding box center [626, 487] width 206 height 10
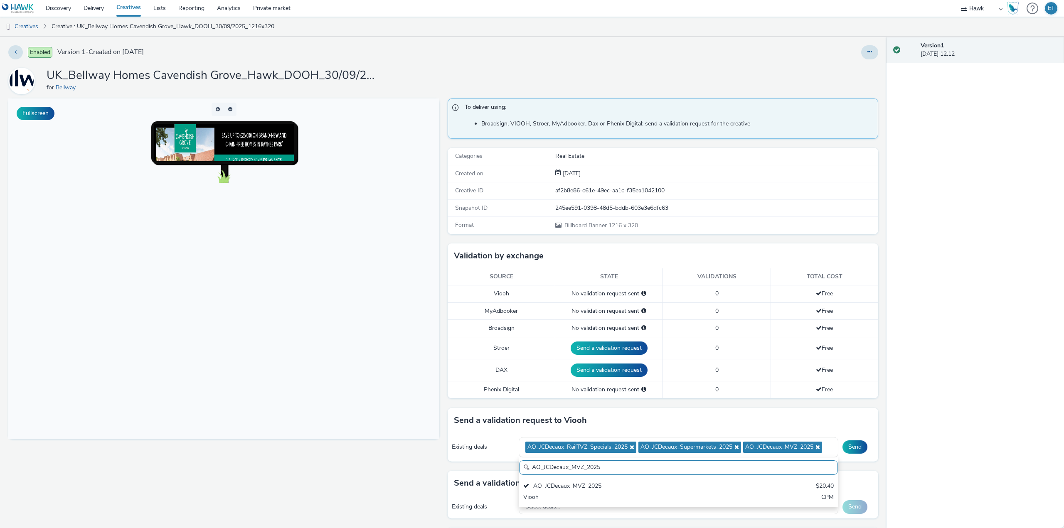
drag, startPoint x: 604, startPoint y: 468, endPoint x: 458, endPoint y: 462, distance: 146.4
click at [458, 462] on div "Send a validation request to Viooh Existing deals AO_JCDecaux_RailTVZ_Specials_…" at bounding box center [662, 439] width 431 height 63
paste input "RailMallD6s"
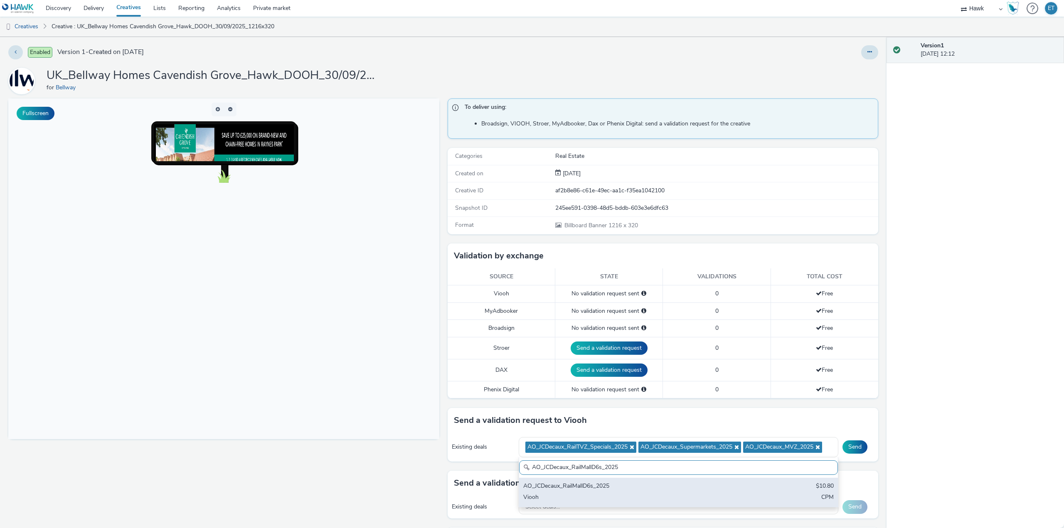
type input "AO_JCDecaux_RailMallD6s_2025"
click at [578, 487] on div "AO_JCDecaux_RailMallD6s_2025" at bounding box center [626, 487] width 206 height 10
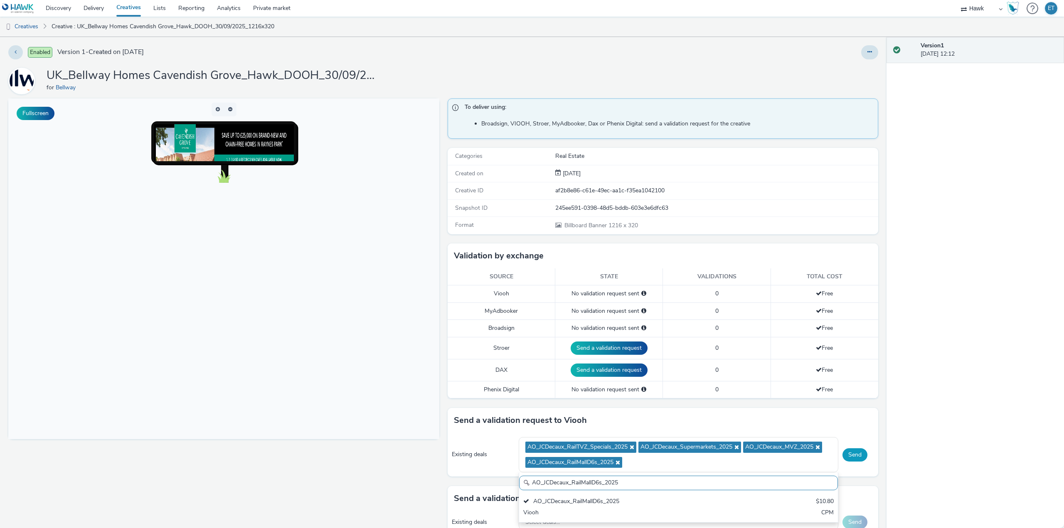
click at [855, 451] on button "Send" at bounding box center [854, 454] width 25 height 13
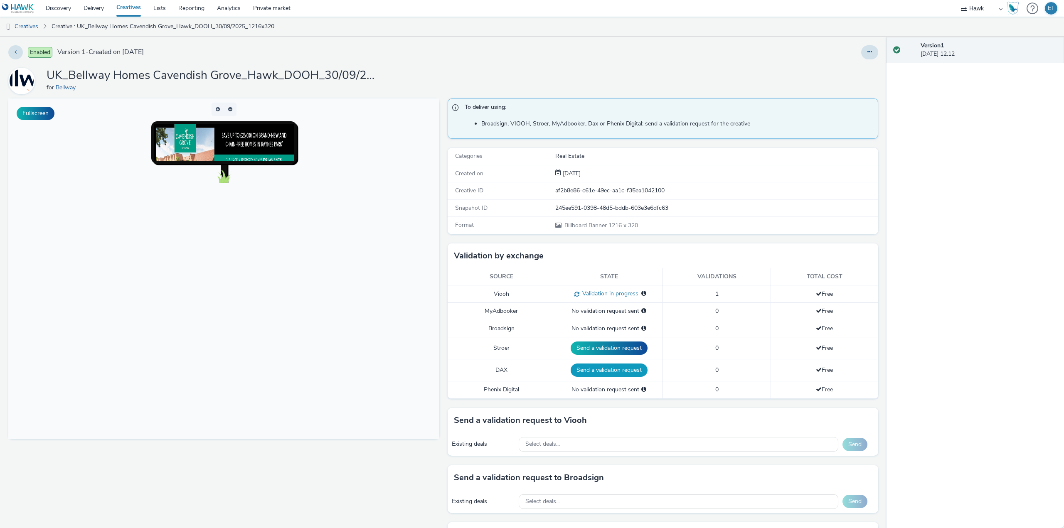
click at [630, 373] on button "Send a validation request" at bounding box center [608, 370] width 77 height 13
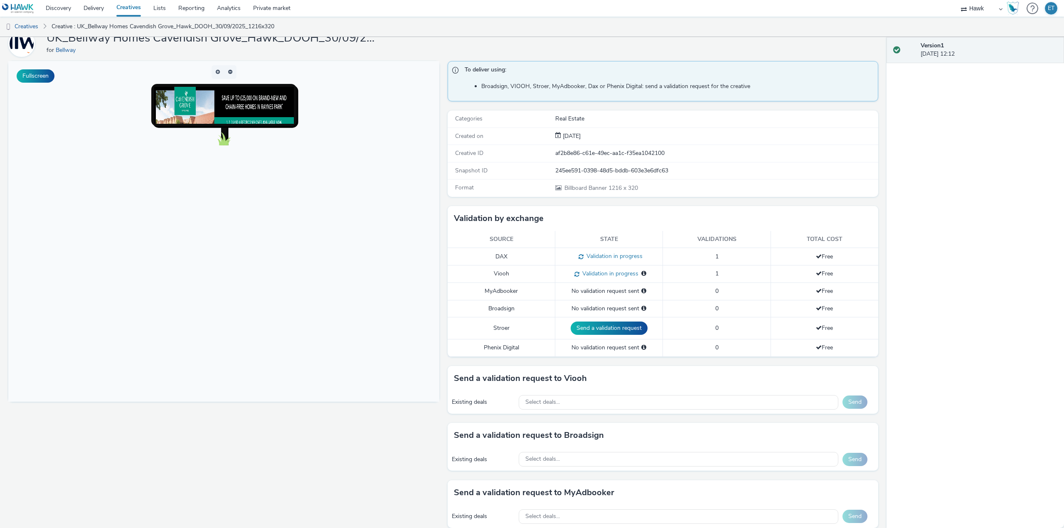
scroll to position [83, 0]
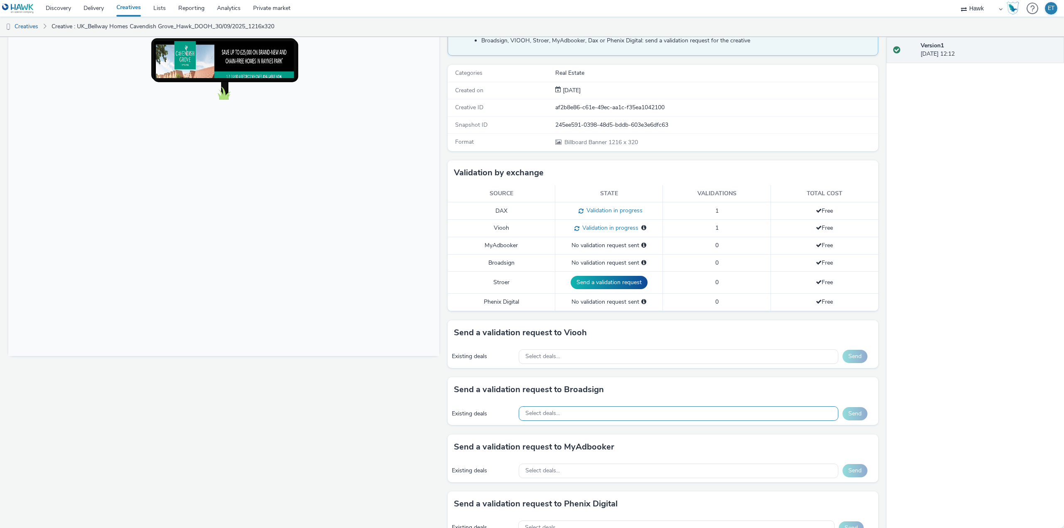
drag, startPoint x: 546, startPoint y: 402, endPoint x: 544, endPoint y: 408, distance: 6.7
click at [545, 403] on div "Send a validation request to Broadsign Existing deals Select deals... Send" at bounding box center [662, 401] width 431 height 48
click at [543, 414] on span "Select deals..." at bounding box center [542, 413] width 34 height 7
paste input "AO_Bauer-ClearChannel_AllFrames"
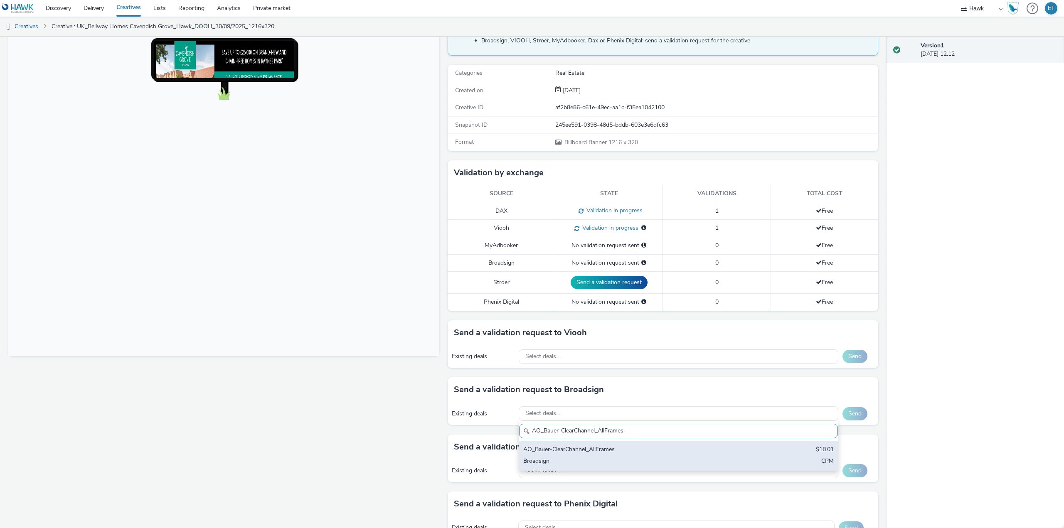
click at [582, 460] on div "Broadsign" at bounding box center [626, 462] width 206 height 10
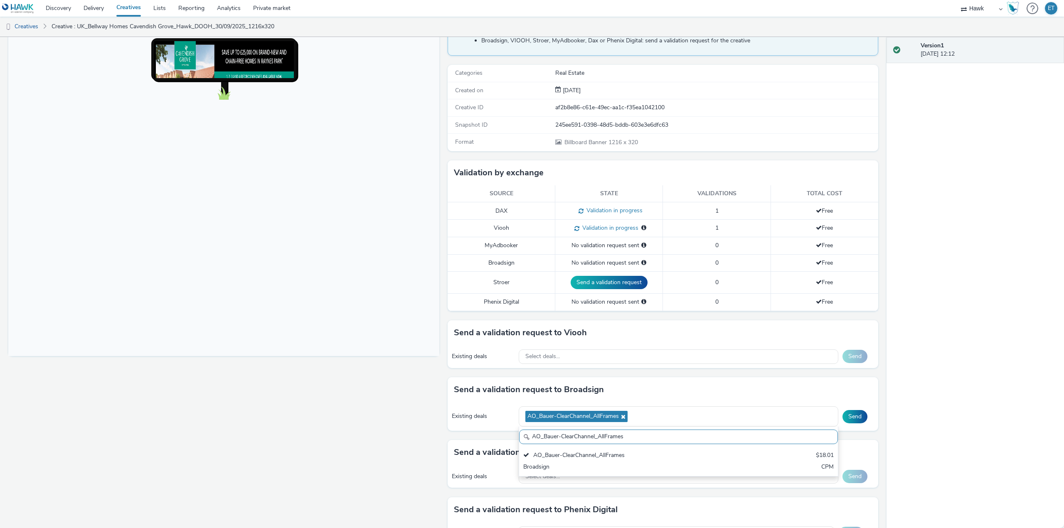
drag, startPoint x: 628, startPoint y: 439, endPoint x: 521, endPoint y: 441, distance: 106.8
click at [521, 441] on input "AO_Bauer-ClearChannel_AllFrames" at bounding box center [678, 437] width 319 height 15
paste input "Mall"
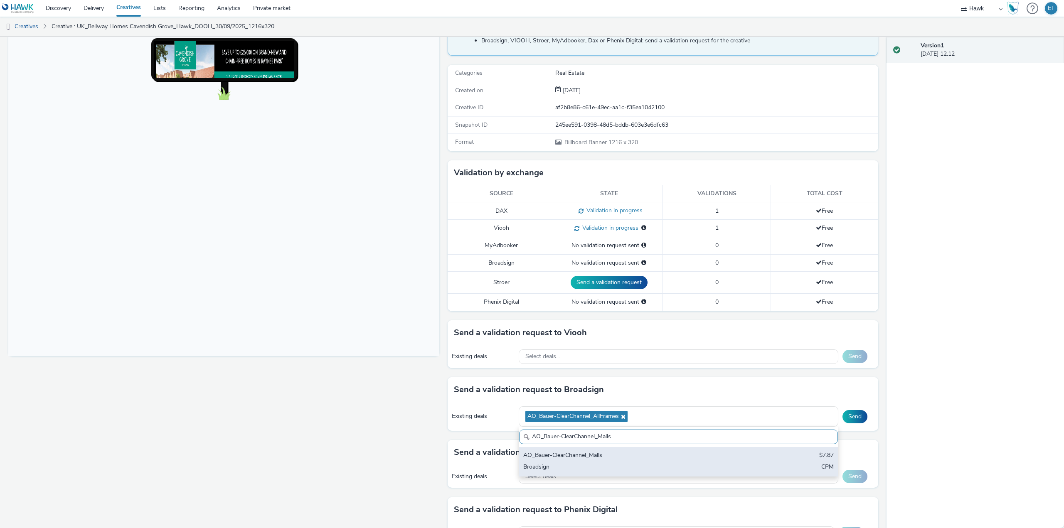
click at [546, 464] on div "Broadsign" at bounding box center [626, 468] width 206 height 10
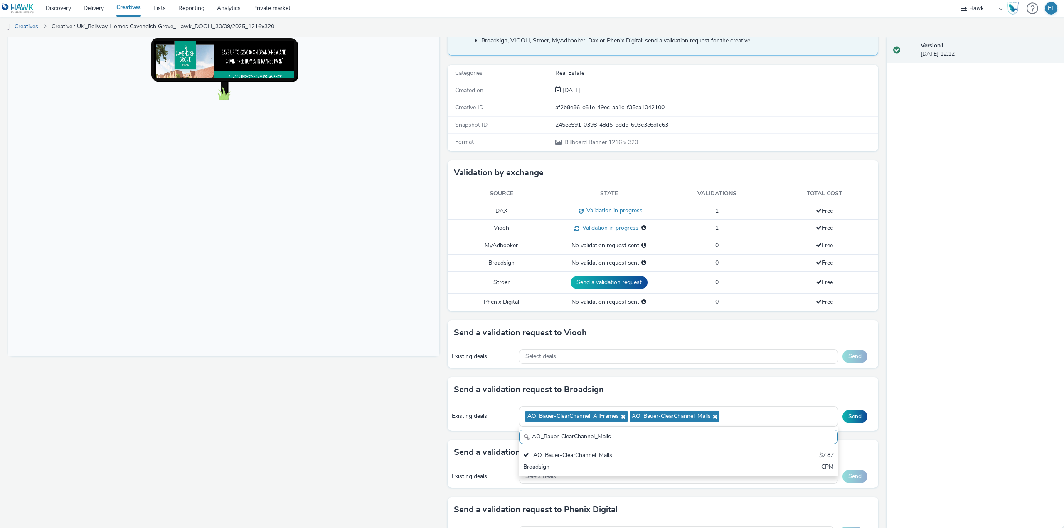
drag, startPoint x: 614, startPoint y: 433, endPoint x: 524, endPoint y: 432, distance: 89.3
click at [524, 432] on input "AO_Bauer-ClearChannel_Malls" at bounding box center [678, 437] width 319 height 15
paste input "Atmosphere TV_All Frame"
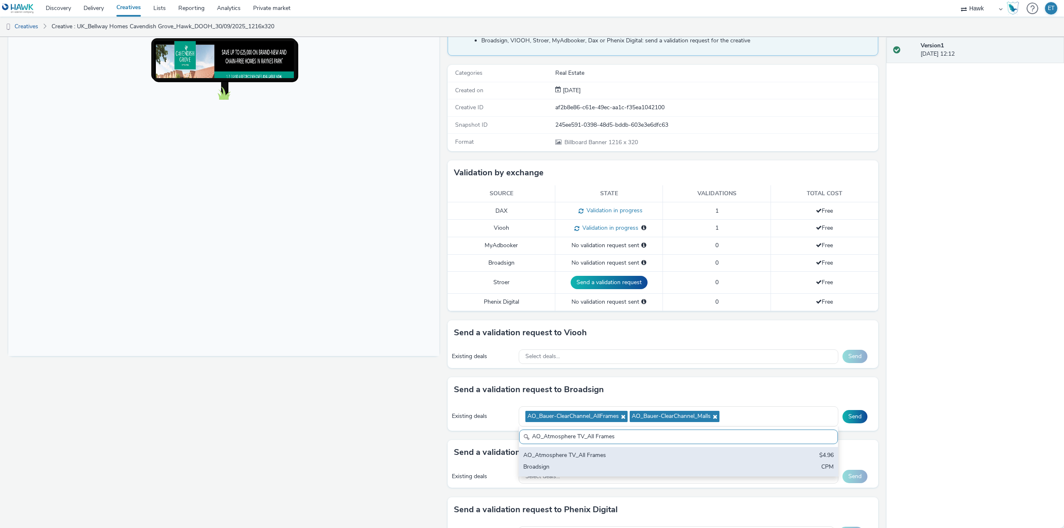
type input "AO_Atmosphere TV_All Frames"
click at [546, 456] on div "AO_Atmosphere TV_All Frames" at bounding box center [626, 456] width 206 height 10
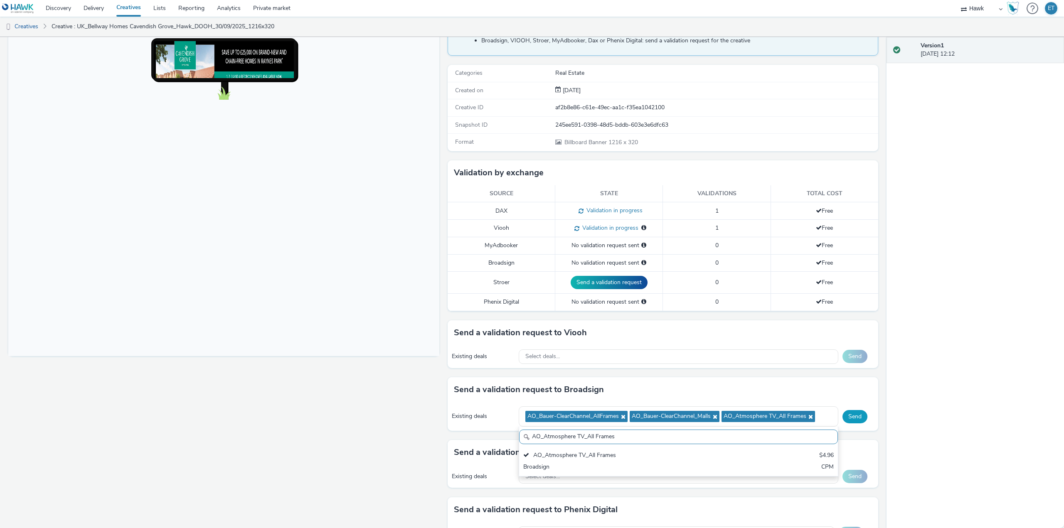
click at [855, 415] on button "Send" at bounding box center [854, 416] width 25 height 13
click at [708, 355] on div "Select deals..." at bounding box center [679, 356] width 320 height 15
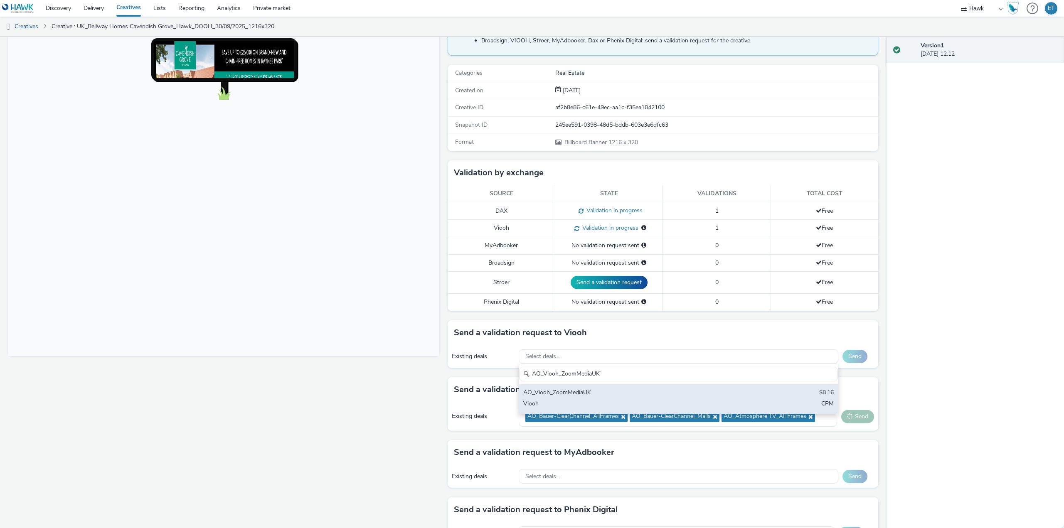
type input "AO_Viooh_ZoomMediaUK"
click at [713, 385] on div "AO_Viooh_ZoomMediaUK $8.16 Viooh CPM" at bounding box center [678, 398] width 319 height 29
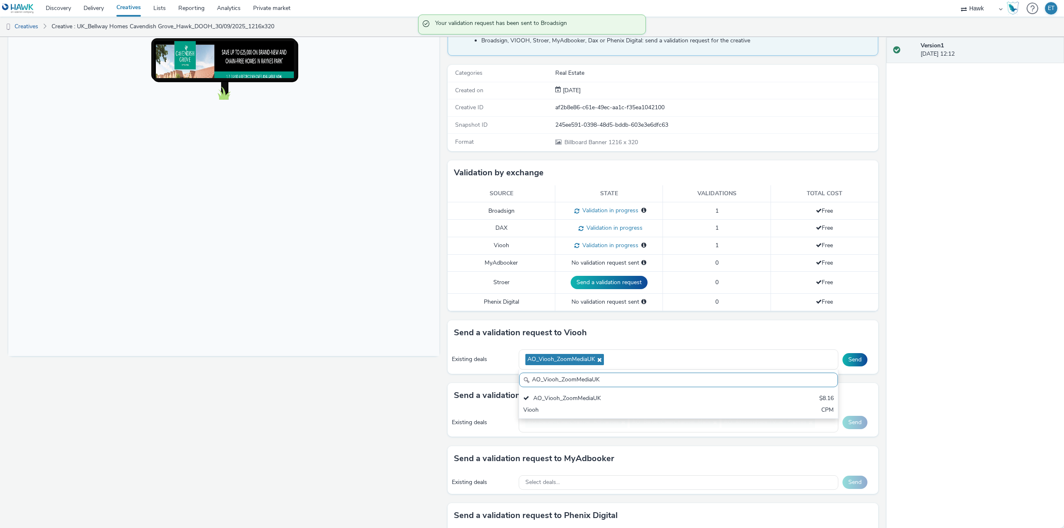
click at [411, 402] on div "Fullscreen" at bounding box center [225, 307] width 435 height 585
click at [847, 356] on button "Send" at bounding box center [854, 359] width 25 height 13
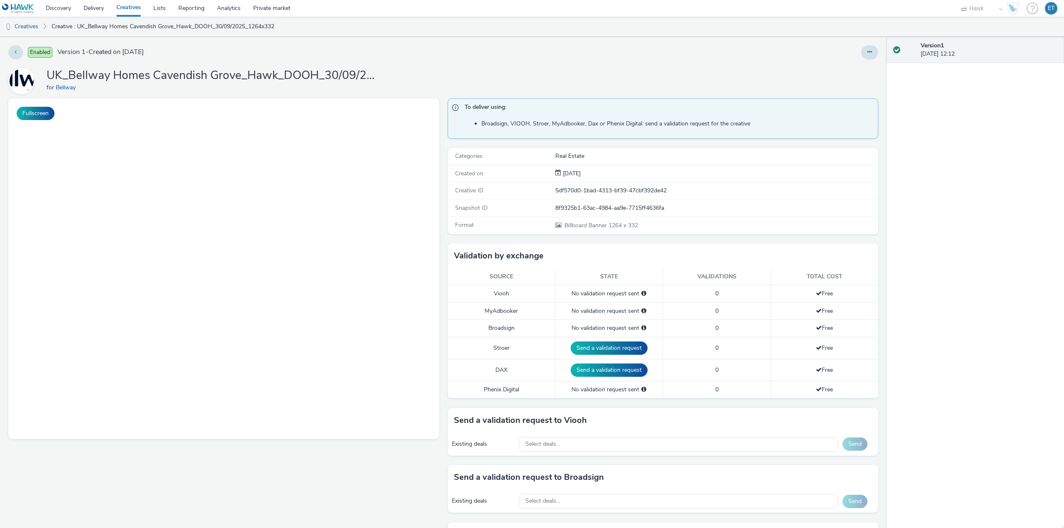
select select "11a7df10-284f-415c-b52a-427acf4c31ae"
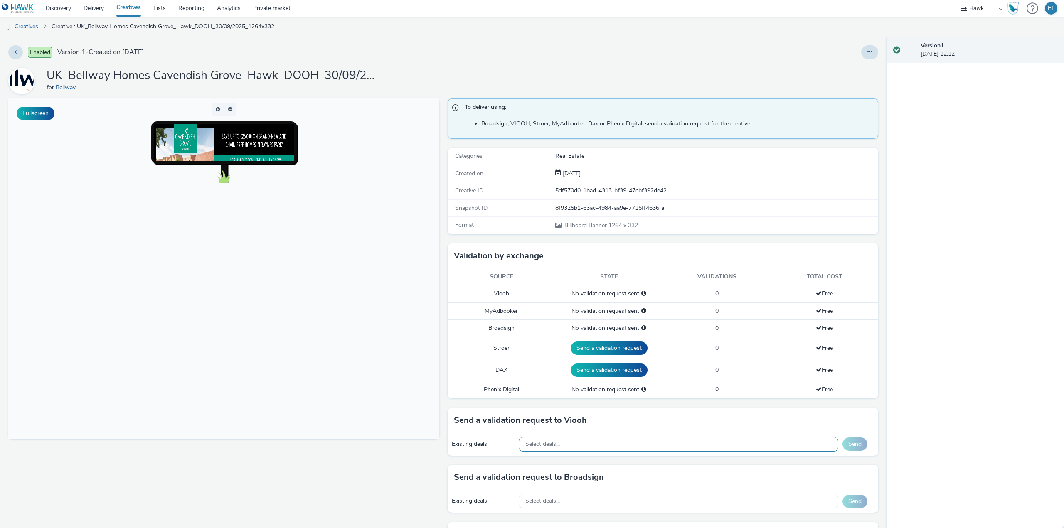
click at [669, 450] on div "Select deals..." at bounding box center [679, 444] width 320 height 15
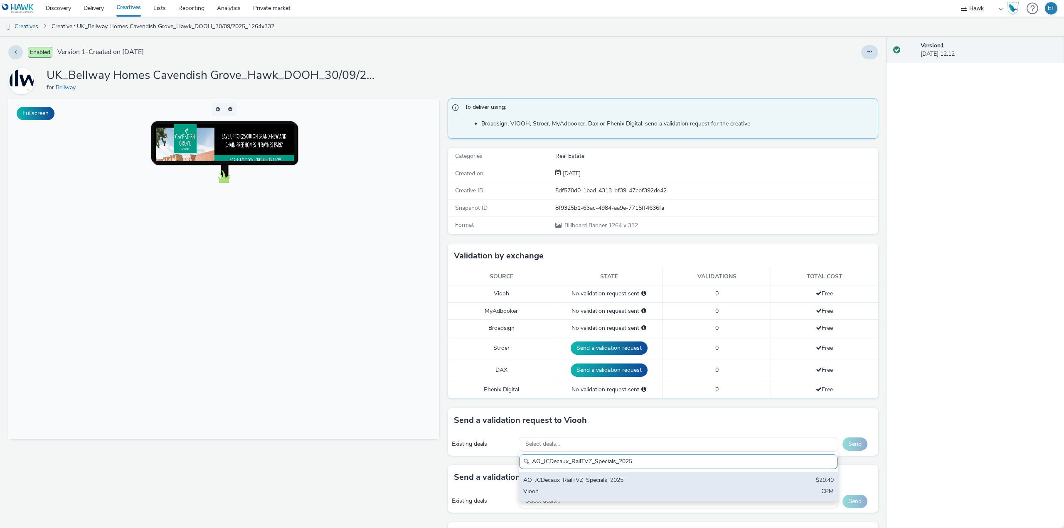
click at [681, 481] on div "AO_JCDecaux_RailTVZ_Specials_2025" at bounding box center [626, 481] width 206 height 10
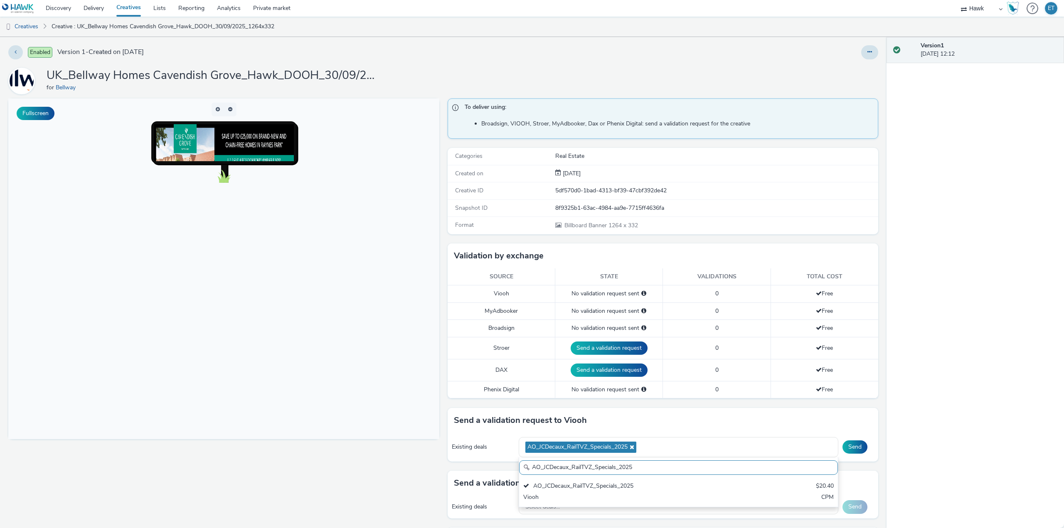
drag, startPoint x: 637, startPoint y: 469, endPoint x: 512, endPoint y: 456, distance: 125.3
click at [512, 456] on div "Existing deals AO_JCDecaux_RailTVZ_Specials_2025 AO_JCDecaux_RailTVZ_Specials_2…" at bounding box center [662, 447] width 431 height 29
paste input "Supermarket"
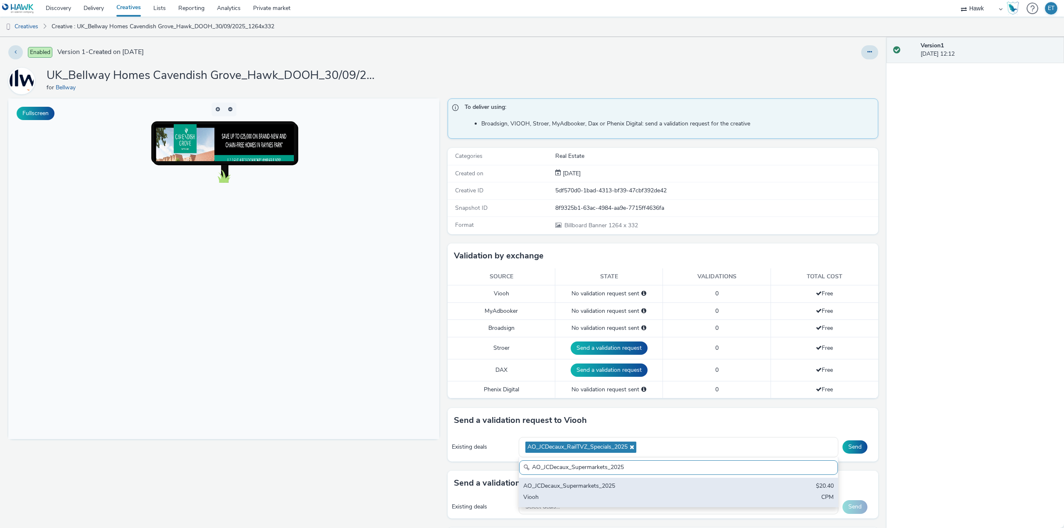
click at [573, 498] on div "Viooh" at bounding box center [626, 498] width 206 height 10
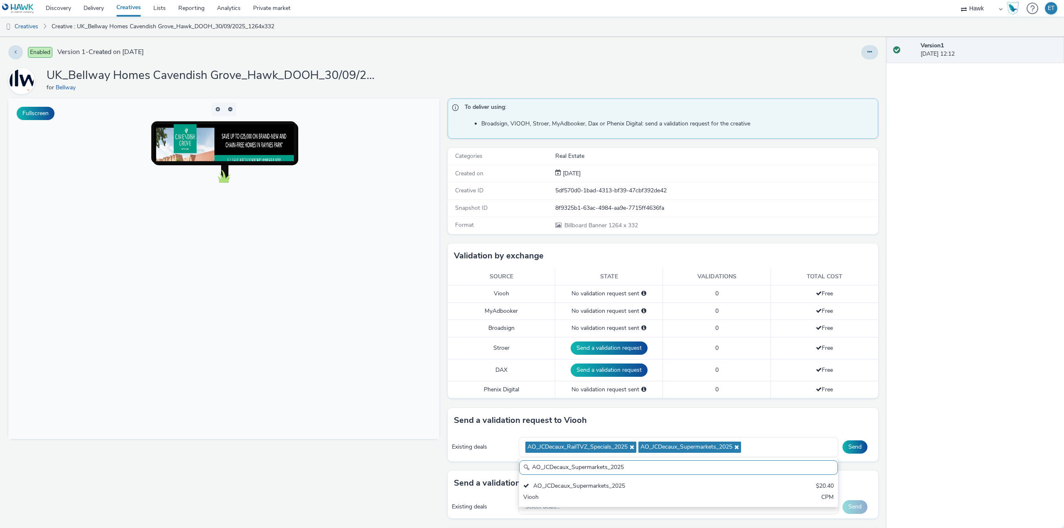
drag, startPoint x: 626, startPoint y: 464, endPoint x: 510, endPoint y: 470, distance: 116.1
click at [511, 471] on div "To deliver using: Broadsign, VIOOH, [PERSON_NAME], MyAdbooker, Dax or Phenix Di…" at bounding box center [660, 389] width 435 height 583
paste input "MVZ"
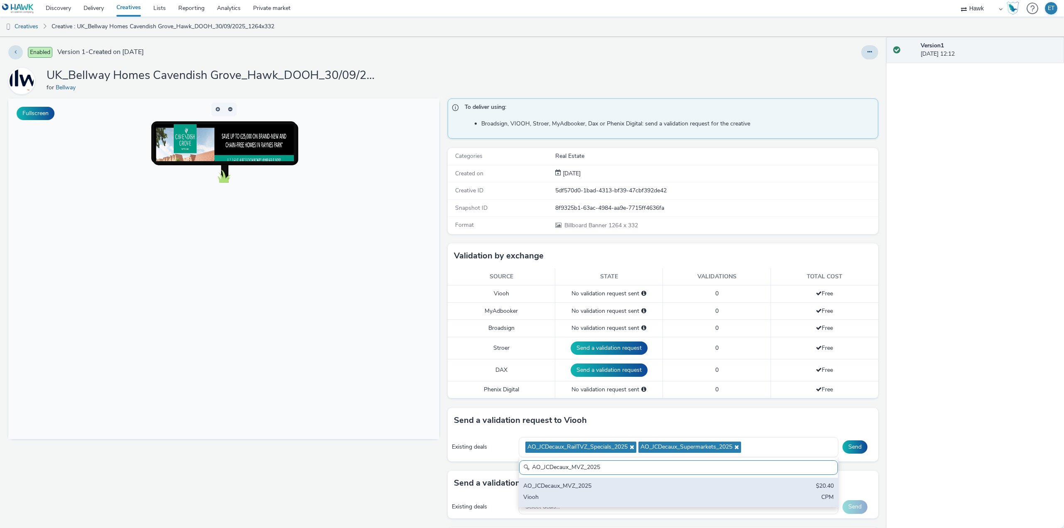
click at [595, 489] on div "AO_JCDecaux_MVZ_2025" at bounding box center [626, 487] width 206 height 10
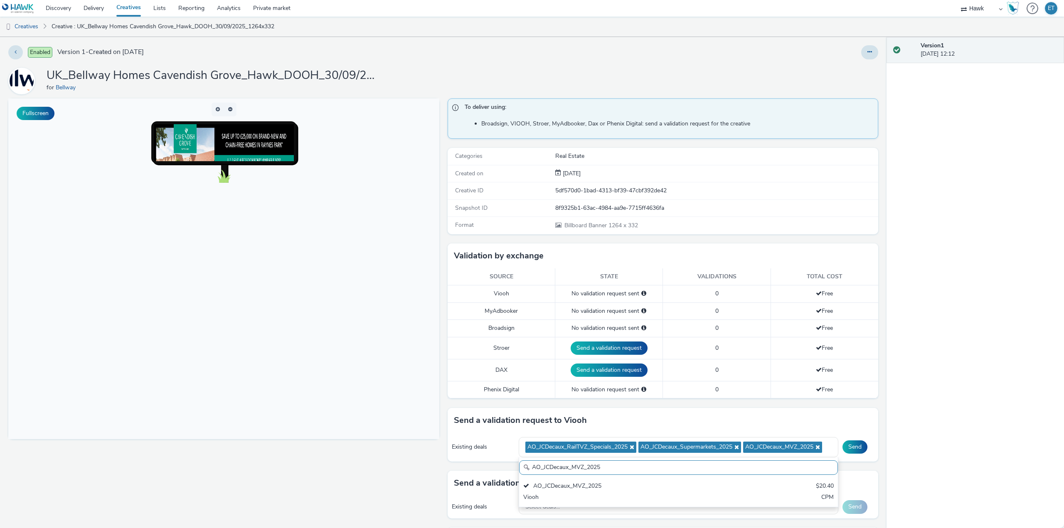
drag, startPoint x: 610, startPoint y: 470, endPoint x: 517, endPoint y: 472, distance: 92.7
click at [519, 472] on input "AO_JCDecaux_MVZ_2025" at bounding box center [678, 467] width 319 height 15
paste input "RailMallD6s"
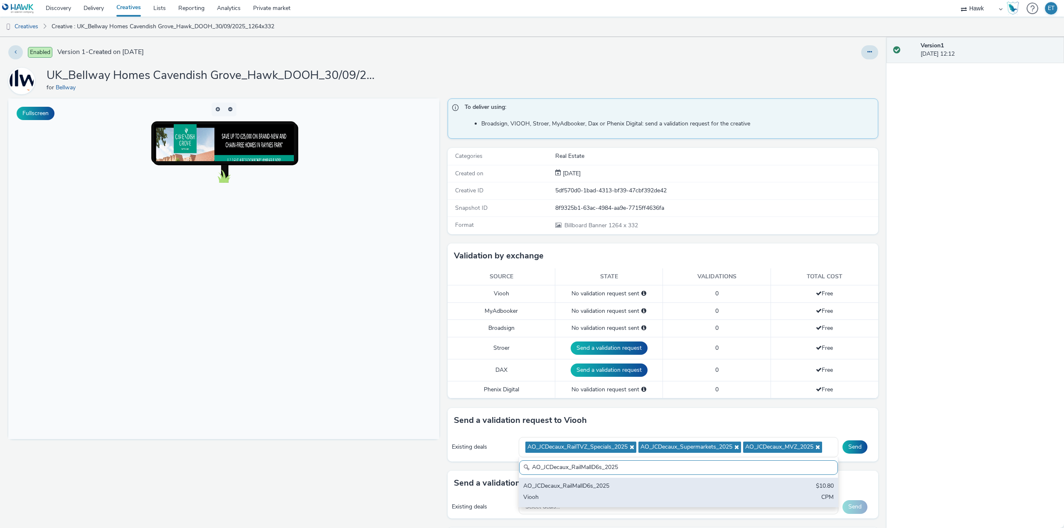
type input "AO_JCDecaux_RailMallD6s_2025"
click at [626, 490] on div "AO_JCDecaux_RailMallD6s_2025" at bounding box center [626, 487] width 206 height 10
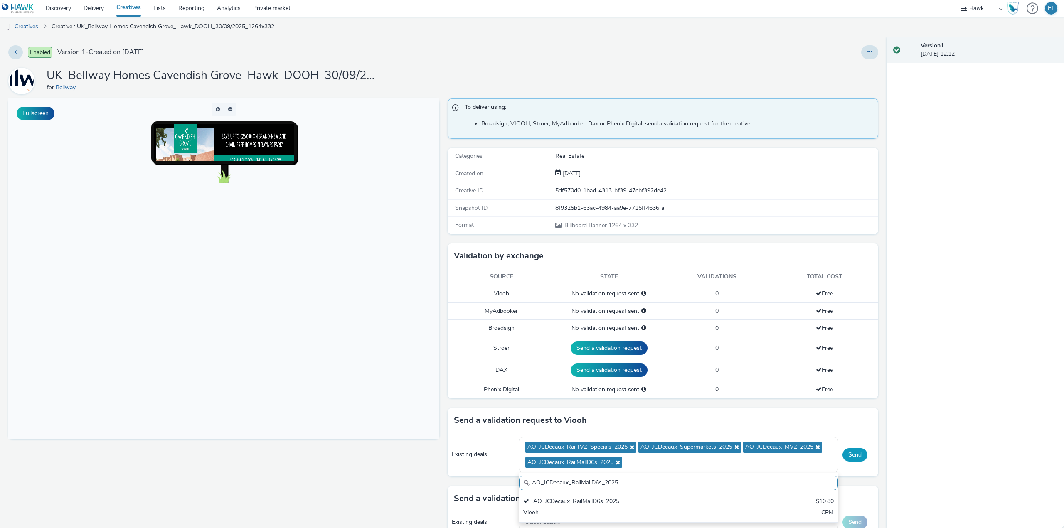
click at [853, 456] on button "Send" at bounding box center [854, 454] width 25 height 13
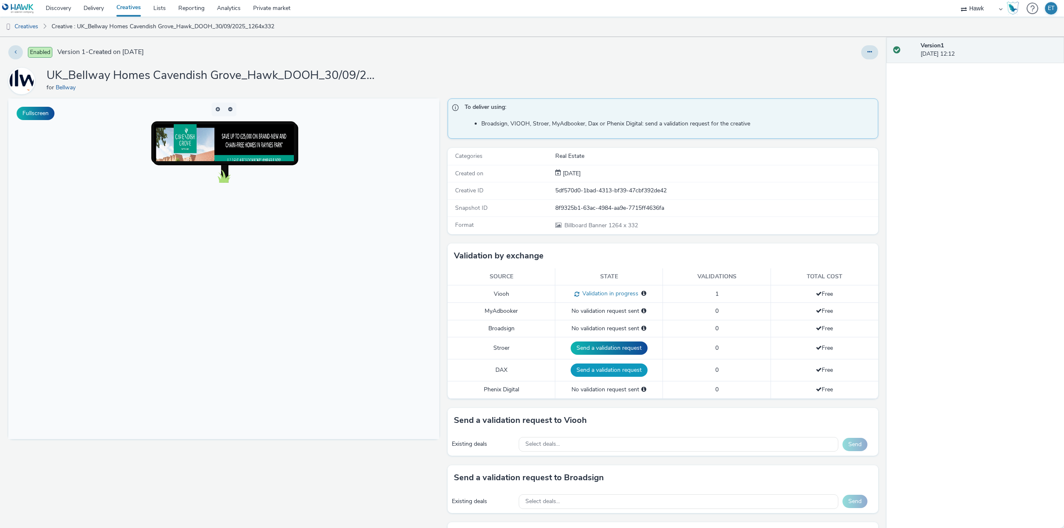
click at [608, 371] on button "Send a validation request" at bounding box center [608, 370] width 77 height 13
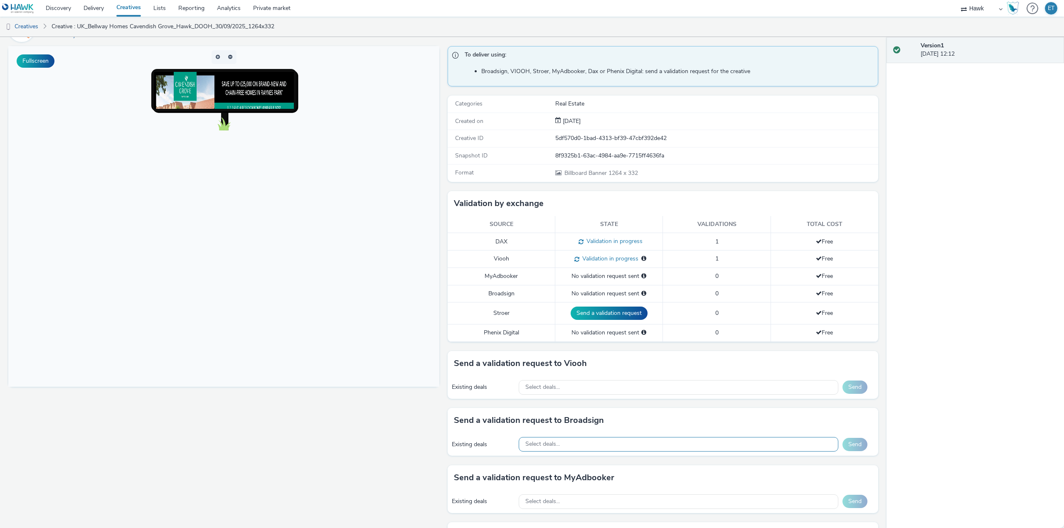
scroll to position [125, 0]
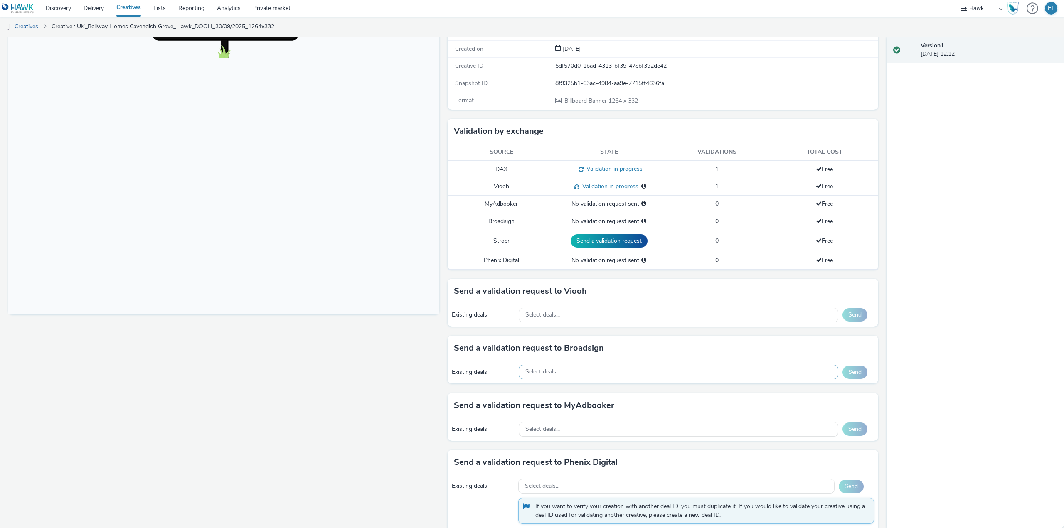
click at [594, 371] on div "Select deals..." at bounding box center [679, 372] width 320 height 15
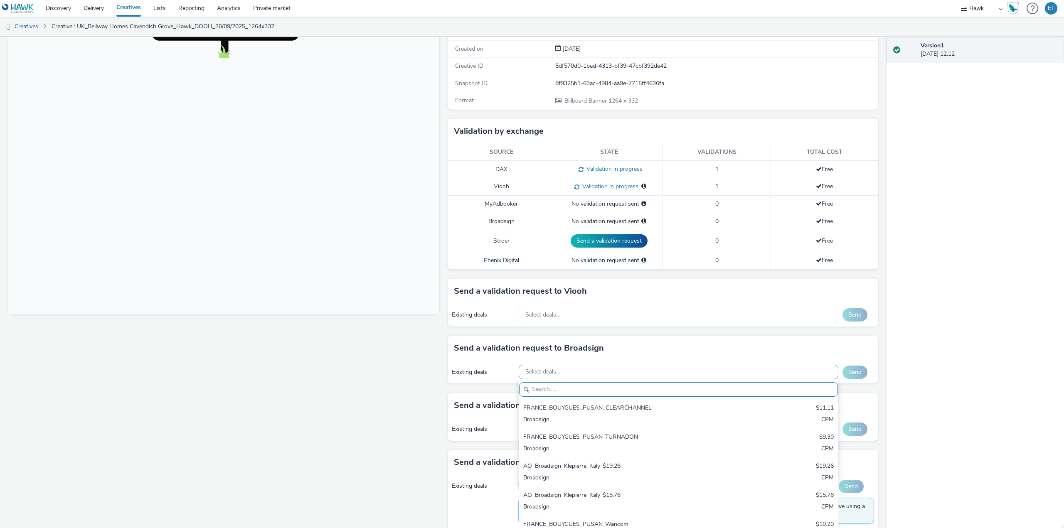
paste input "AO_Bauer-ClearChannel_AllFrames"
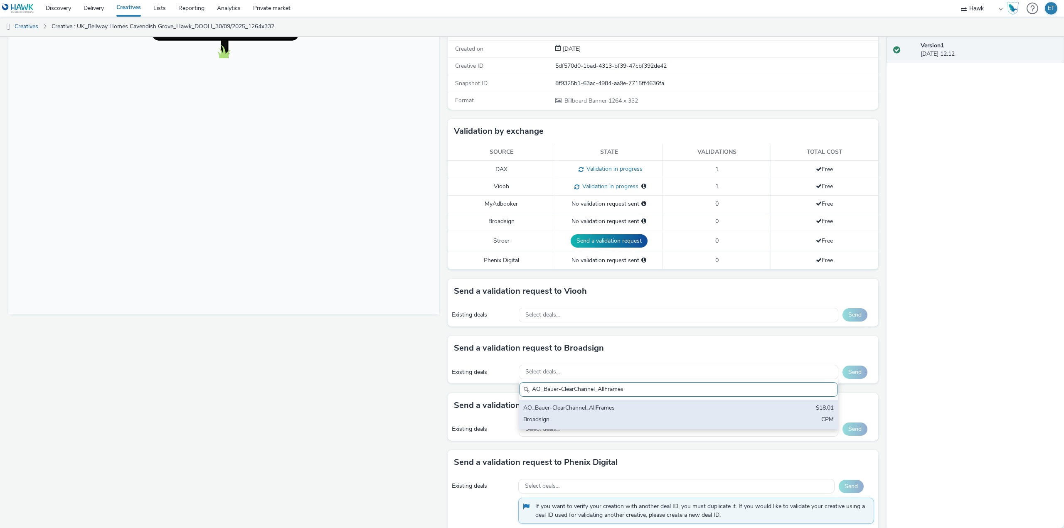
click at [612, 408] on div "AO_Bauer-ClearChannel_AllFrames" at bounding box center [626, 409] width 206 height 10
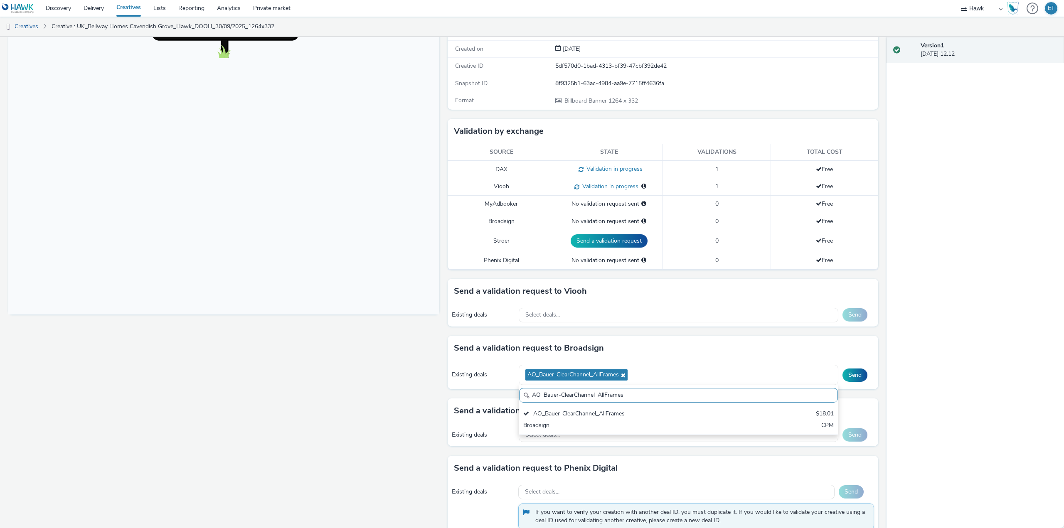
drag, startPoint x: 583, startPoint y: 401, endPoint x: 501, endPoint y: 388, distance: 83.8
click at [501, 388] on div "Existing deals AO_Bauer-ClearChannel_AllFrames AO_Bauer-ClearChannel_AllFrames …" at bounding box center [662, 375] width 431 height 29
paste input "Mall"
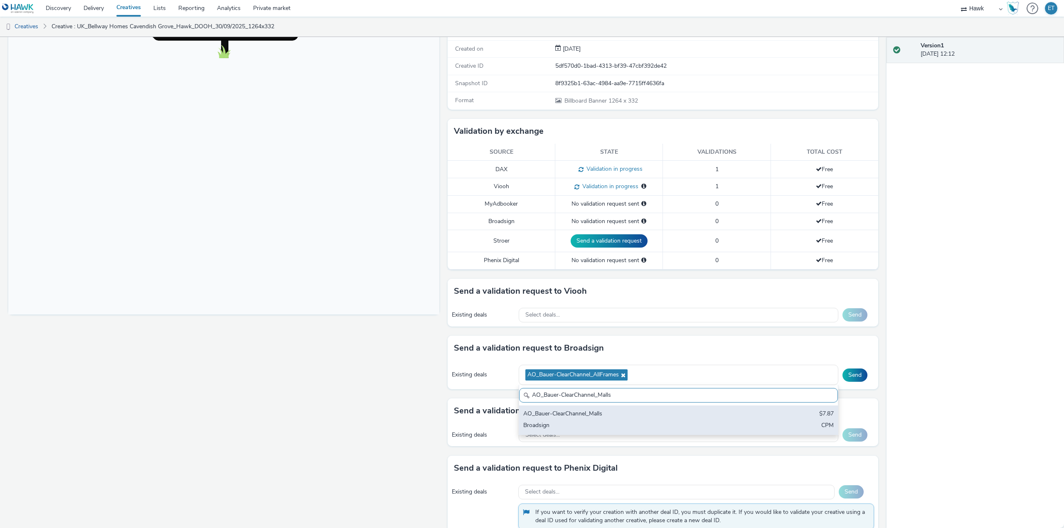
click at [542, 417] on div "AO_Bauer-ClearChannel_Malls" at bounding box center [626, 415] width 206 height 10
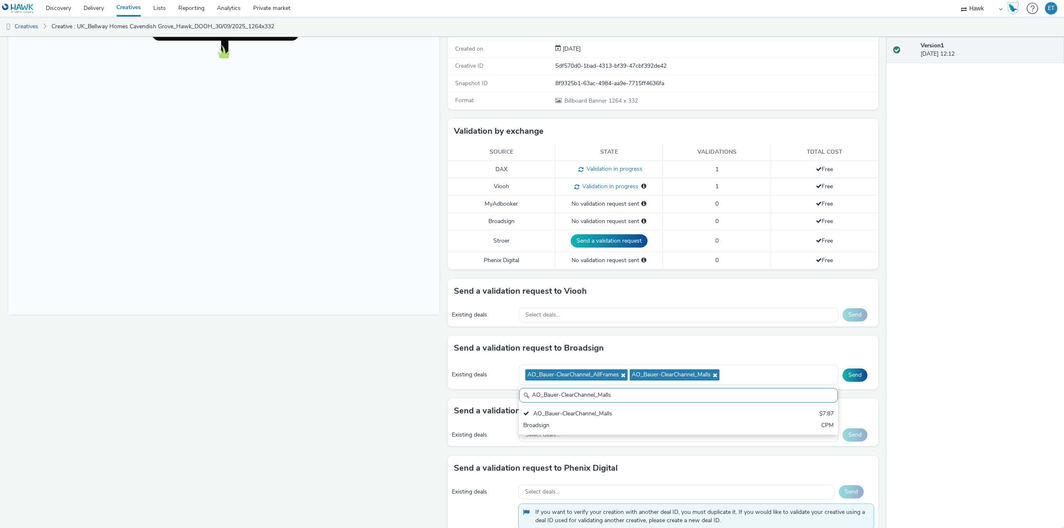
drag, startPoint x: 621, startPoint y: 394, endPoint x: 510, endPoint y: 396, distance: 111.0
click at [510, 396] on div "Send a validation request to Broadsign Existing deals AO_Bauer-ClearChannel_All…" at bounding box center [662, 367] width 431 height 63
paste input "Atmosphere TV_All Frame"
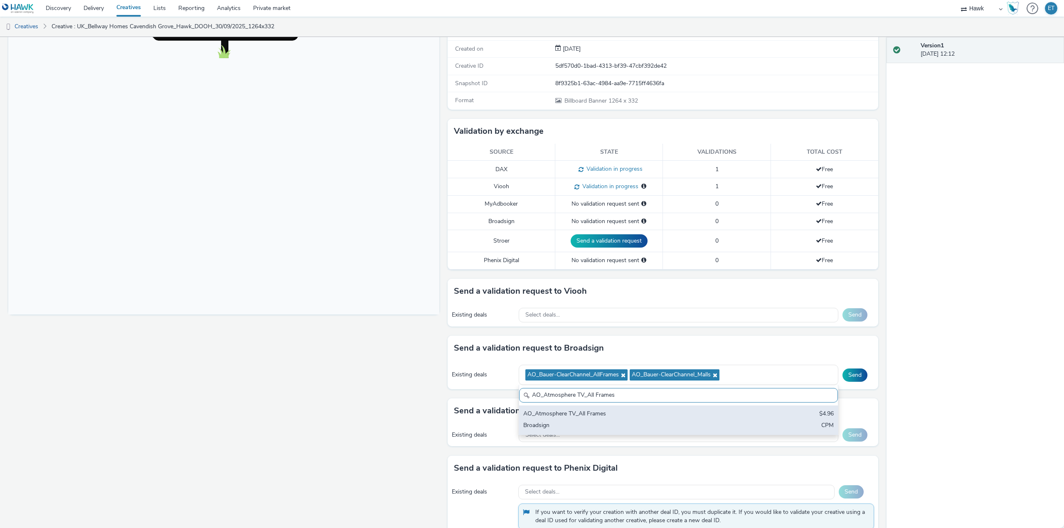
type input "AO_Atmosphere TV_All Frames"
click at [560, 432] on div "AO_Atmosphere TV_All Frames $4.96 Broadsign CPM" at bounding box center [678, 420] width 319 height 29
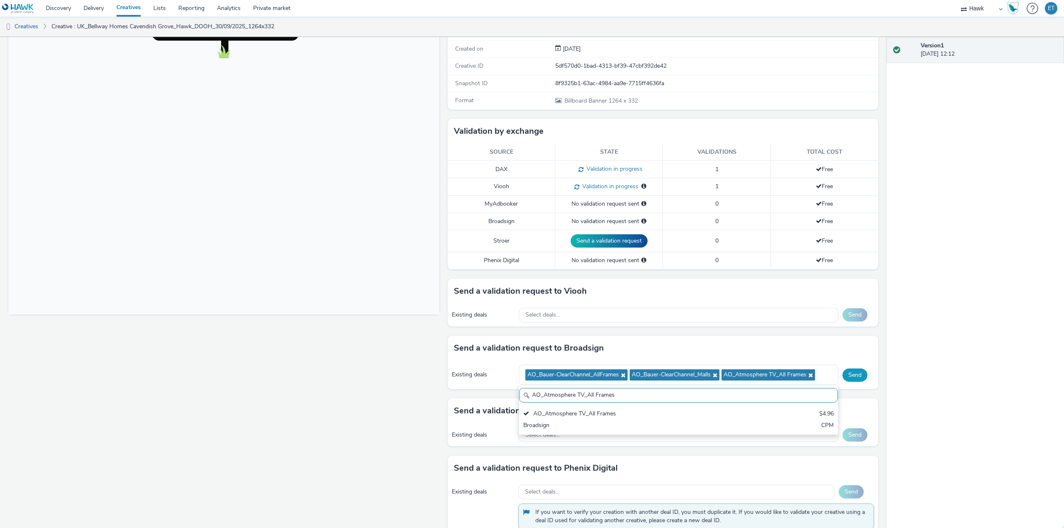
click at [846, 370] on button "Send" at bounding box center [854, 375] width 25 height 13
click at [702, 312] on div "Select deals..." at bounding box center [679, 315] width 320 height 15
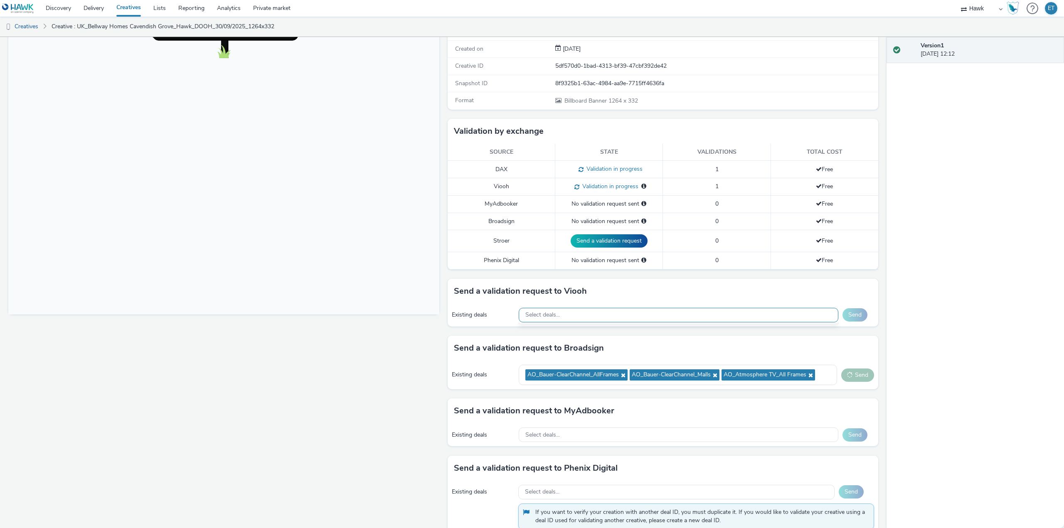
scroll to position [10, 0]
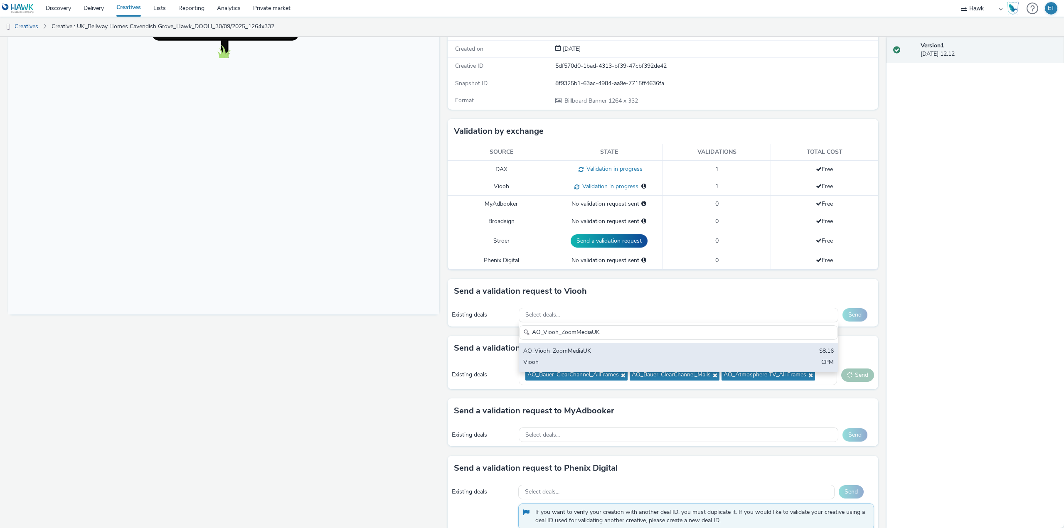
type input "AO_Viooh_ZoomMediaUK"
click at [711, 353] on div "AO_Viooh_ZoomMediaUK" at bounding box center [626, 352] width 206 height 10
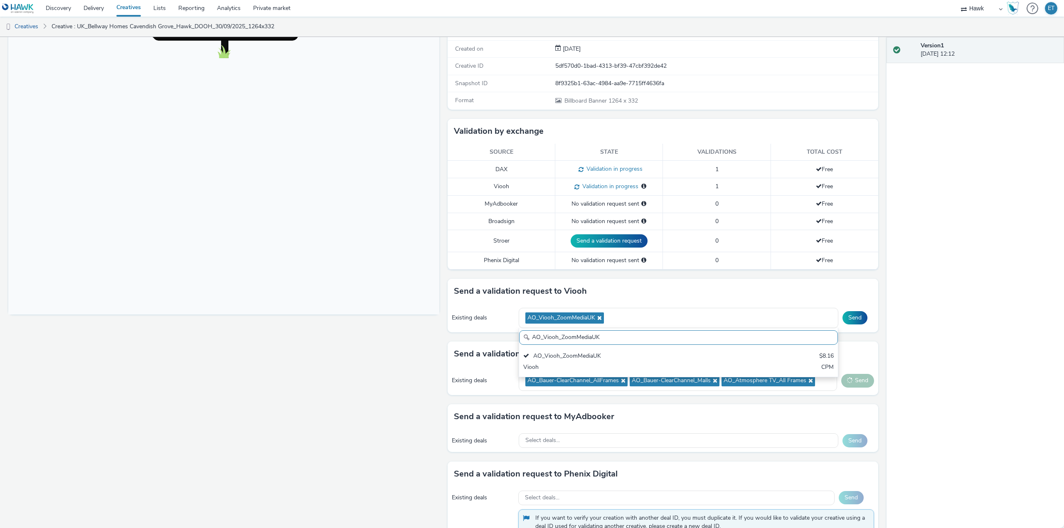
click at [384, 349] on div "Fullscreen" at bounding box center [225, 266] width 435 height 584
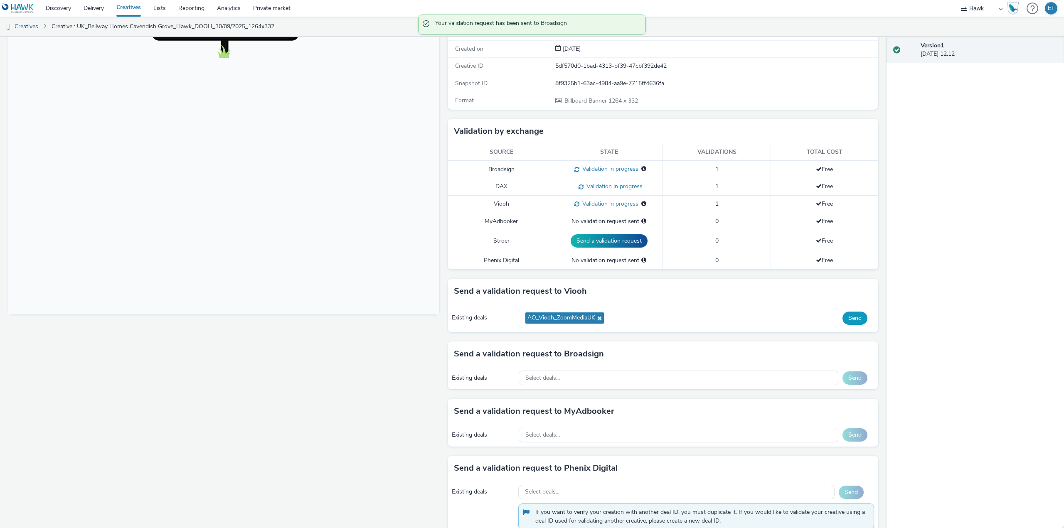
click at [851, 320] on button "Send" at bounding box center [854, 318] width 25 height 13
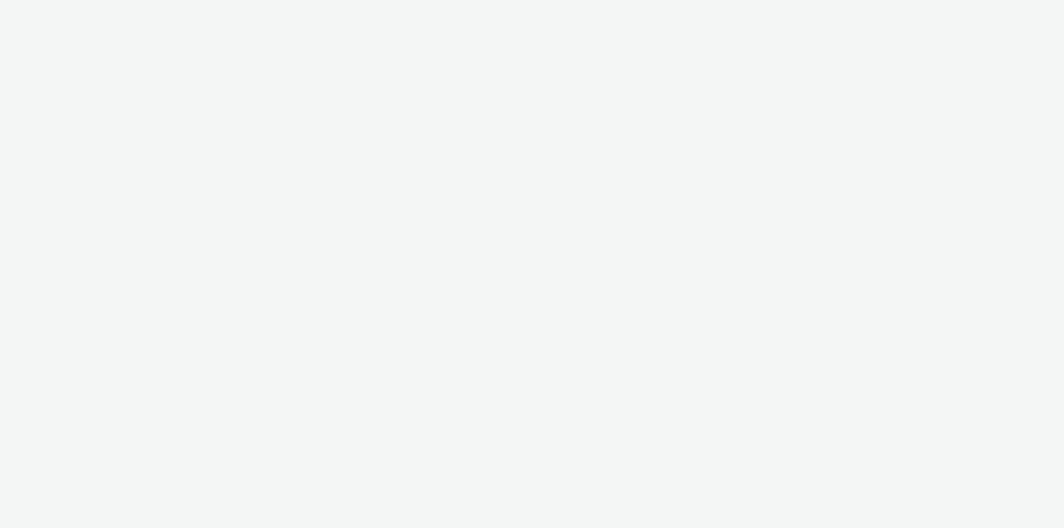
select select "11a7df10-284f-415c-b52a-427acf4c31ae"
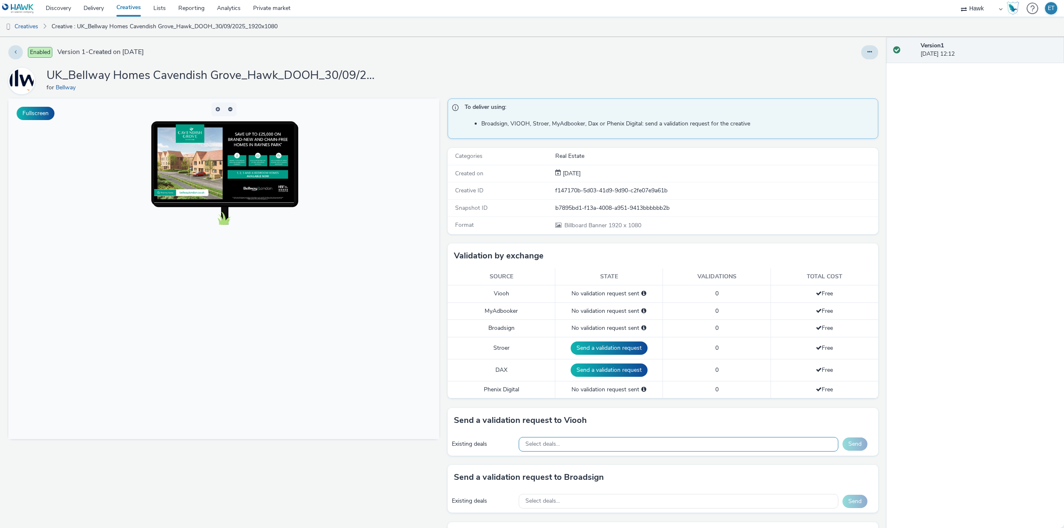
click at [636, 445] on div "Select deals..." at bounding box center [679, 444] width 320 height 15
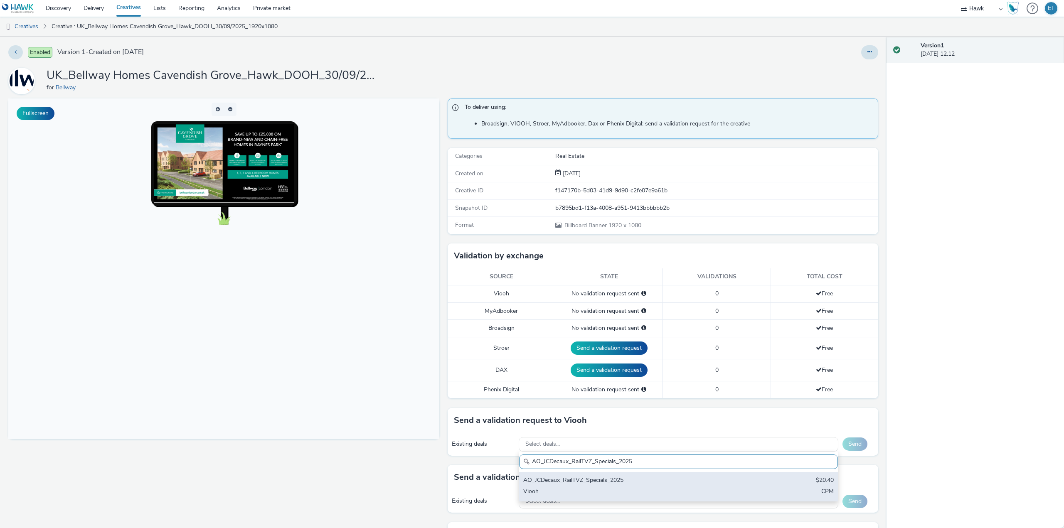
click at [631, 482] on div "AO_JCDecaux_RailTVZ_Specials_2025" at bounding box center [626, 481] width 206 height 10
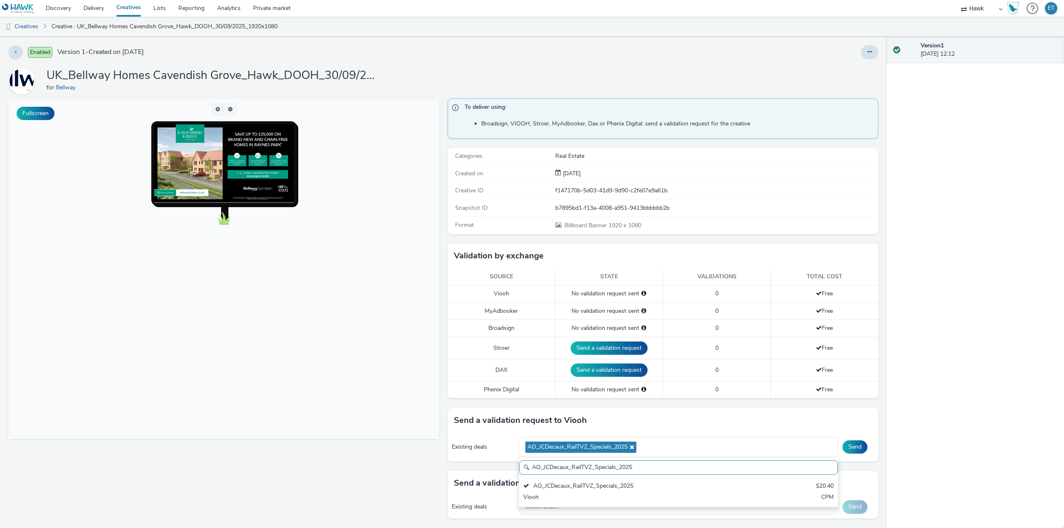
drag, startPoint x: 638, startPoint y: 467, endPoint x: 523, endPoint y: 464, distance: 115.1
click at [523, 464] on input "AO_JCDecaux_RailTVZ_Specials_2025" at bounding box center [678, 467] width 319 height 15
paste input "Supermarket"
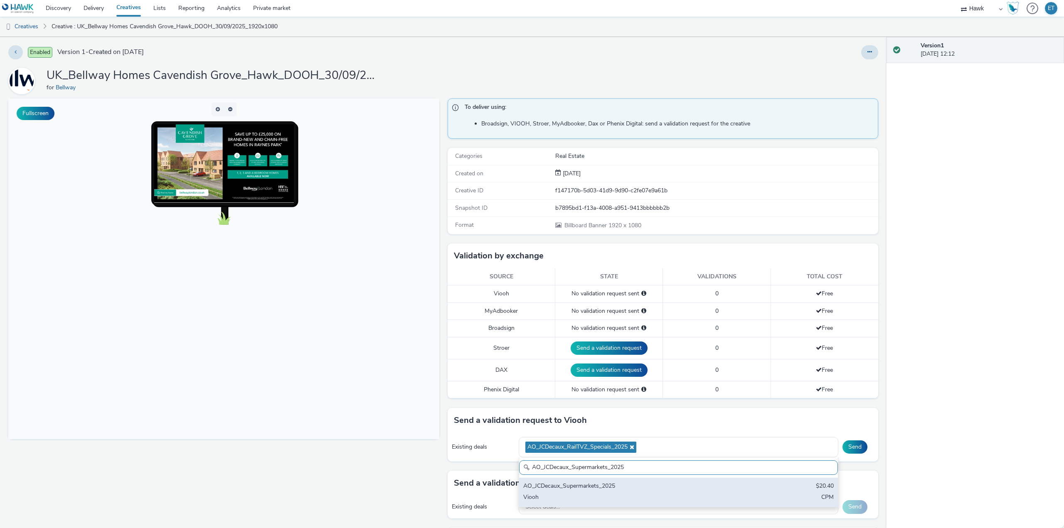
click at [597, 479] on div "AO_JCDecaux_Supermarkets_2025 $20.40 Viooh CPM" at bounding box center [678, 492] width 319 height 29
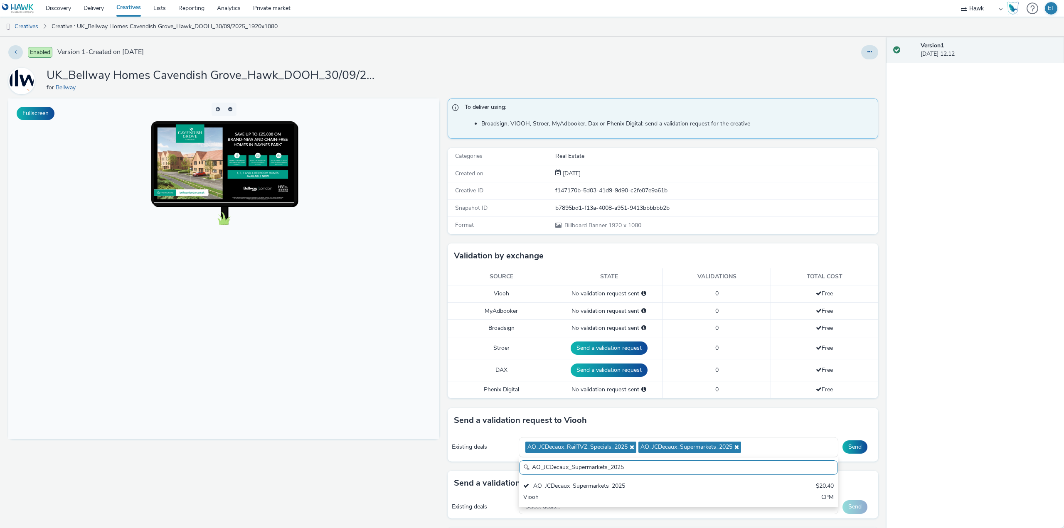
drag, startPoint x: 626, startPoint y: 468, endPoint x: 508, endPoint y: 467, distance: 118.0
click at [508, 467] on div "Send a validation request to Viooh Existing deals AO_JCDecaux_RailTVZ_Specials_…" at bounding box center [662, 439] width 431 height 63
paste input "MVZ"
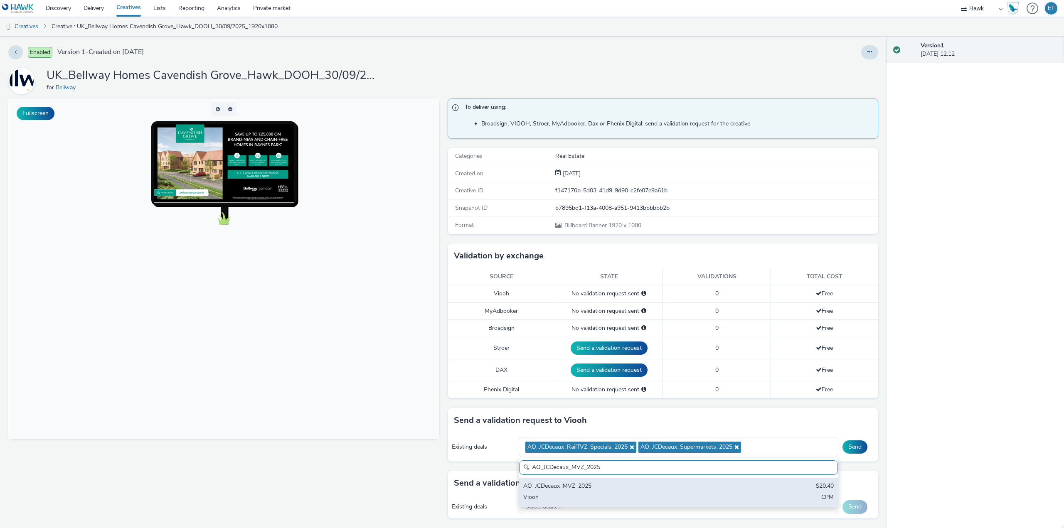
type input "AO_JCDecaux_MVZ_2025"
click at [557, 487] on div "AO_JCDecaux_MVZ_2025" at bounding box center [626, 487] width 206 height 10
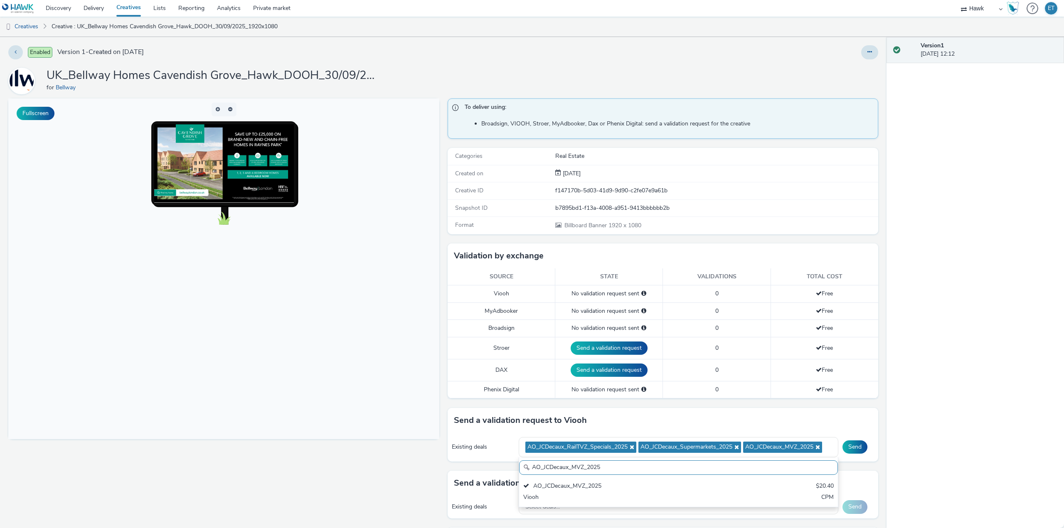
click at [357, 496] on div "Fullscreen" at bounding box center [225, 389] width 435 height 583
click at [826, 447] on div "AO_JCDecaux_RailTVZ_Specials_2025 AO_JCDecaux_Supermarkets_2025 AO_JCDecaux_MVZ…" at bounding box center [679, 447] width 320 height 20
paste input "AO_JCDecaux_RailMallD6s_2025"
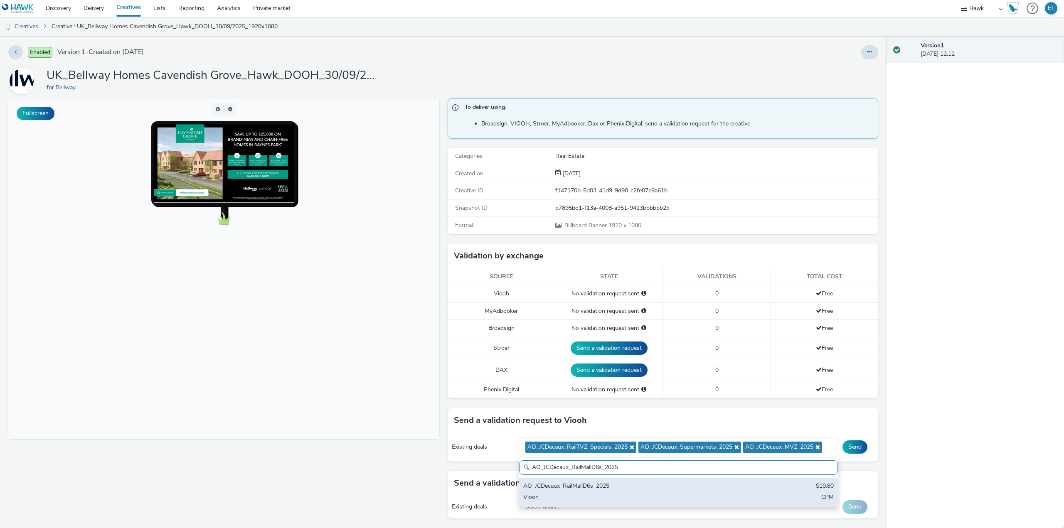
type input "AO_JCDecaux_RailMallD6s_2025"
click at [755, 493] on div "AO_JCDecaux_RailMallD6s_2025 $10.80 Viooh CPM" at bounding box center [678, 492] width 319 height 29
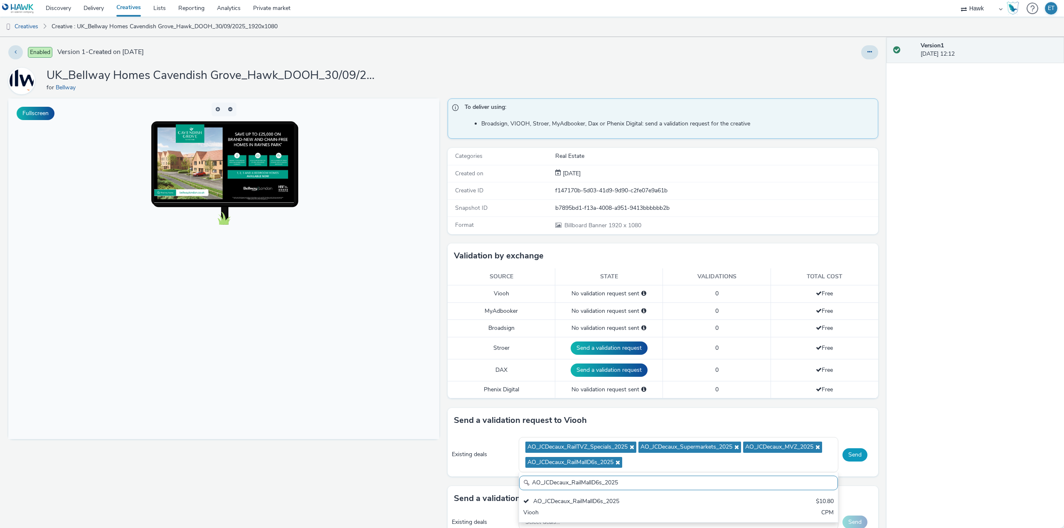
click at [855, 457] on button "Send" at bounding box center [854, 454] width 25 height 13
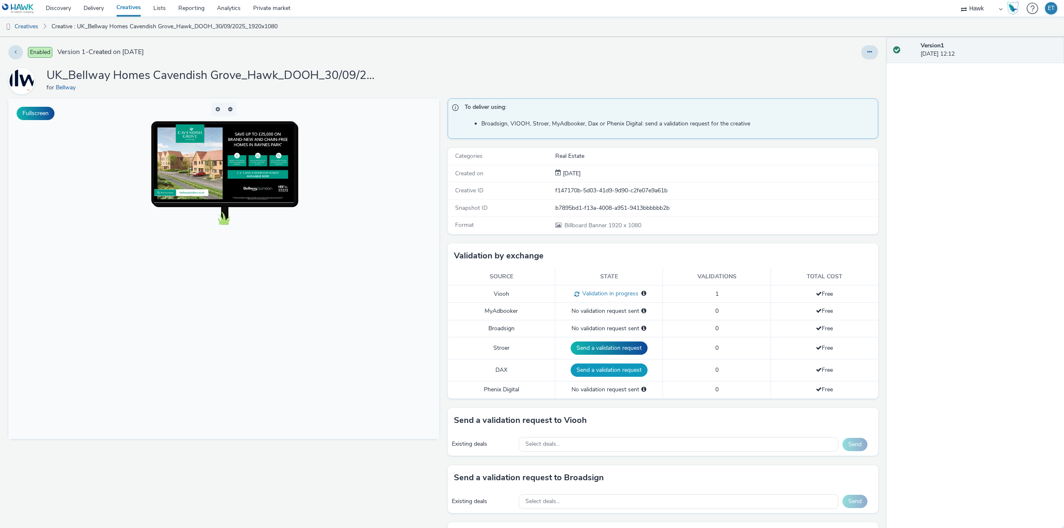
click at [619, 371] on button "Send a validation request" at bounding box center [608, 370] width 77 height 13
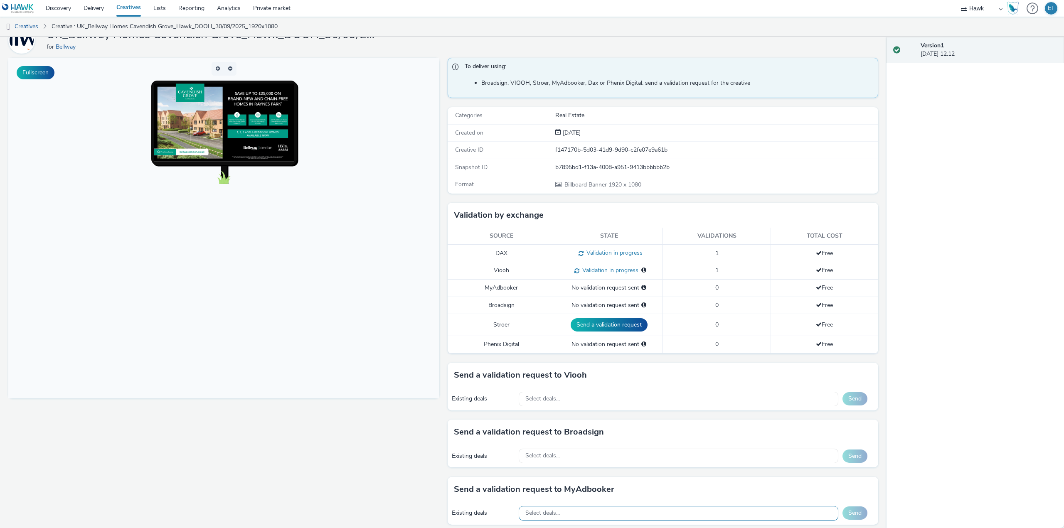
scroll to position [125, 0]
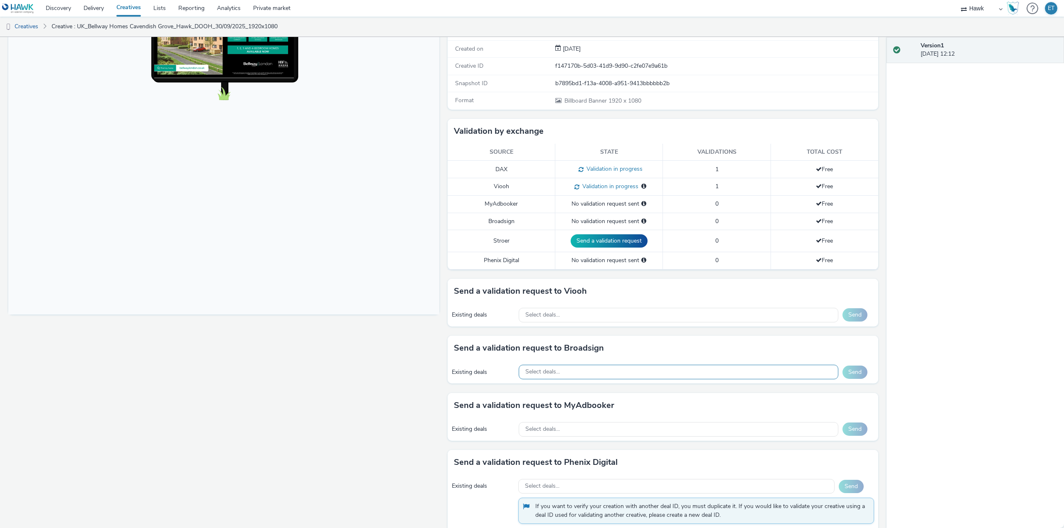
click at [581, 373] on div "Select deals..." at bounding box center [679, 372] width 320 height 15
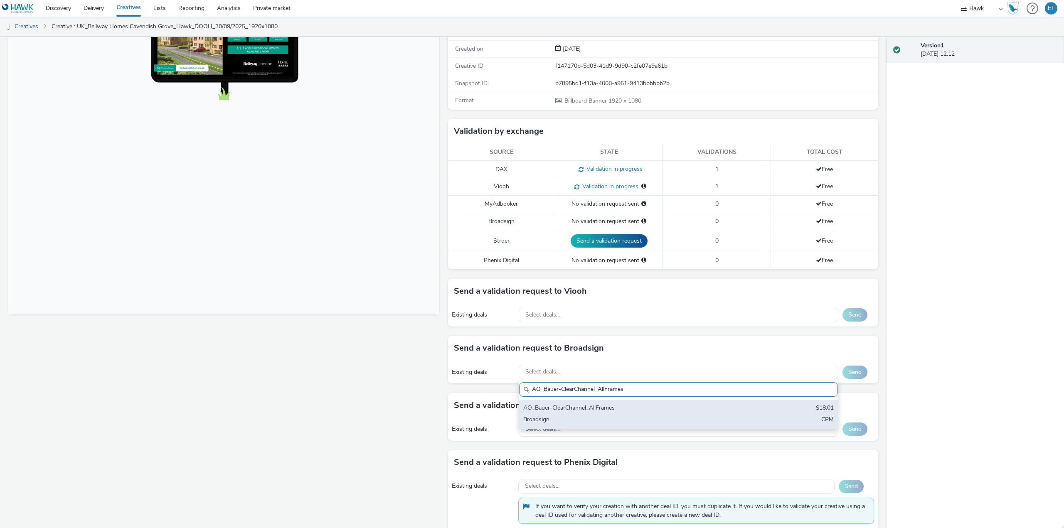
click at [596, 417] on div "Broadsign" at bounding box center [626, 420] width 206 height 10
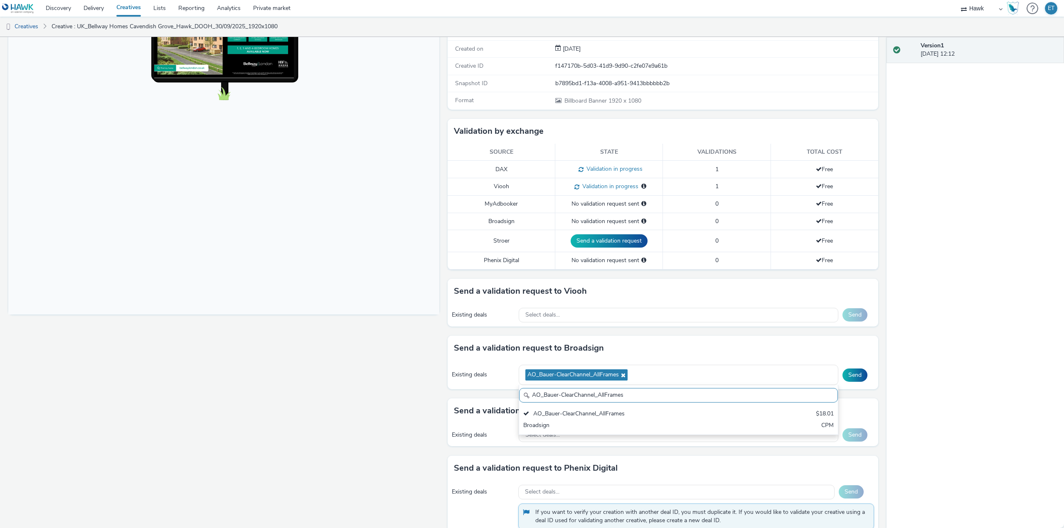
drag, startPoint x: 633, startPoint y: 400, endPoint x: 501, endPoint y: 399, distance: 131.3
click at [501, 399] on div "To deliver using: Broadsign, VIOOH, Stroer, MyAdbooker, Dax or Phenix Digital: …" at bounding box center [660, 263] width 435 height 578
paste input "Mall"
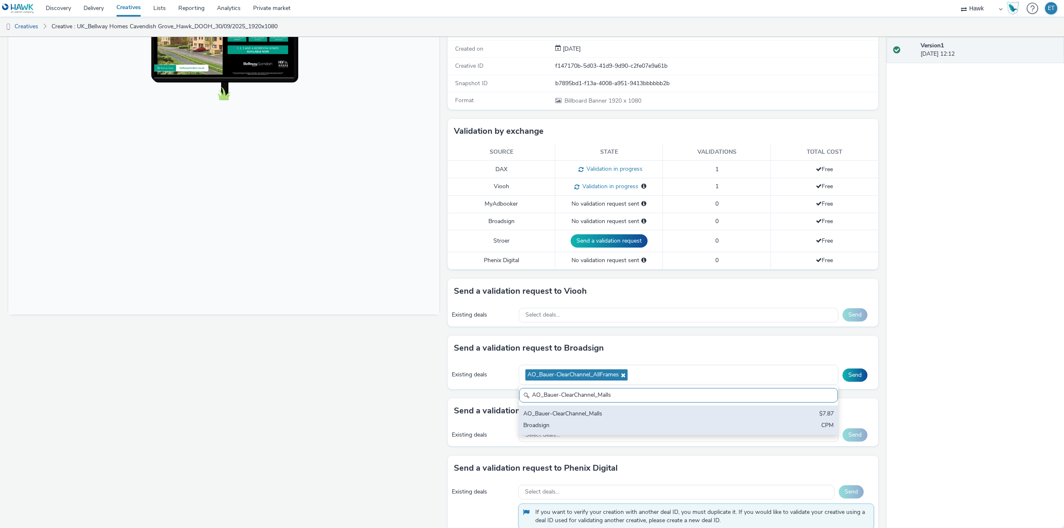
click at [615, 424] on div "Broadsign" at bounding box center [626, 426] width 206 height 10
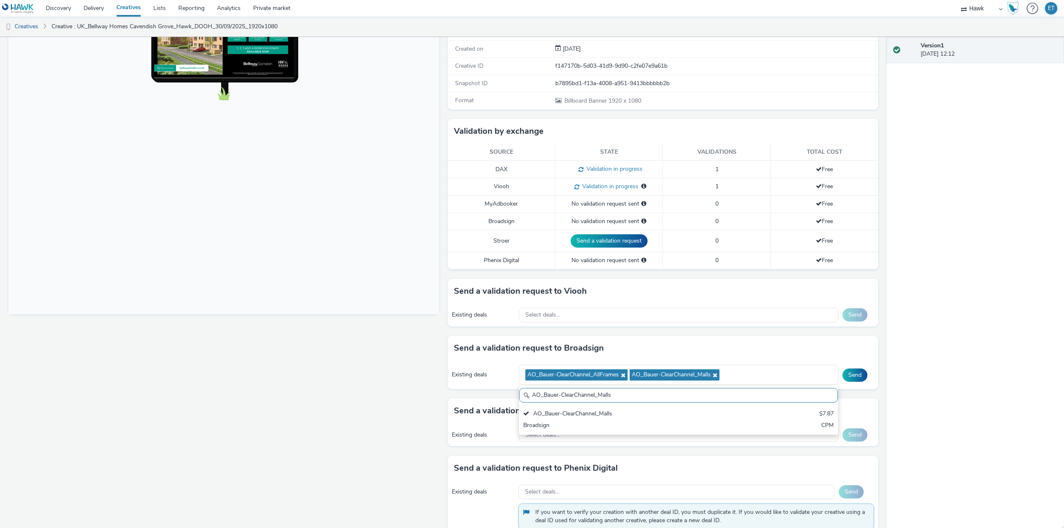
drag, startPoint x: 614, startPoint y: 393, endPoint x: 457, endPoint y: 389, distance: 156.7
click at [457, 389] on div "Existing deals AO_Bauer-ClearChannel_AllFrames AO_Bauer-ClearChannel_Malls AO_B…" at bounding box center [662, 375] width 431 height 29
paste input "Atmosphere TV_All Frame"
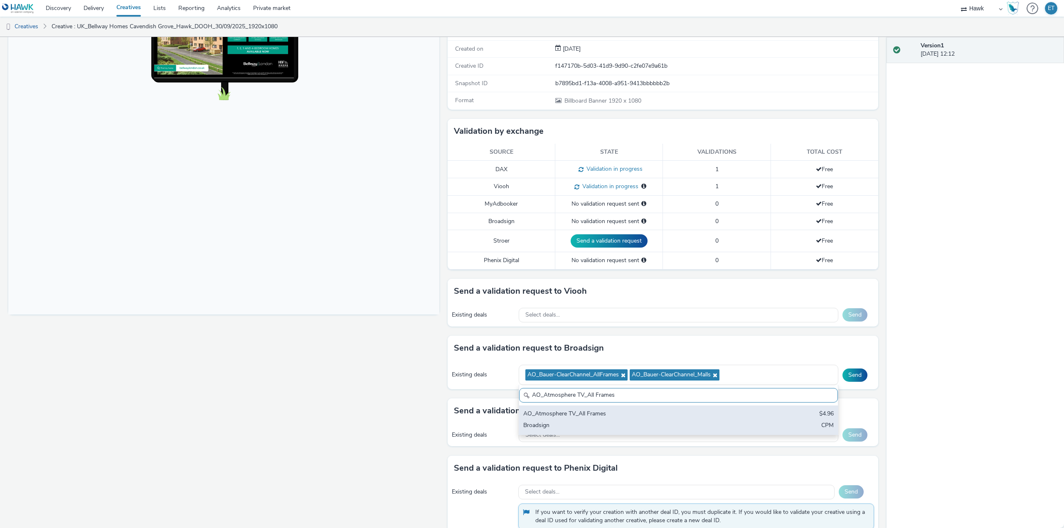
type input "AO_Atmosphere TV_All Frames"
click at [534, 416] on div "AO_Atmosphere TV_All Frames" at bounding box center [626, 415] width 206 height 10
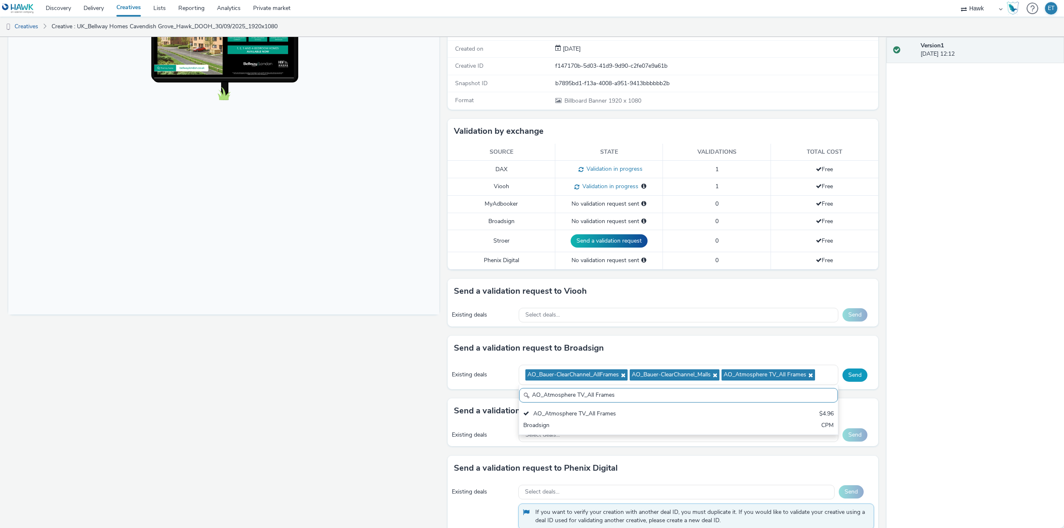
click at [850, 373] on button "Send" at bounding box center [854, 375] width 25 height 13
click at [627, 311] on div "Select deals..." at bounding box center [679, 315] width 320 height 15
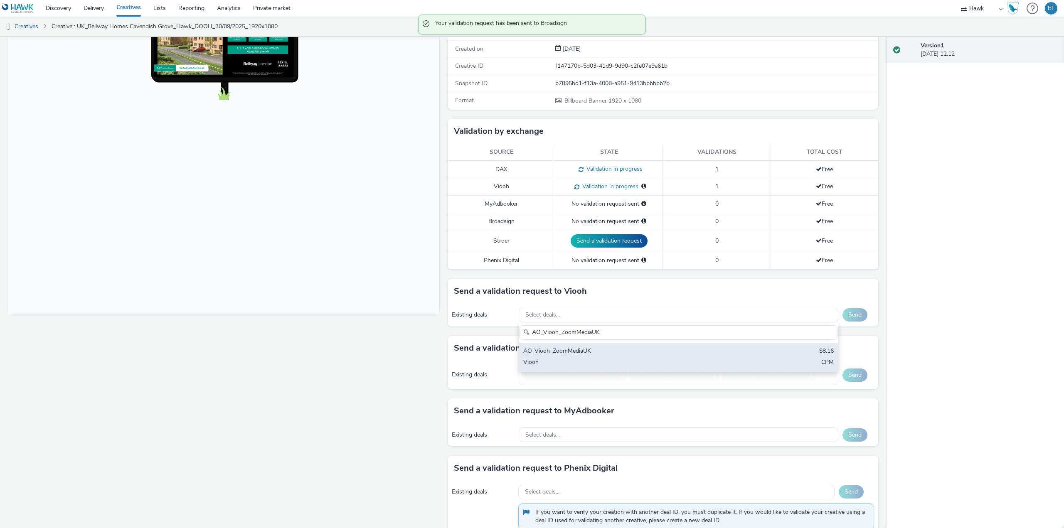
type input "AO_Viooh_ZoomMediaUK"
click at [636, 349] on div "AO_Viooh_ZoomMediaUK" at bounding box center [626, 352] width 206 height 10
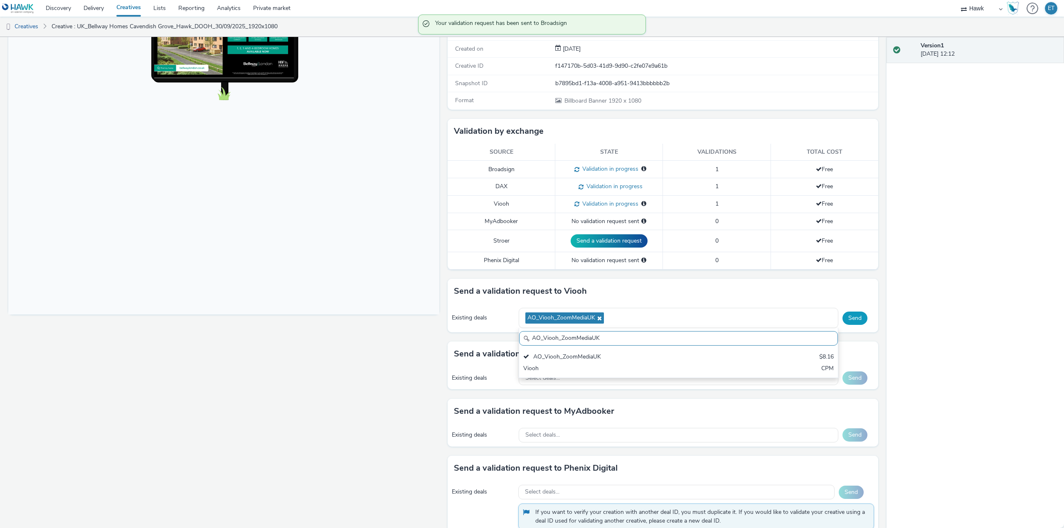
click at [847, 318] on button "Send" at bounding box center [854, 318] width 25 height 13
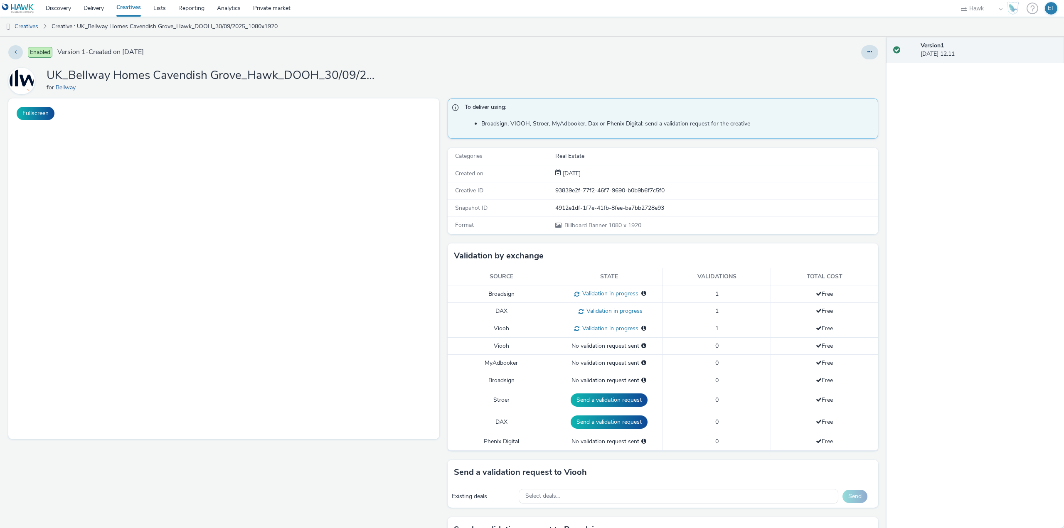
select select "11a7df10-284f-415c-b52a-427acf4c31ae"
click at [639, 170] on div "[DATE]" at bounding box center [716, 174] width 322 height 8
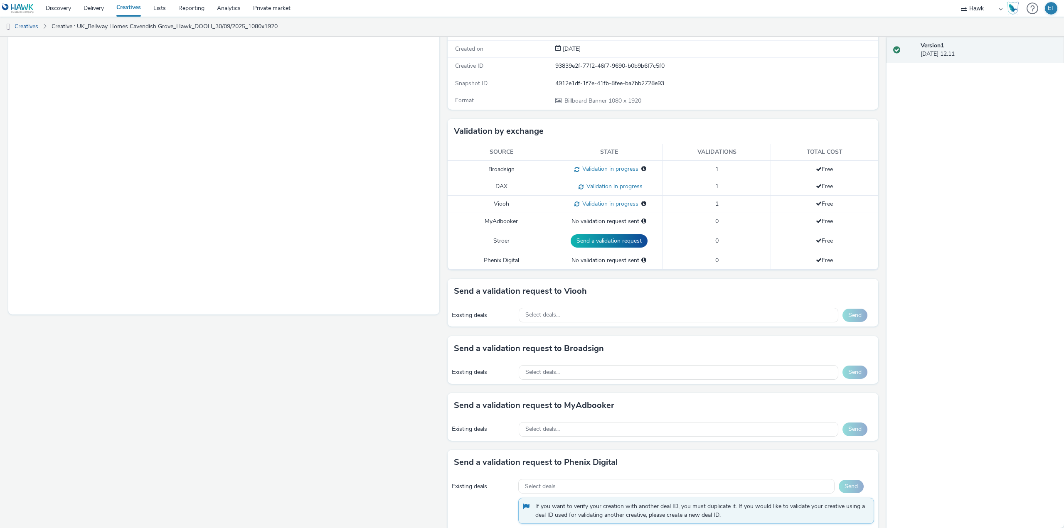
click at [281, 408] on div "Fullscreen" at bounding box center [225, 260] width 435 height 573
